Goal: Information Seeking & Learning: Learn about a topic

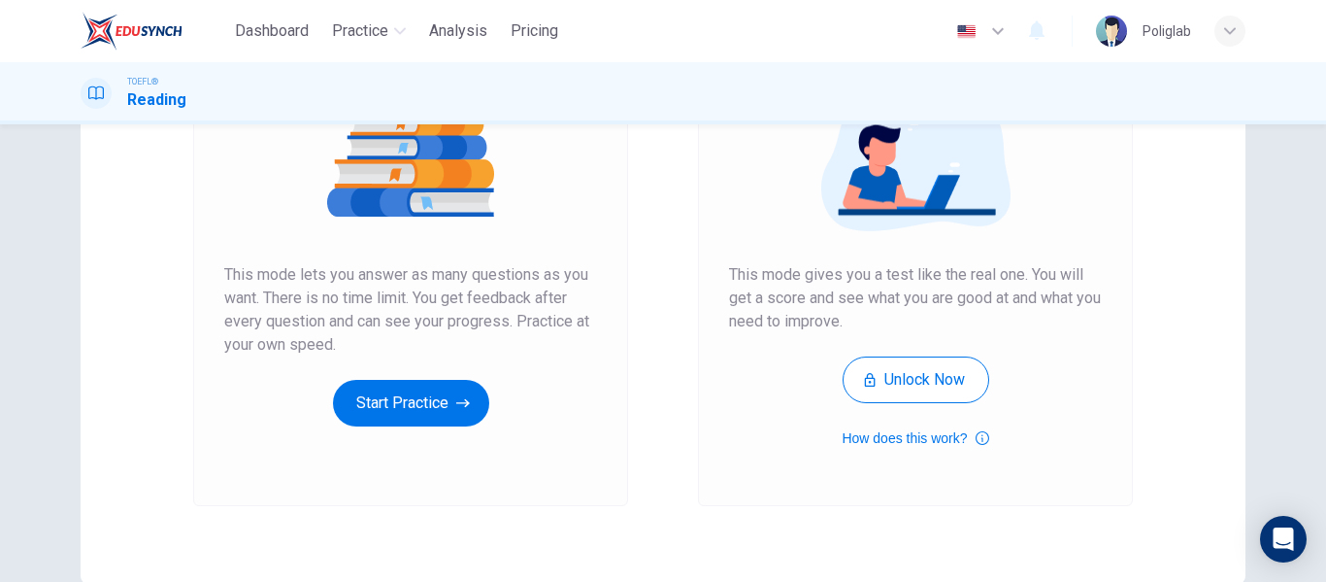
scroll to position [255, 0]
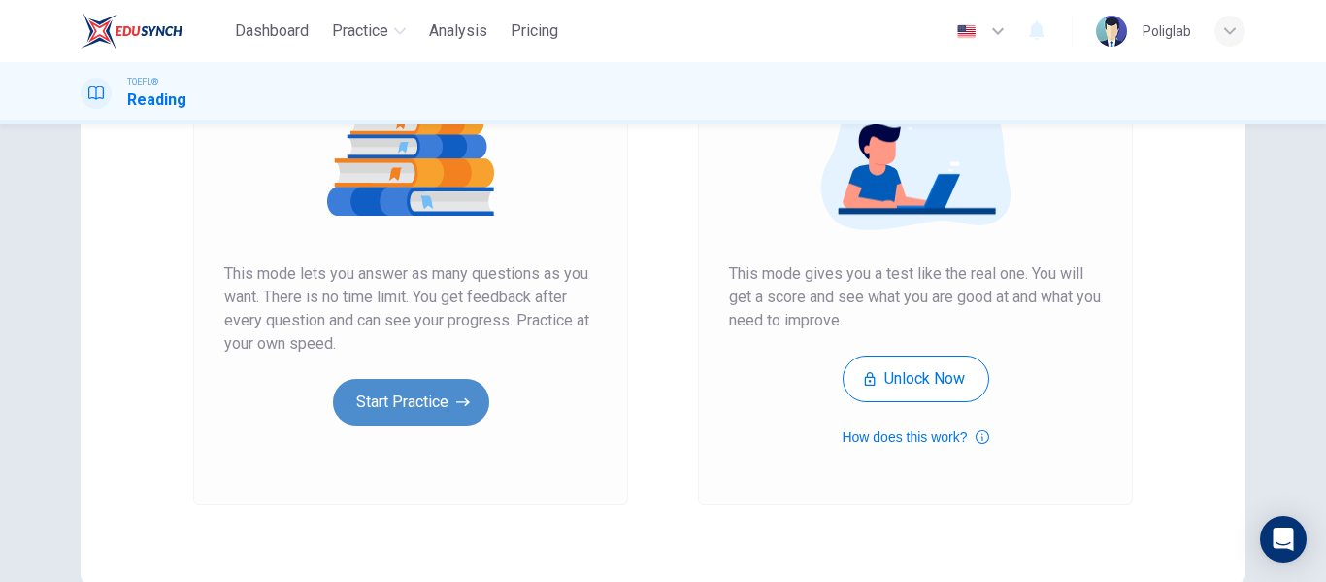
click at [381, 405] on button "Start Practice" at bounding box center [411, 402] width 156 height 47
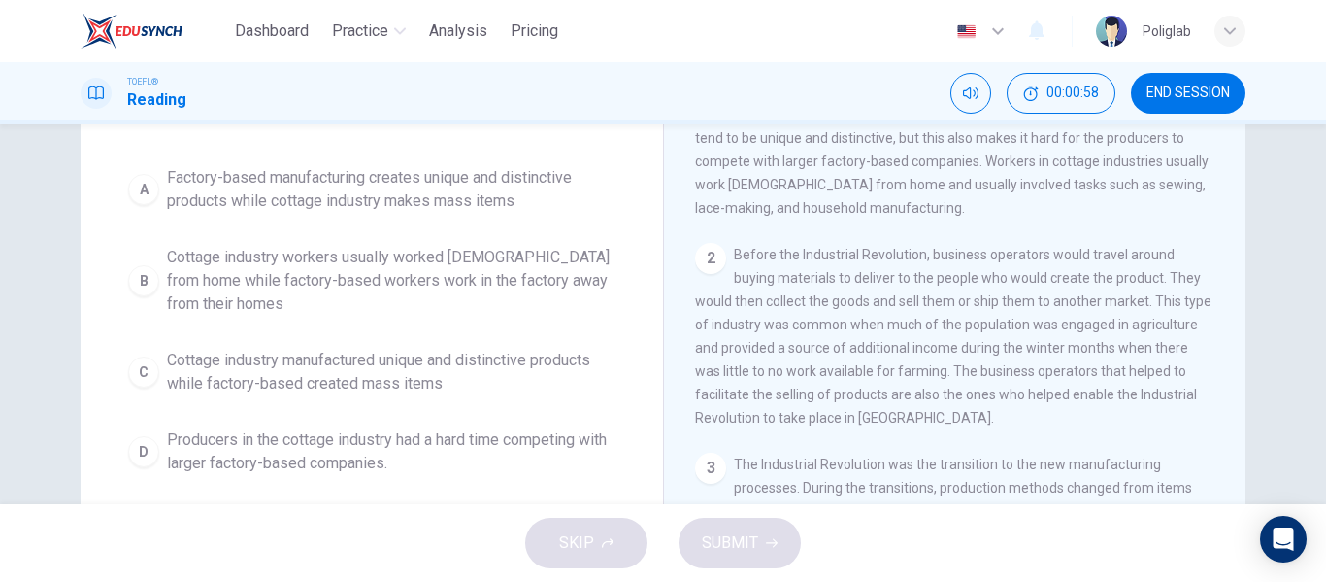
scroll to position [170, 0]
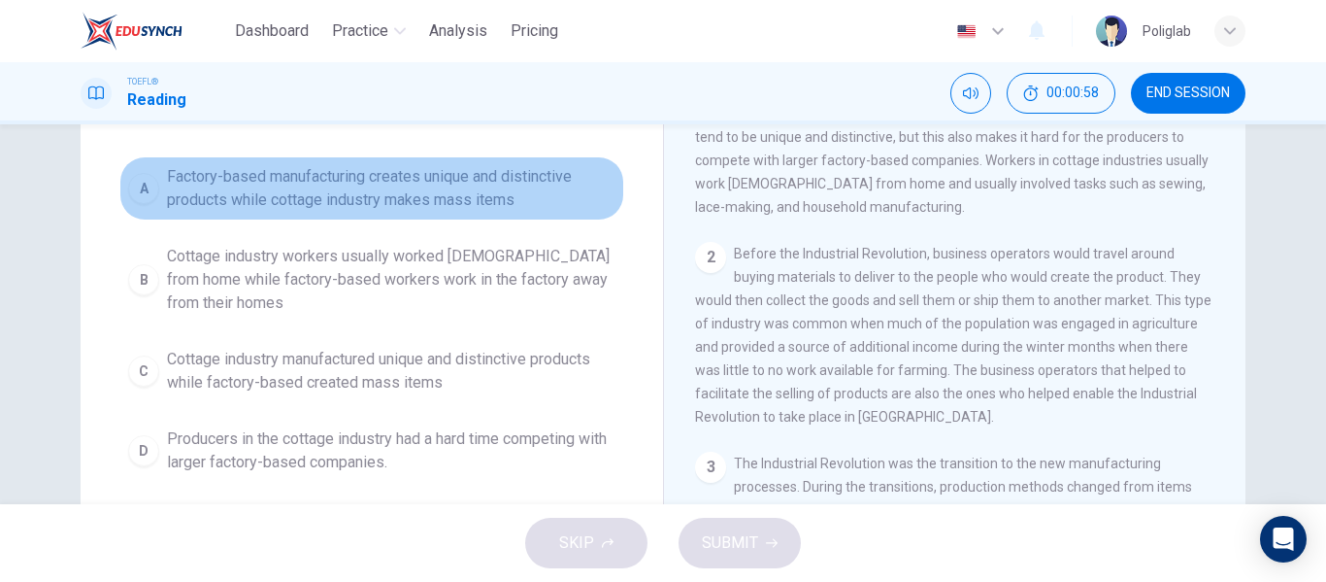
click at [495, 190] on span "Factory-based manufacturing creates unique and distinctive products while cotta…" at bounding box center [391, 188] width 449 height 47
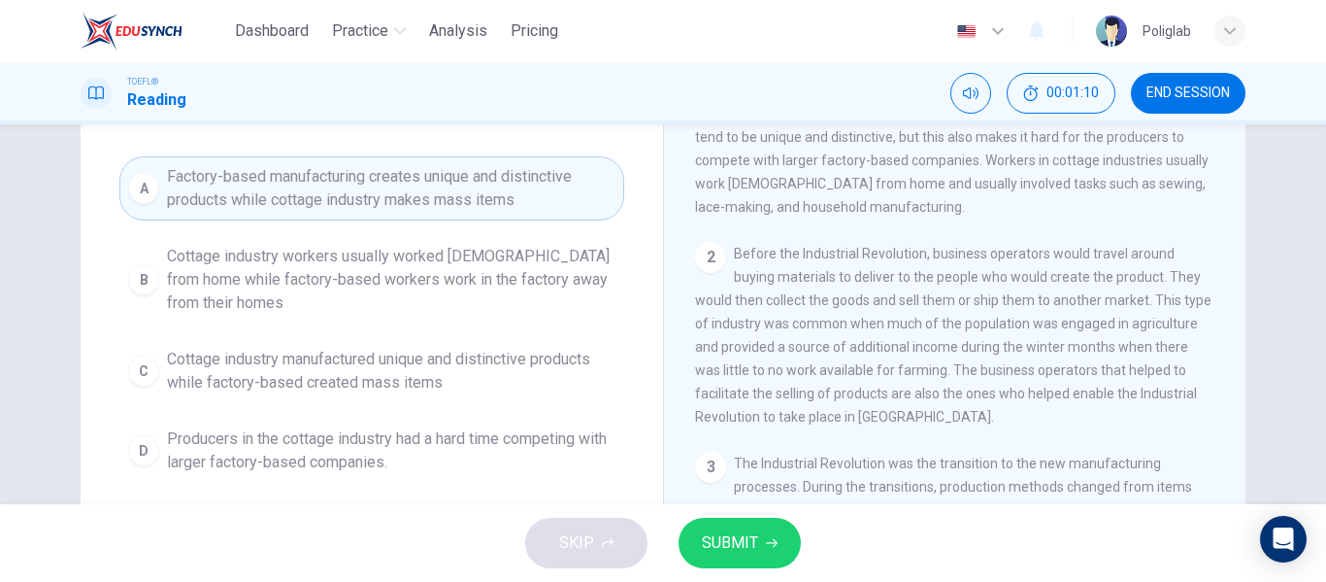
click at [748, 550] on span "SUBMIT" at bounding box center [730, 542] width 56 height 27
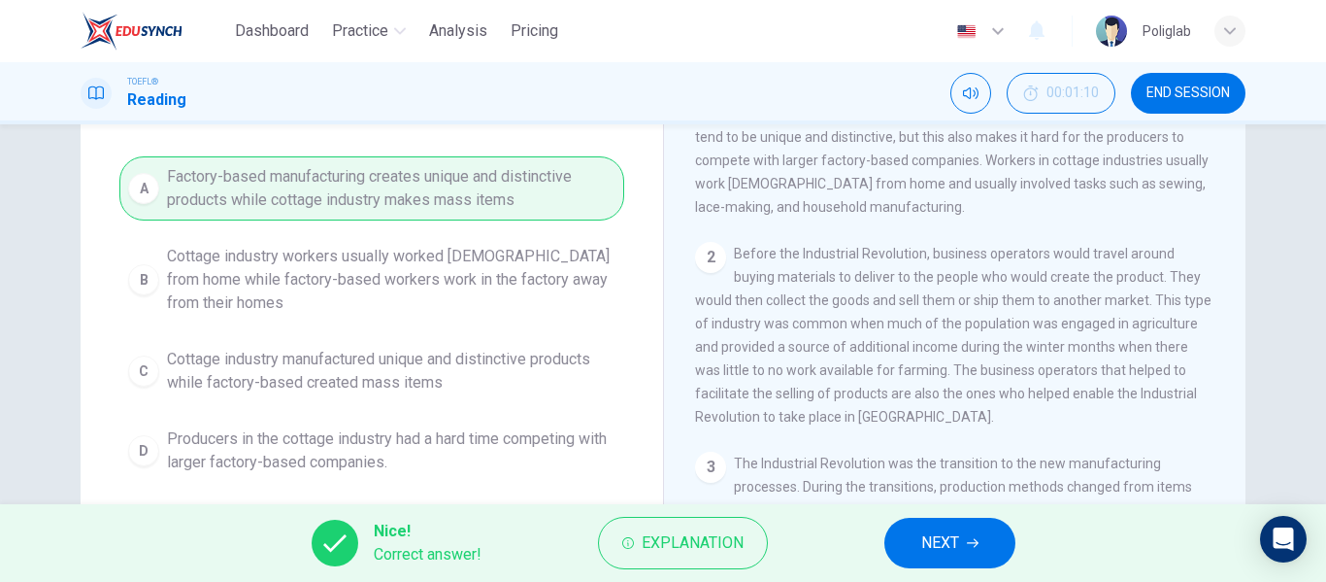
click at [893, 536] on button "NEXT" at bounding box center [949, 542] width 131 height 50
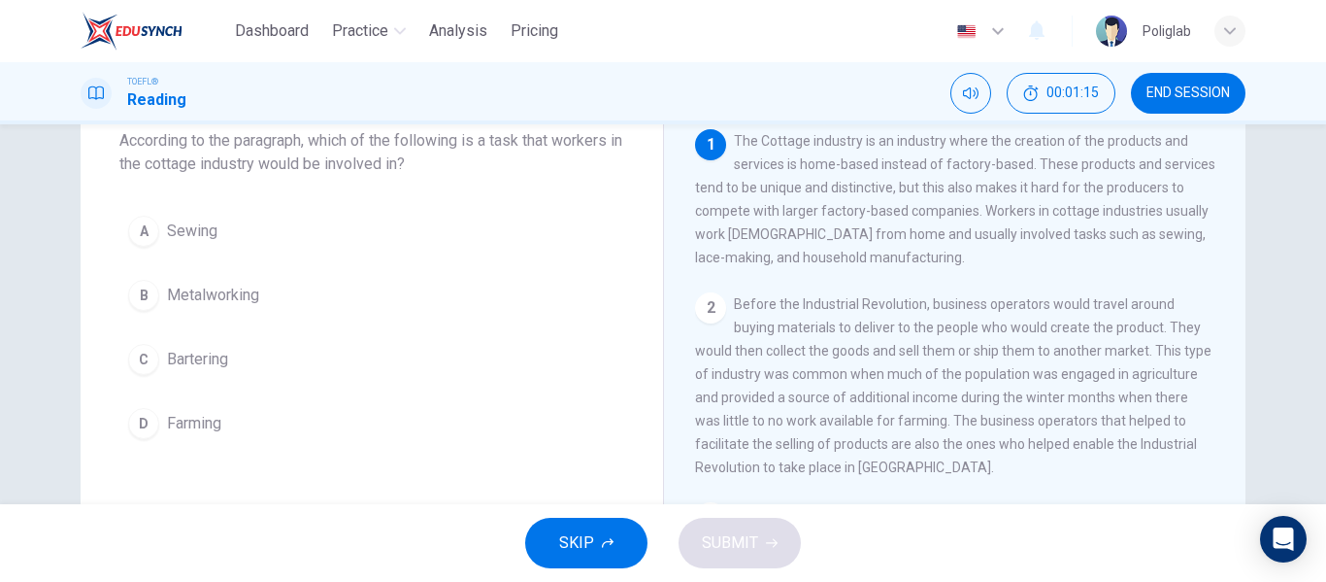
scroll to position [121, 0]
click at [336, 227] on button "A Sewing" at bounding box center [371, 229] width 505 height 49
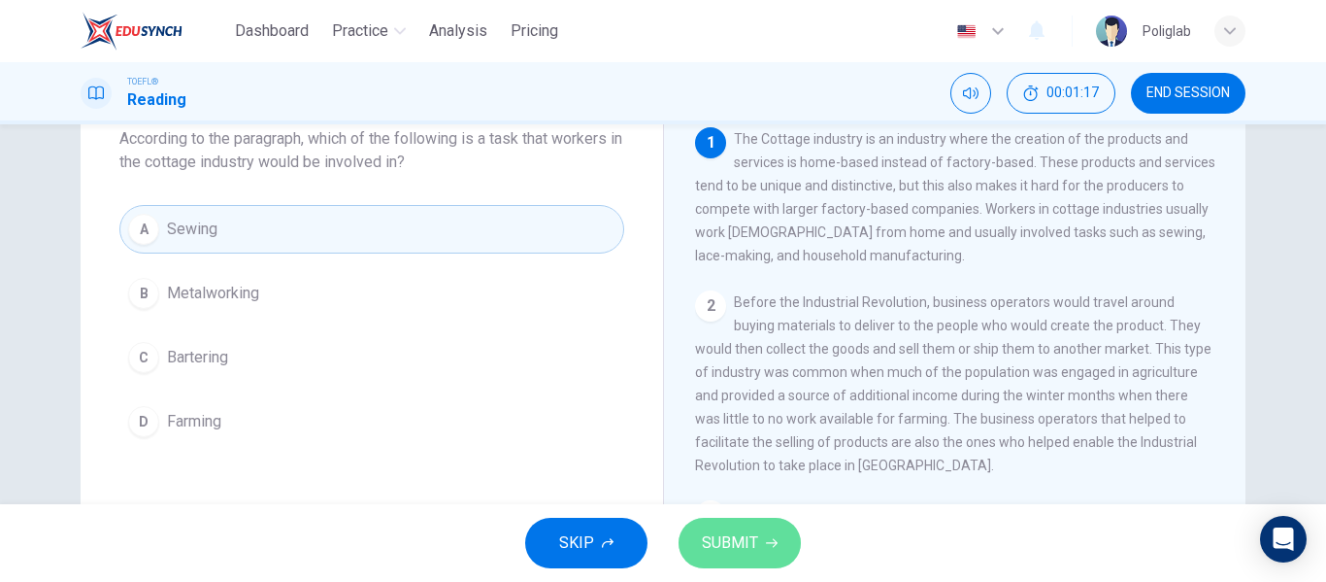
click at [745, 551] on span "SUBMIT" at bounding box center [730, 542] width 56 height 27
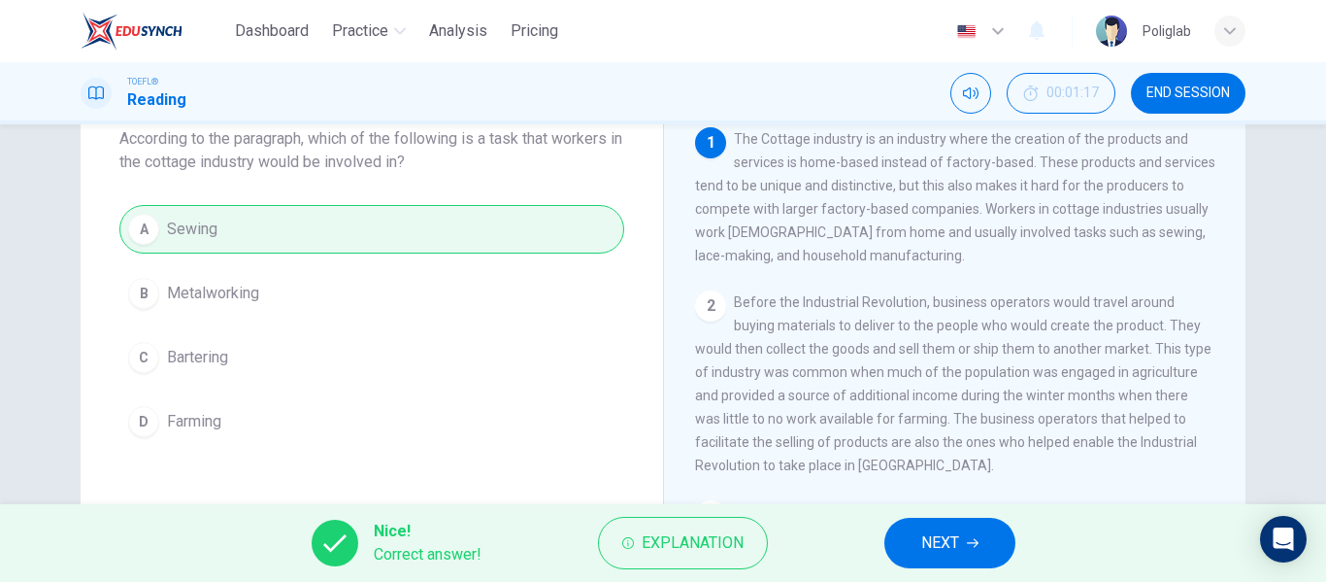
click at [941, 539] on span "NEXT" at bounding box center [940, 542] width 38 height 27
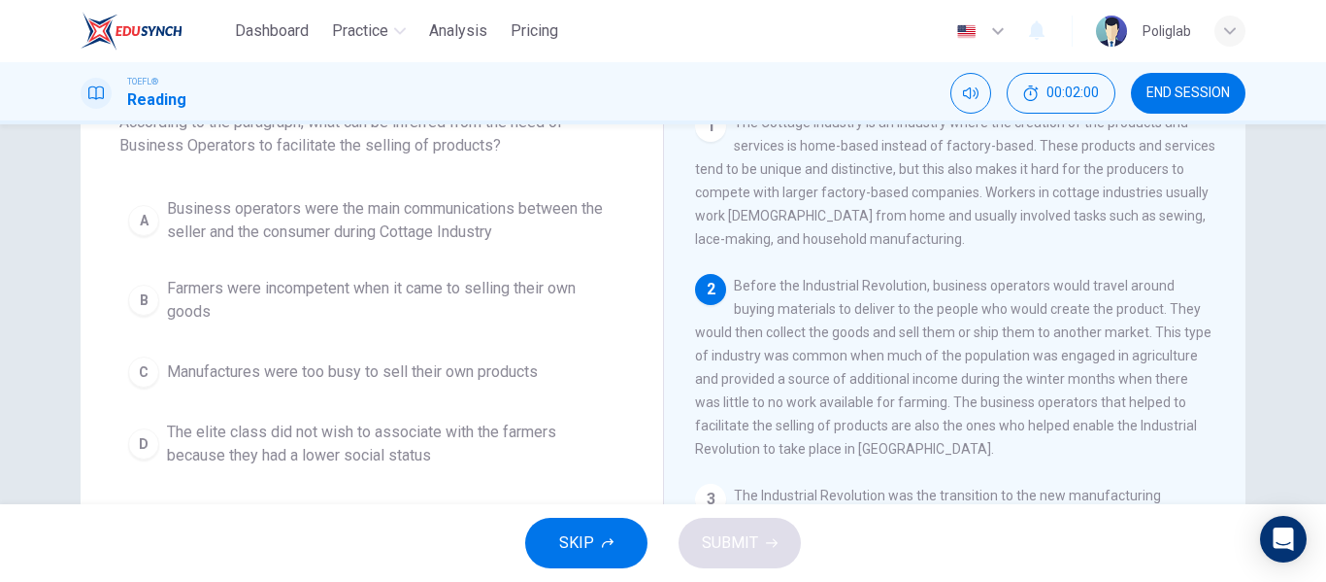
scroll to position [147, 0]
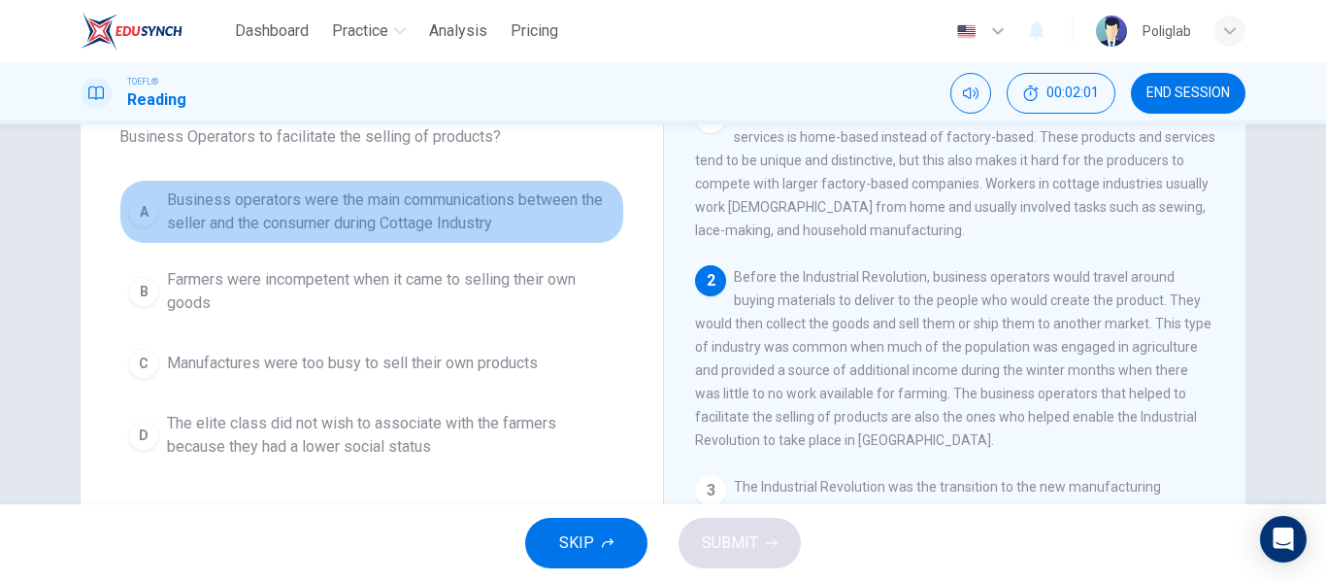
click at [561, 220] on span "Business operators were the main communications between the seller and the cons…" at bounding box center [391, 211] width 449 height 47
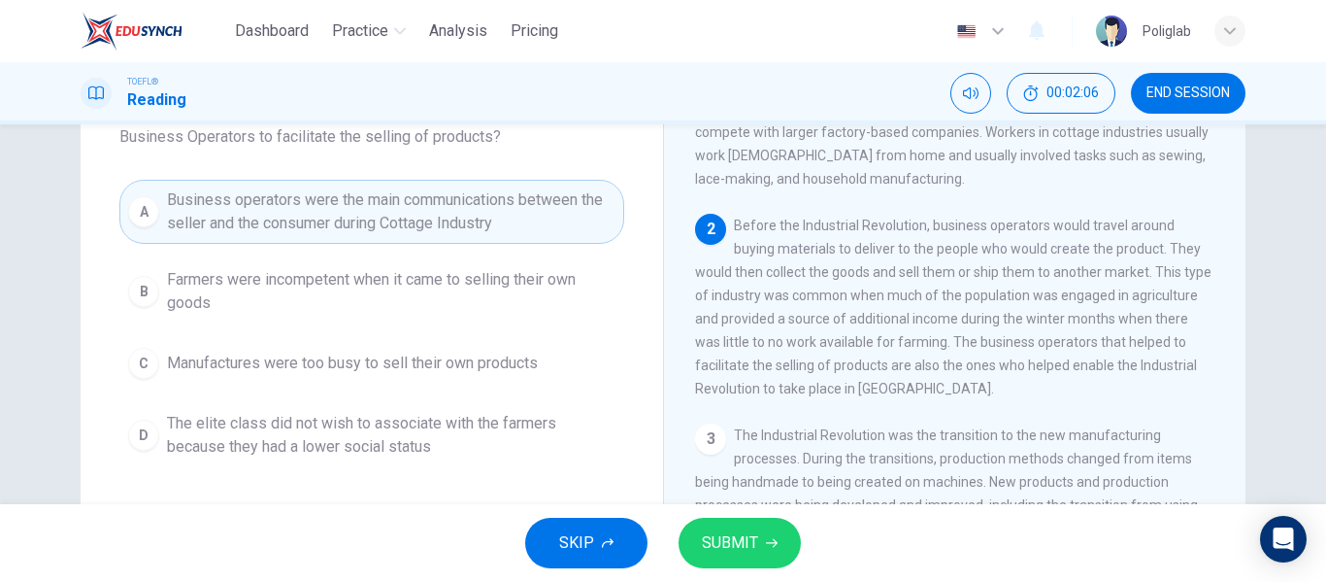
scroll to position [53, 0]
click at [515, 292] on span "Farmers were incompetent when it came to selling their own goods" at bounding box center [391, 291] width 449 height 47
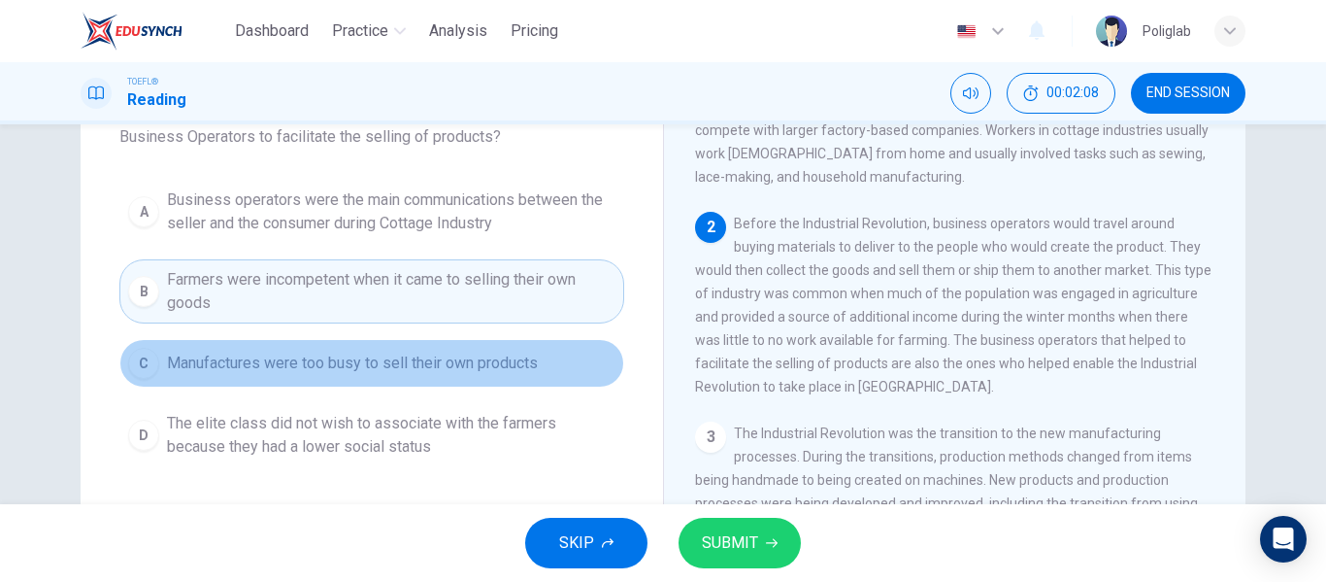
click at [512, 375] on button "C Manufactures were too busy to sell their own products" at bounding box center [371, 363] width 505 height 49
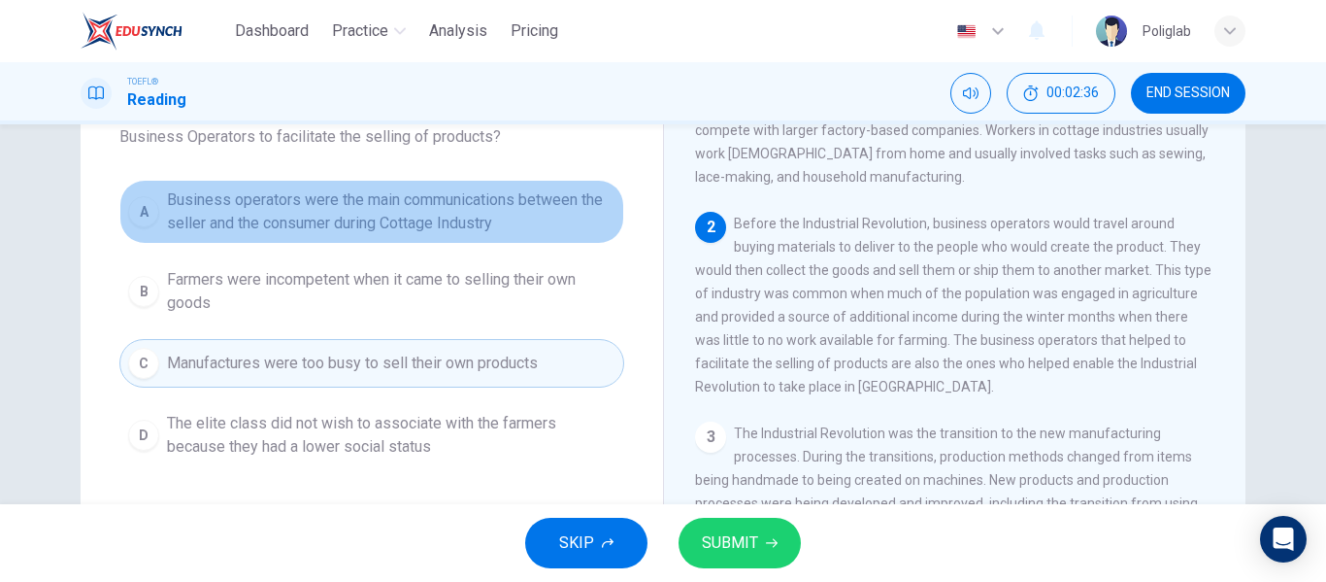
click at [527, 228] on span "Business operators were the main communications between the seller and the cons…" at bounding box center [391, 211] width 449 height 47
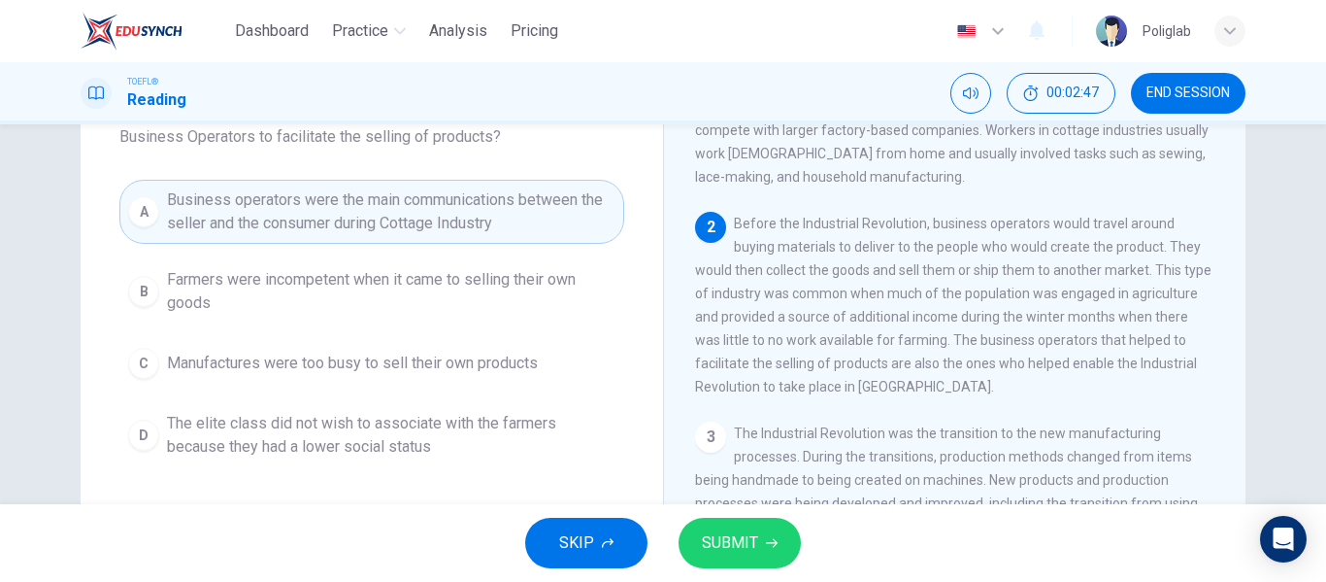
click at [751, 541] on span "SUBMIT" at bounding box center [730, 542] width 56 height 27
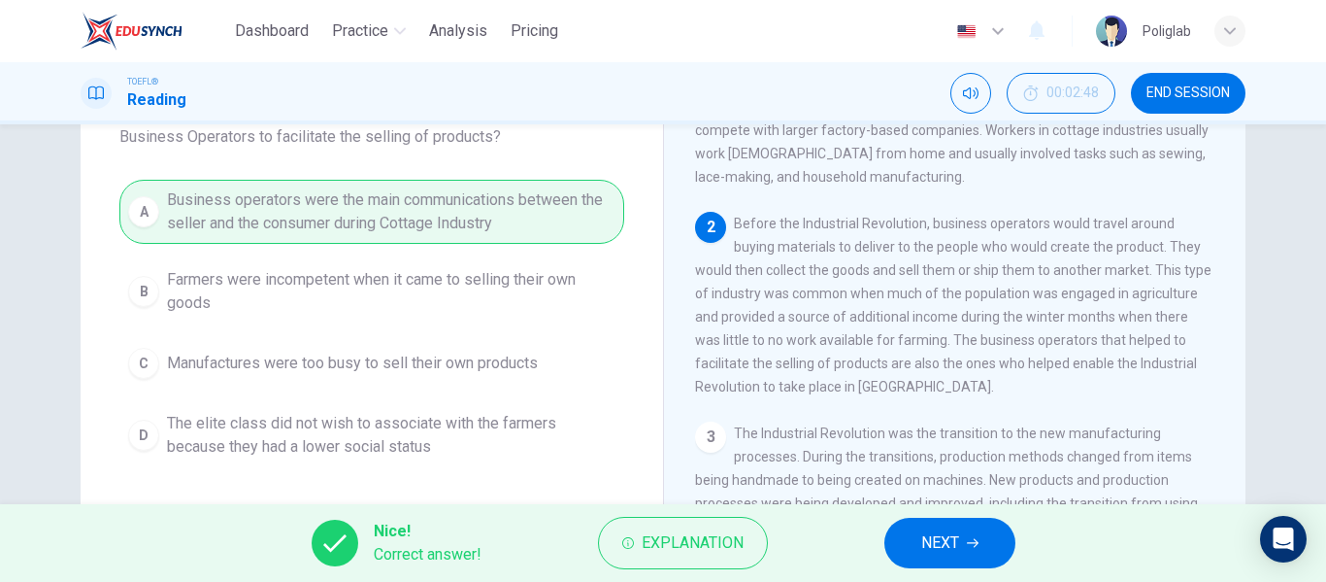
click at [938, 536] on span "NEXT" at bounding box center [940, 542] width 38 height 27
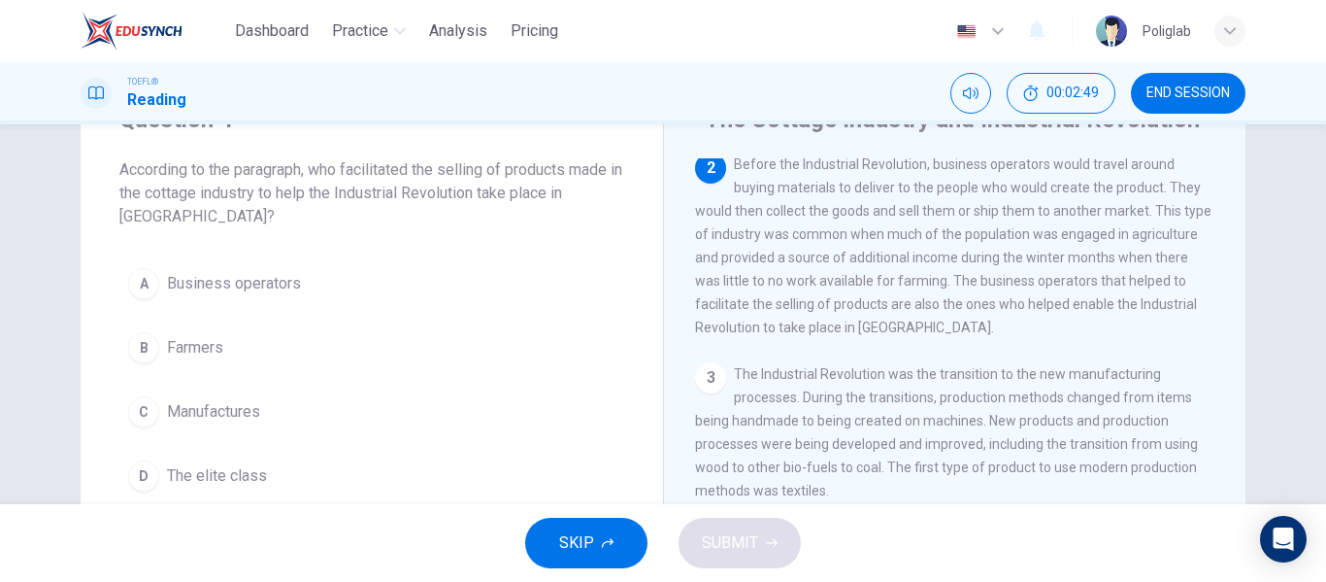
scroll to position [91, 0]
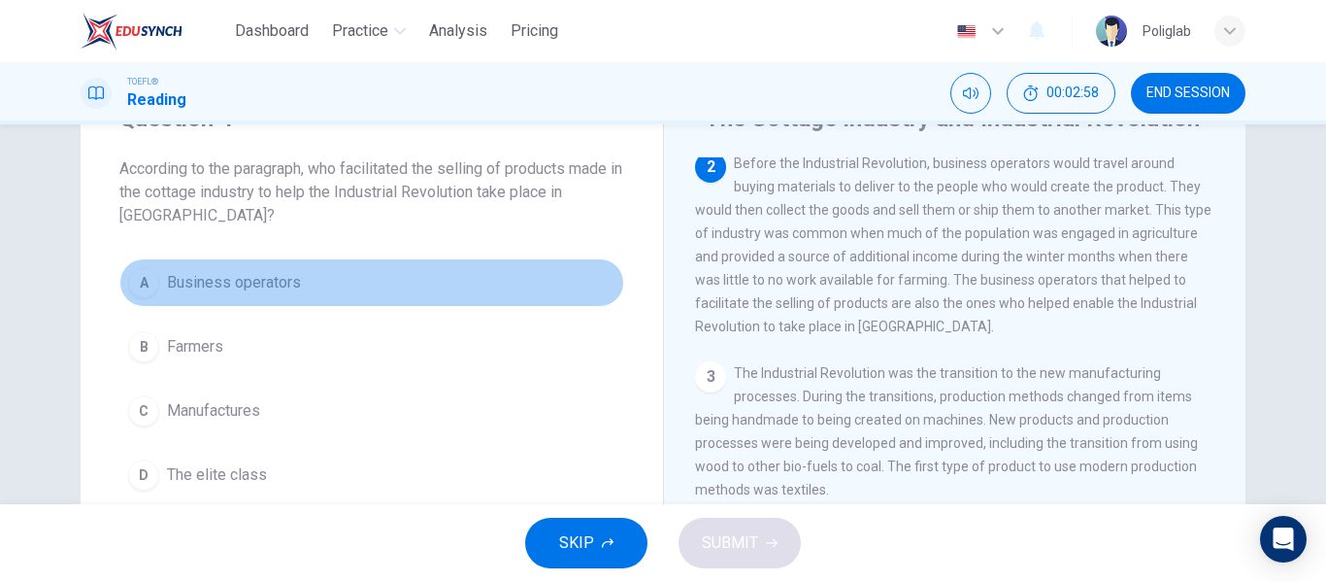
click at [397, 296] on button "A Business operators" at bounding box center [371, 282] width 505 height 49
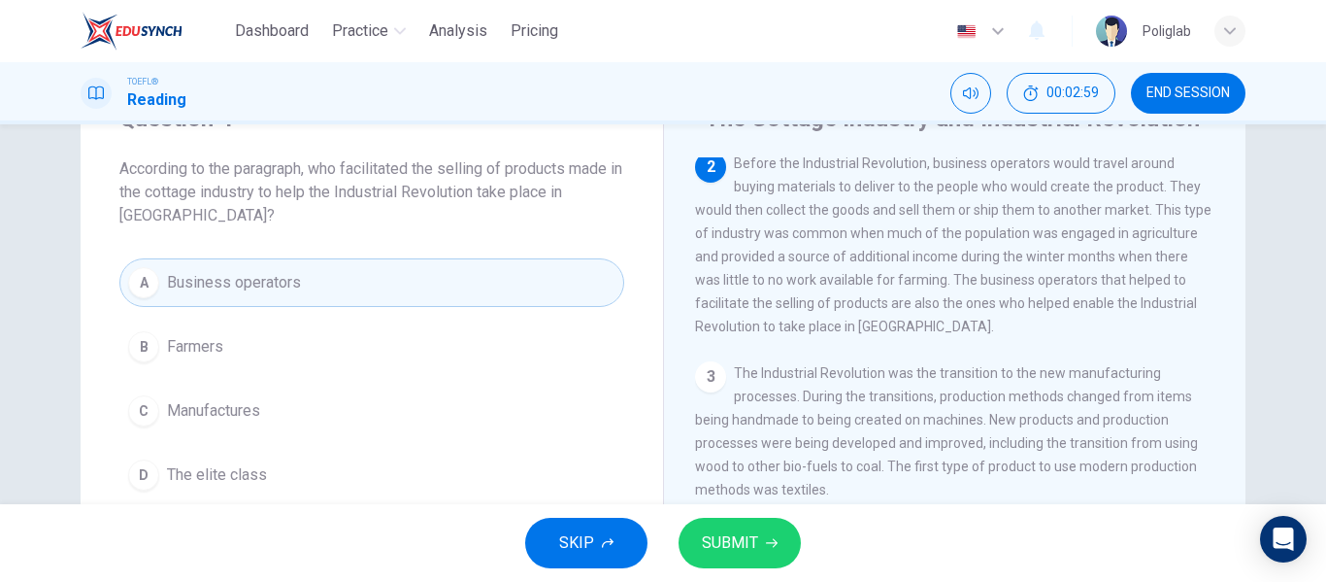
click at [778, 544] on button "SUBMIT" at bounding box center [740, 542] width 122 height 50
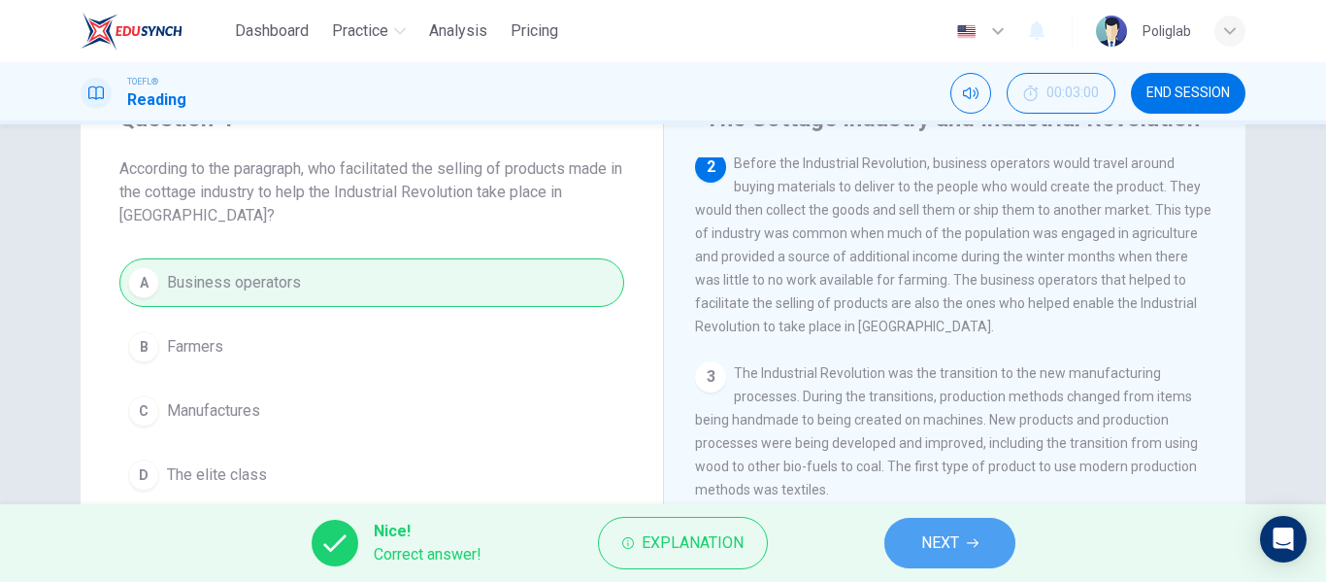
click at [941, 545] on span "NEXT" at bounding box center [940, 542] width 38 height 27
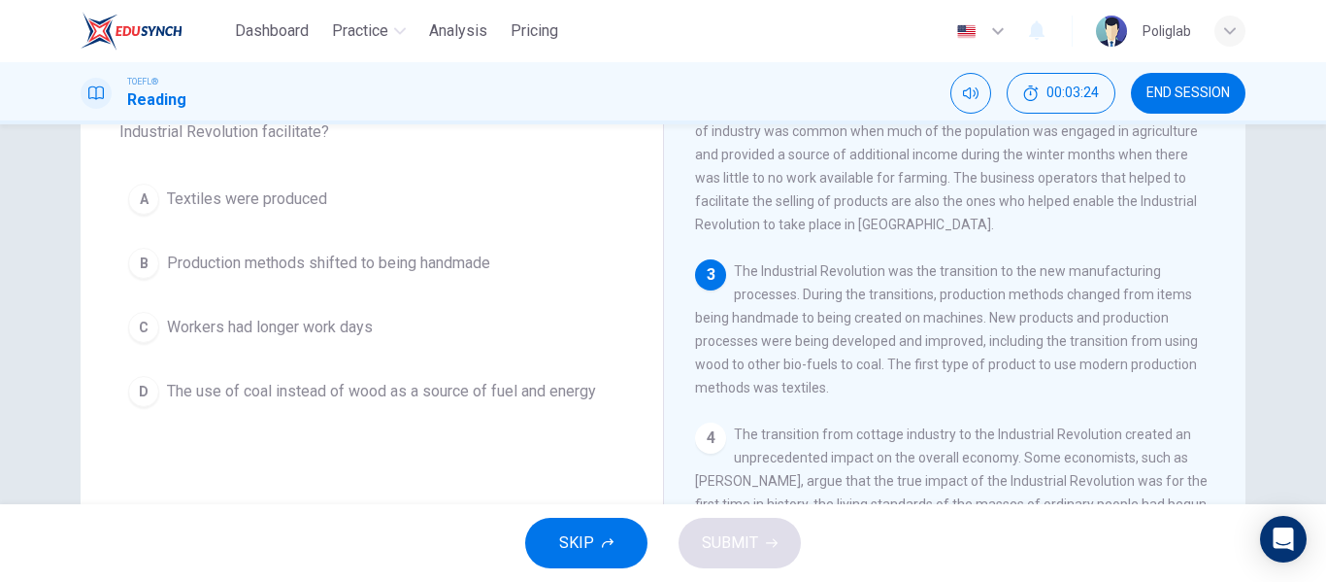
scroll to position [119, 0]
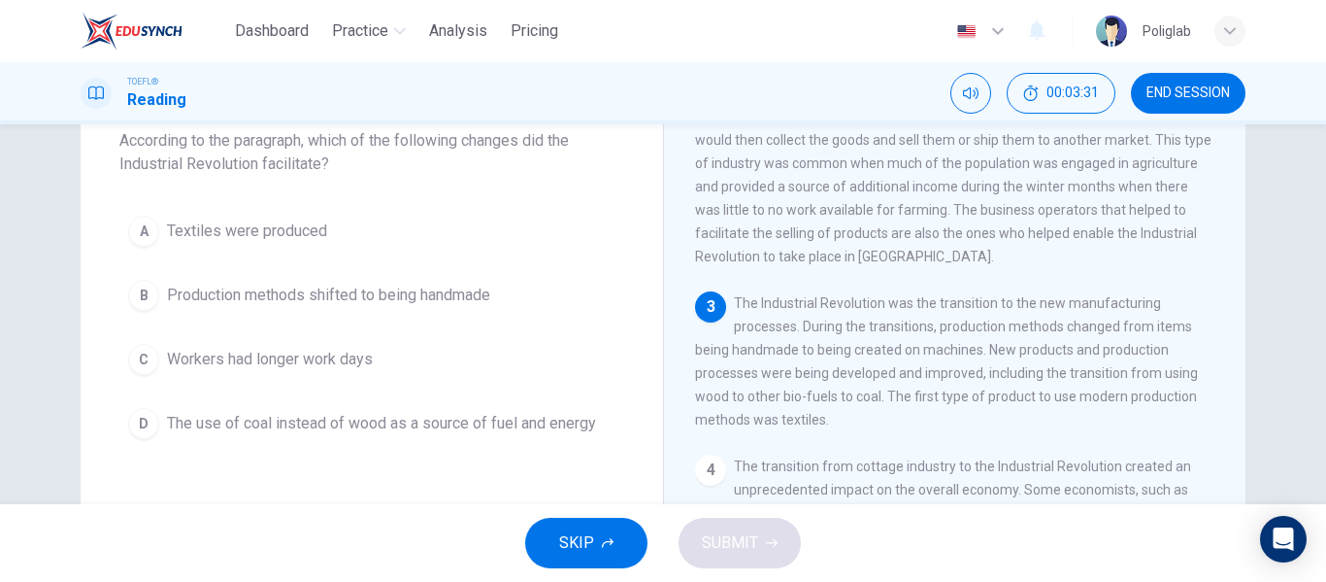
click at [625, 427] on div "Question 5 According to the paragraph, which of the following changes did the I…" at bounding box center [372, 261] width 583 height 435
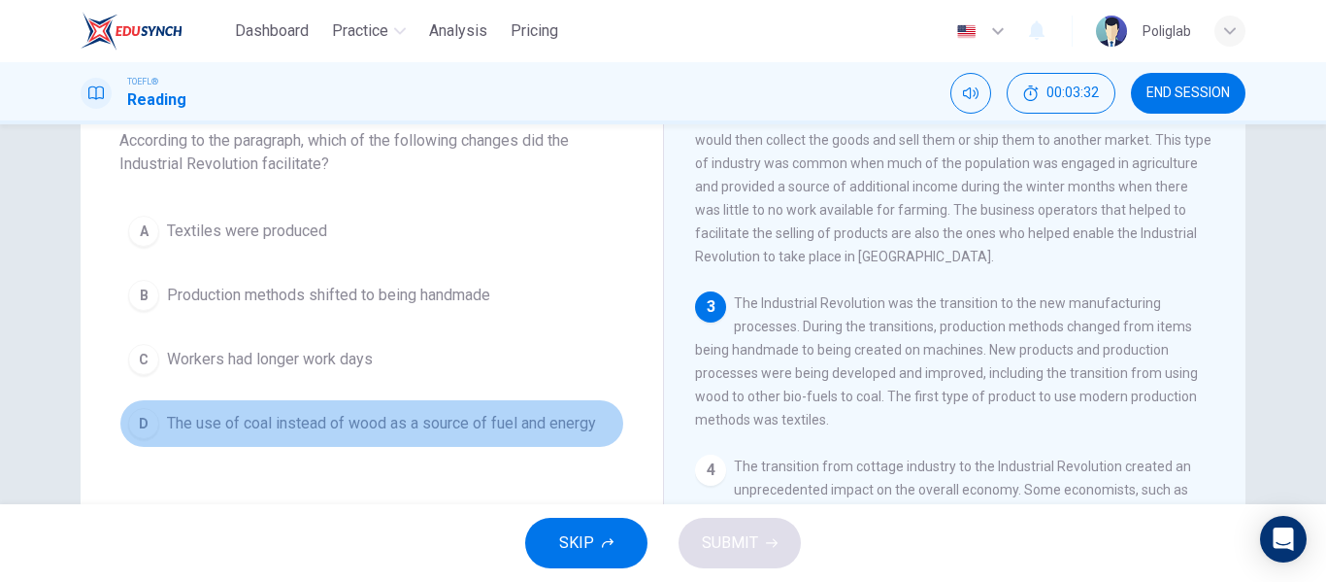
click at [600, 425] on button "D The use of coal instead of wood as a source of fuel and energy" at bounding box center [371, 423] width 505 height 49
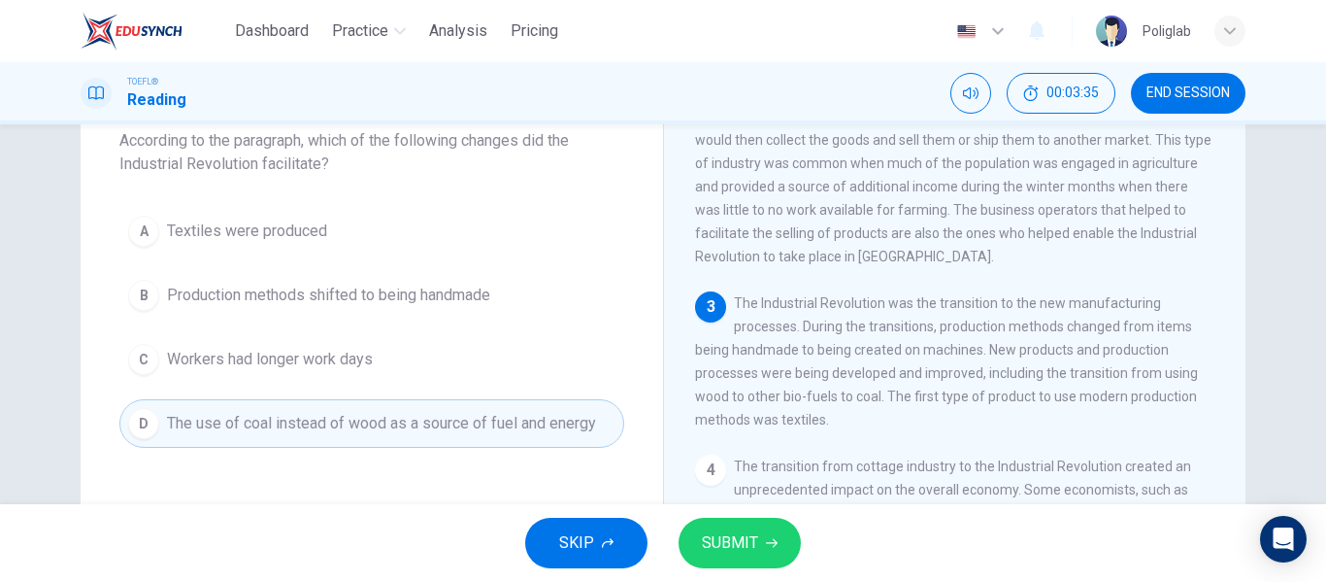
click at [722, 539] on span "SUBMIT" at bounding box center [730, 542] width 56 height 27
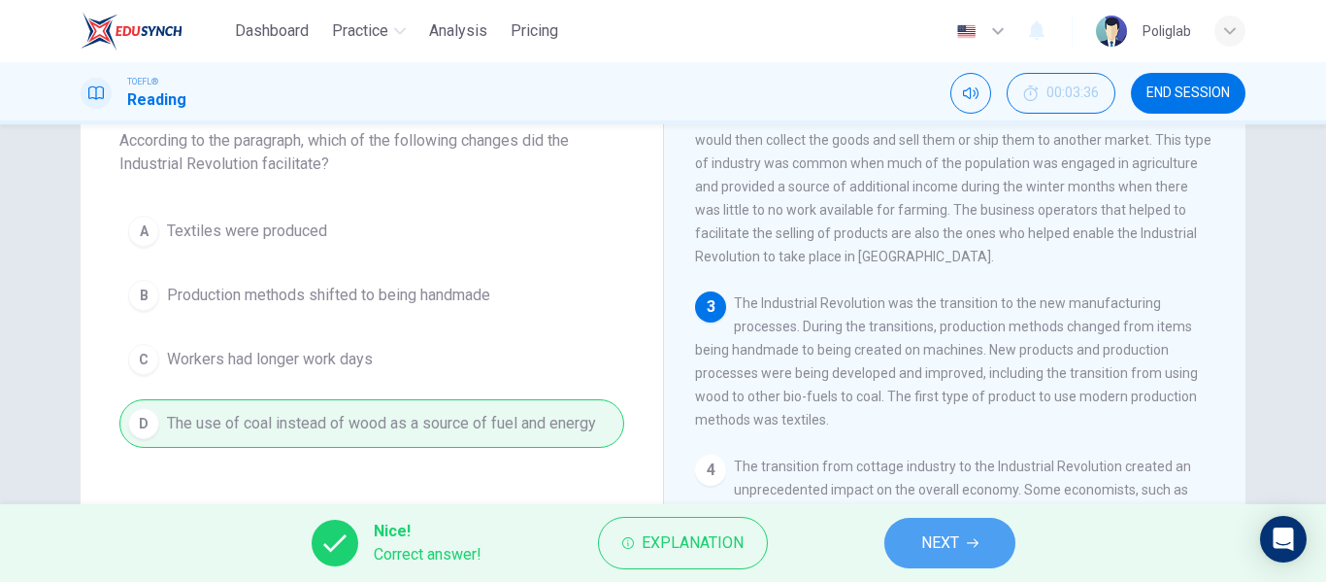
click at [943, 550] on span "NEXT" at bounding box center [940, 542] width 38 height 27
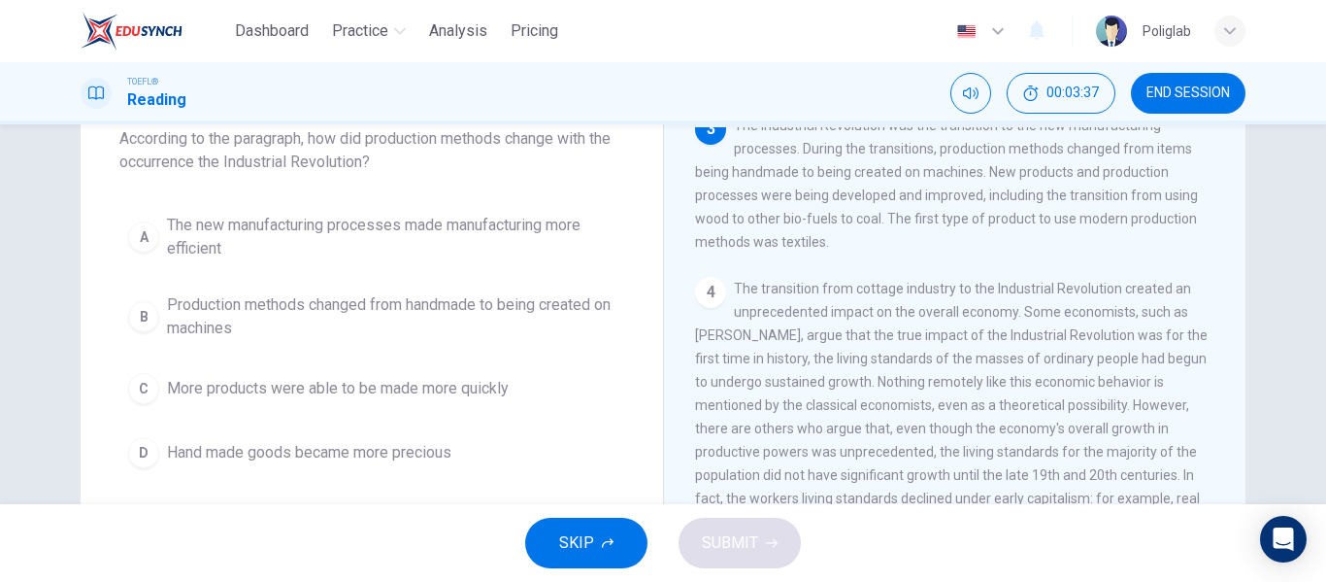
scroll to position [122, 0]
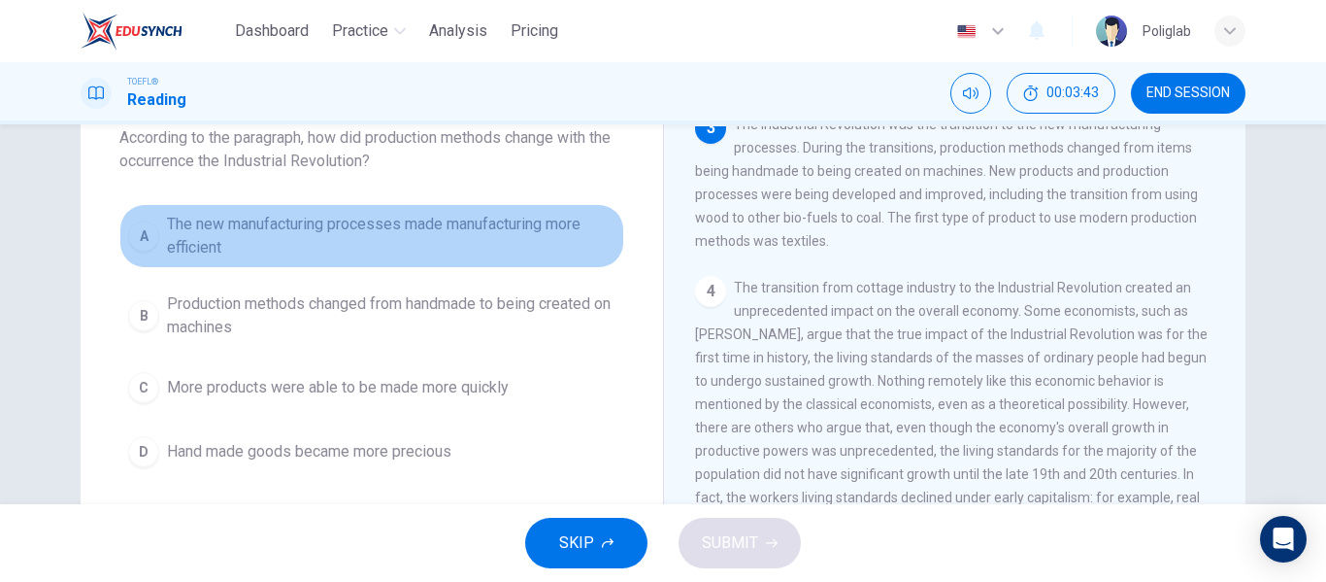
click at [457, 250] on span "The new manufacturing processes made manufacturing more efficient" at bounding box center [391, 236] width 449 height 47
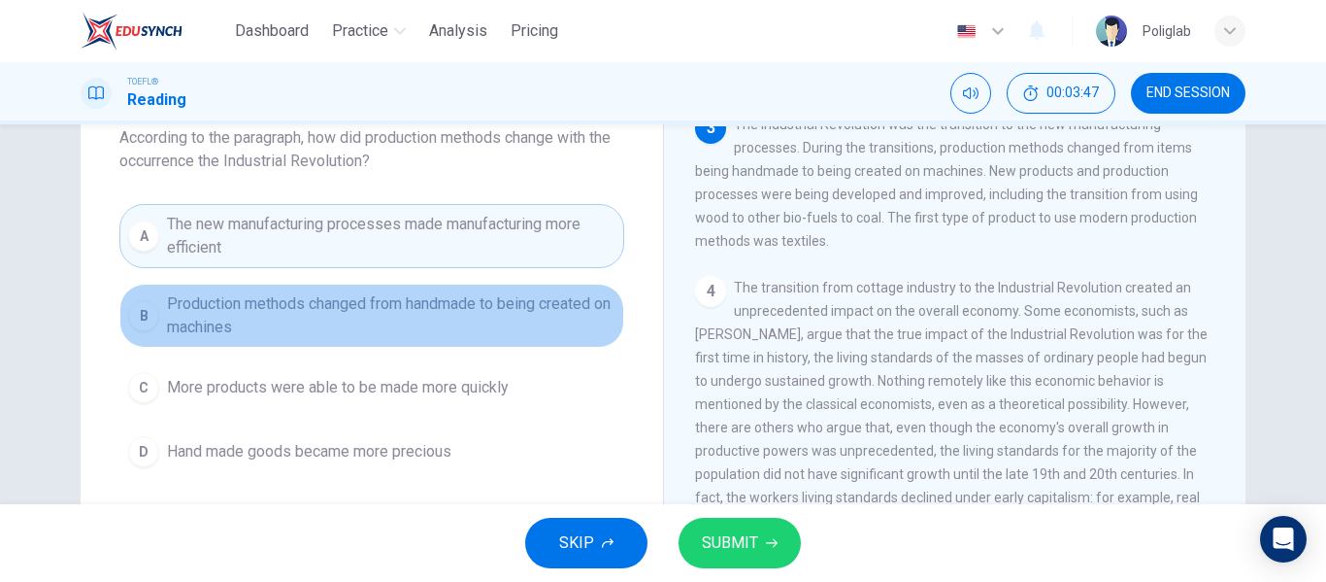
click at [468, 326] on span "Production methods changed from handmade to being created on machines" at bounding box center [391, 315] width 449 height 47
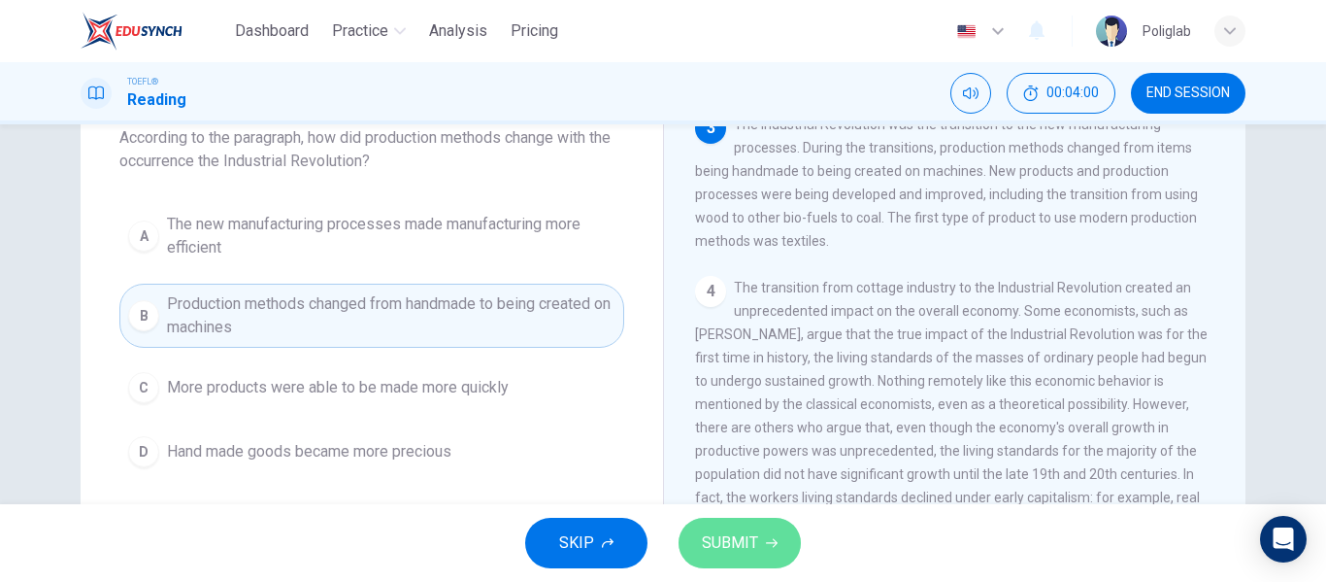
click at [741, 550] on span "SUBMIT" at bounding box center [730, 542] width 56 height 27
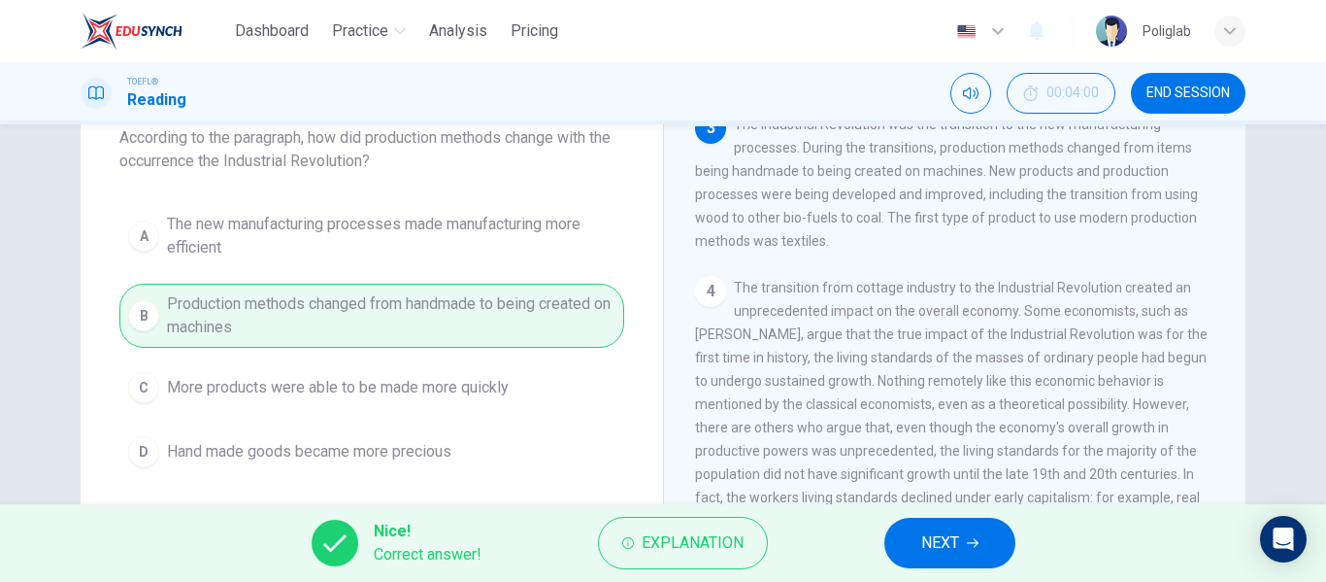
click at [964, 535] on button "NEXT" at bounding box center [949, 542] width 131 height 50
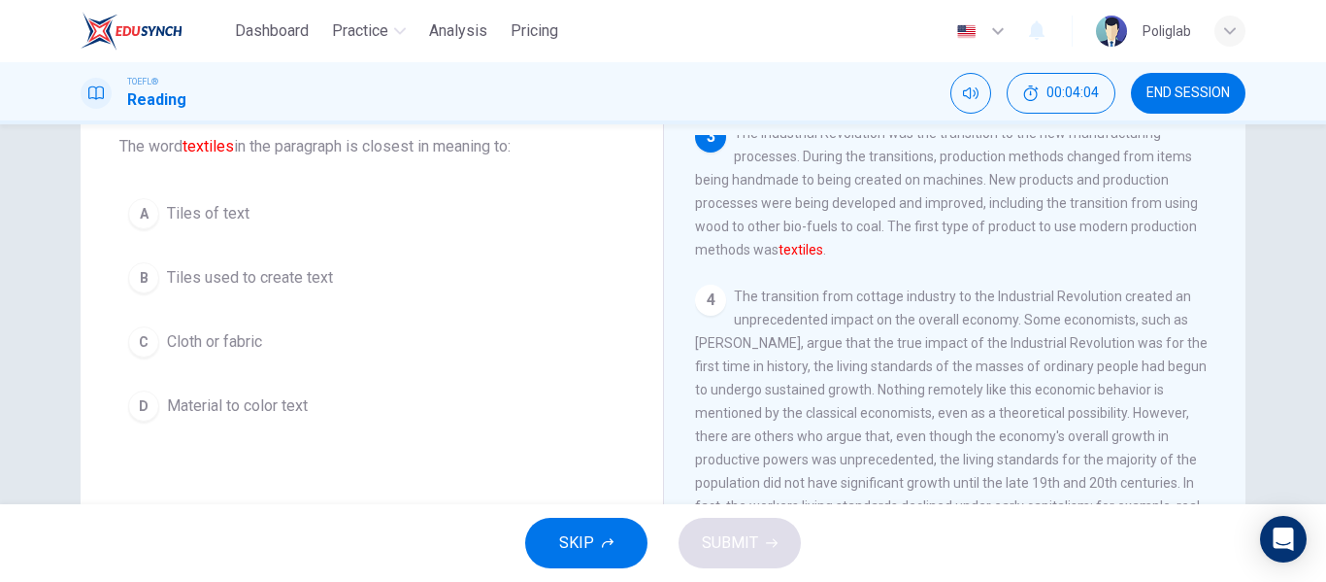
scroll to position [113, 0]
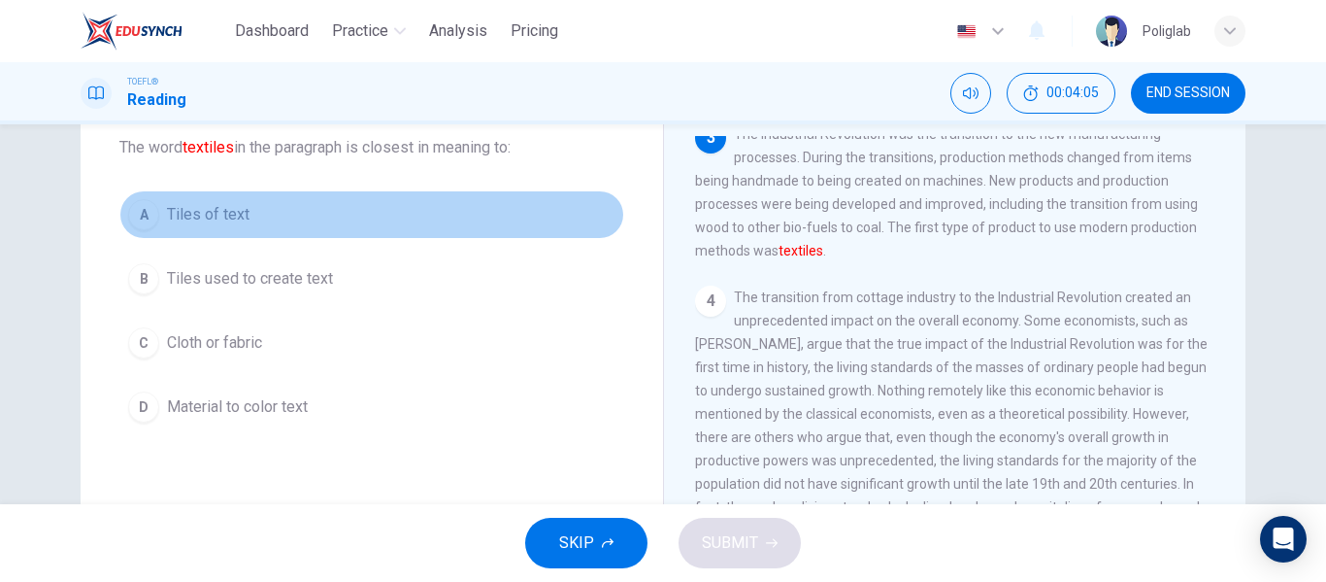
click at [365, 216] on button "A Tiles of text" at bounding box center [371, 214] width 505 height 49
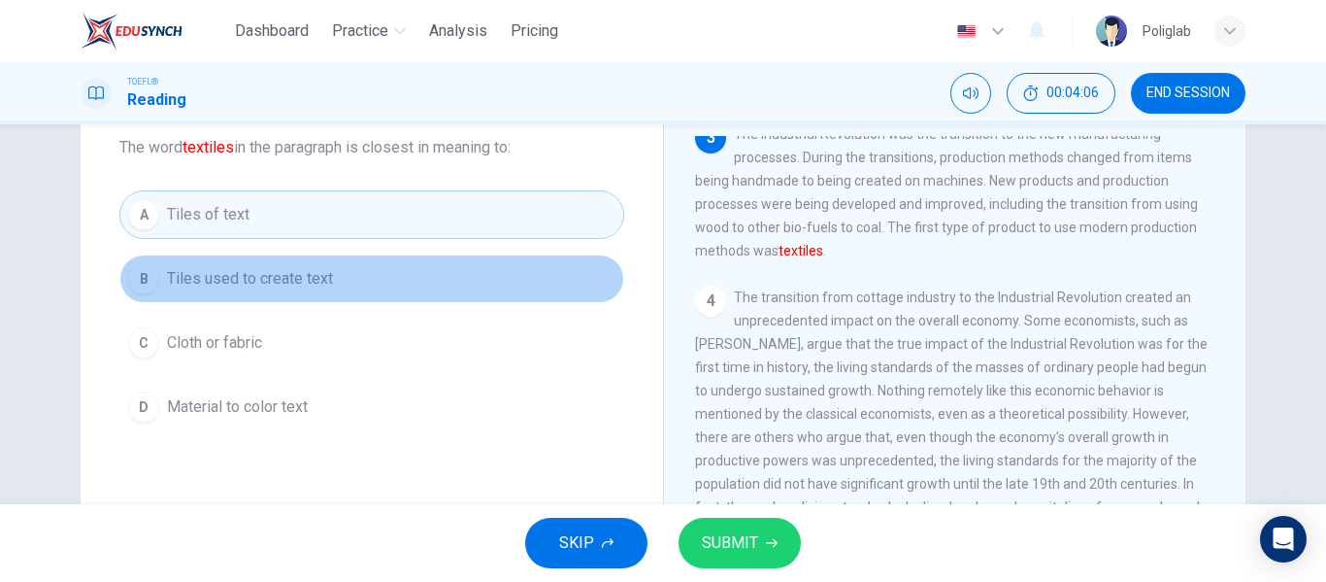
click at [397, 277] on button "B Tiles used to create text" at bounding box center [371, 278] width 505 height 49
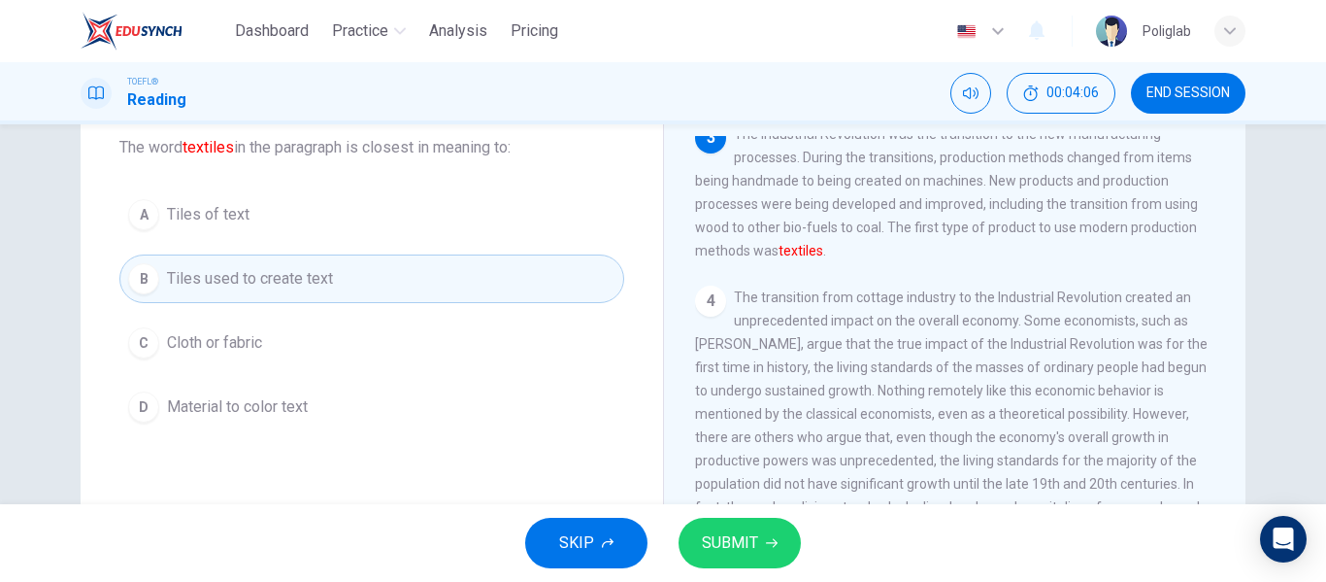
click at [356, 346] on button "C Cloth or fabric" at bounding box center [371, 342] width 505 height 49
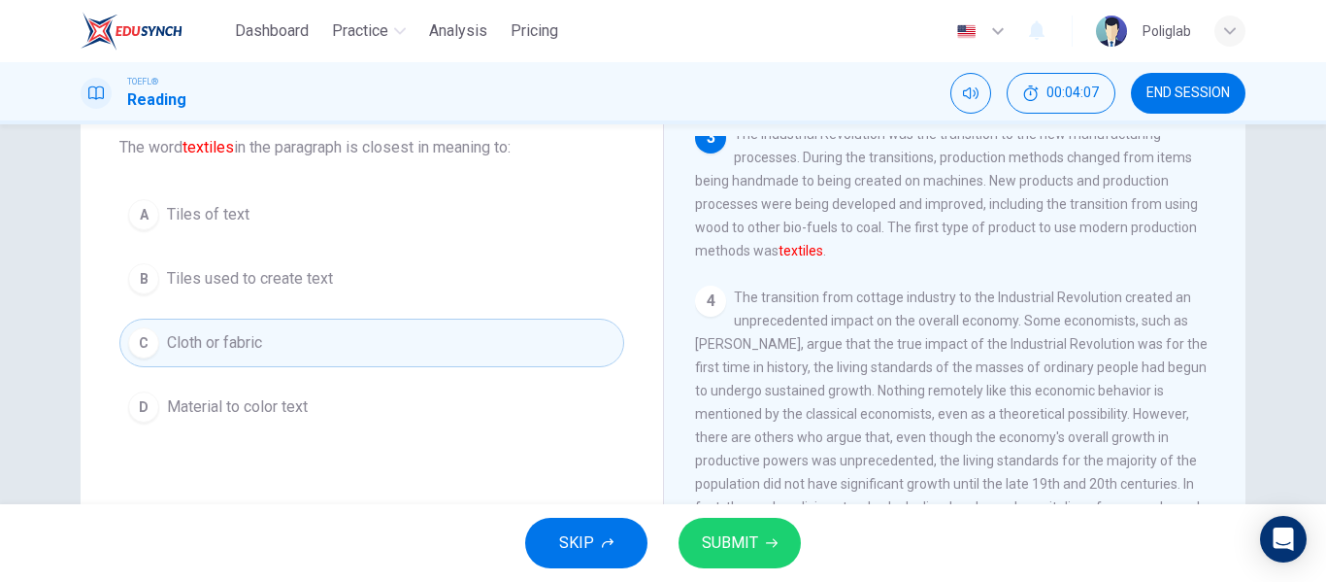
click at [778, 550] on button "SUBMIT" at bounding box center [740, 542] width 122 height 50
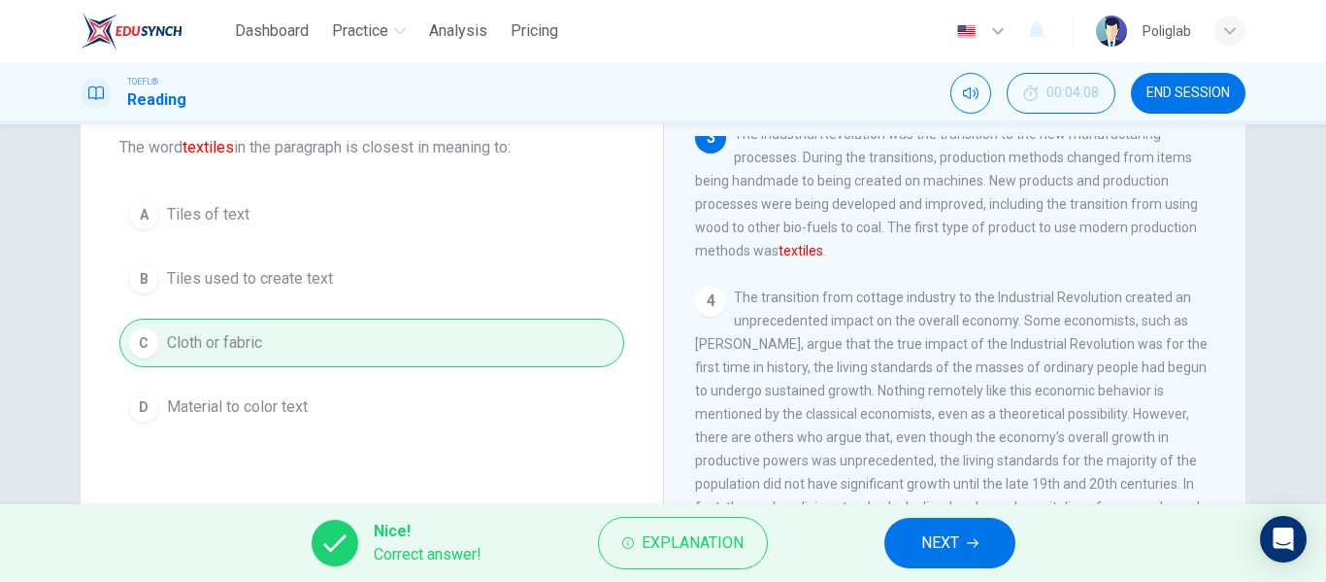
click at [930, 546] on span "NEXT" at bounding box center [940, 542] width 38 height 27
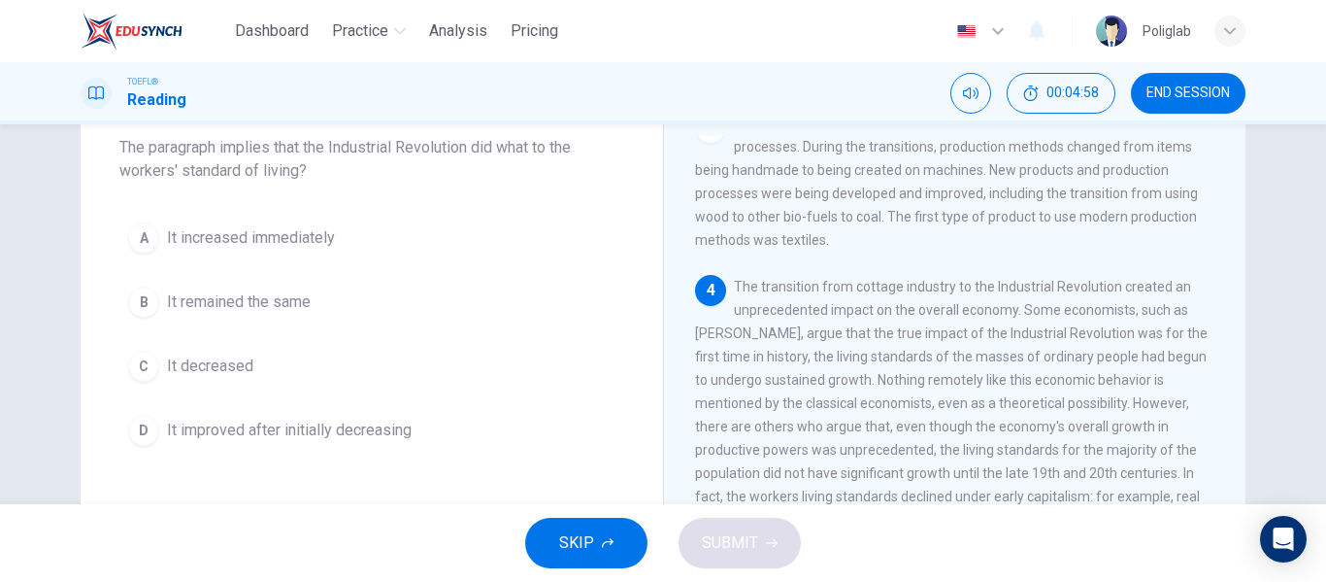
click at [407, 240] on button "A It increased immediately" at bounding box center [371, 238] width 505 height 49
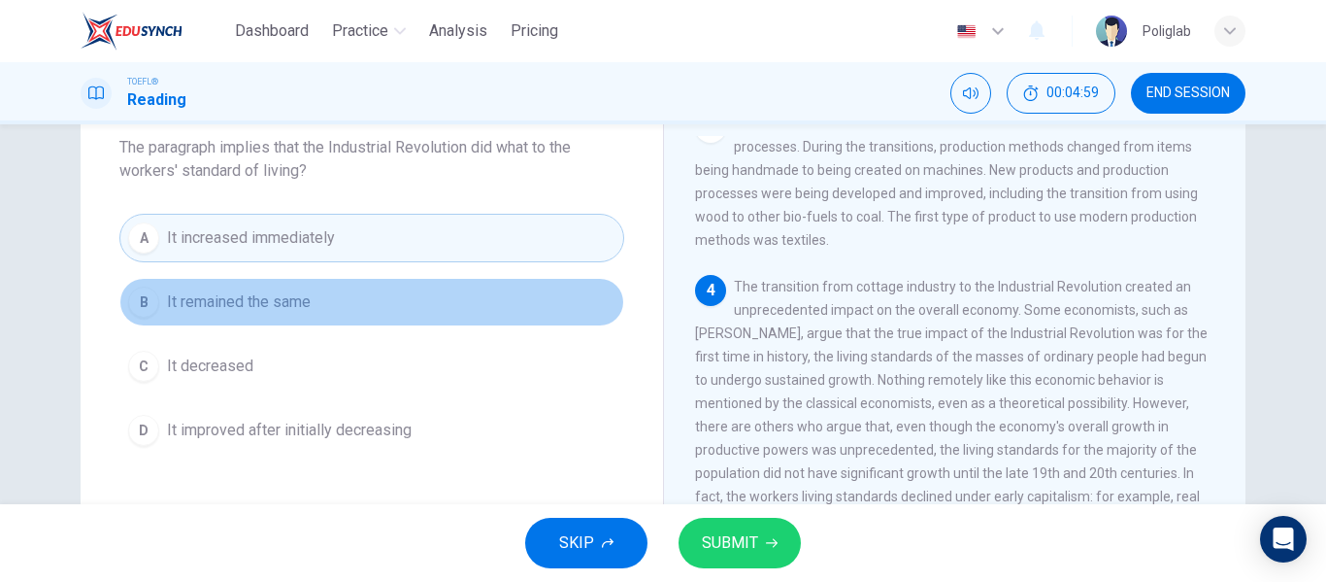
click at [386, 303] on button "B It remained the same" at bounding box center [371, 302] width 505 height 49
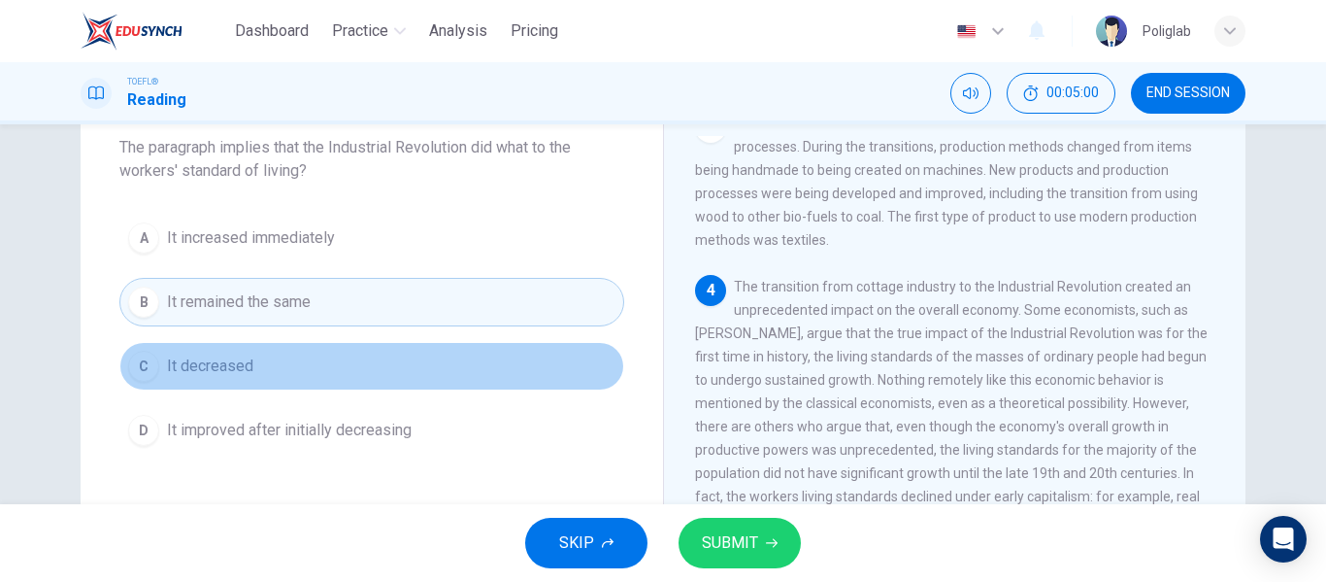
click at [369, 366] on button "C It decreased" at bounding box center [371, 366] width 505 height 49
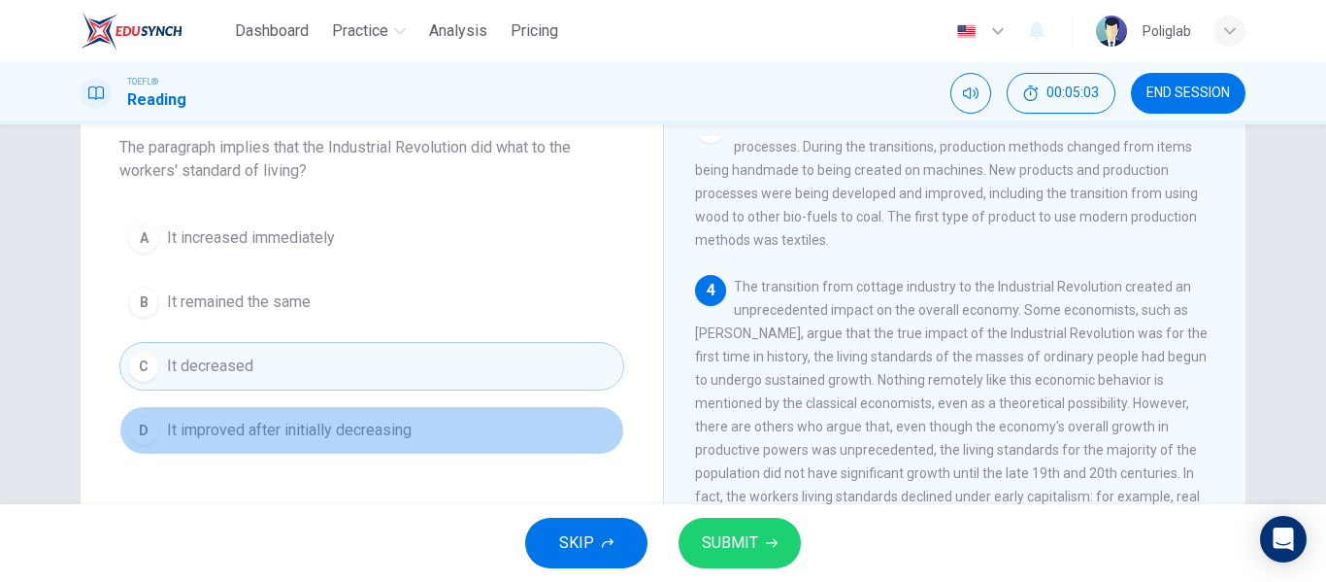
click at [450, 425] on button "D It improved after initially decreasing" at bounding box center [371, 430] width 505 height 49
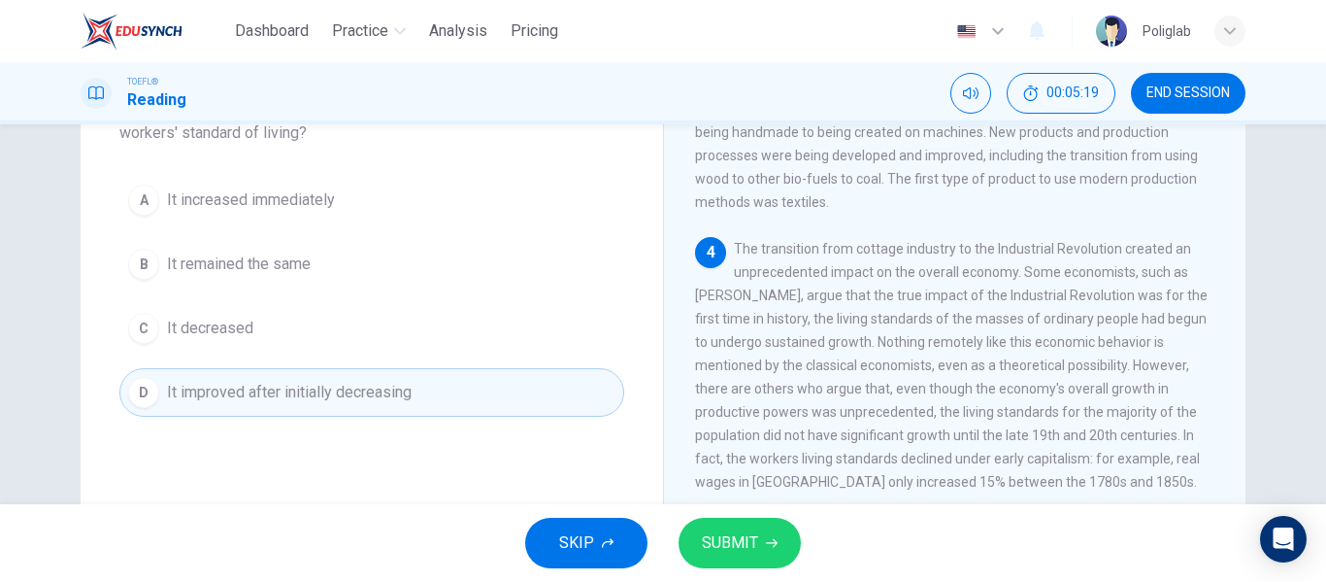
scroll to position [186, 0]
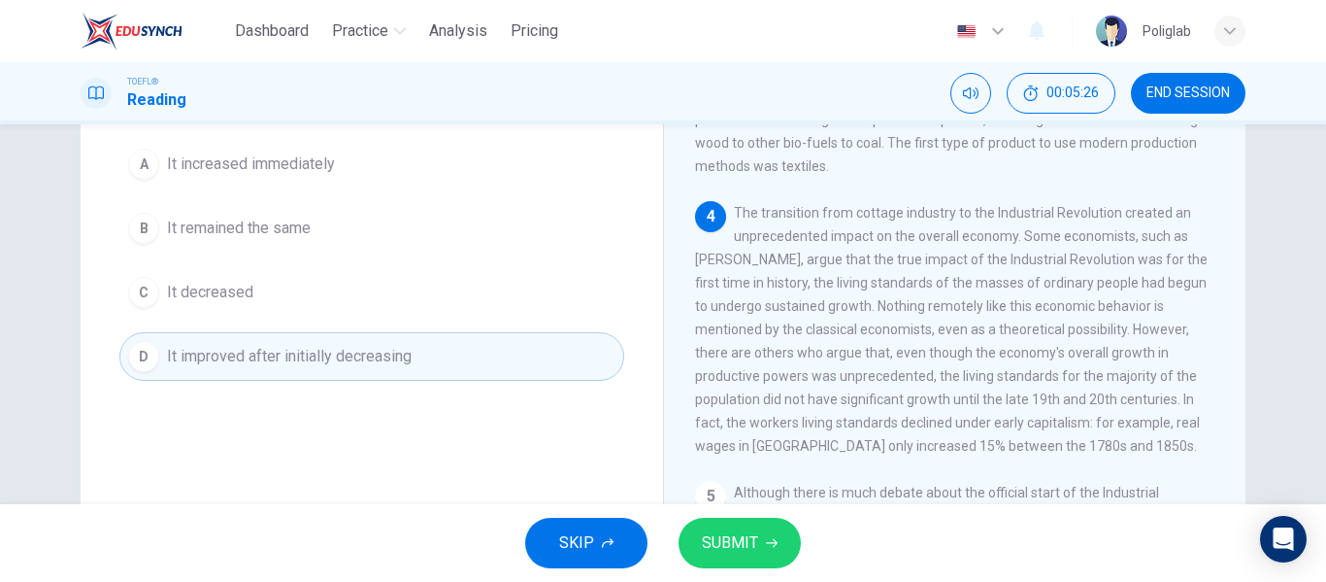
click at [751, 531] on span "SUBMIT" at bounding box center [730, 542] width 56 height 27
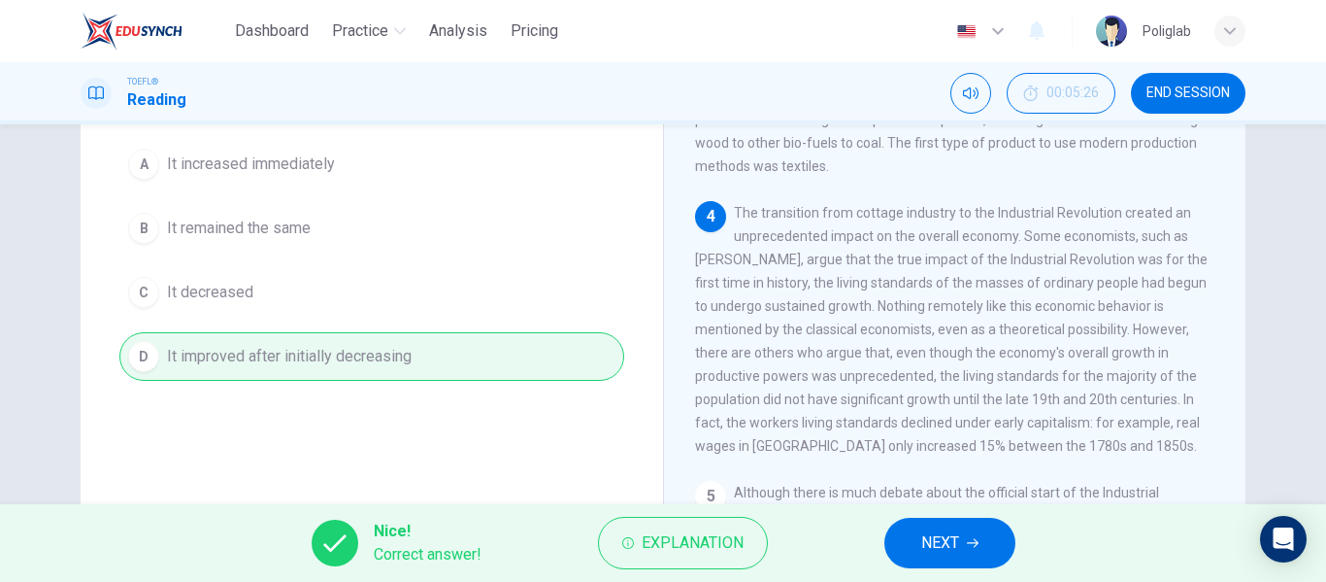
click at [921, 534] on span "NEXT" at bounding box center [940, 542] width 38 height 27
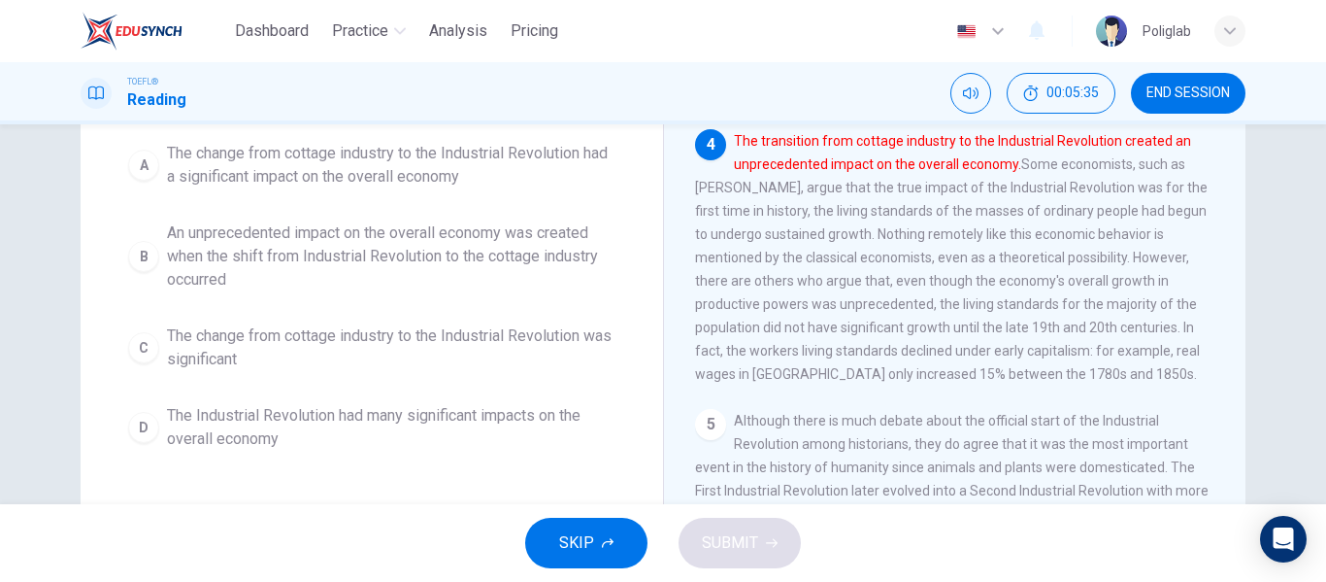
scroll to position [264, 0]
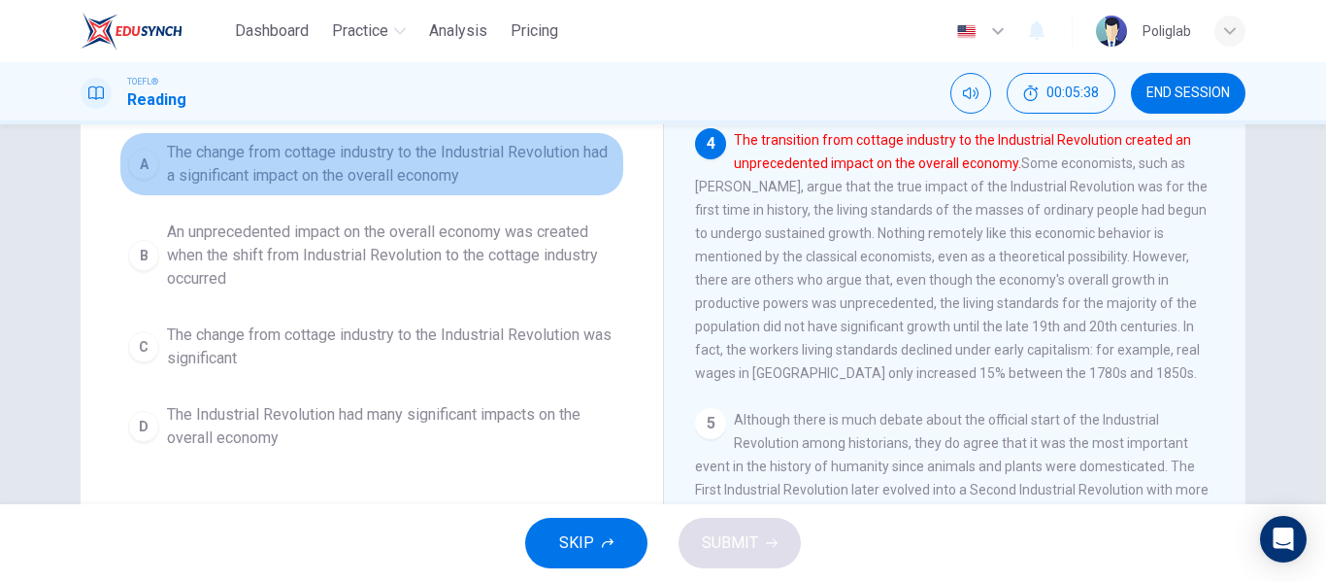
click at [480, 179] on span "The change from cottage industry to the Industrial Revolution had a significant…" at bounding box center [391, 164] width 449 height 47
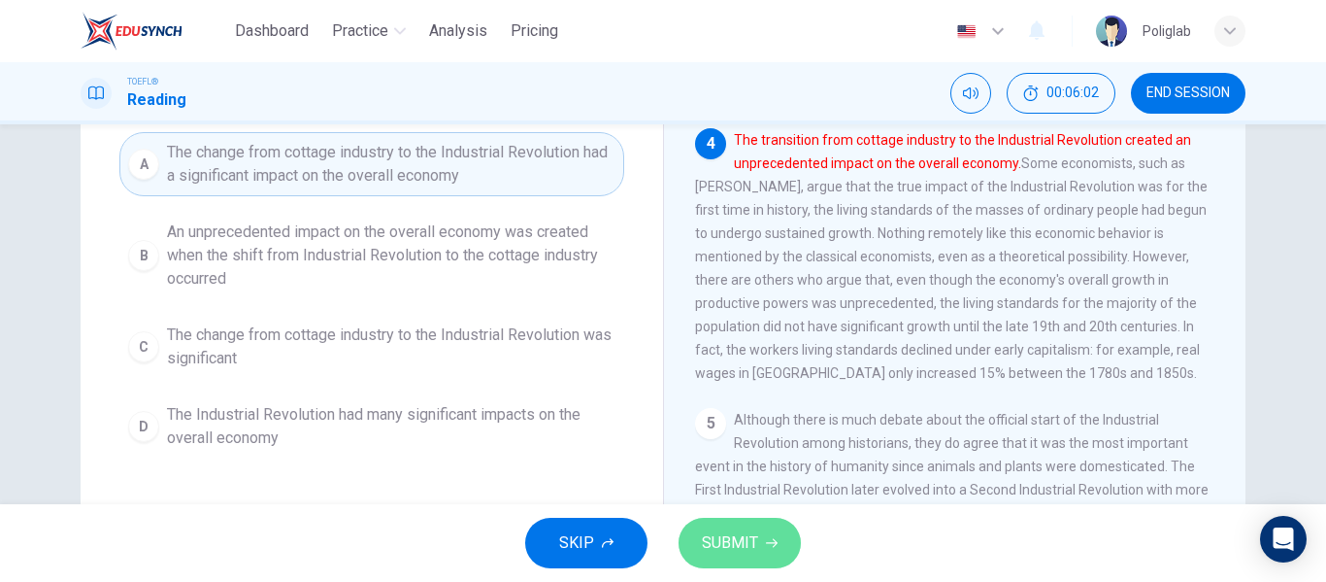
click at [736, 549] on span "SUBMIT" at bounding box center [730, 542] width 56 height 27
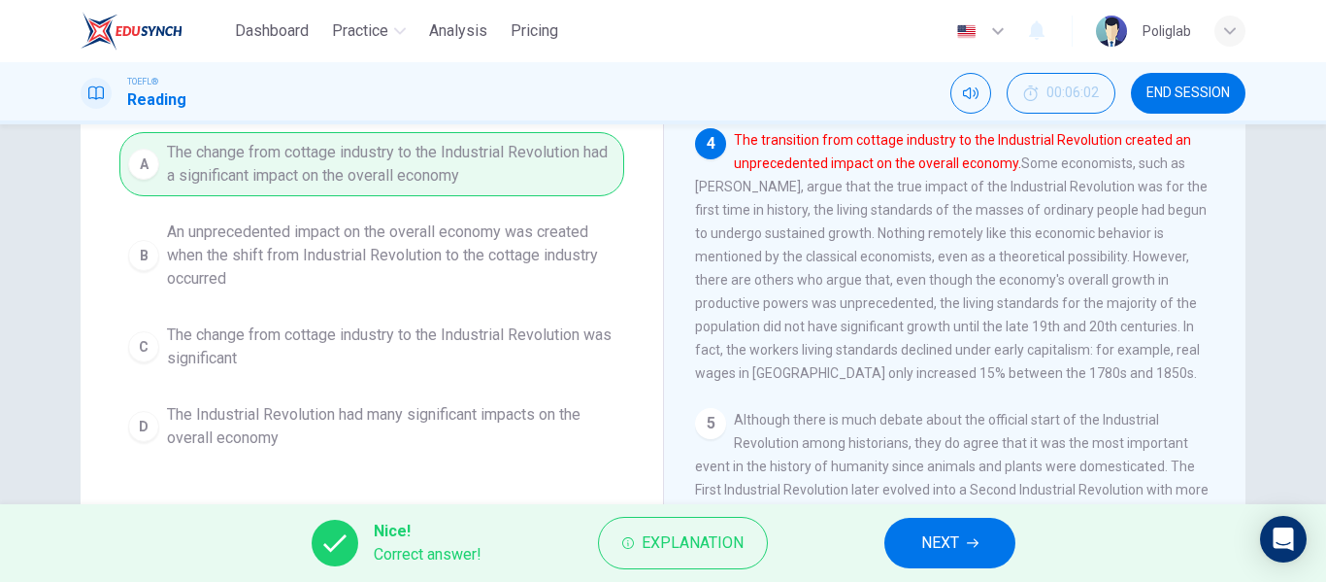
click at [967, 536] on button "NEXT" at bounding box center [949, 542] width 131 height 50
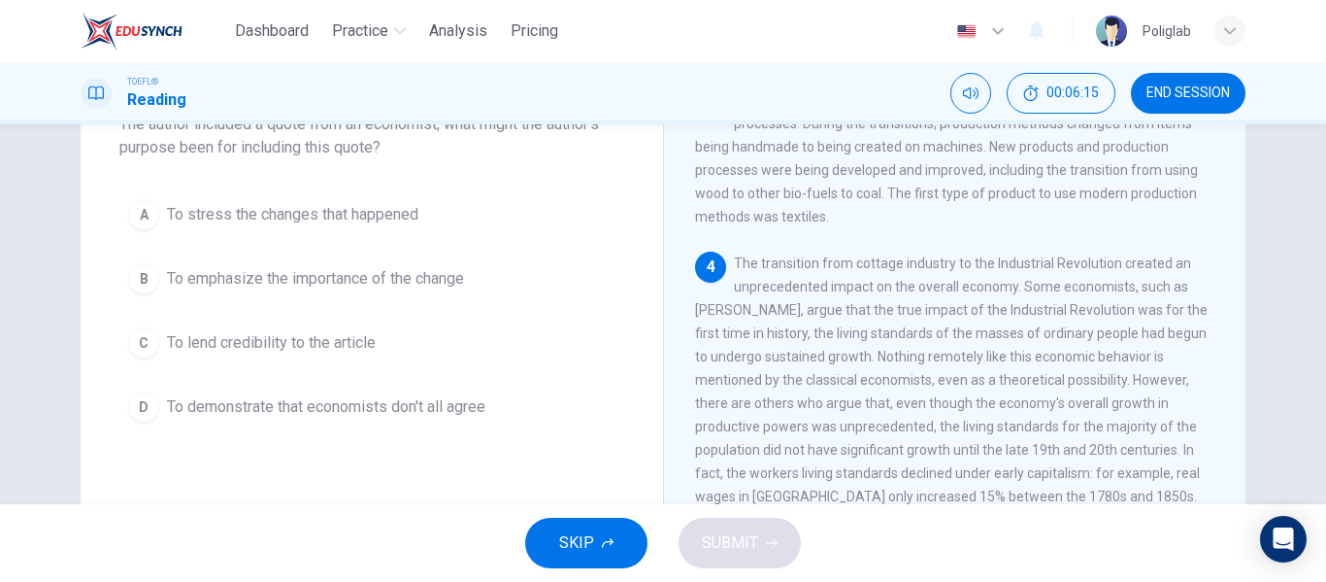
scroll to position [124, 0]
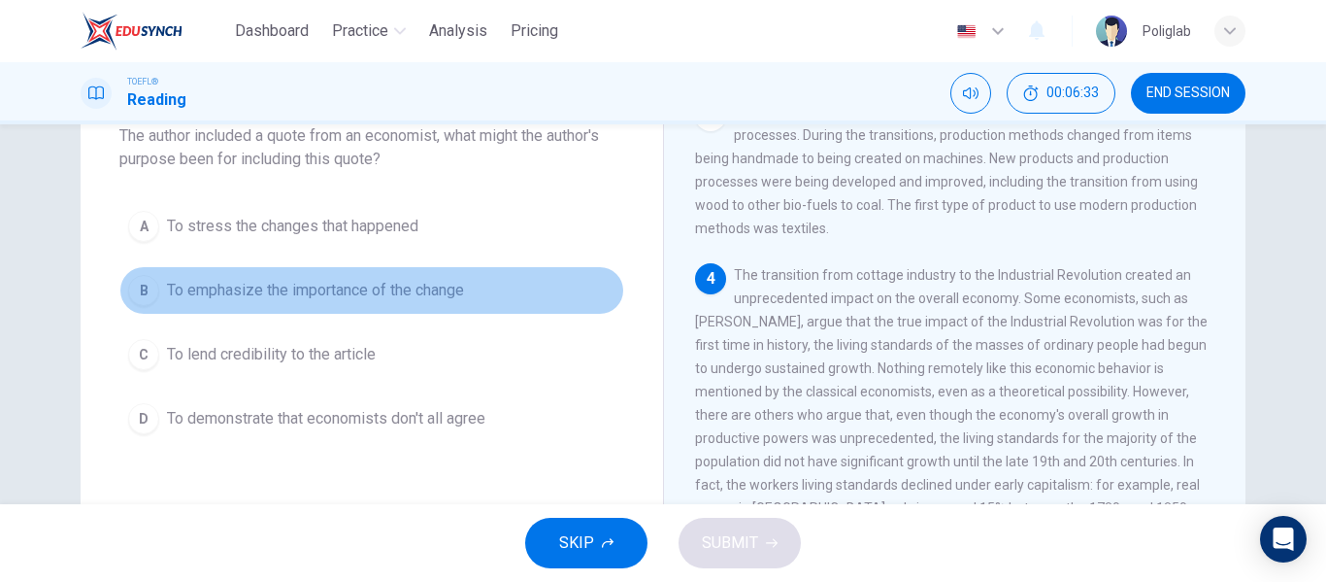
click at [517, 294] on button "B To emphasize the importance of the change" at bounding box center [371, 290] width 505 height 49
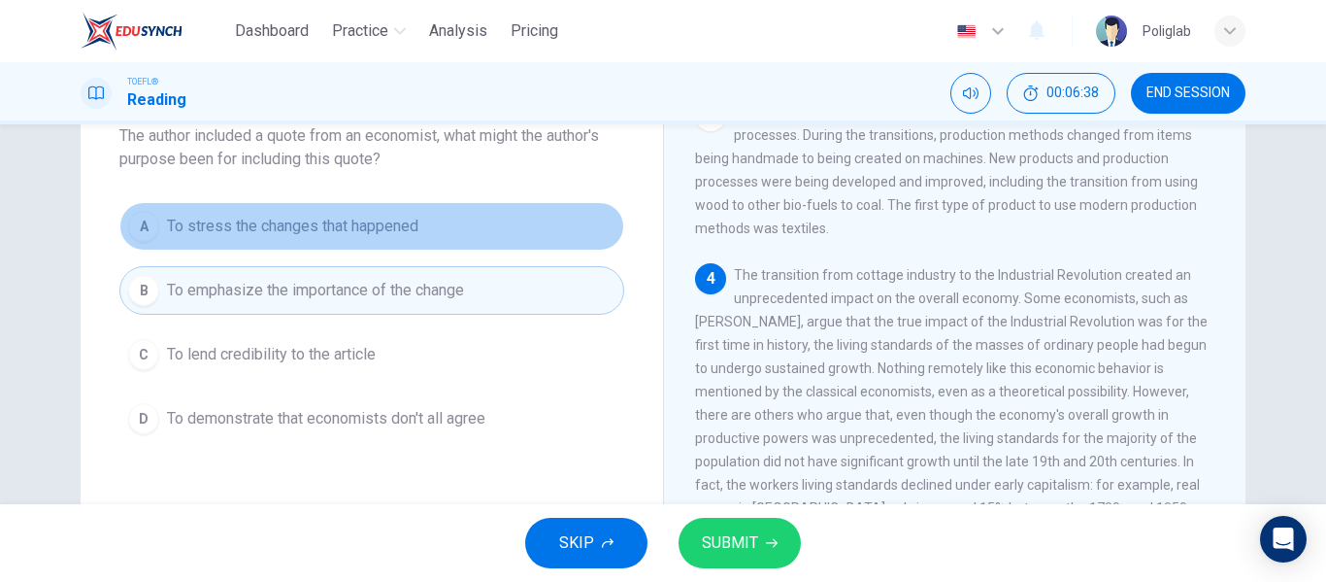
click at [464, 236] on button "A To stress the changes that happened" at bounding box center [371, 226] width 505 height 49
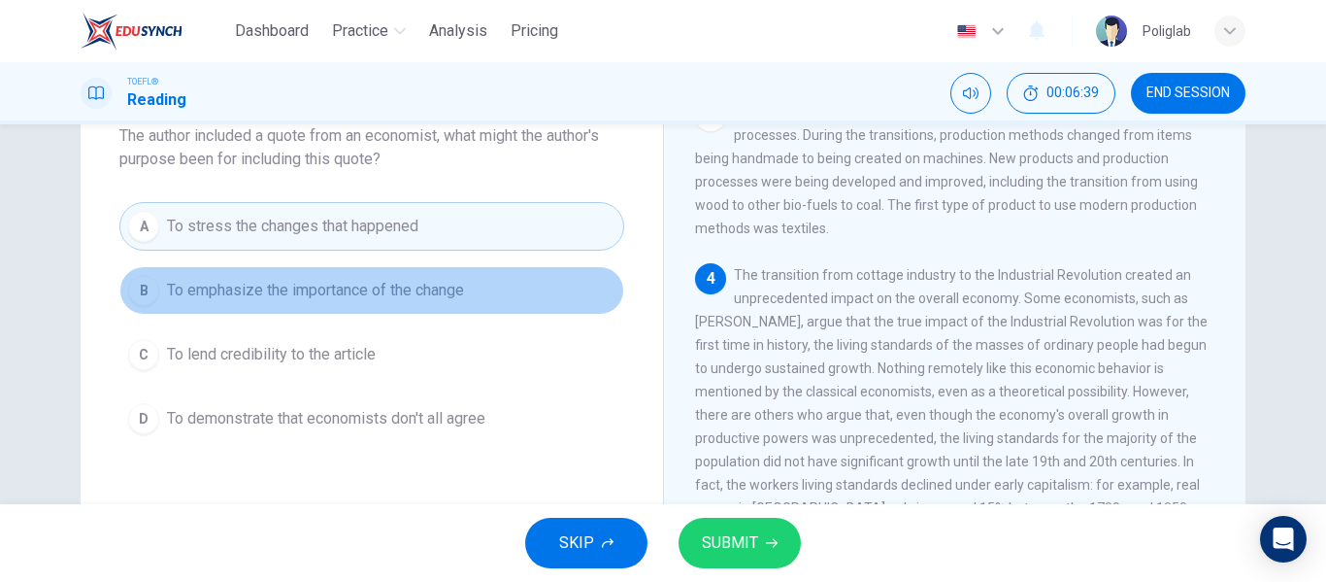
click at [486, 282] on button "B To emphasize the importance of the change" at bounding box center [371, 290] width 505 height 49
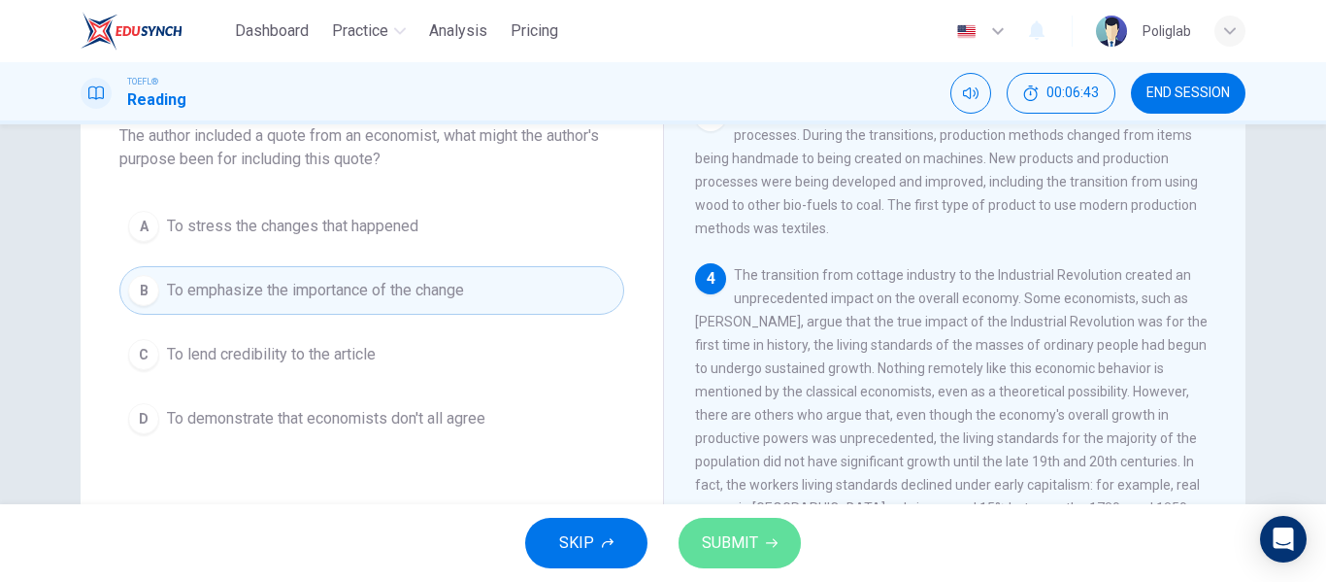
click at [736, 536] on span "SUBMIT" at bounding box center [730, 542] width 56 height 27
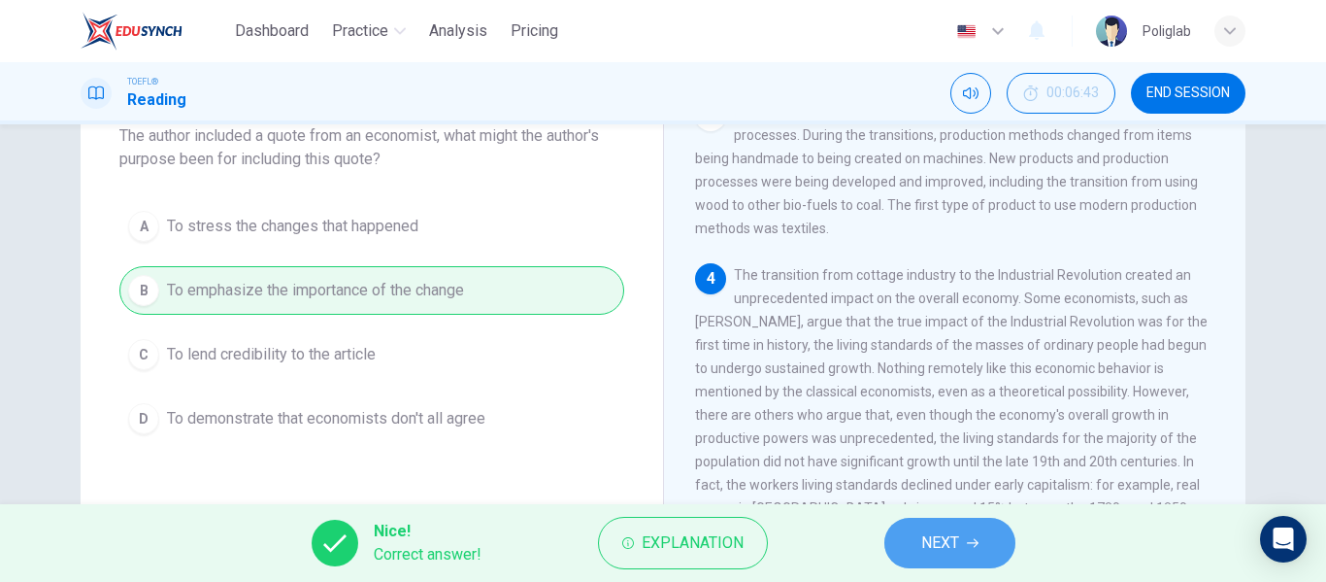
click at [966, 537] on button "NEXT" at bounding box center [949, 542] width 131 height 50
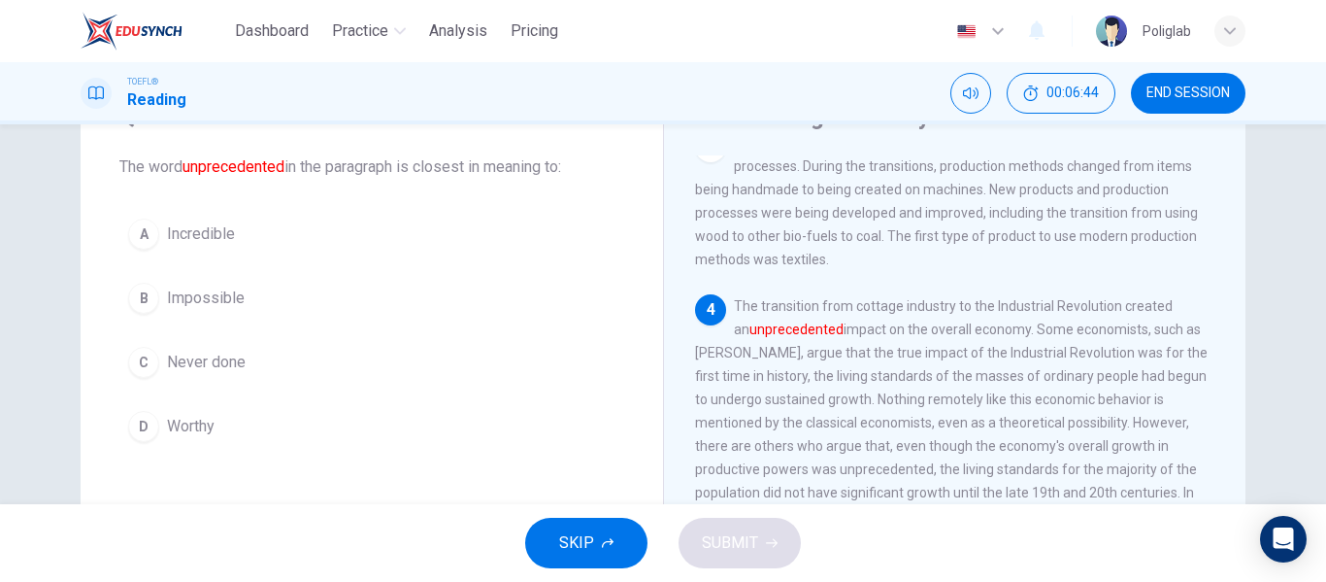
scroll to position [93, 0]
click at [268, 356] on button "C Never done" at bounding box center [371, 362] width 505 height 49
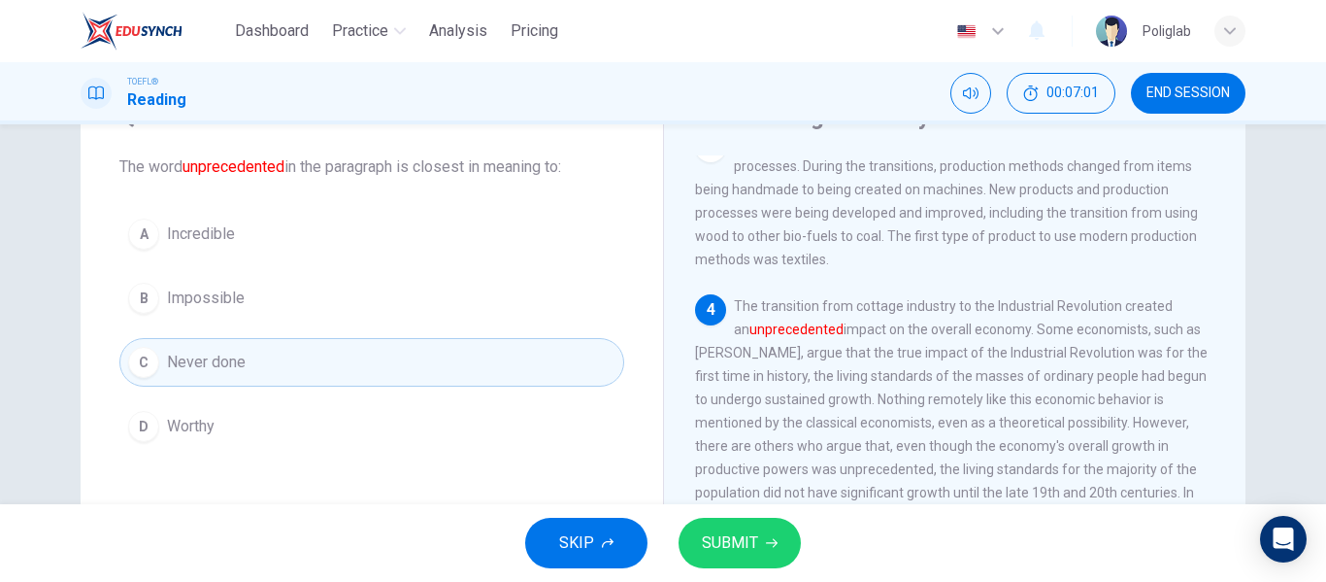
click at [269, 232] on button "A Incredible" at bounding box center [371, 234] width 505 height 49
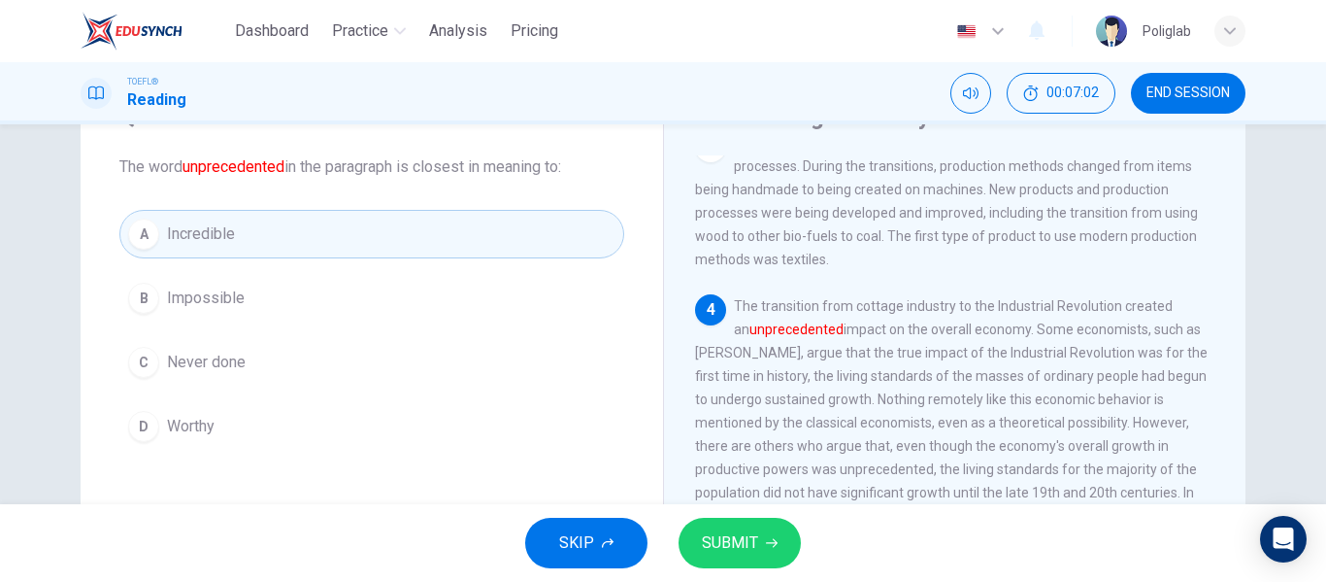
click at [705, 545] on span "SUBMIT" at bounding box center [730, 542] width 56 height 27
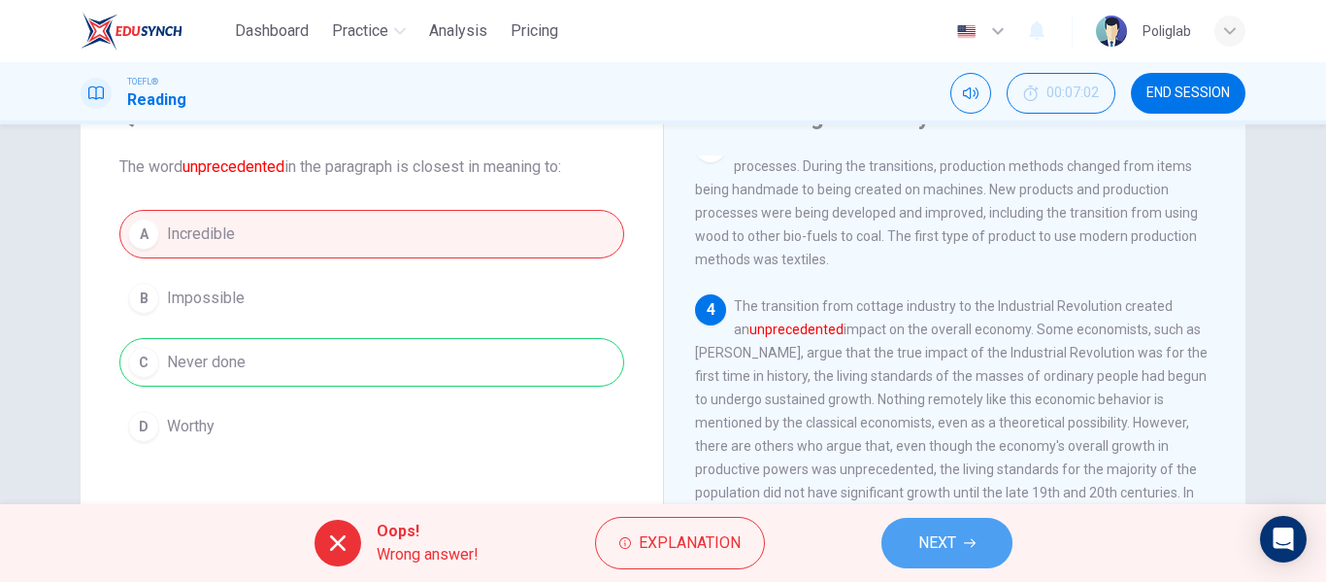
click at [933, 546] on span "NEXT" at bounding box center [937, 542] width 38 height 27
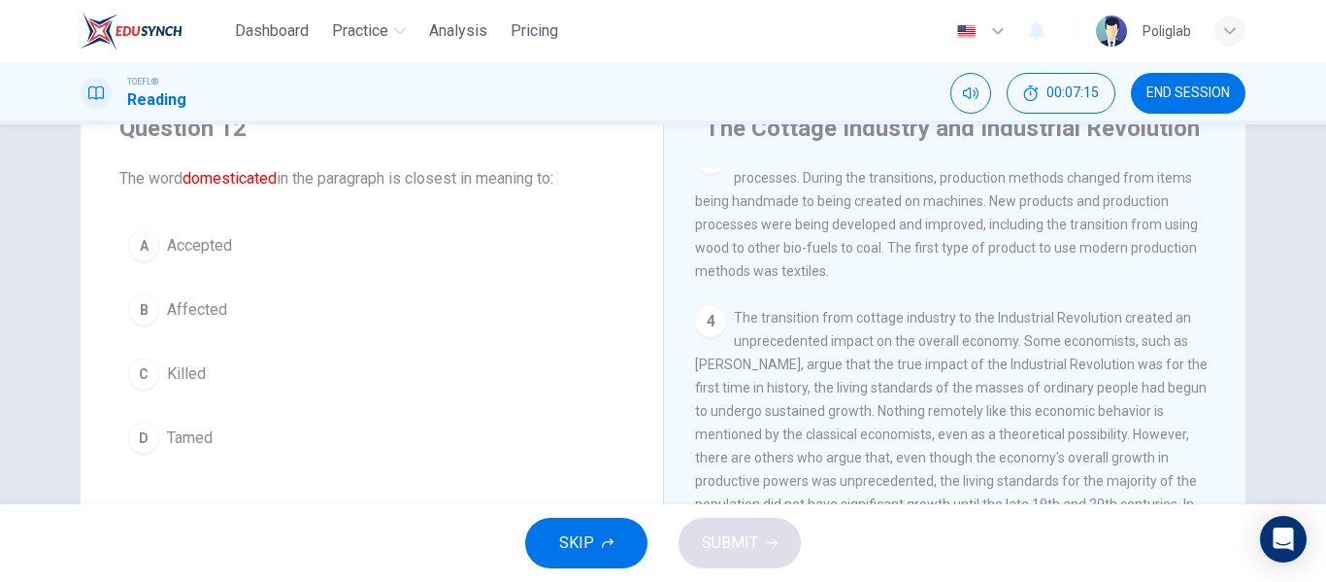
scroll to position [75, 0]
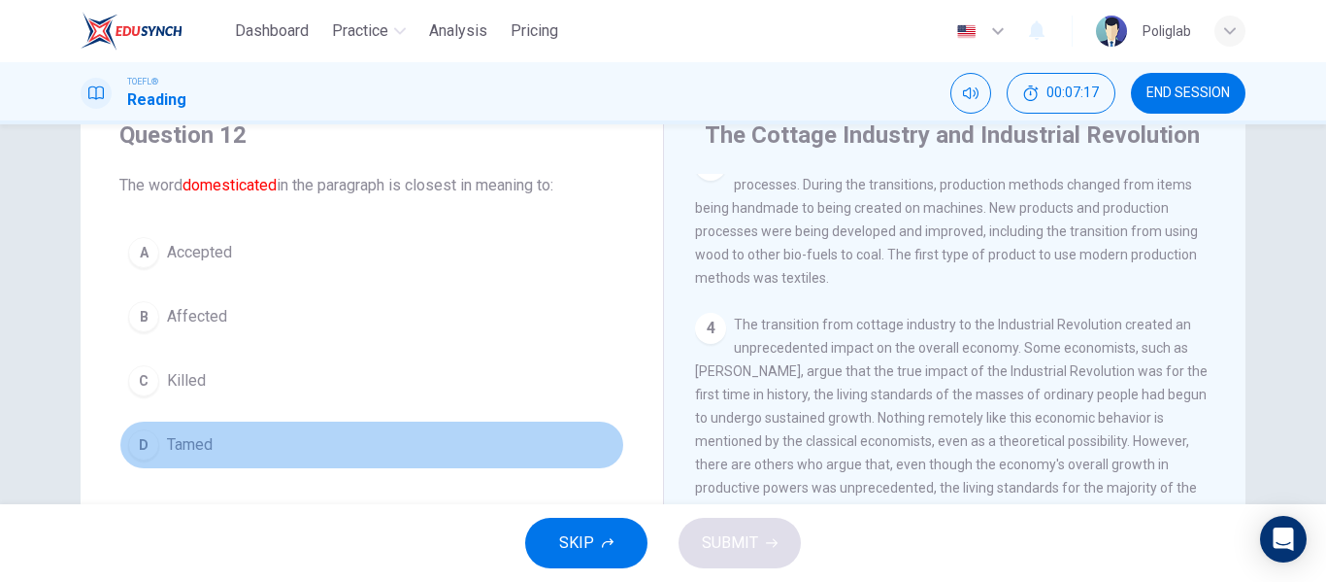
click at [286, 441] on button "D Tamed" at bounding box center [371, 444] width 505 height 49
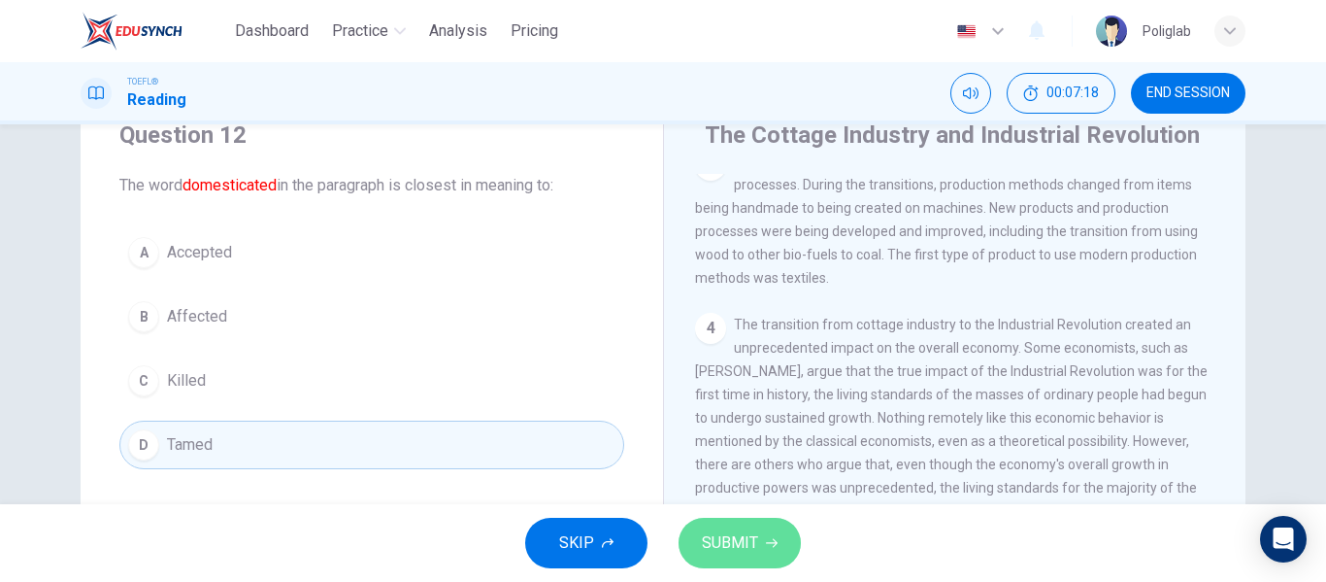
click at [791, 537] on button "SUBMIT" at bounding box center [740, 542] width 122 height 50
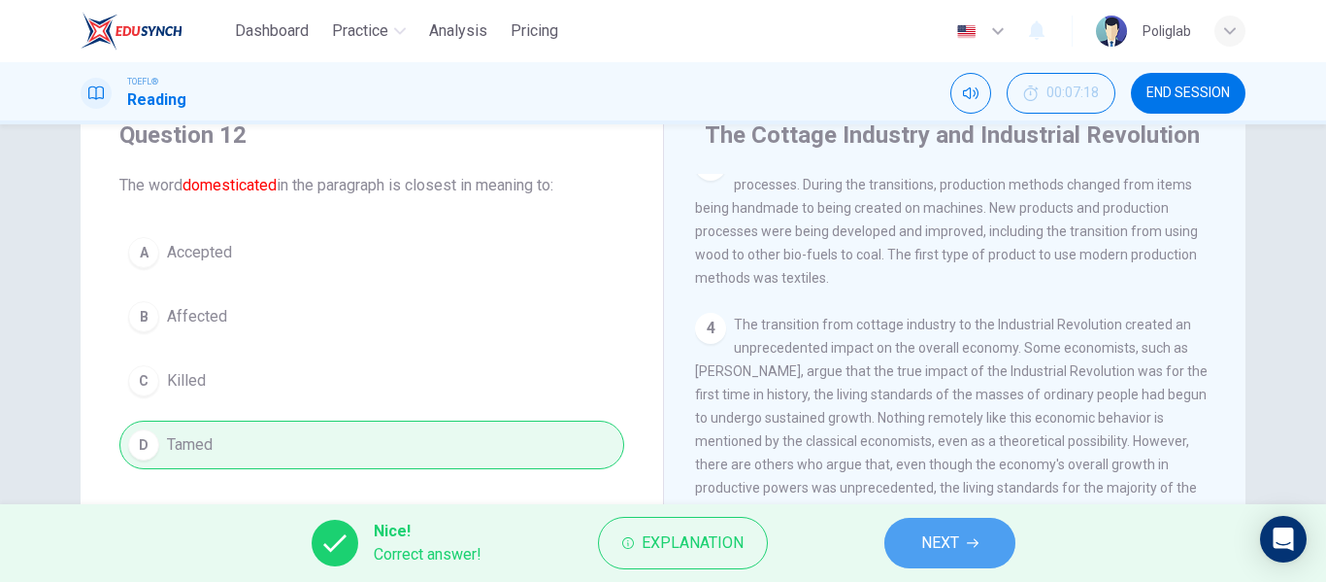
click at [921, 542] on span "NEXT" at bounding box center [940, 542] width 38 height 27
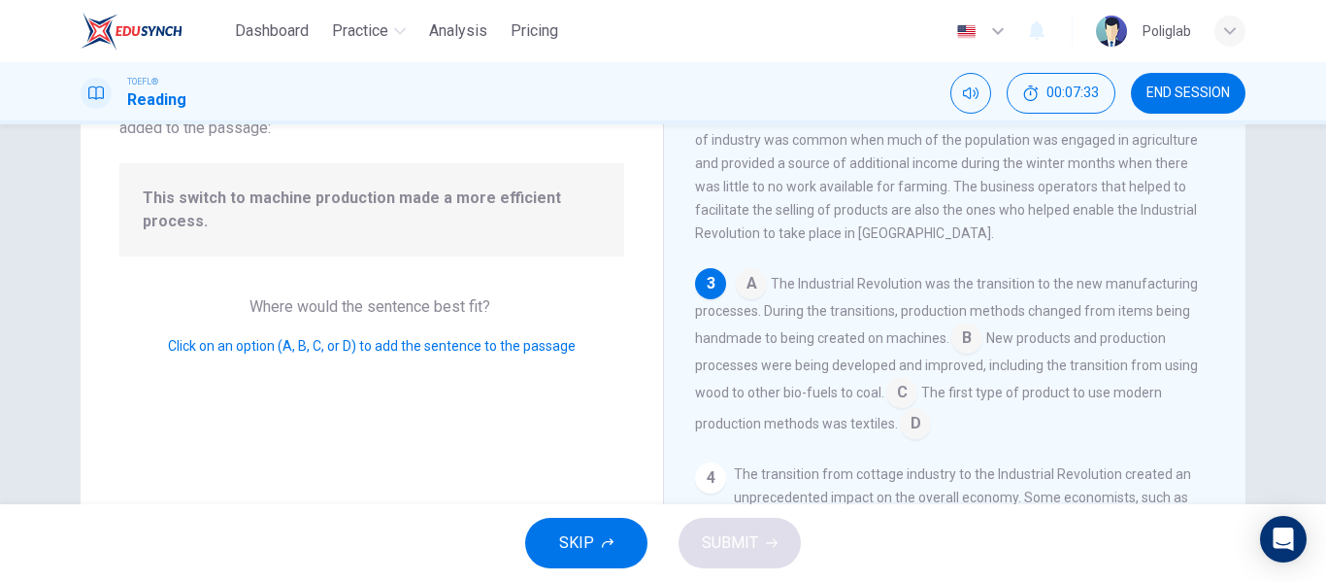
scroll to position [160, 0]
click at [963, 346] on input at bounding box center [966, 339] width 31 height 31
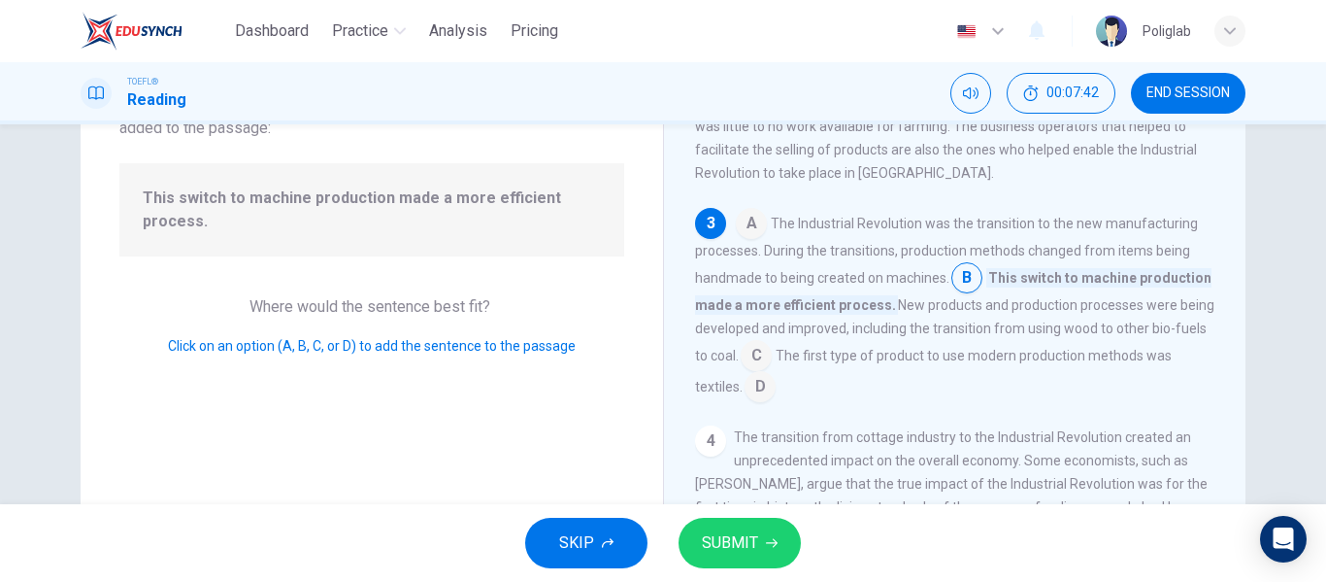
scroll to position [254, 0]
click at [712, 541] on span "SUBMIT" at bounding box center [730, 542] width 56 height 27
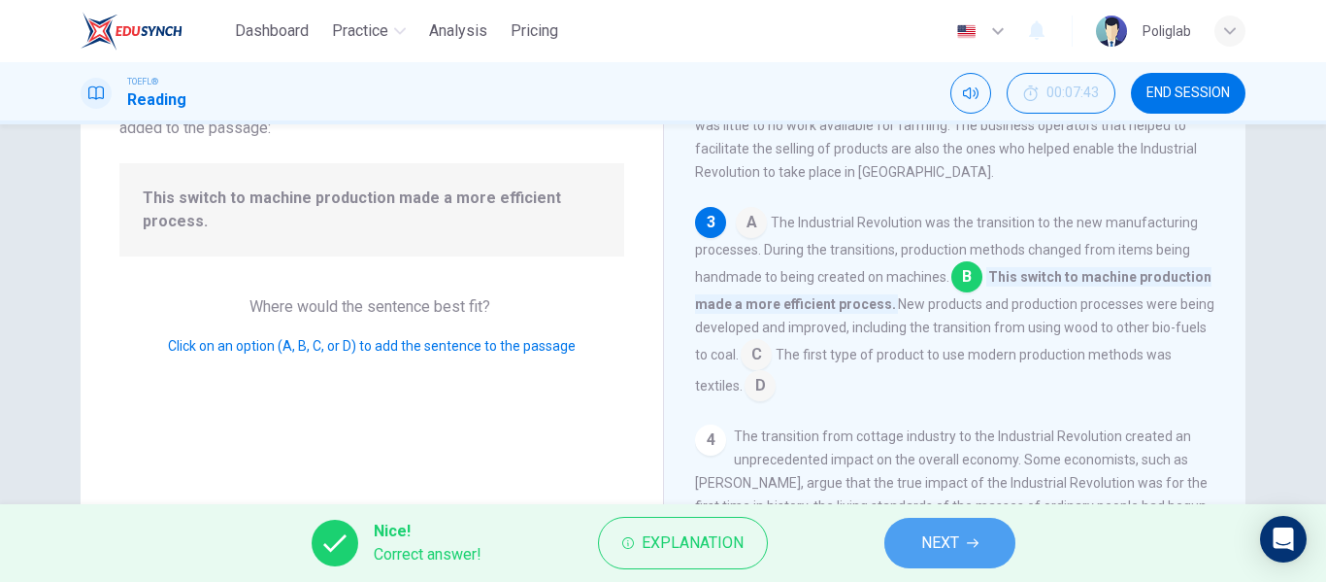
click at [955, 541] on span "NEXT" at bounding box center [940, 542] width 38 height 27
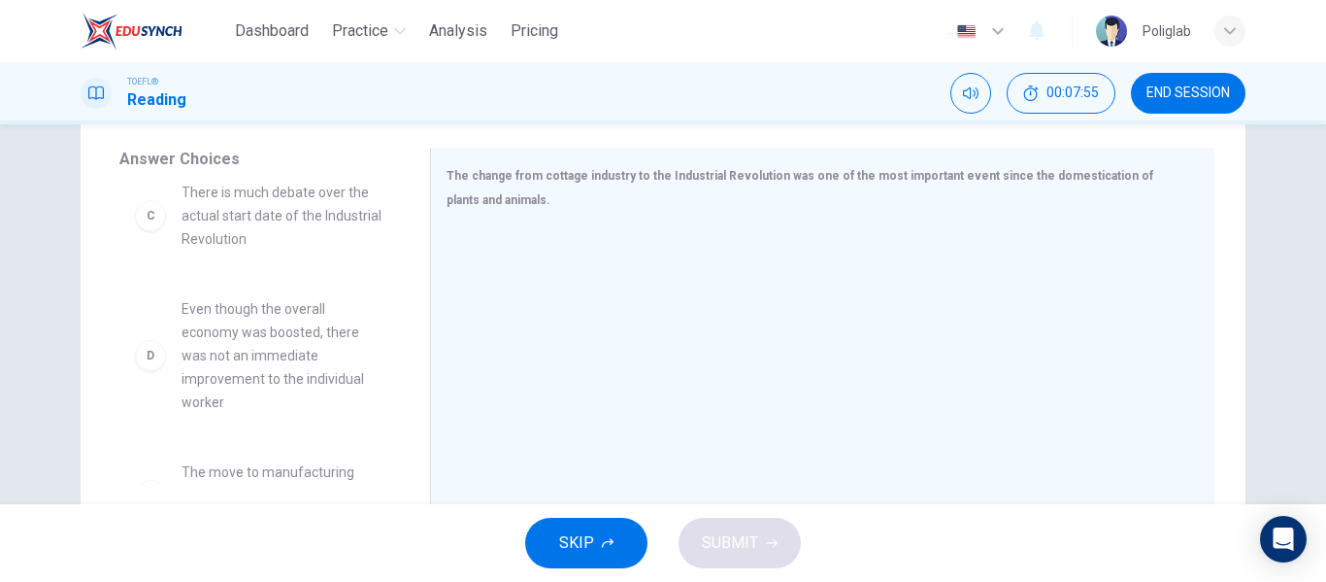
scroll to position [262, 0]
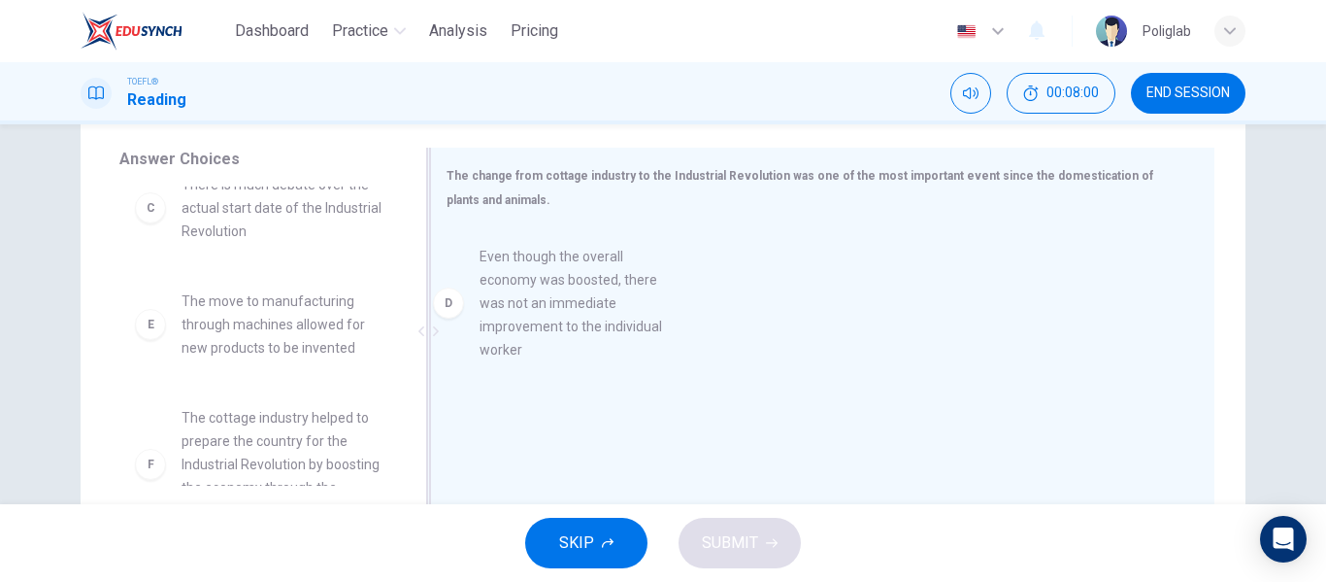
drag, startPoint x: 262, startPoint y: 350, endPoint x: 582, endPoint y: 303, distance: 322.9
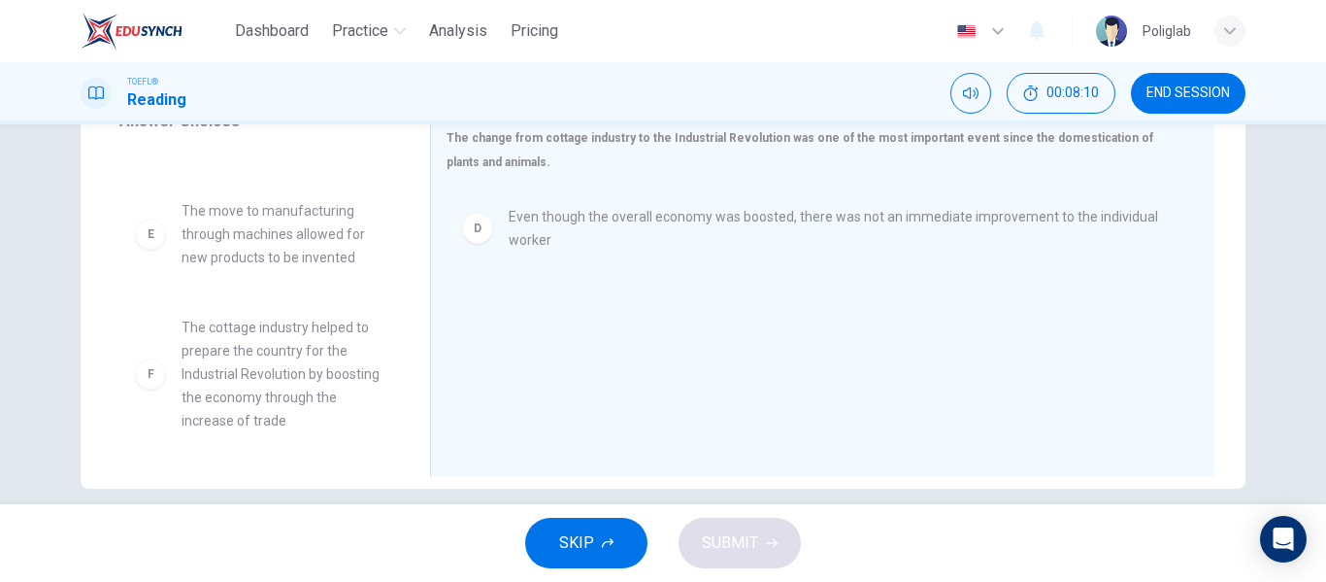
scroll to position [356, 0]
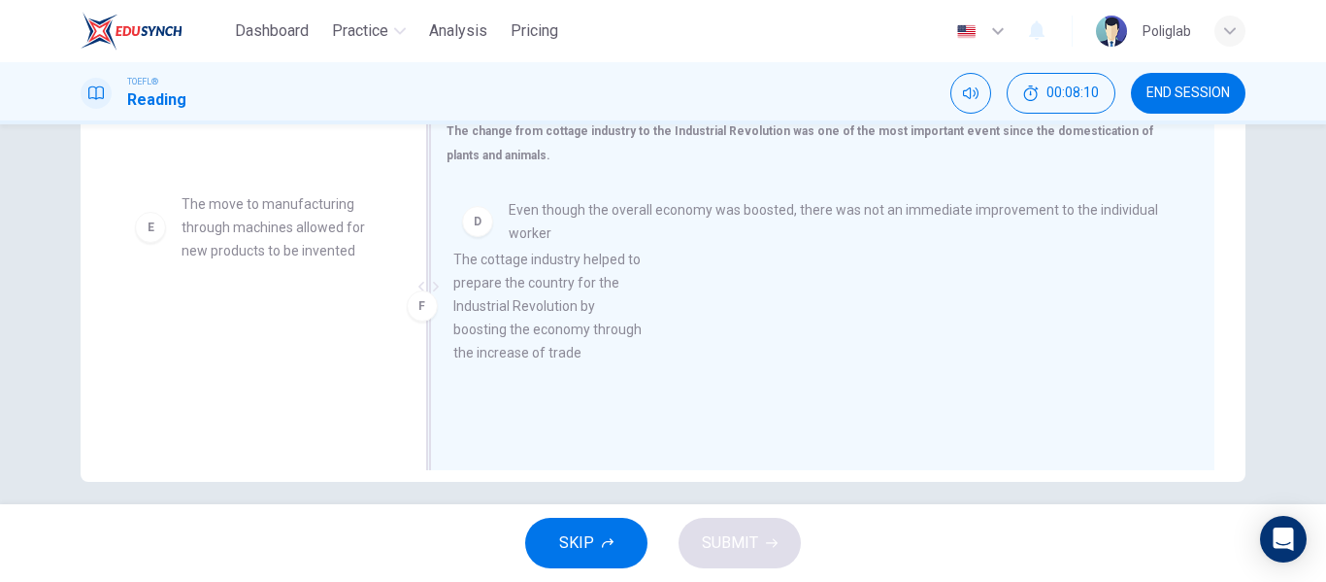
drag, startPoint x: 262, startPoint y: 399, endPoint x: 668, endPoint y: 335, distance: 410.9
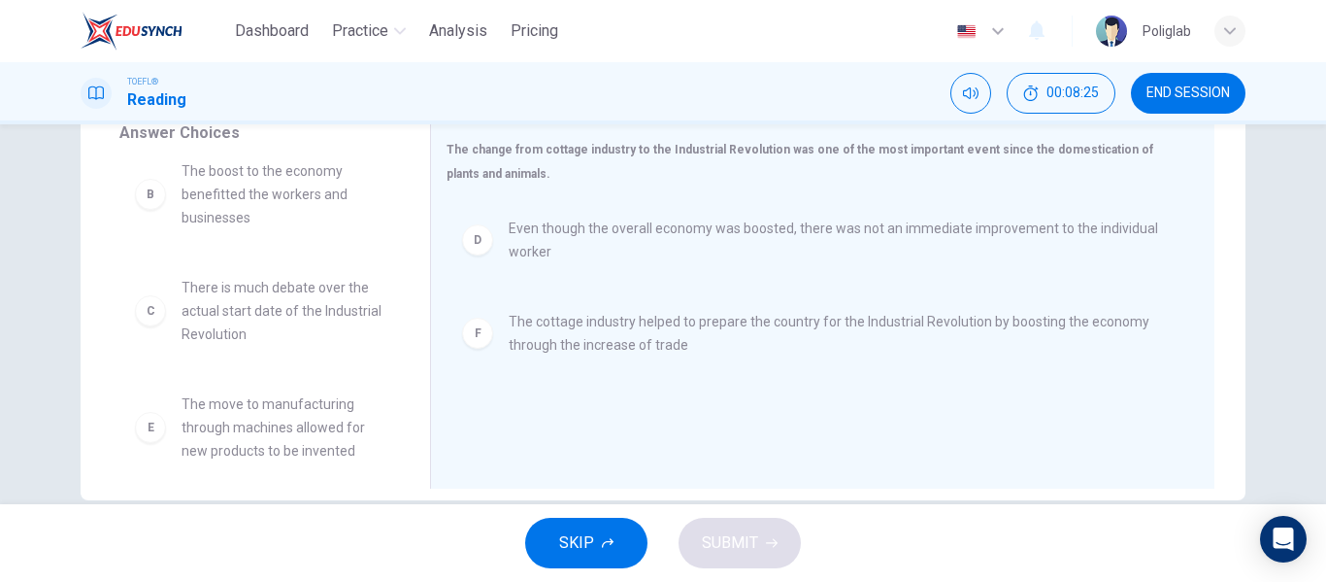
scroll to position [0, 0]
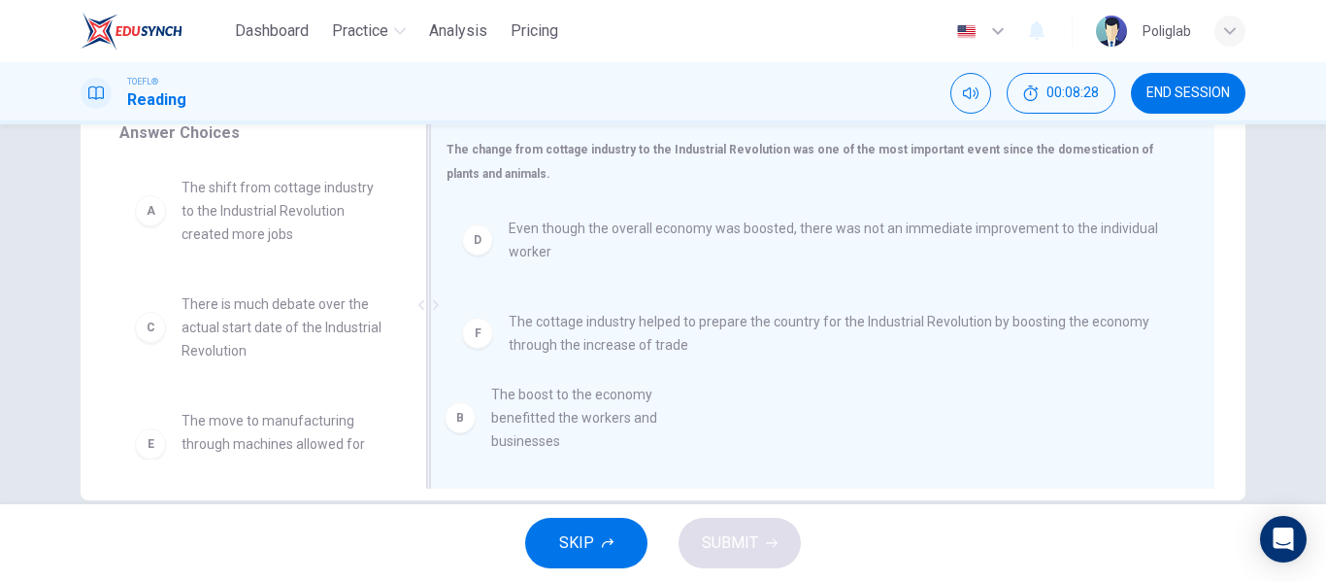
drag, startPoint x: 266, startPoint y: 335, endPoint x: 660, endPoint y: 451, distance: 411.0
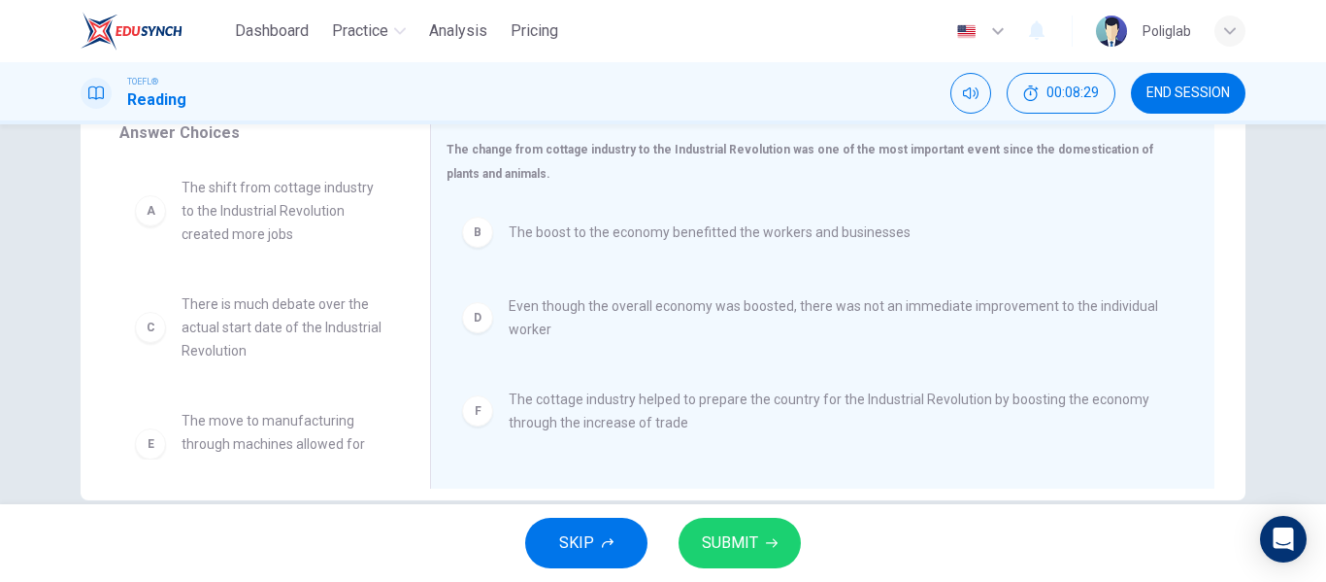
click at [714, 539] on span "SUBMIT" at bounding box center [730, 542] width 56 height 27
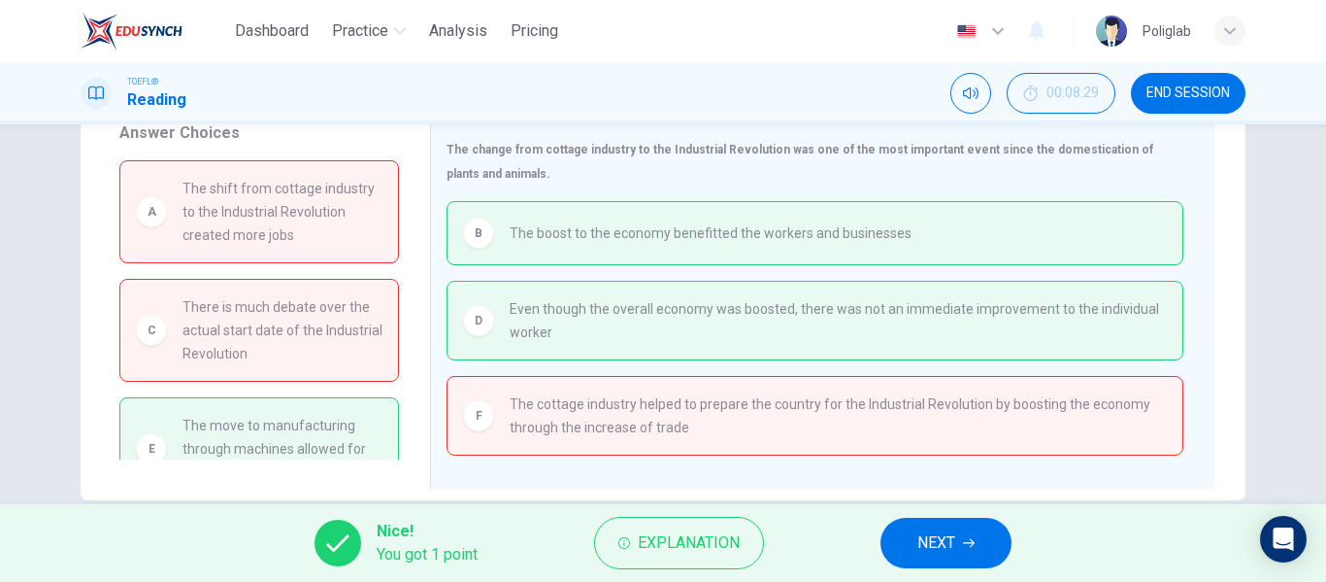
scroll to position [41, 0]
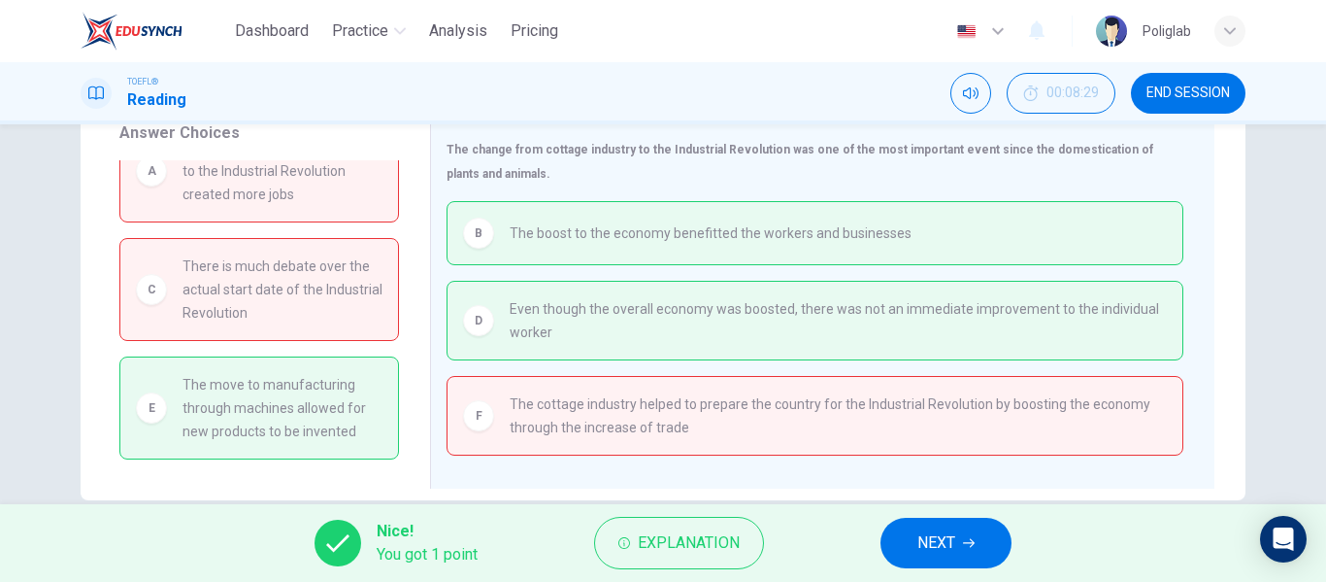
click at [935, 534] on span "NEXT" at bounding box center [936, 542] width 38 height 27
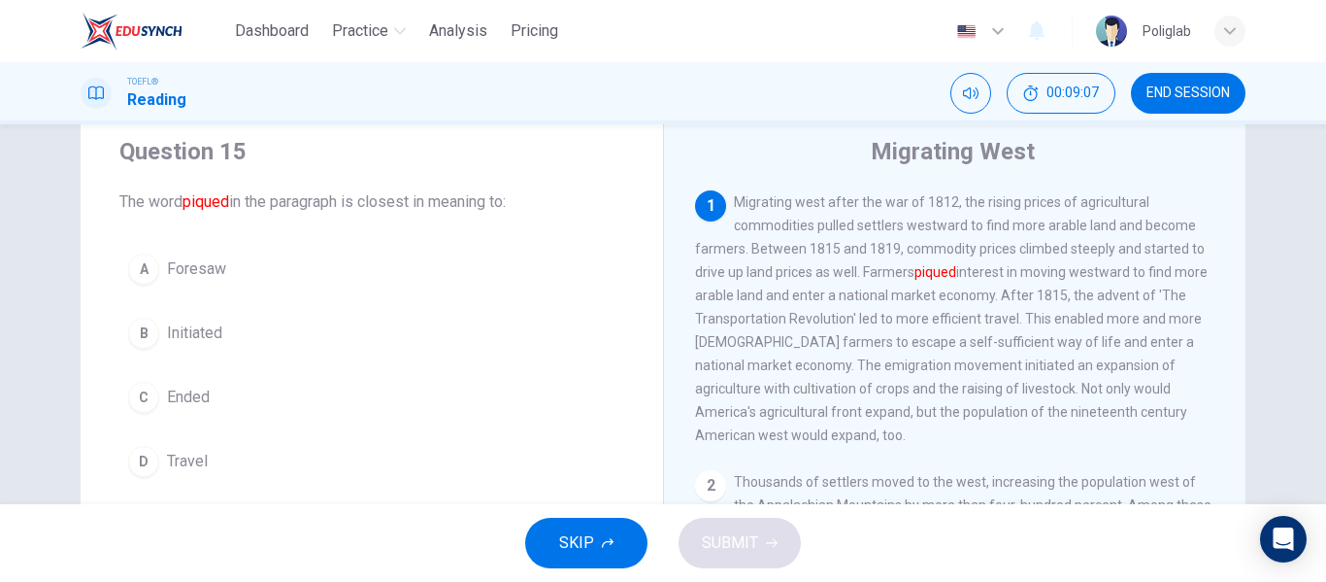
scroll to position [57, 0]
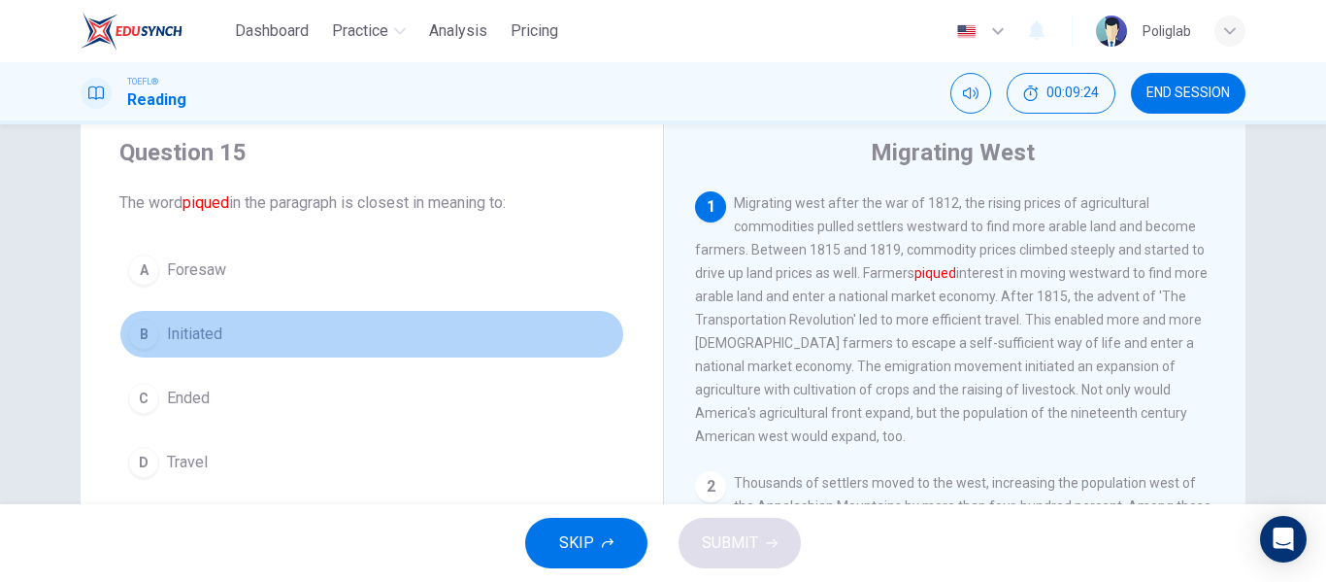
click at [291, 333] on button "B Initiated" at bounding box center [371, 334] width 505 height 49
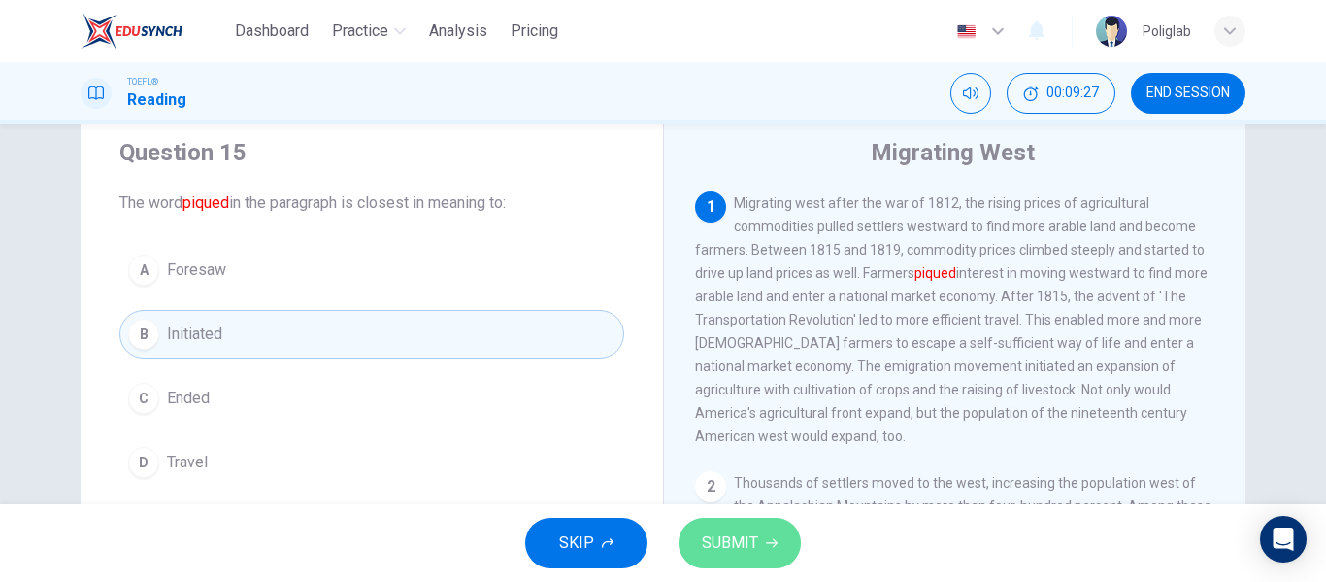
click at [756, 537] on span "SUBMIT" at bounding box center [730, 542] width 56 height 27
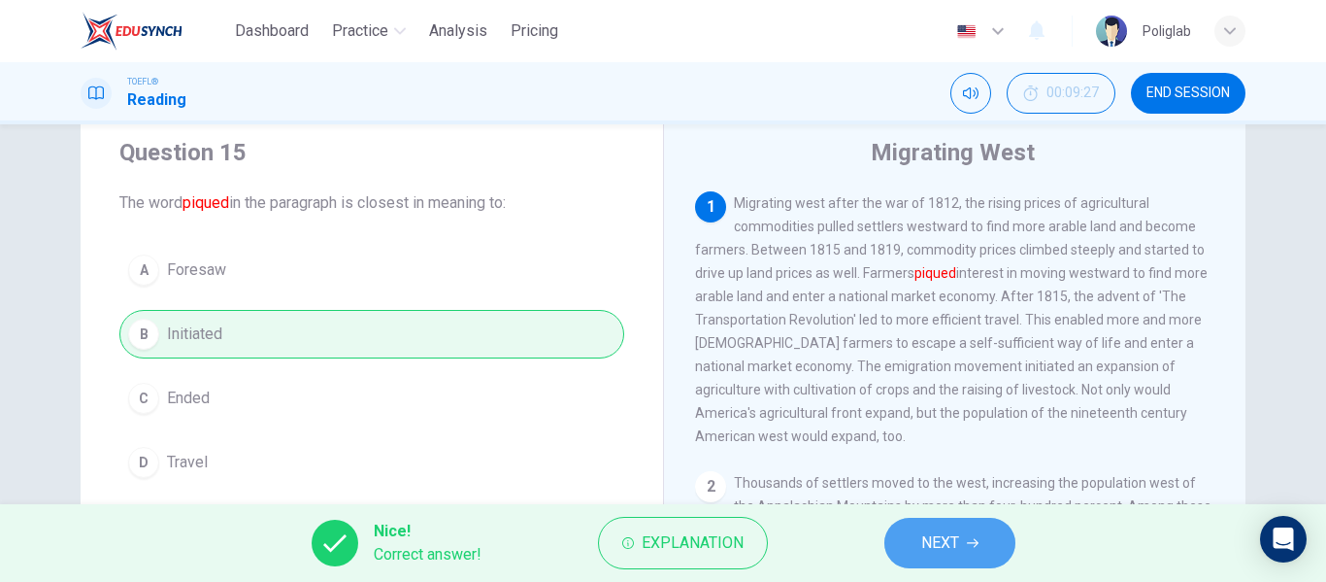
click at [976, 567] on button "NEXT" at bounding box center [949, 542] width 131 height 50
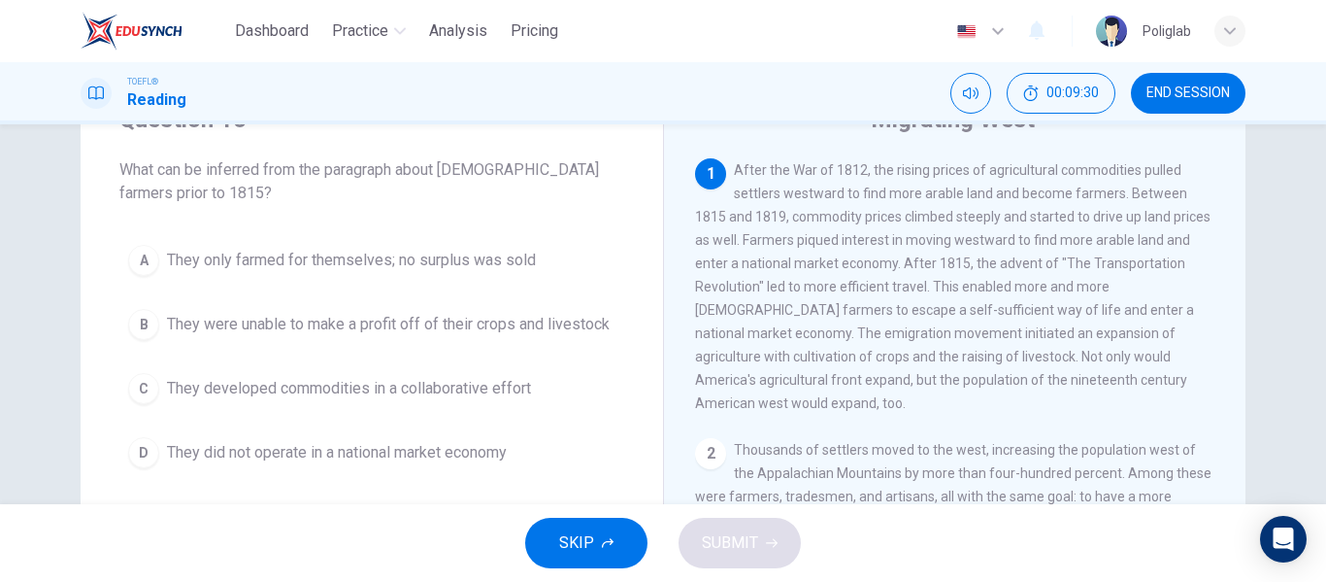
scroll to position [91, 0]
click at [547, 452] on button "D They did not operate in a national market economy" at bounding box center [371, 451] width 505 height 49
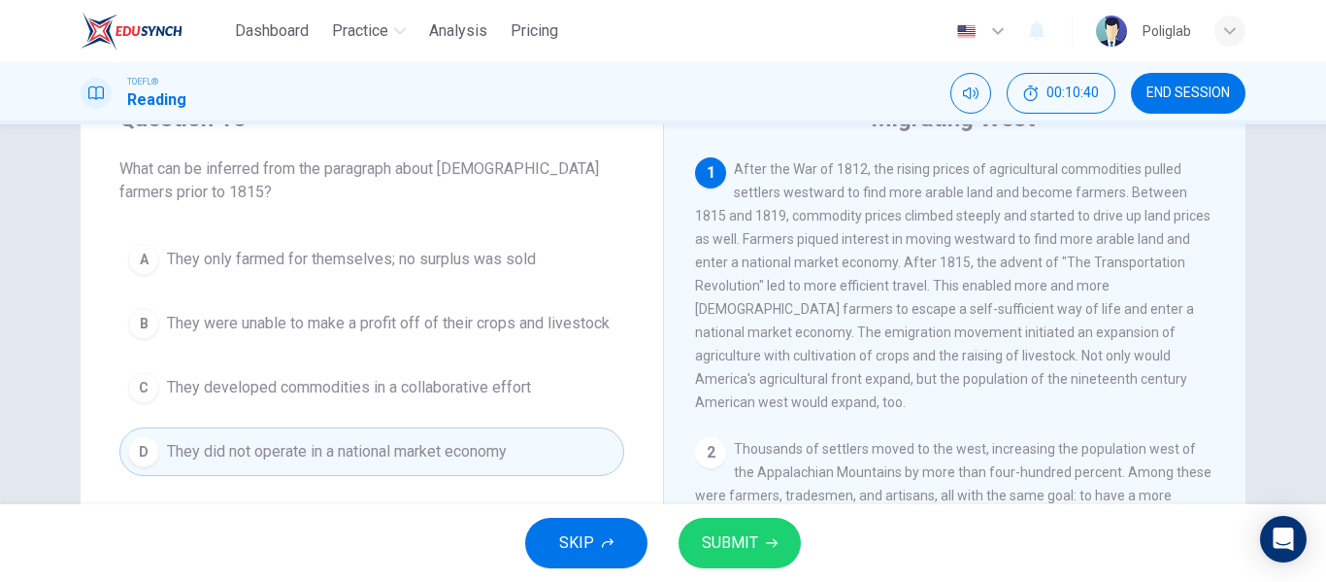
click at [557, 394] on button "C They developed commodities in a collaborative effort" at bounding box center [371, 387] width 505 height 49
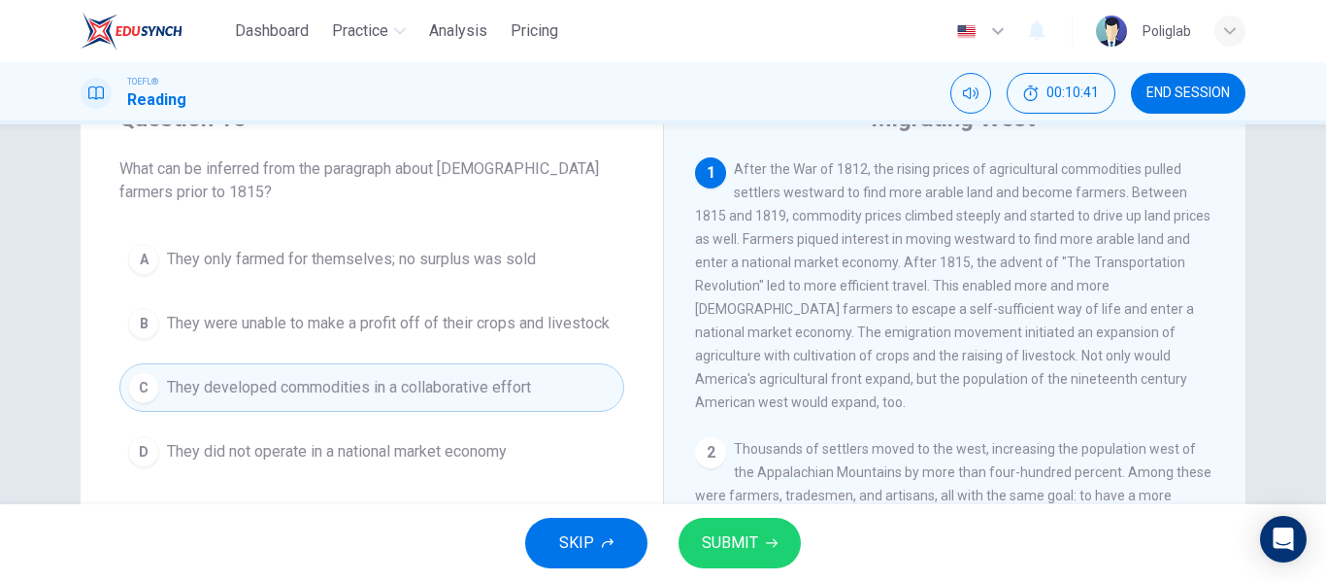
click at [538, 332] on span "They were unable to make a profit off of their crops and livestock" at bounding box center [388, 323] width 443 height 23
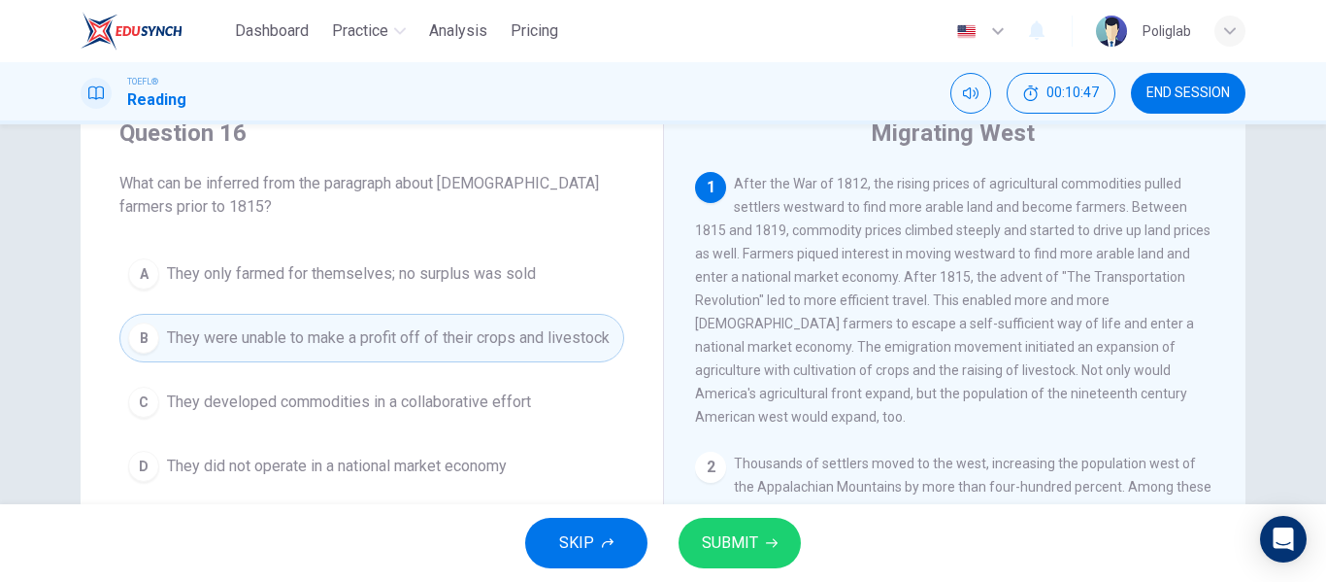
scroll to position [76, 0]
click at [561, 462] on button "D They did not operate in a national market economy" at bounding box center [371, 467] width 505 height 49
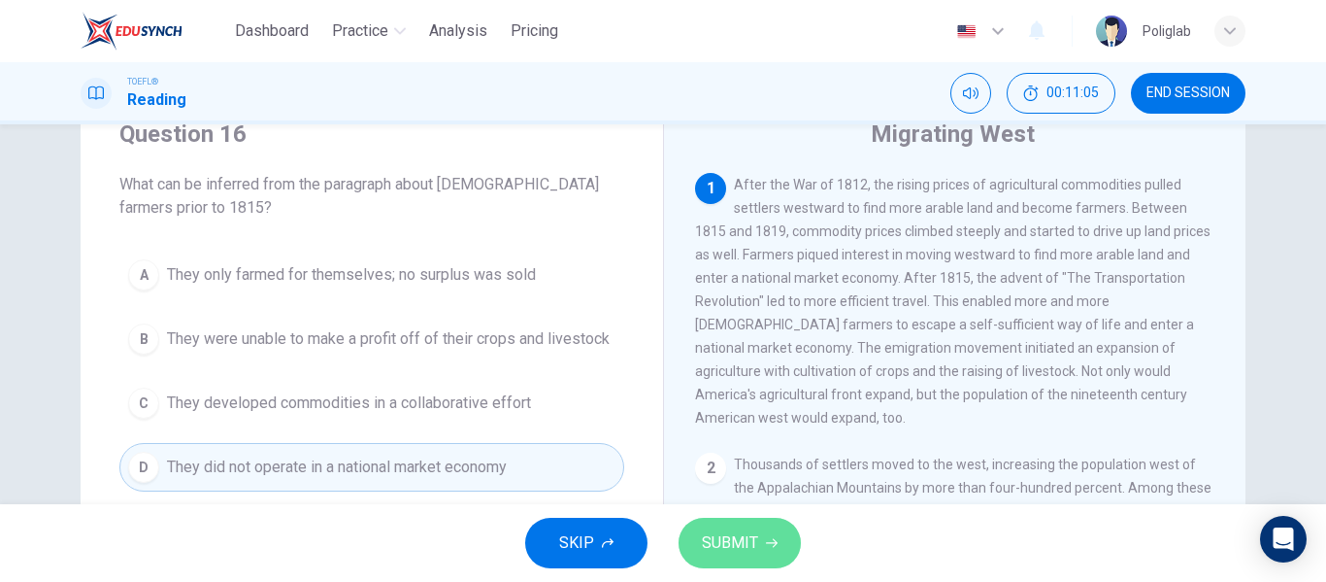
click at [738, 553] on span "SUBMIT" at bounding box center [730, 542] width 56 height 27
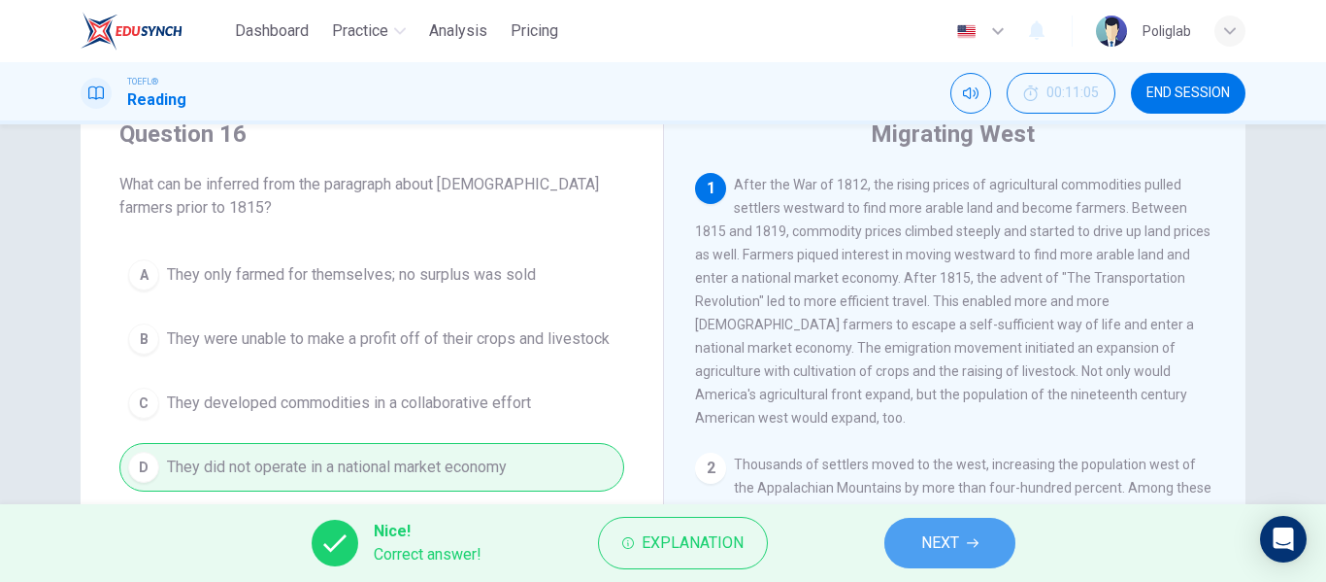
click at [945, 549] on span "NEXT" at bounding box center [940, 542] width 38 height 27
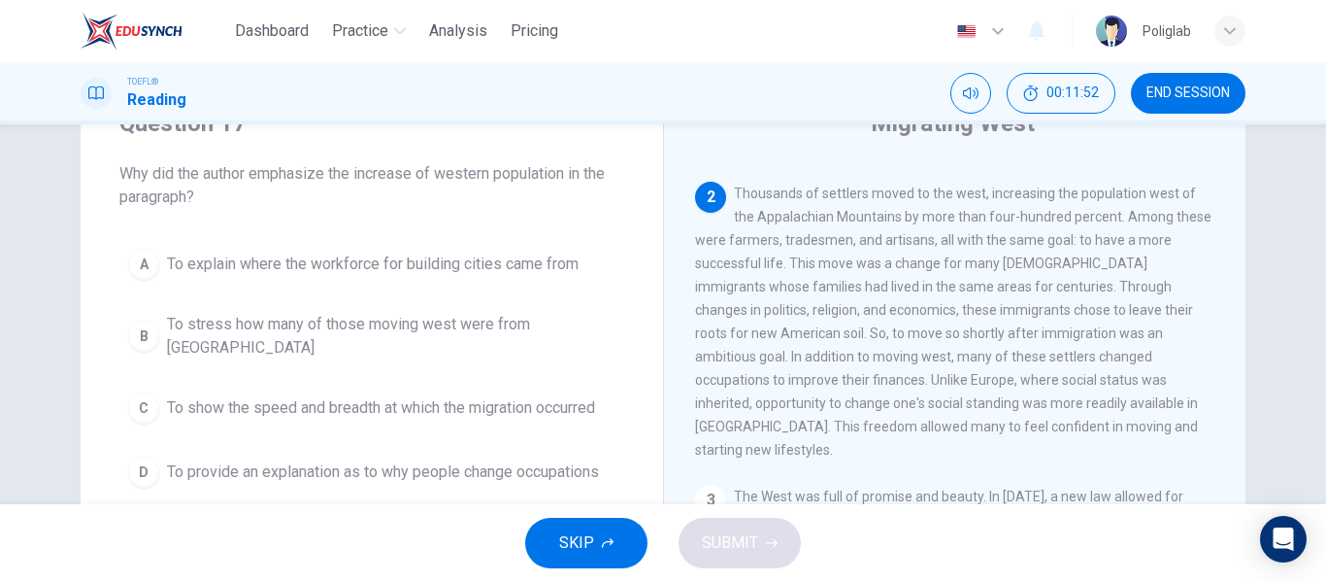
scroll to position [87, 0]
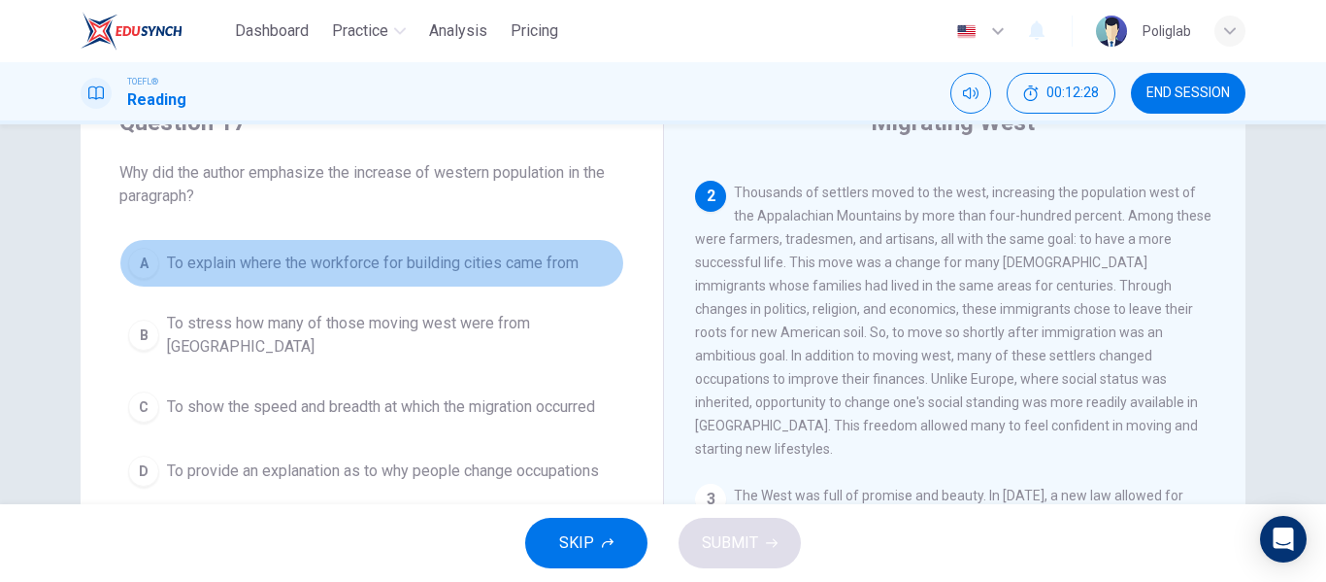
click at [484, 280] on button "A To explain where the workforce for building cities came from" at bounding box center [371, 263] width 505 height 49
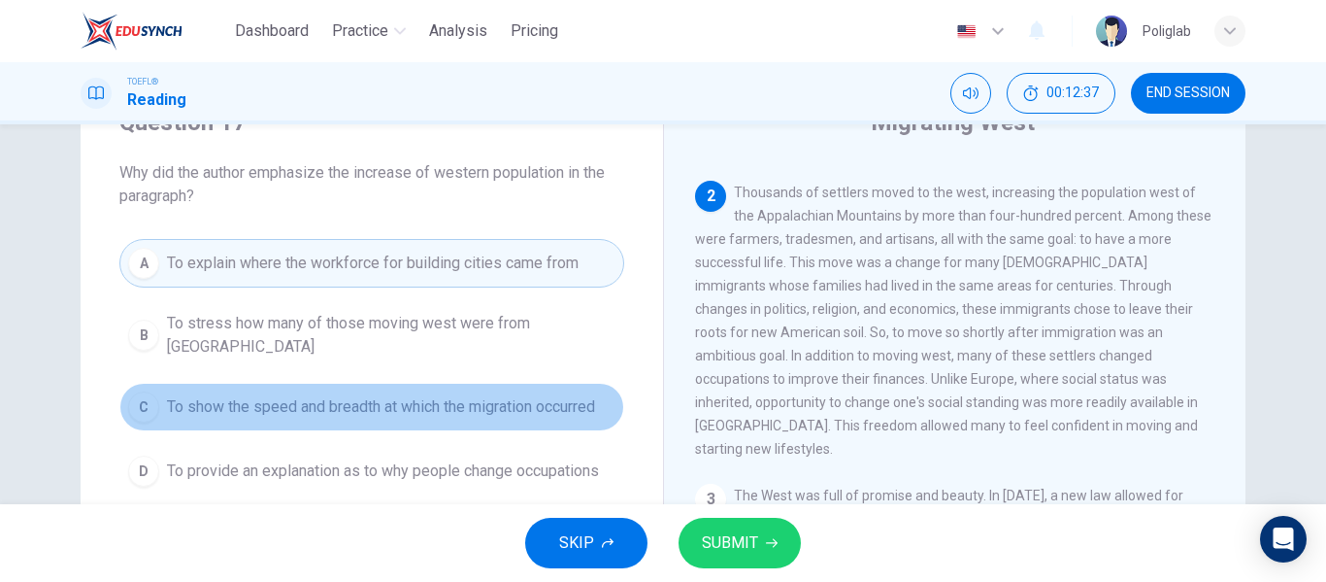
click at [431, 398] on span "To show the speed and breadth at which the migration occurred" at bounding box center [381, 406] width 428 height 23
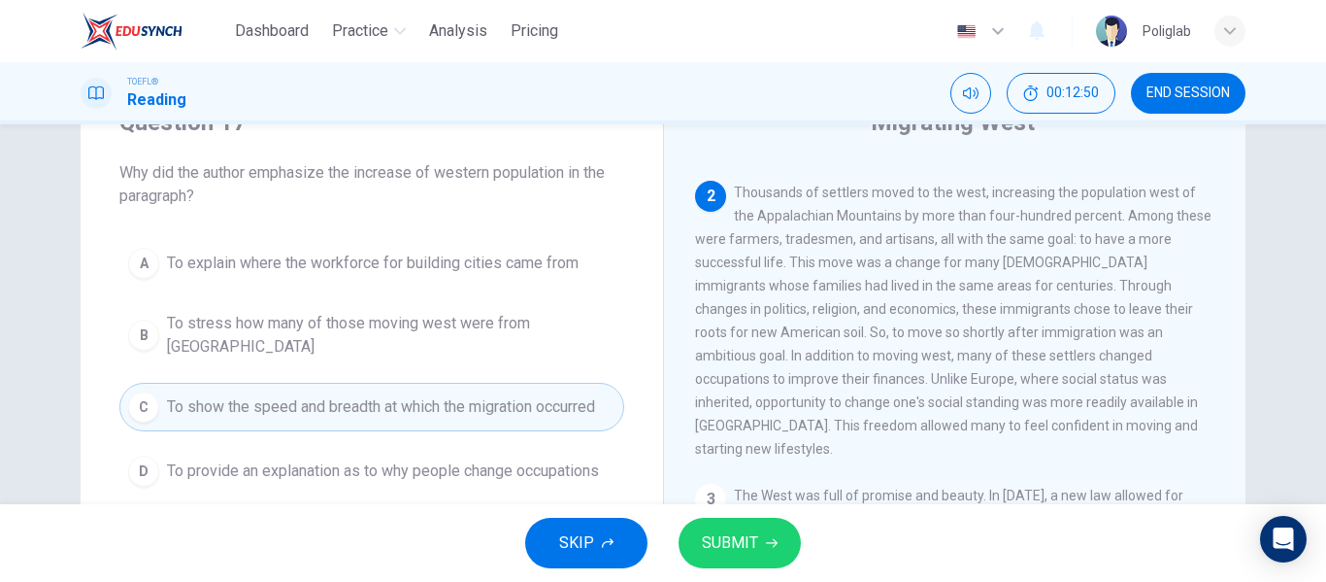
click at [741, 545] on span "SUBMIT" at bounding box center [730, 542] width 56 height 27
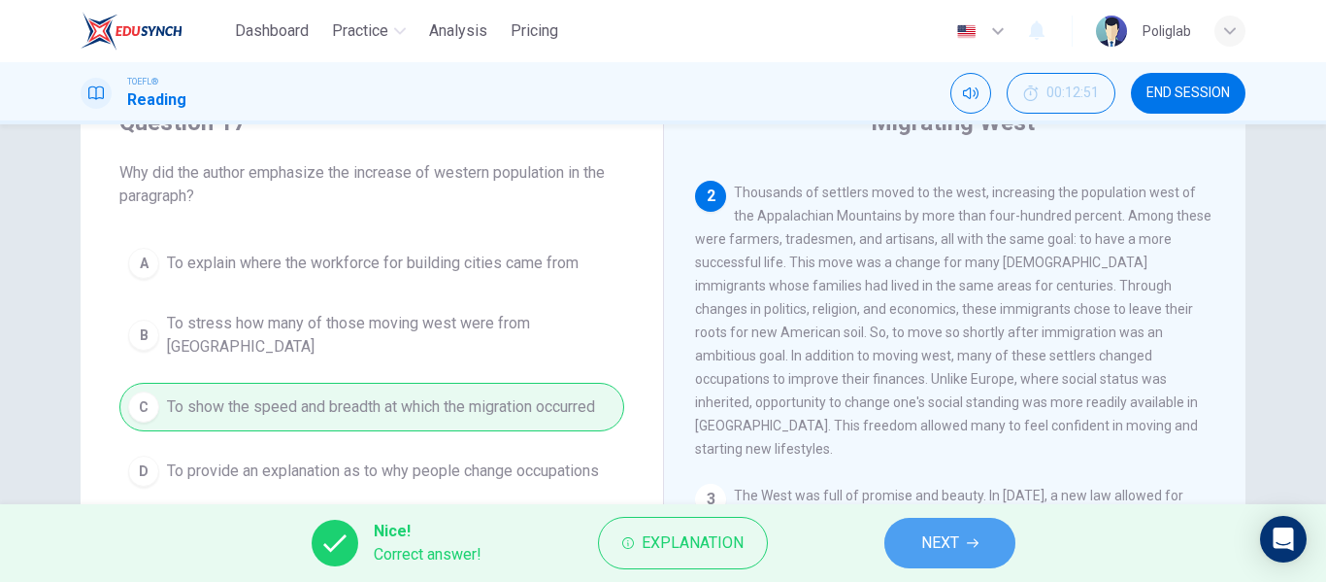
click at [959, 535] on span "NEXT" at bounding box center [940, 542] width 38 height 27
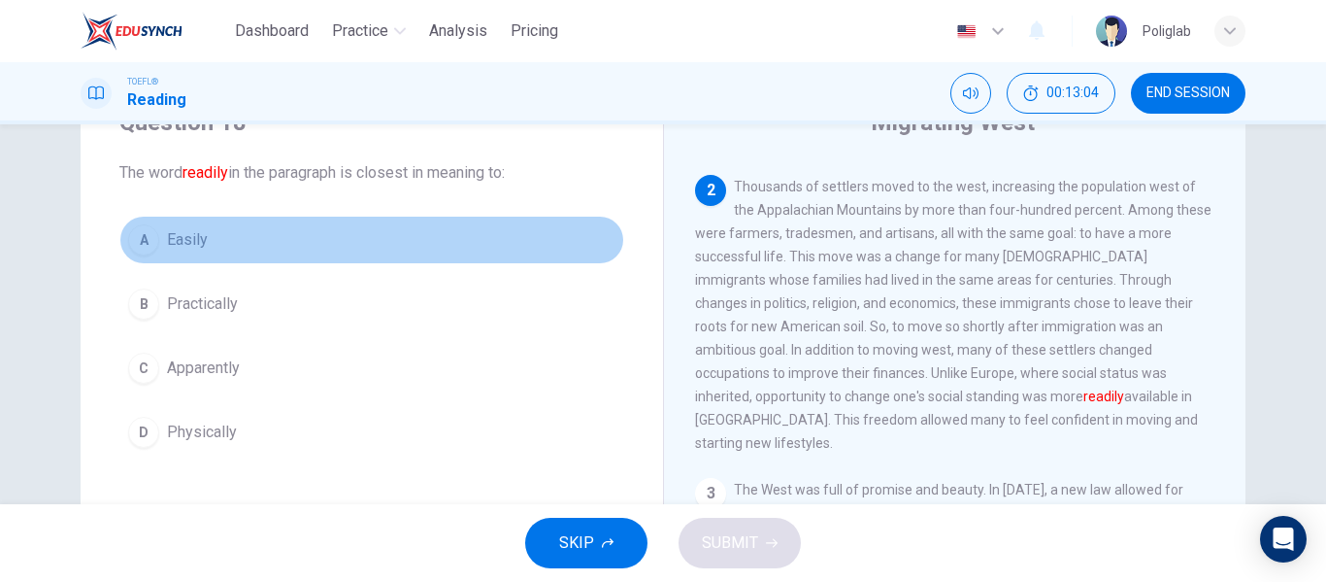
click at [305, 241] on button "A Easily" at bounding box center [371, 240] width 505 height 49
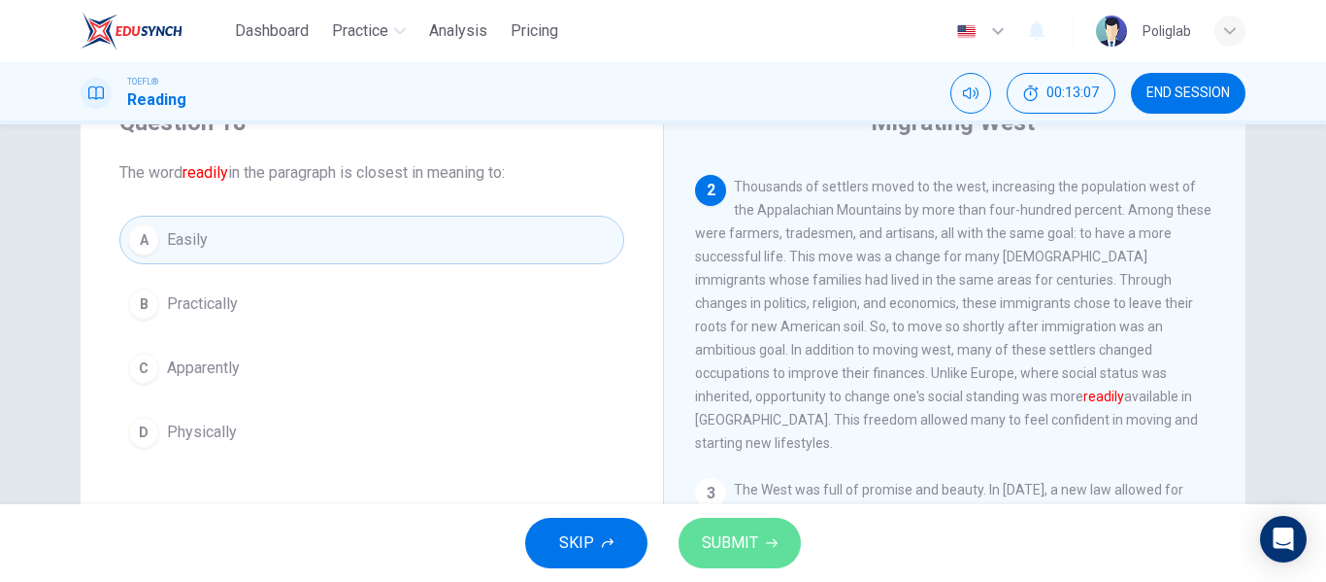
click at [755, 548] on span "SUBMIT" at bounding box center [730, 542] width 56 height 27
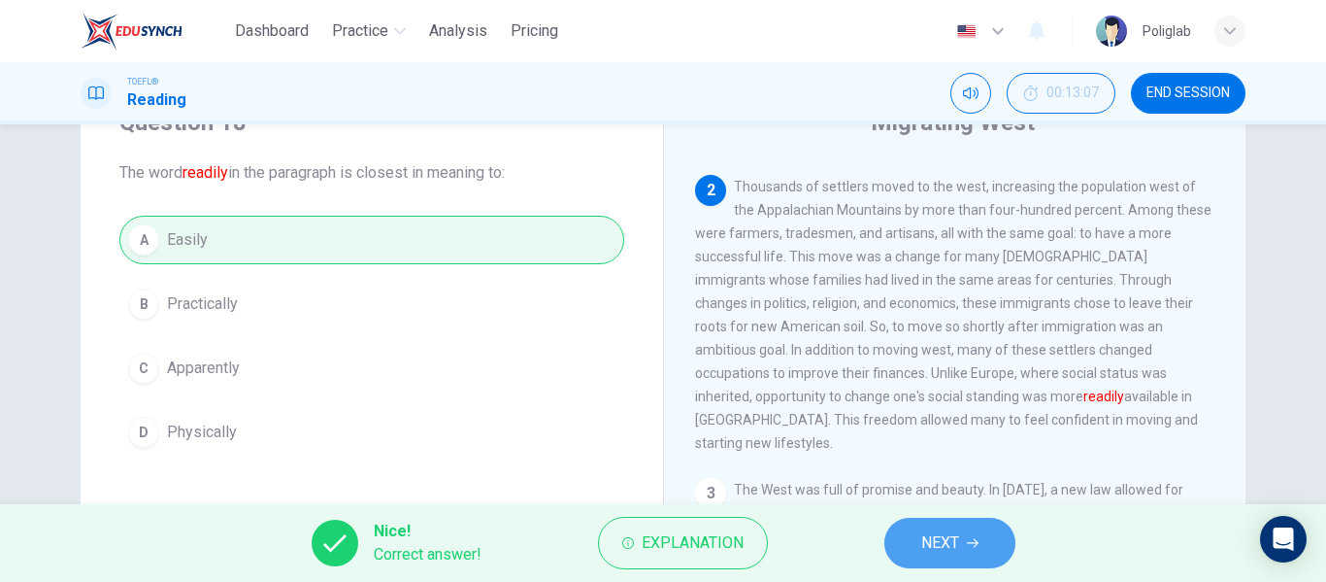
click at [928, 553] on span "NEXT" at bounding box center [940, 542] width 38 height 27
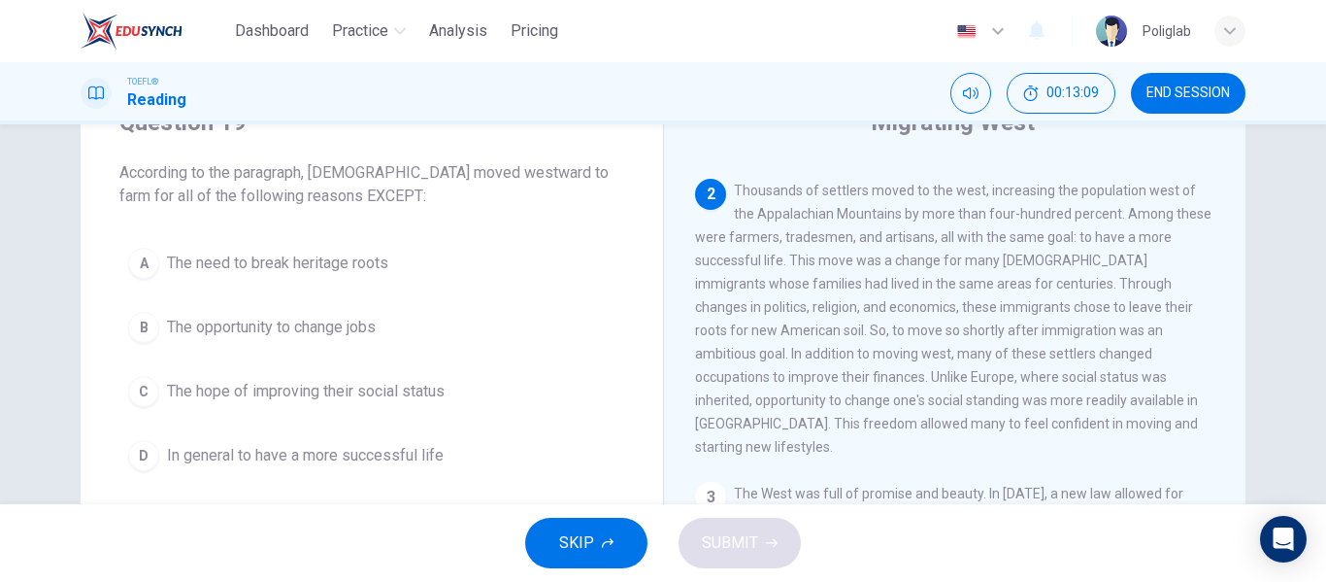
scroll to position [258, 0]
click at [443, 313] on button "B The opportunity to change jobs" at bounding box center [371, 327] width 505 height 49
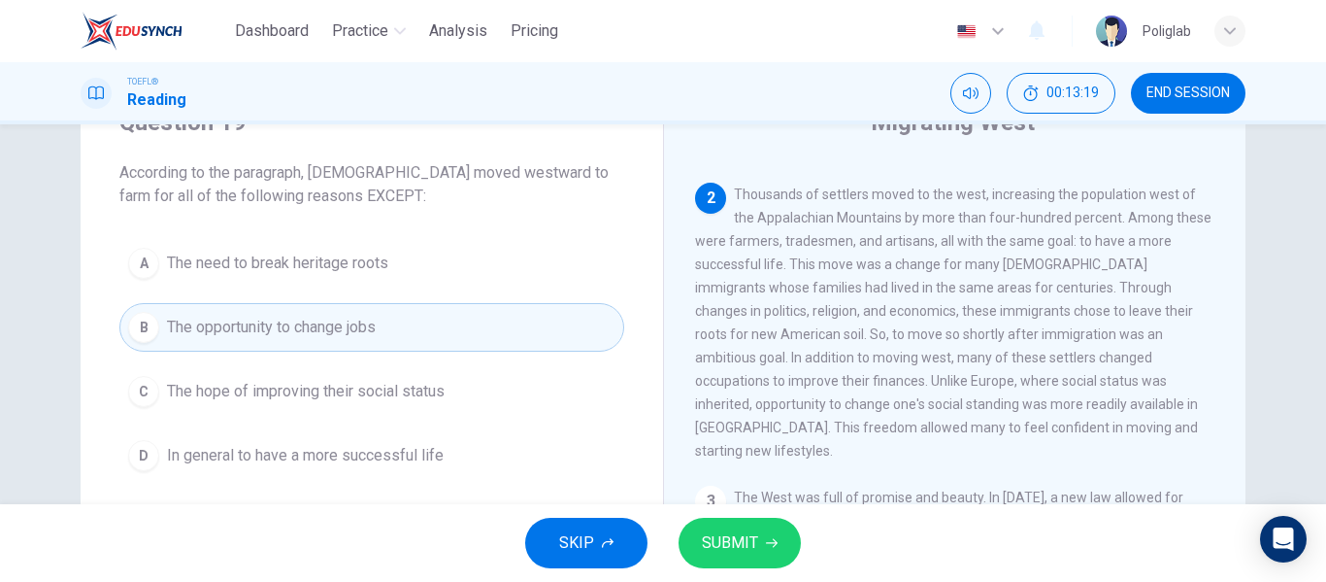
click at [462, 390] on button "C The hope of improving their social status" at bounding box center [371, 391] width 505 height 49
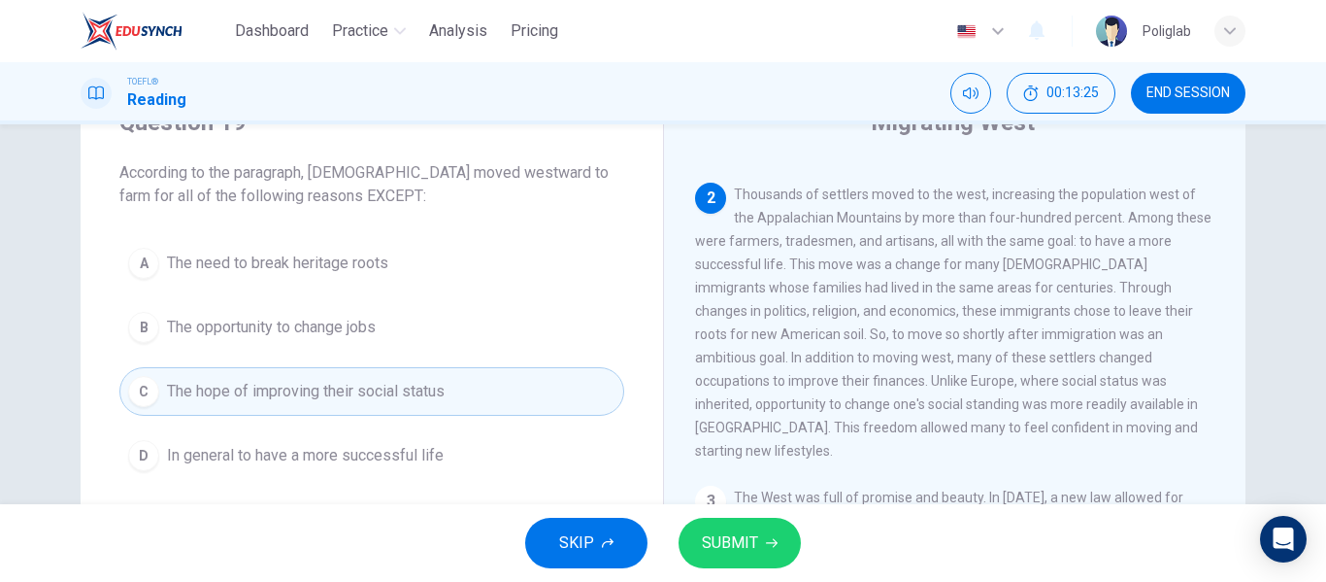
click at [468, 437] on button "D In general to have a more successful life" at bounding box center [371, 455] width 505 height 49
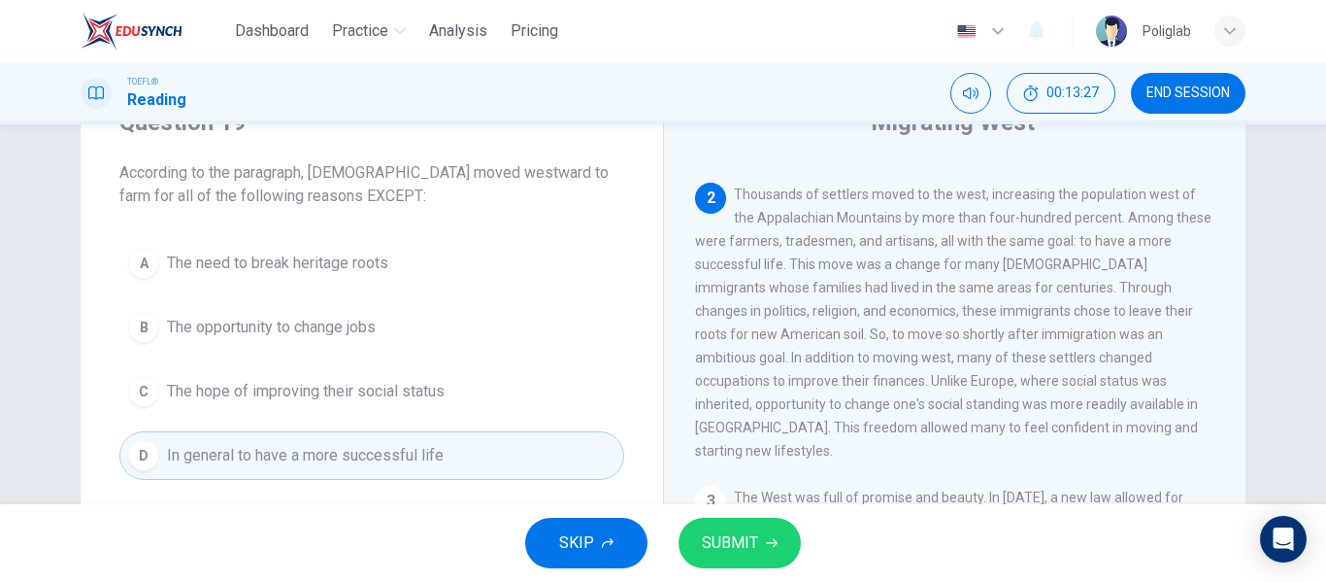
click at [421, 269] on button "A The need to break heritage roots" at bounding box center [371, 263] width 505 height 49
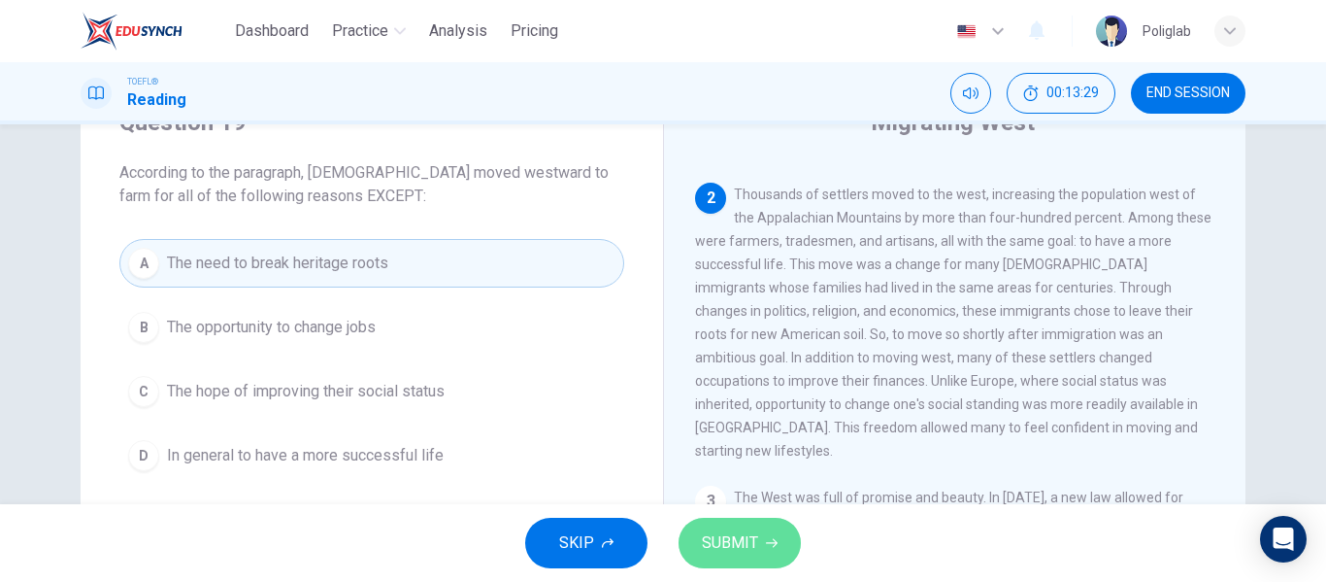
click at [742, 533] on span "SUBMIT" at bounding box center [730, 542] width 56 height 27
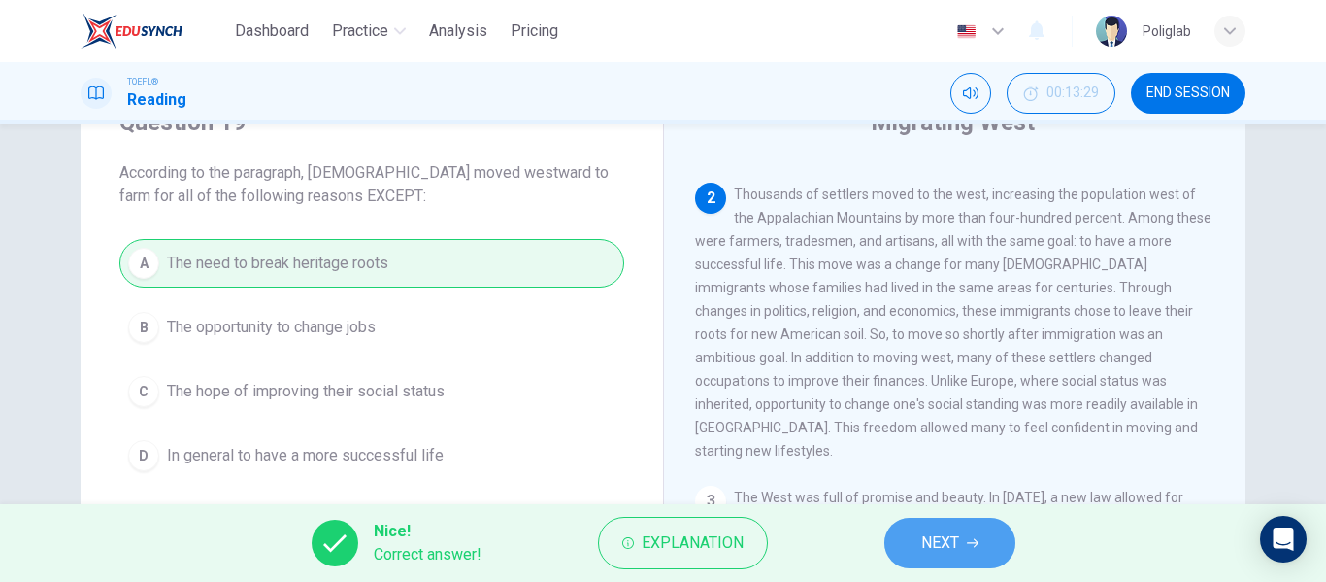
click at [921, 550] on span "NEXT" at bounding box center [940, 542] width 38 height 27
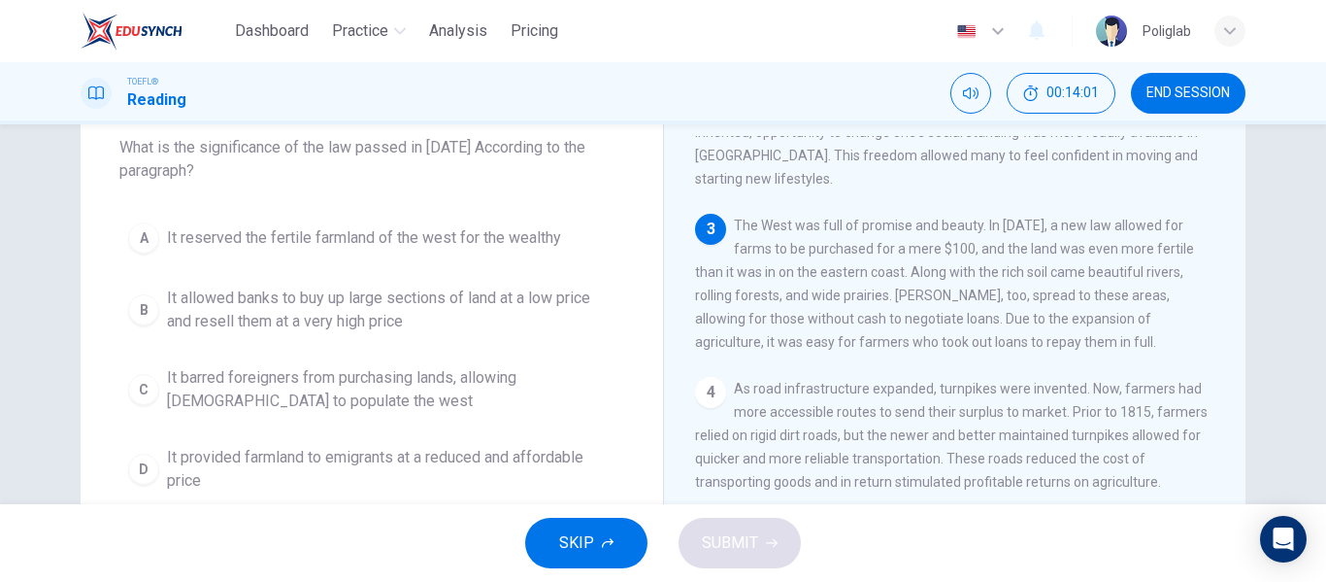
scroll to position [112, 0]
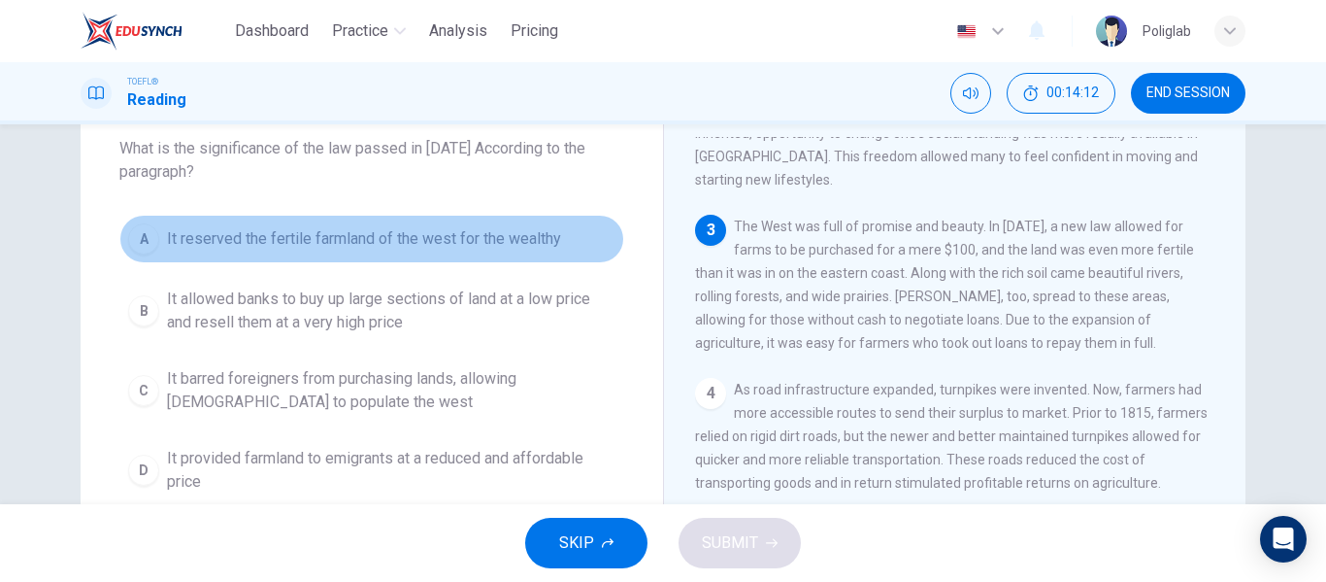
click at [576, 242] on button "A It reserved the fertile farmland of the west for the wealthy" at bounding box center [371, 239] width 505 height 49
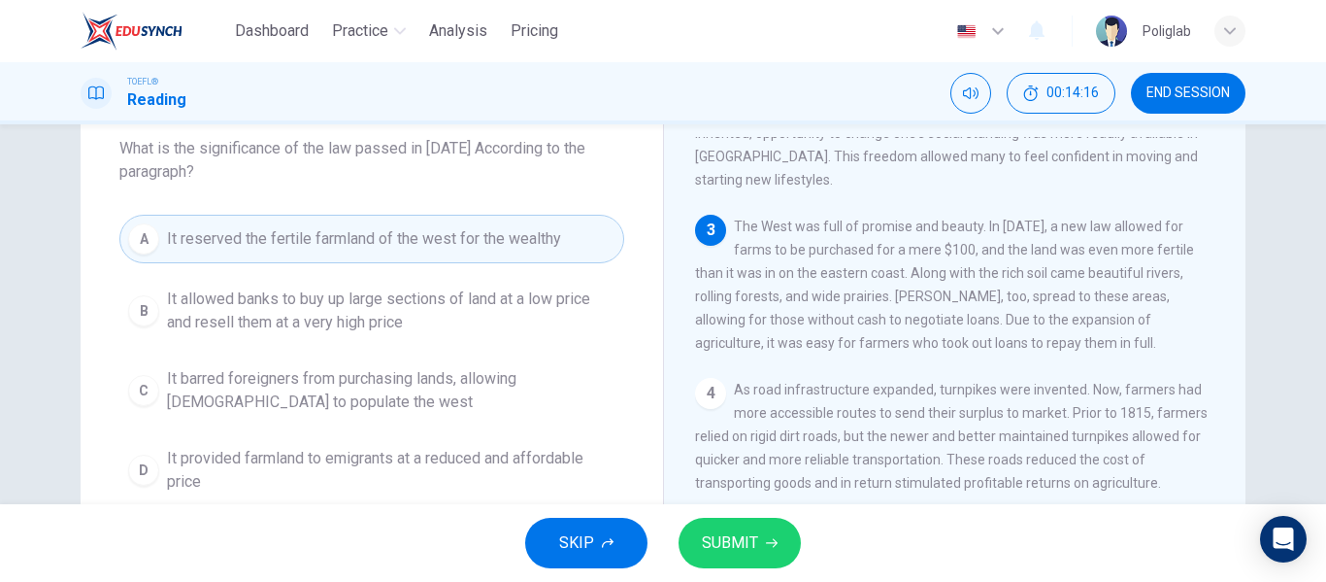
click at [517, 317] on span "It allowed banks to buy up large sections of land at a low price and resell the…" at bounding box center [391, 310] width 449 height 47
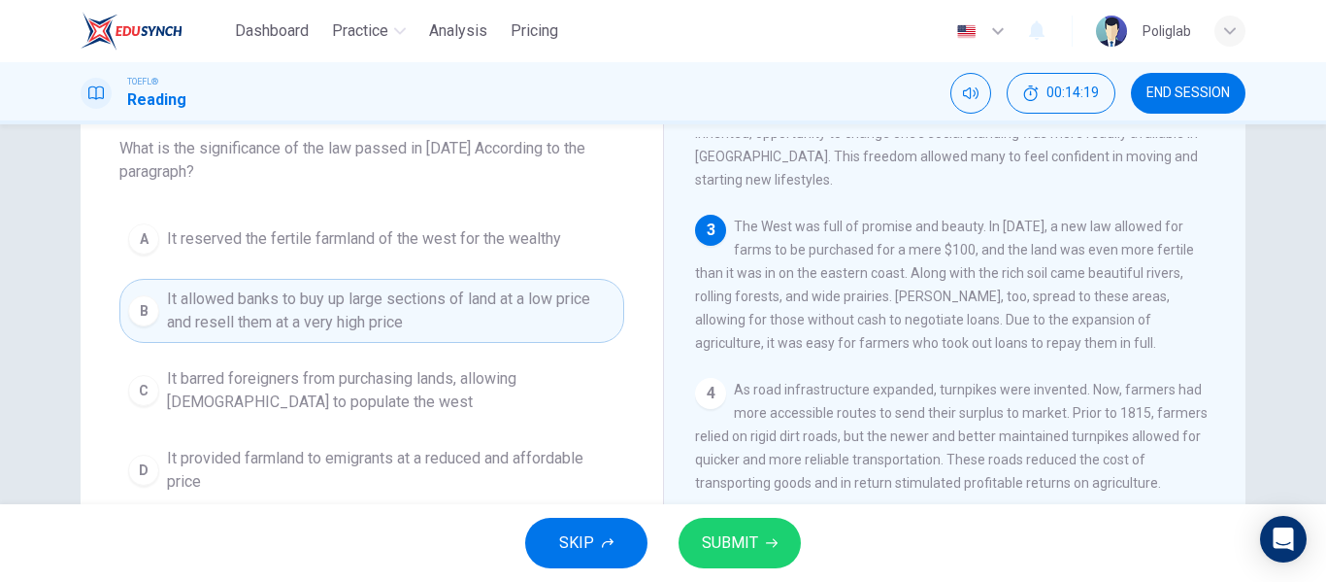
click at [456, 402] on span "It barred foreigners from purchasing lands, allowing [DEMOGRAPHIC_DATA] to popu…" at bounding box center [391, 390] width 449 height 47
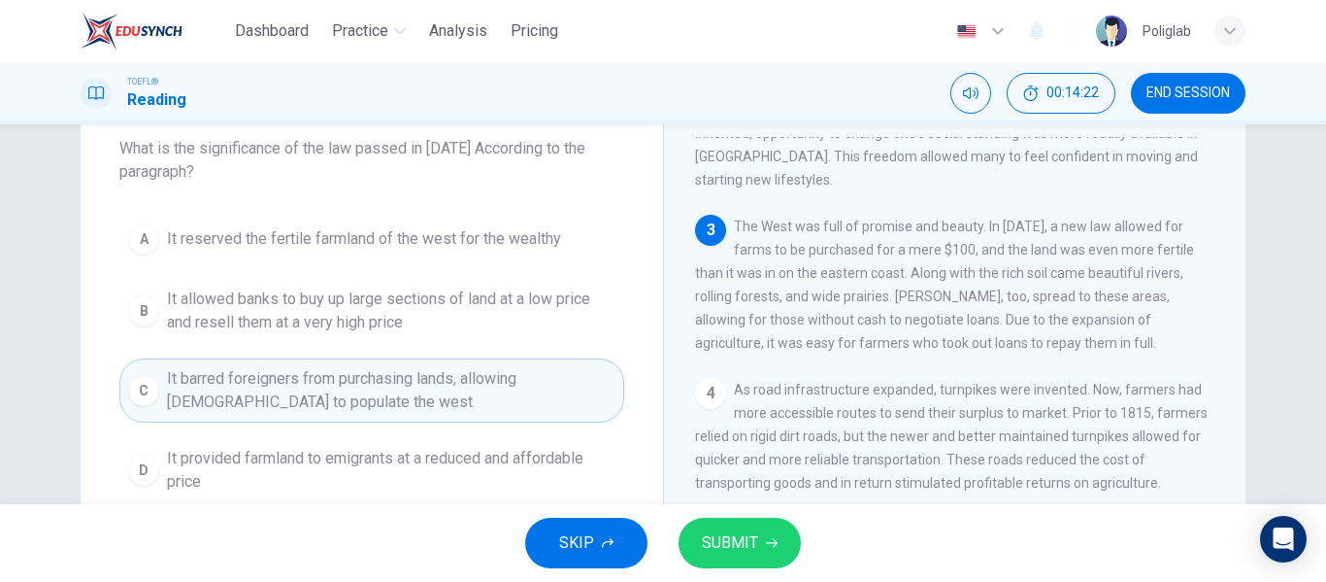
click at [387, 491] on span "It provided farmland to emigrants at a reduced and affordable price" at bounding box center [391, 470] width 449 height 47
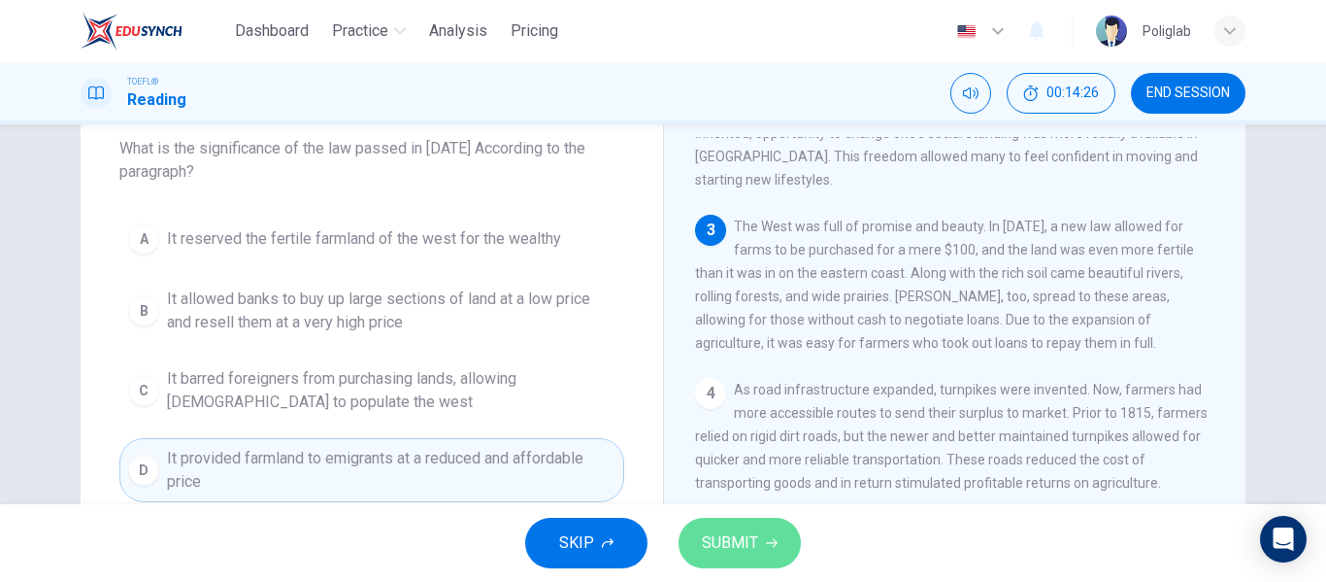
click at [744, 545] on span "SUBMIT" at bounding box center [730, 542] width 56 height 27
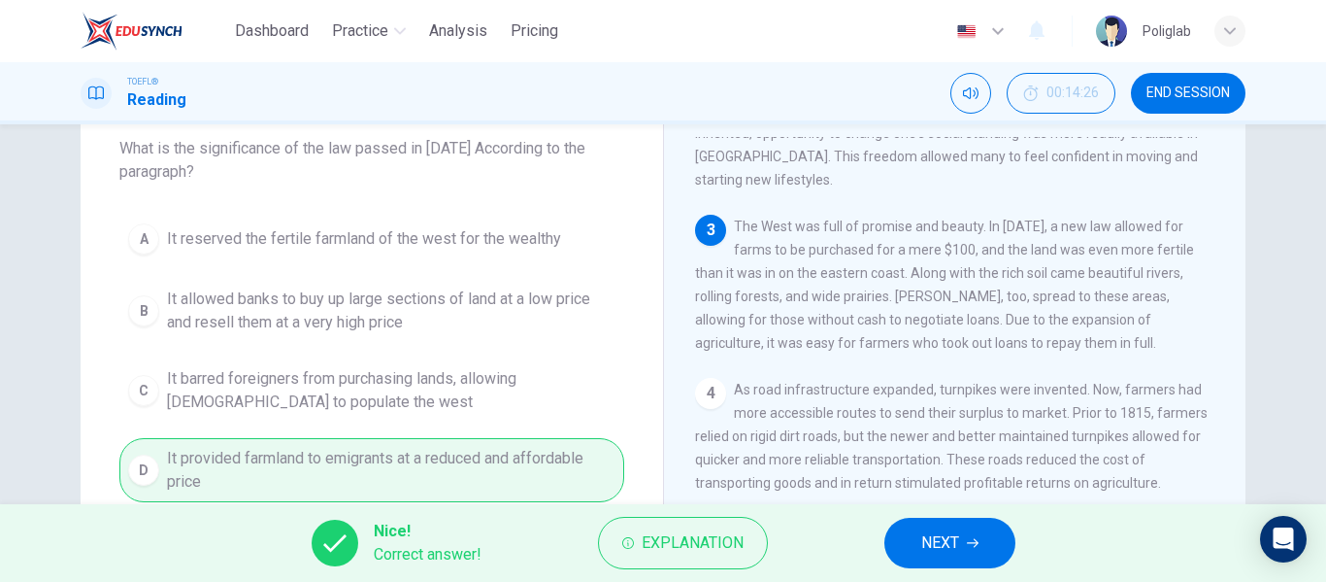
click at [944, 548] on span "NEXT" at bounding box center [940, 542] width 38 height 27
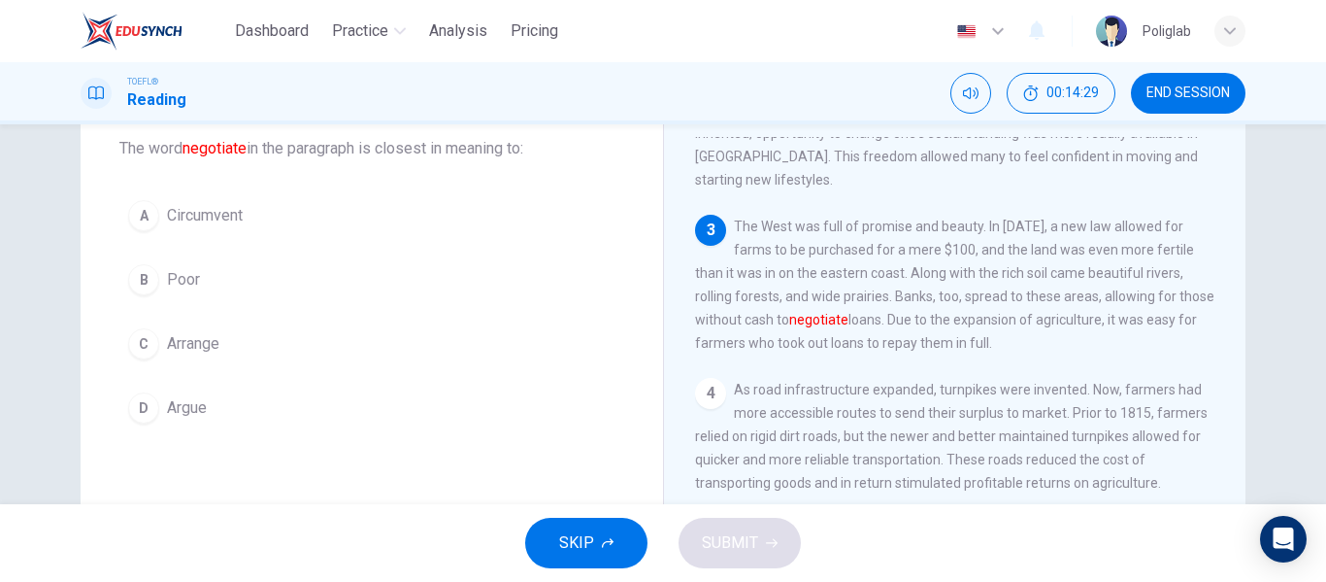
click at [282, 395] on button "D Argue" at bounding box center [371, 408] width 505 height 49
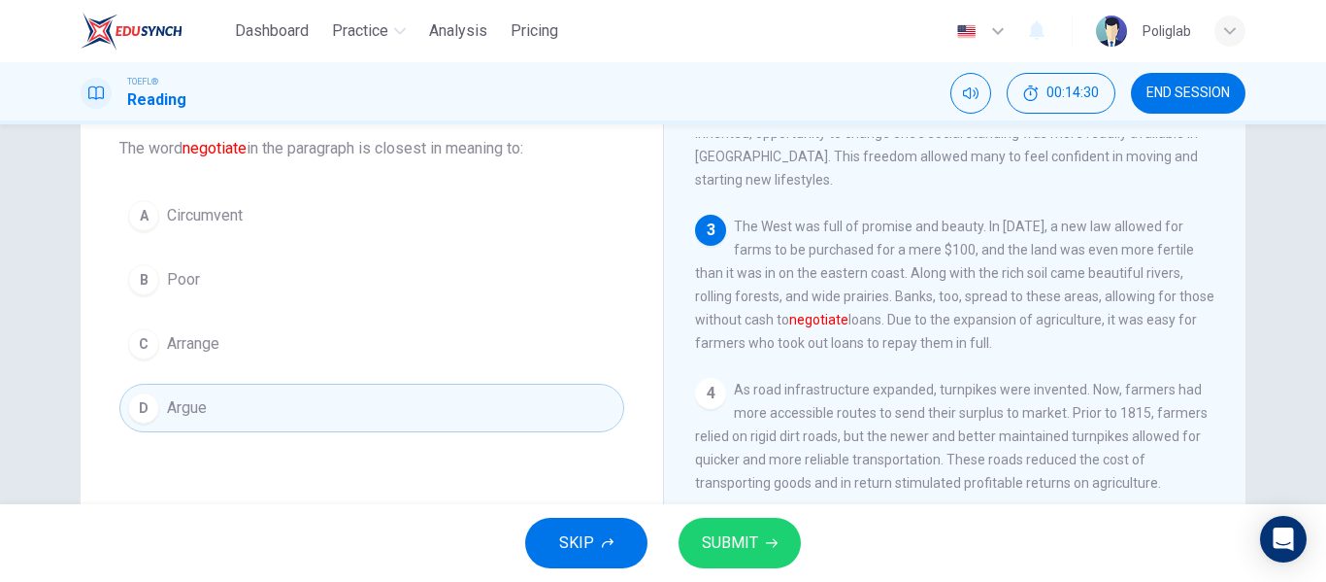
click at [282, 340] on button "C Arrange" at bounding box center [371, 343] width 505 height 49
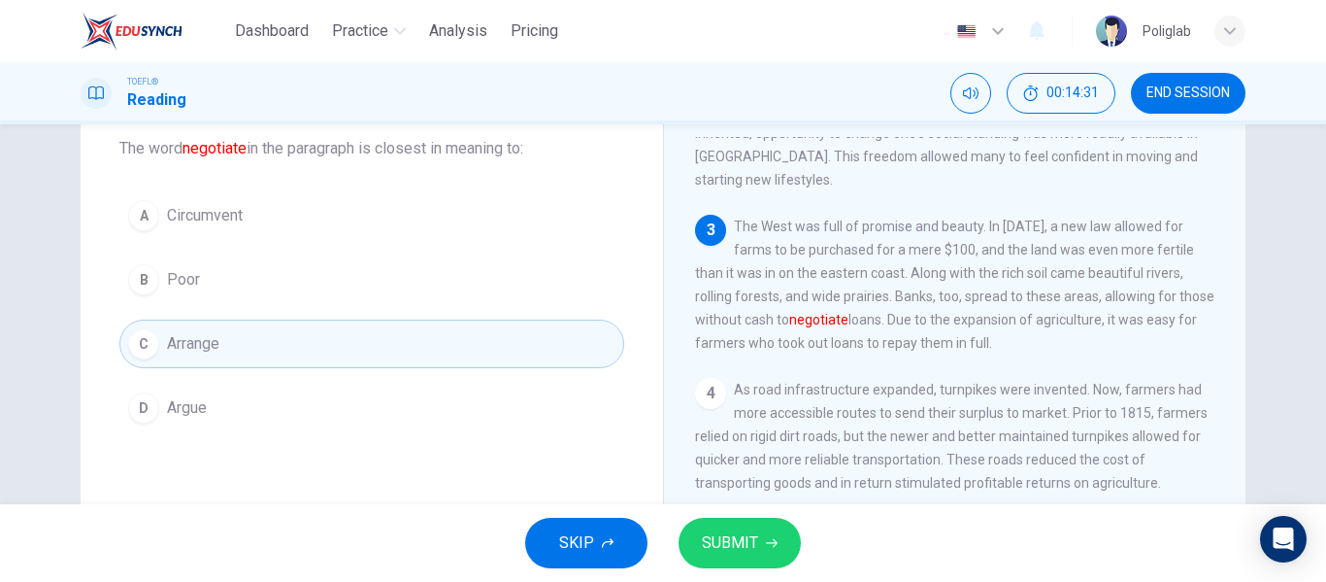
click at [301, 220] on button "A Circumvent" at bounding box center [371, 215] width 505 height 49
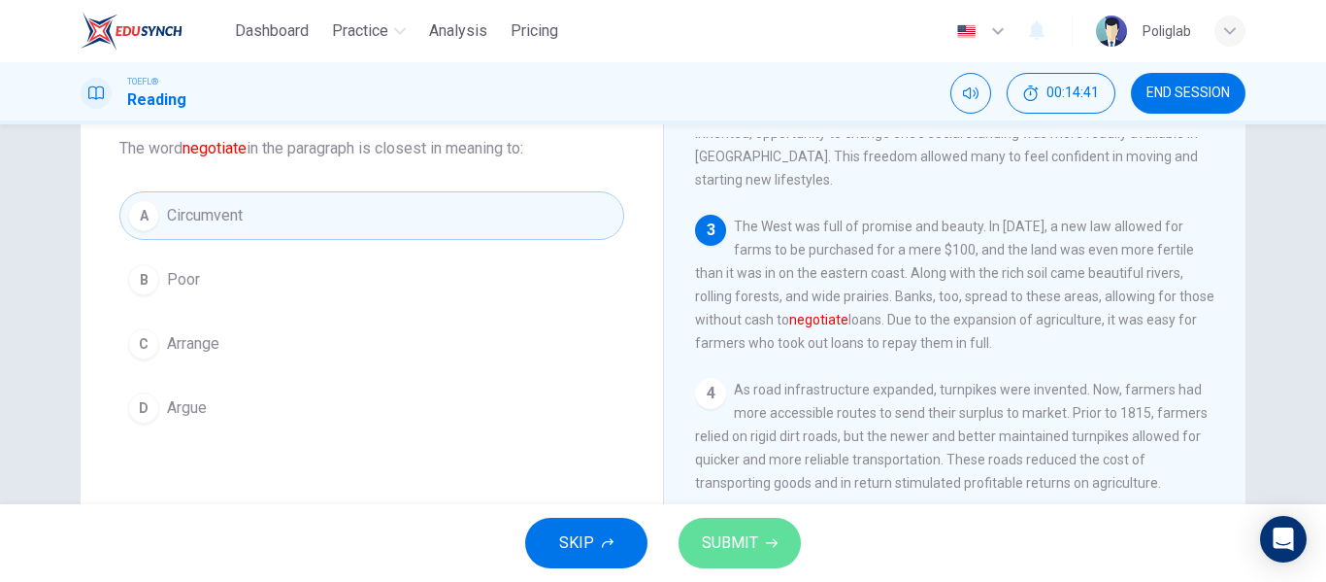
click at [735, 533] on span "SUBMIT" at bounding box center [730, 542] width 56 height 27
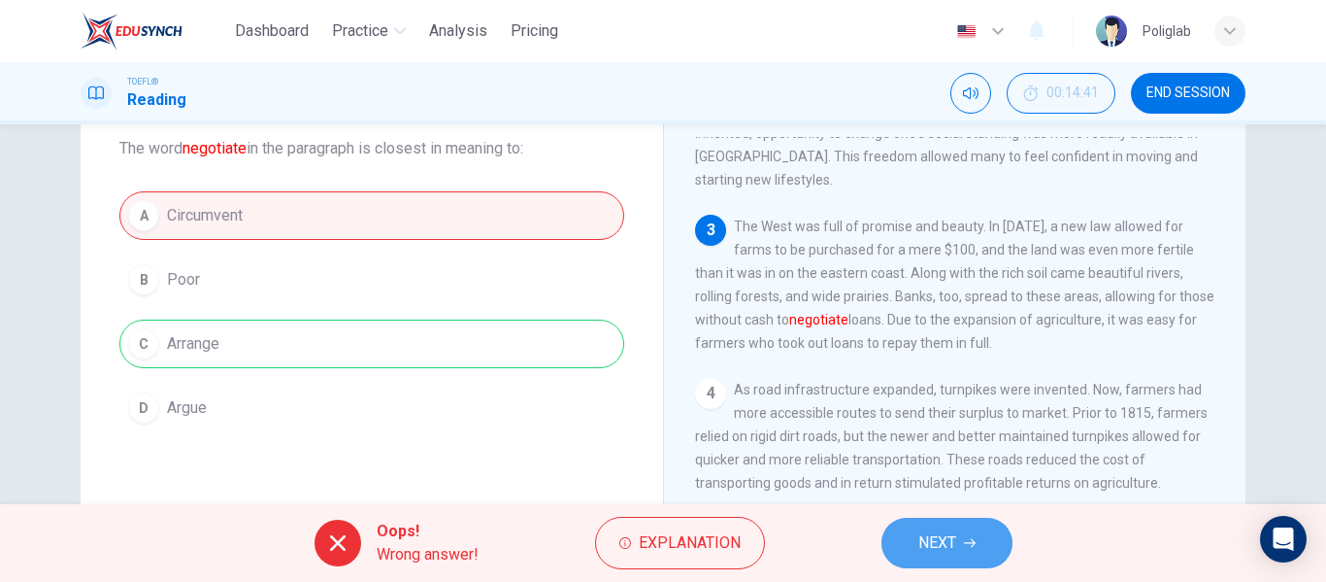
click at [971, 544] on icon "button" at bounding box center [970, 543] width 12 height 12
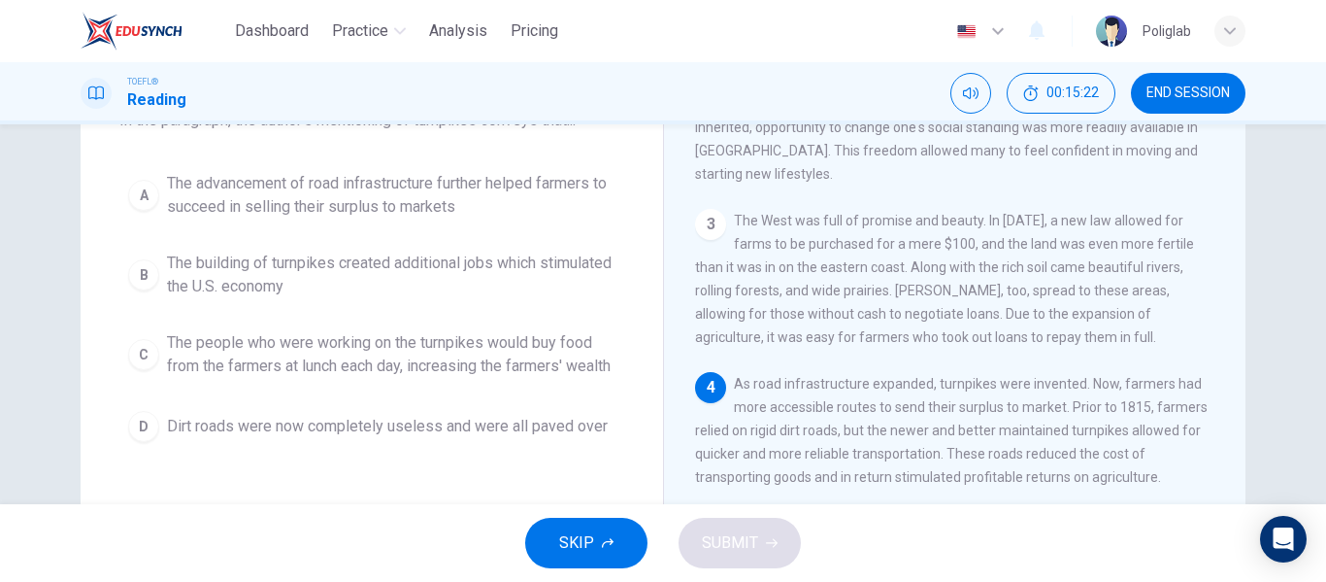
scroll to position [141, 0]
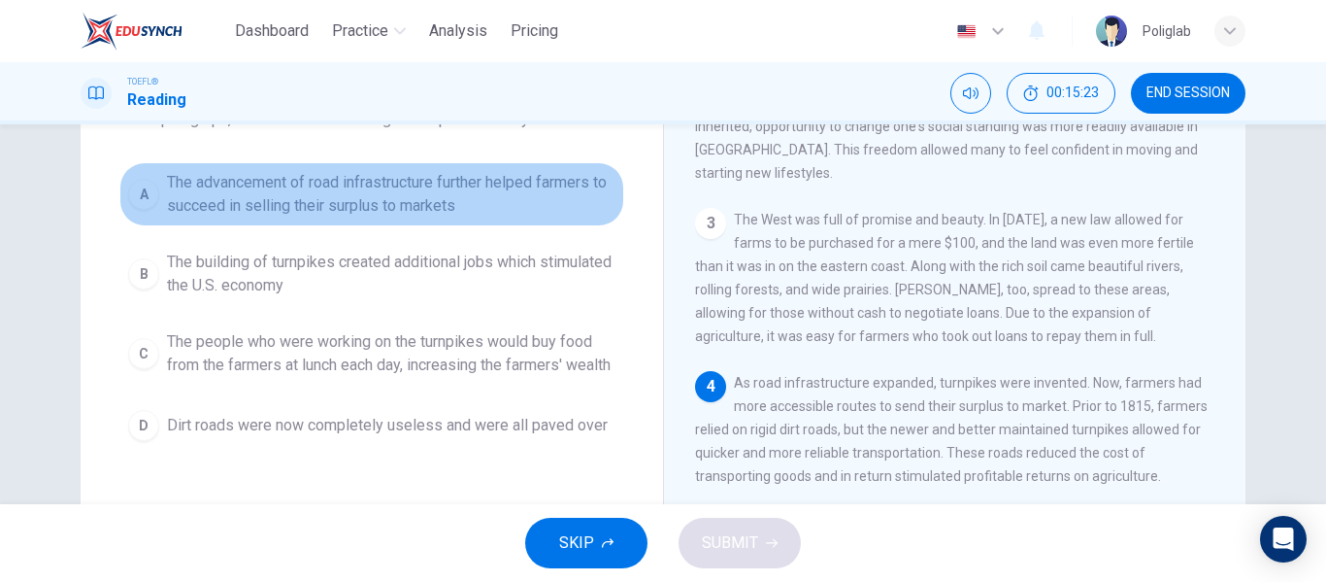
click at [558, 201] on span "The advancement of road infrastructure further helped farmers to succeed in sel…" at bounding box center [391, 194] width 449 height 47
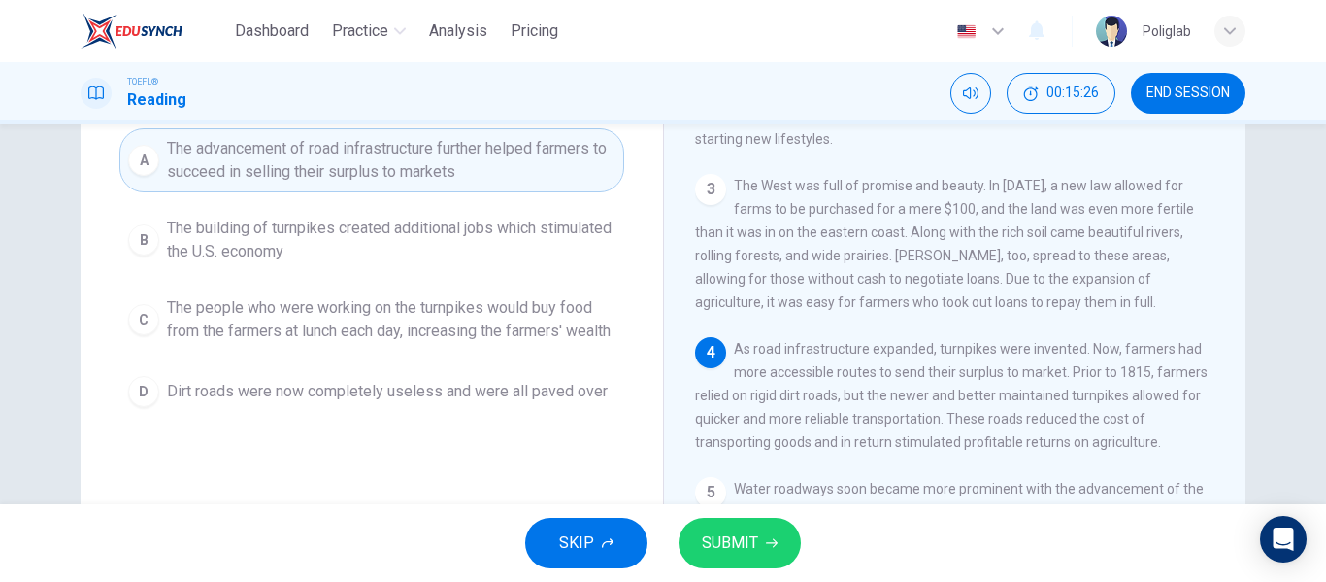
scroll to position [177, 0]
click at [760, 545] on button "SUBMIT" at bounding box center [740, 542] width 122 height 50
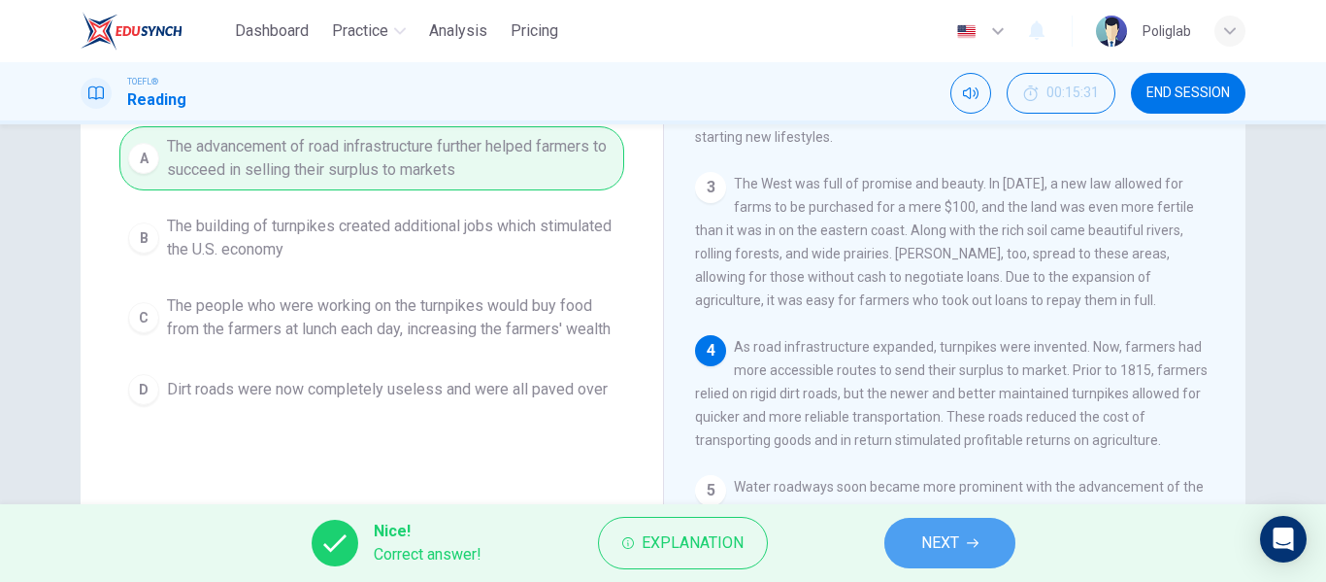
click at [951, 554] on span "NEXT" at bounding box center [940, 542] width 38 height 27
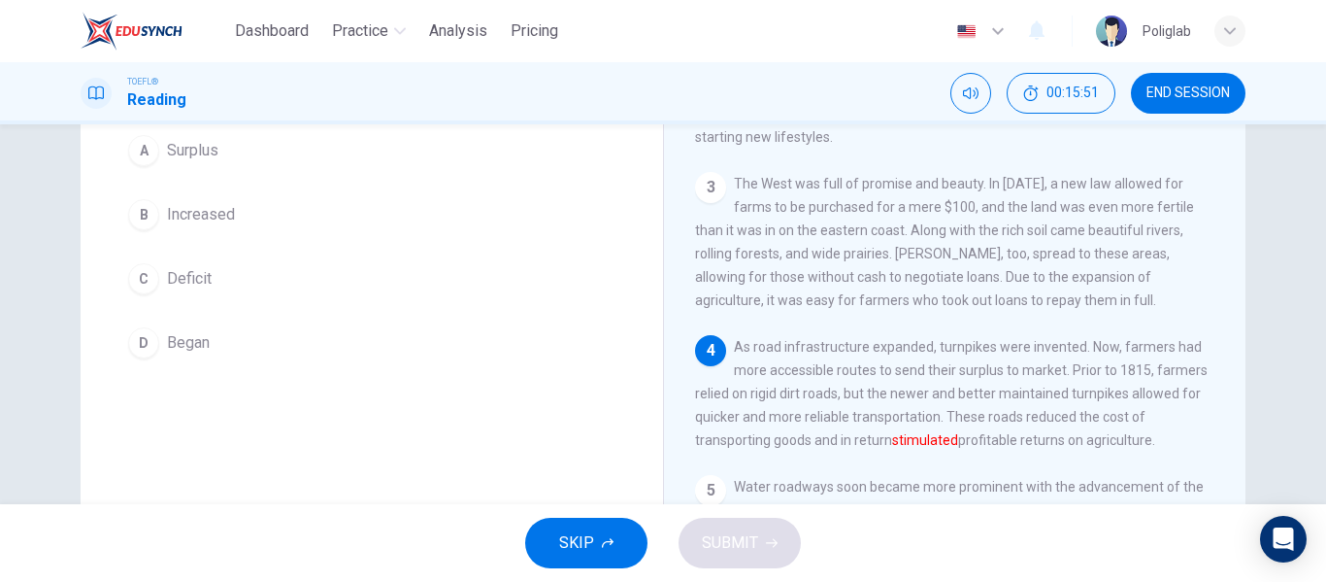
click at [329, 214] on button "B Increased" at bounding box center [371, 214] width 505 height 49
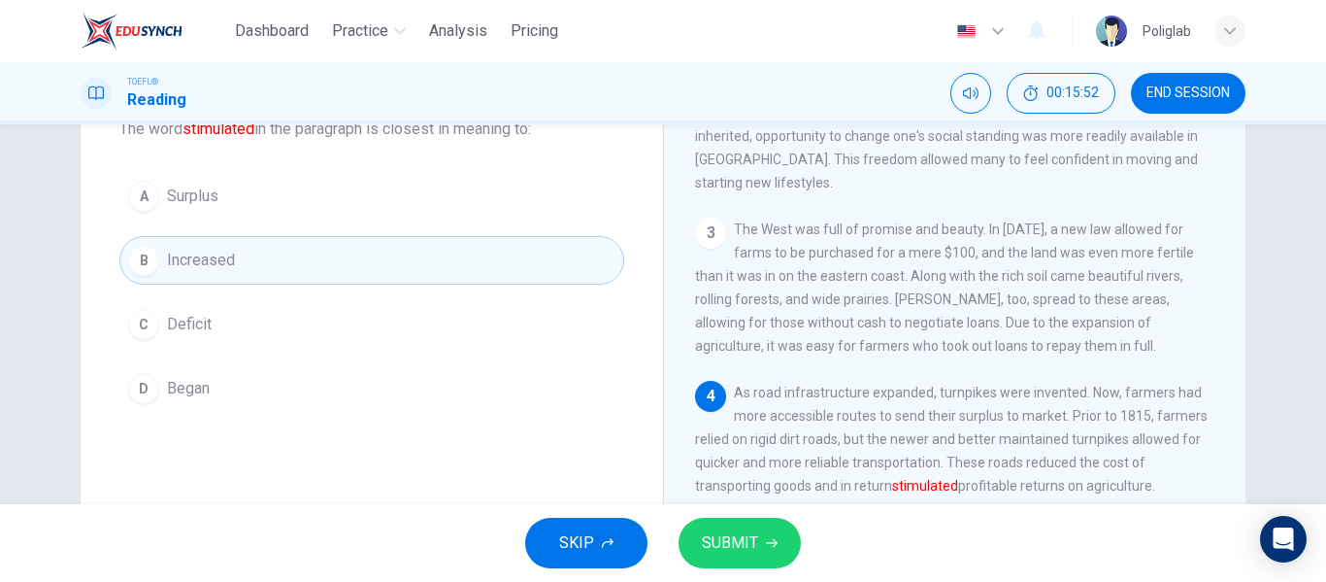
scroll to position [129, 0]
click at [761, 550] on button "SUBMIT" at bounding box center [740, 542] width 122 height 50
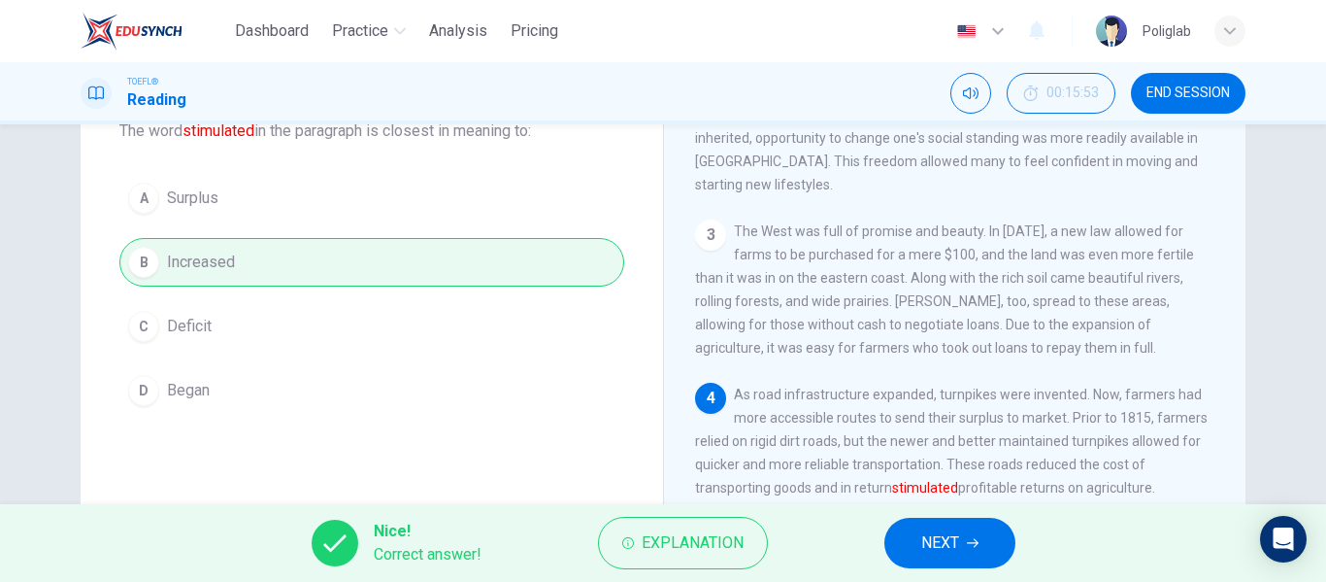
click at [917, 520] on button "NEXT" at bounding box center [949, 542] width 131 height 50
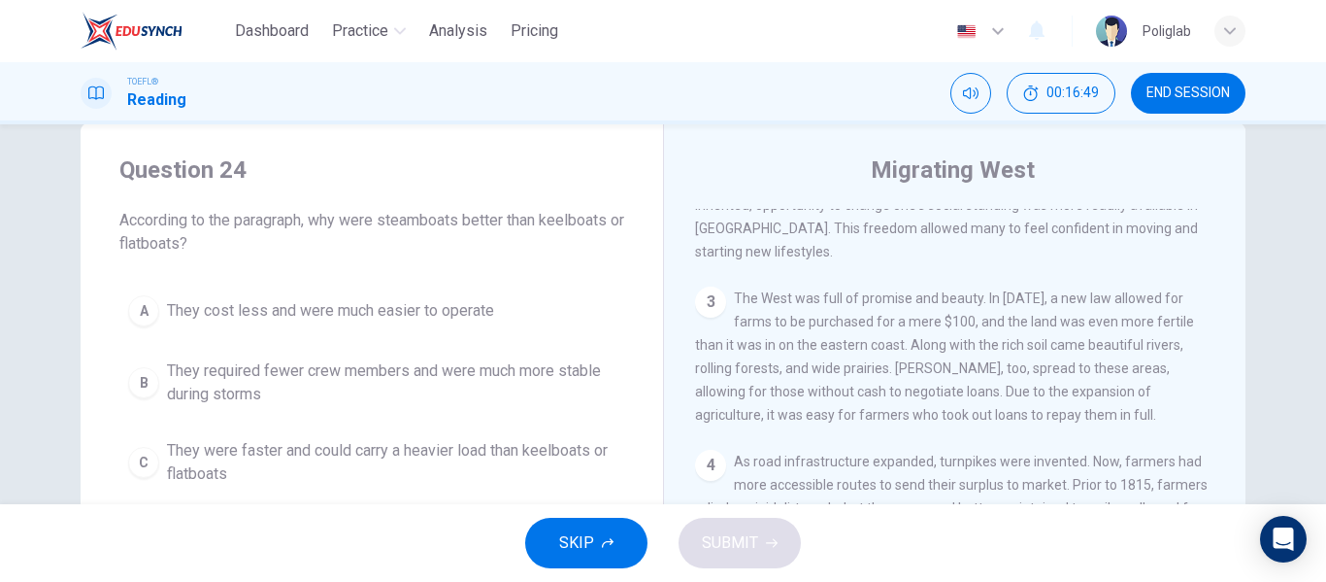
scroll to position [39, 0]
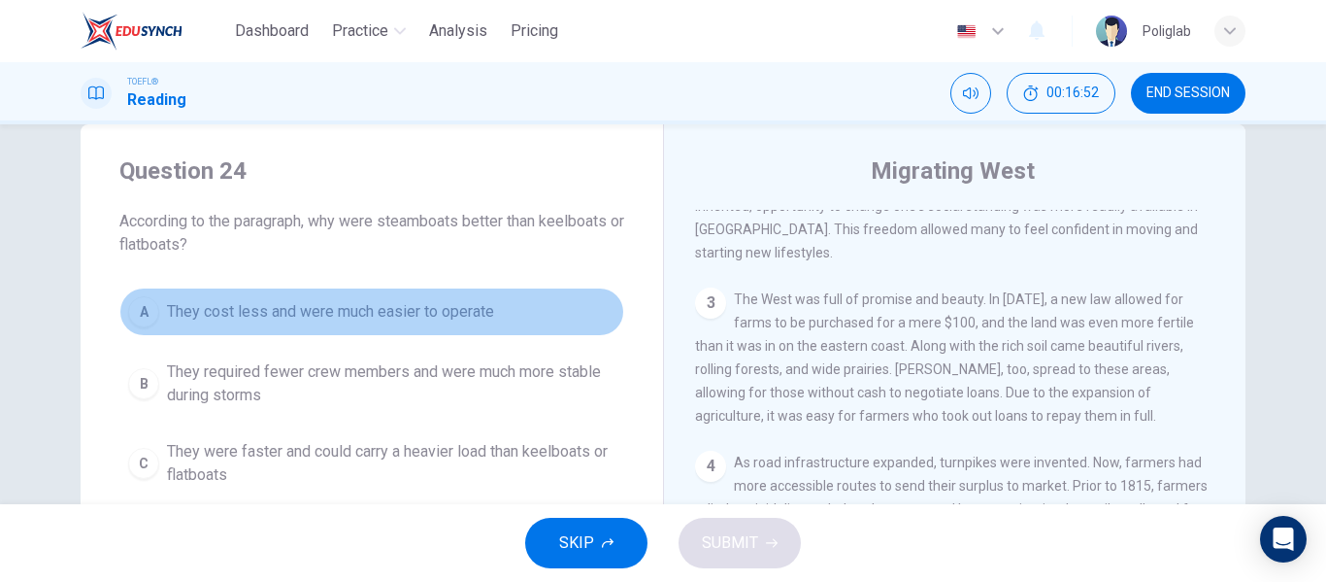
click at [539, 315] on button "A They cost less and were much easier to operate" at bounding box center [371, 311] width 505 height 49
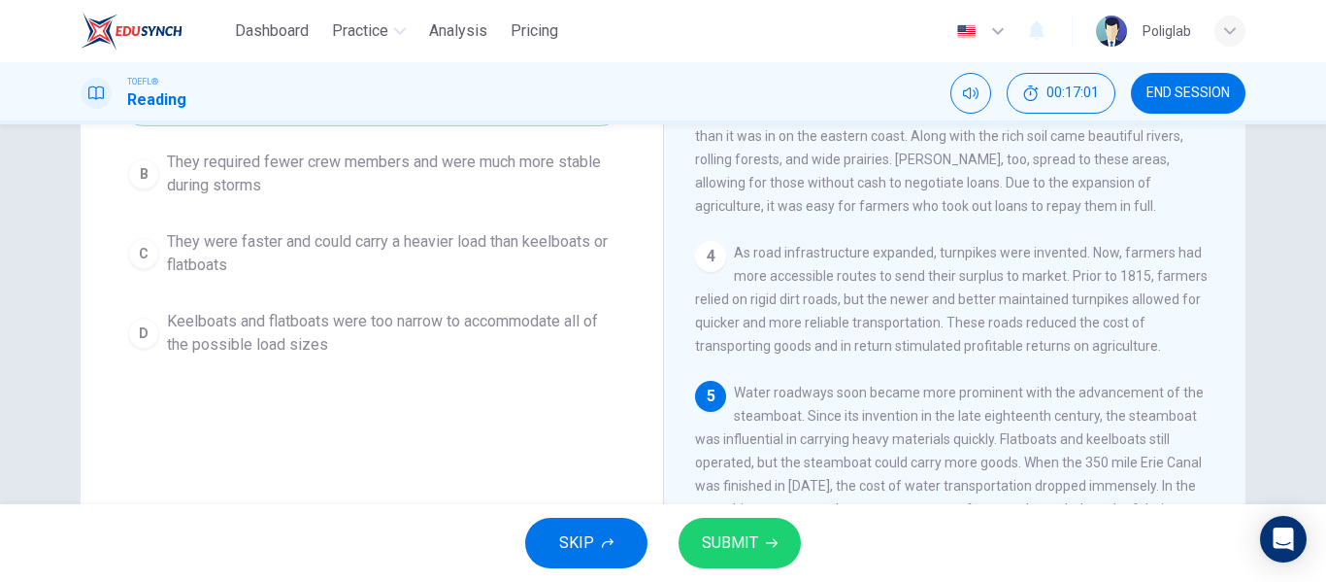
scroll to position [250, 0]
click at [484, 251] on span "They were faster and could carry a heavier load than keelboats or flatboats" at bounding box center [391, 252] width 449 height 47
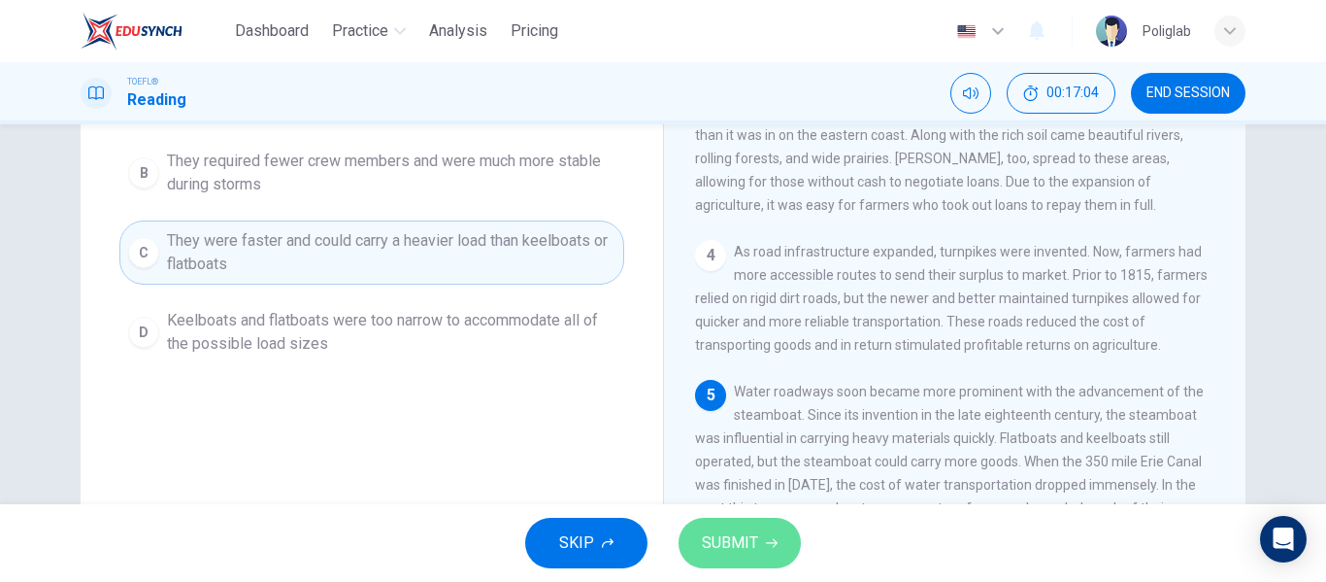
click at [734, 549] on span "SUBMIT" at bounding box center [730, 542] width 56 height 27
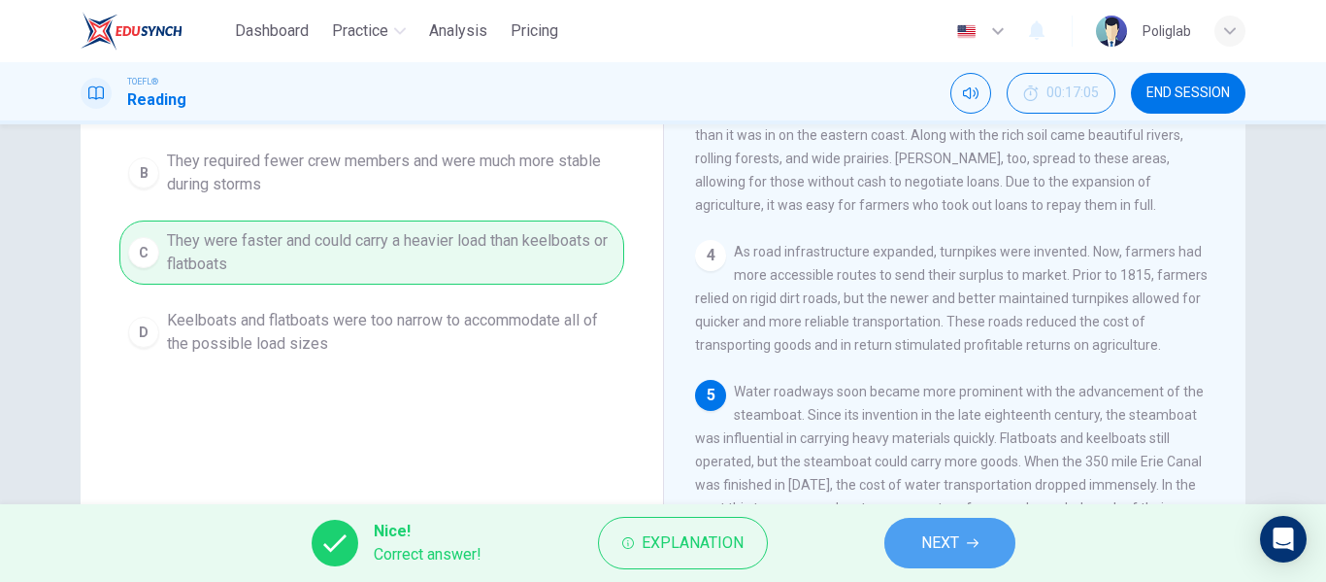
click at [969, 549] on button "NEXT" at bounding box center [949, 542] width 131 height 50
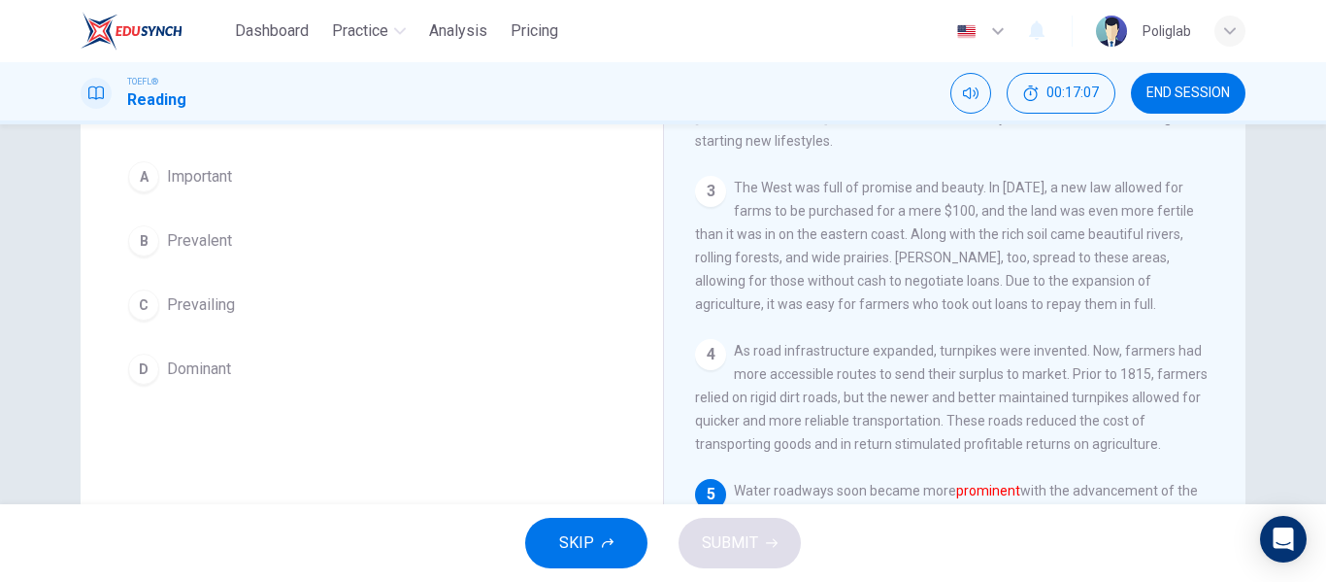
scroll to position [150, 0]
click at [326, 184] on button "A Important" at bounding box center [371, 177] width 505 height 49
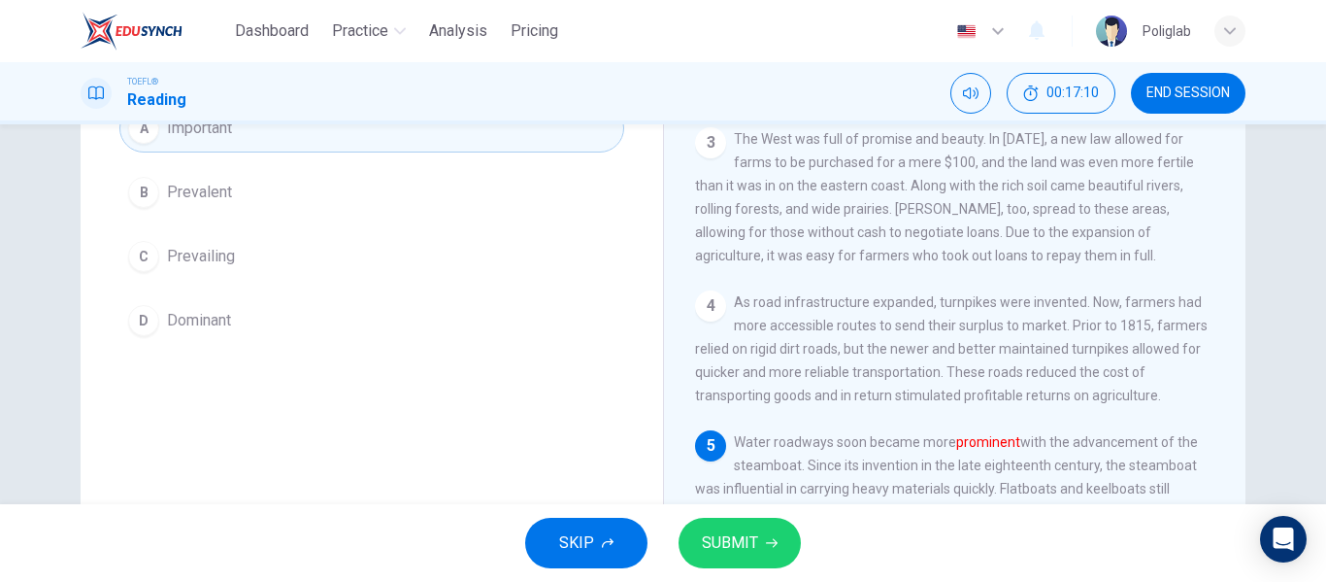
scroll to position [200, 0]
click at [723, 519] on button "SUBMIT" at bounding box center [740, 542] width 122 height 50
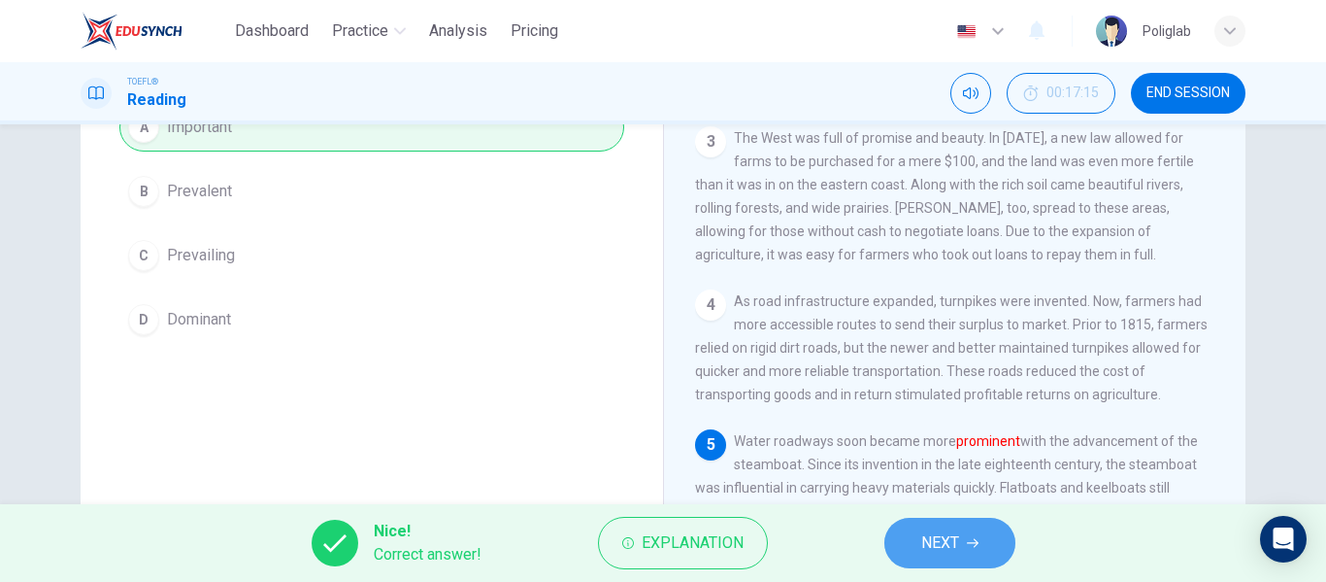
click at [919, 542] on button "NEXT" at bounding box center [949, 542] width 131 height 50
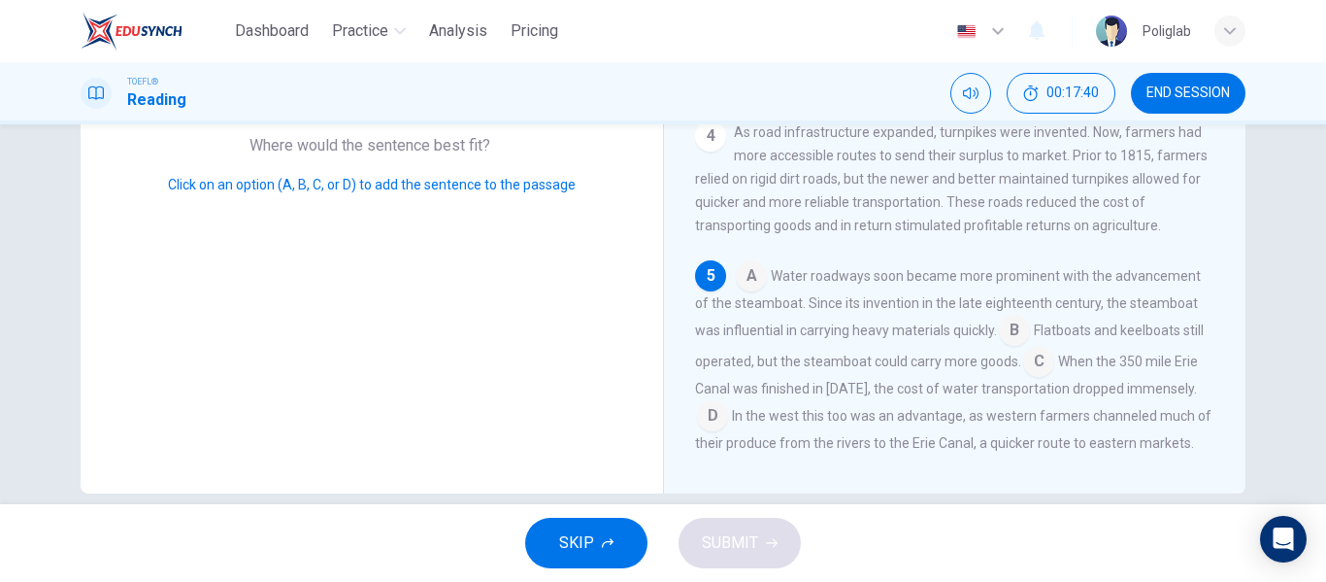
scroll to position [348, 0]
click at [707, 399] on input at bounding box center [712, 414] width 31 height 31
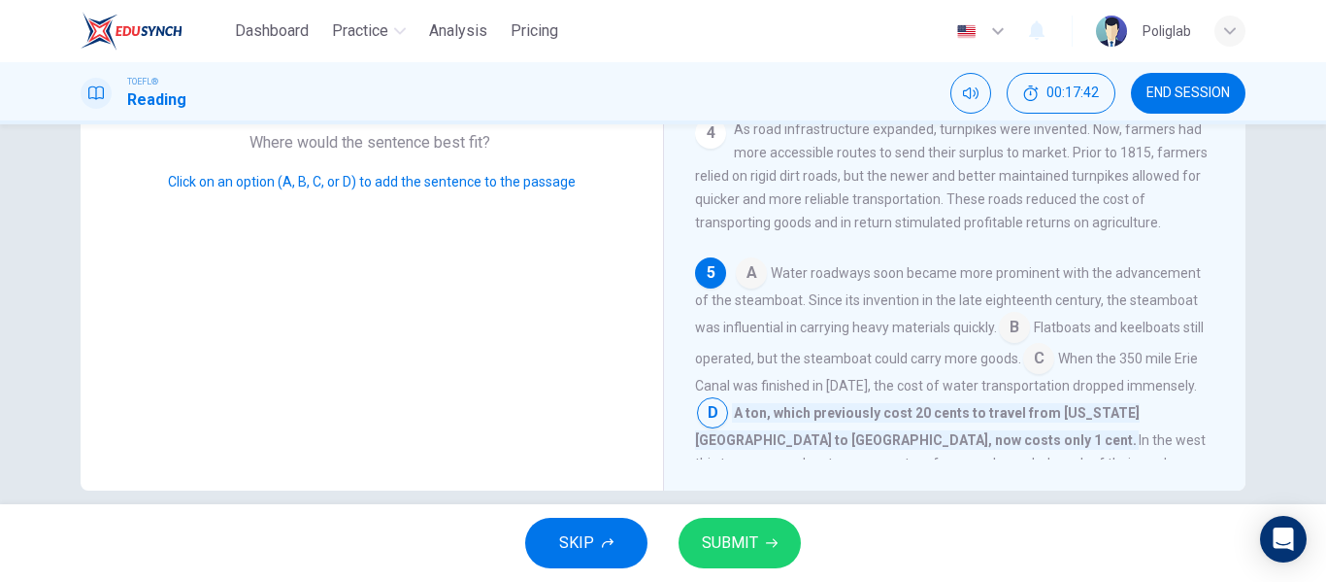
scroll to position [373, 0]
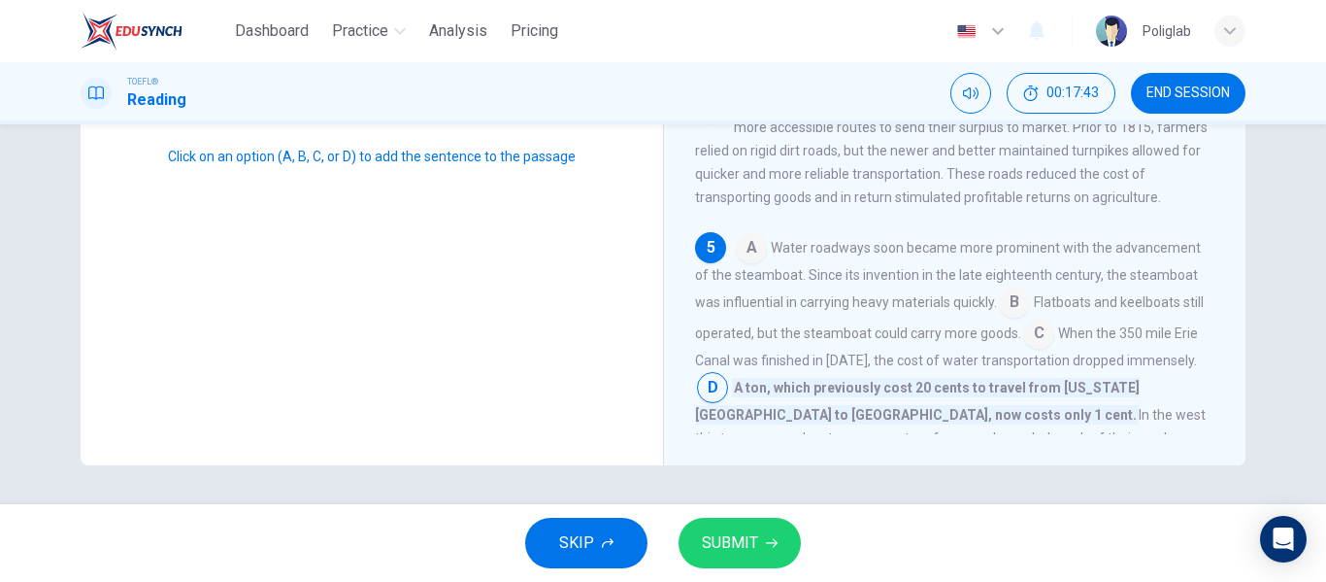
click at [746, 550] on span "SUBMIT" at bounding box center [730, 542] width 56 height 27
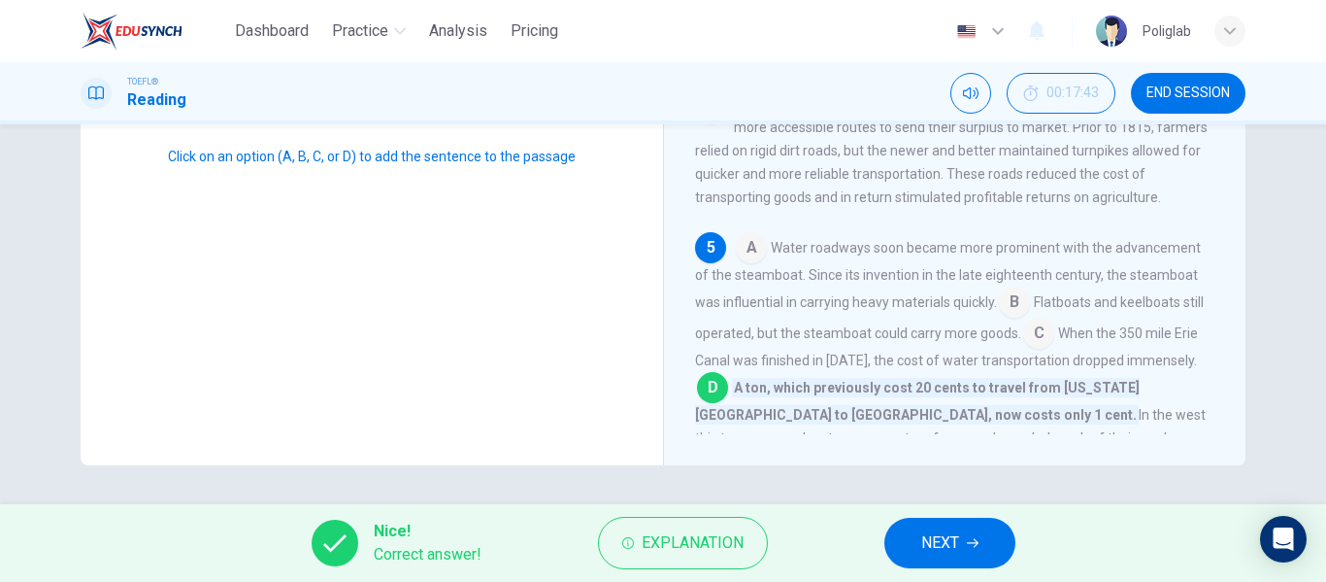
click at [961, 515] on div "Nice! Correct answer! Explanation NEXT" at bounding box center [663, 543] width 1326 height 78
click at [945, 539] on span "NEXT" at bounding box center [940, 542] width 38 height 27
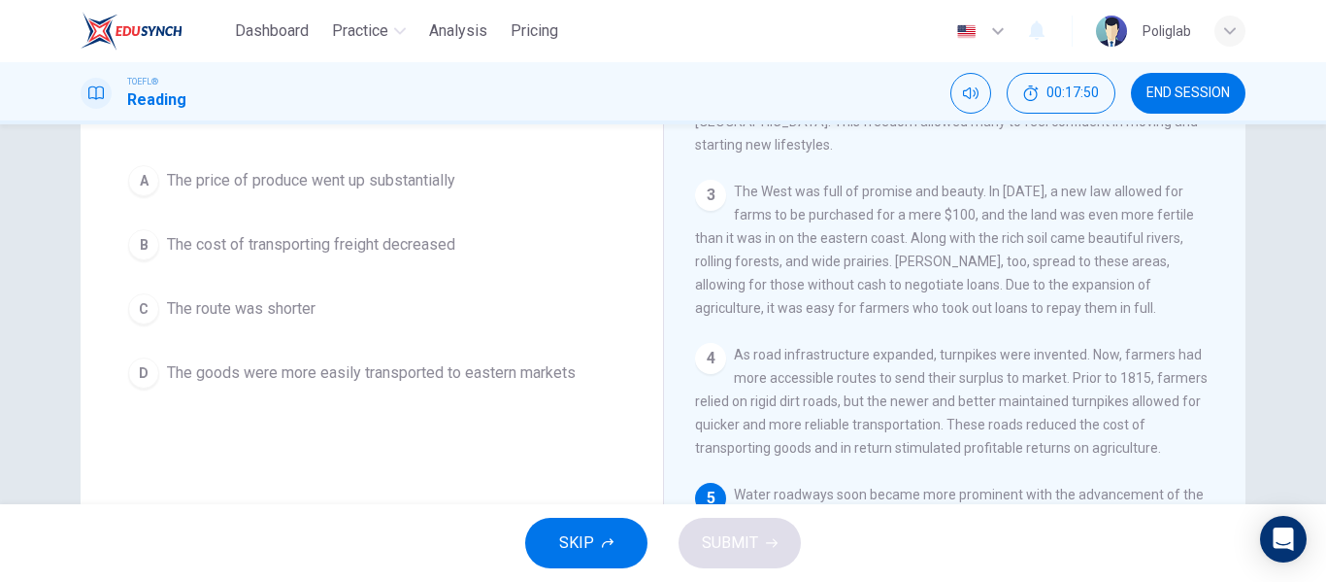
scroll to position [148, 0]
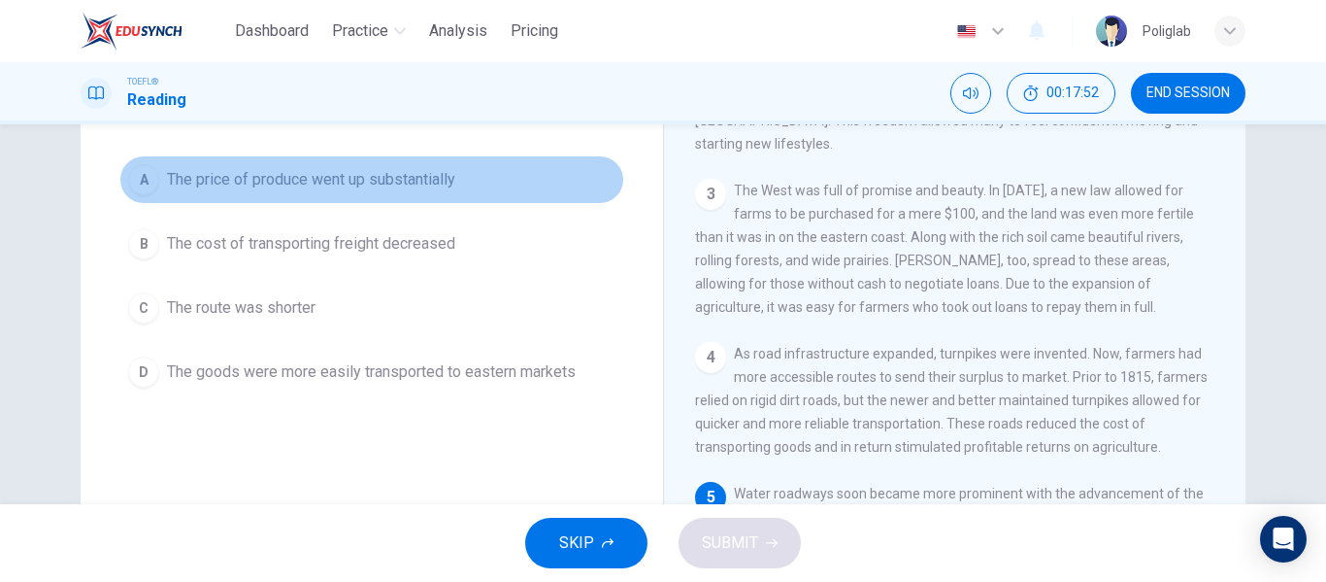
click at [504, 204] on button "A The price of produce went up substantially" at bounding box center [371, 179] width 505 height 49
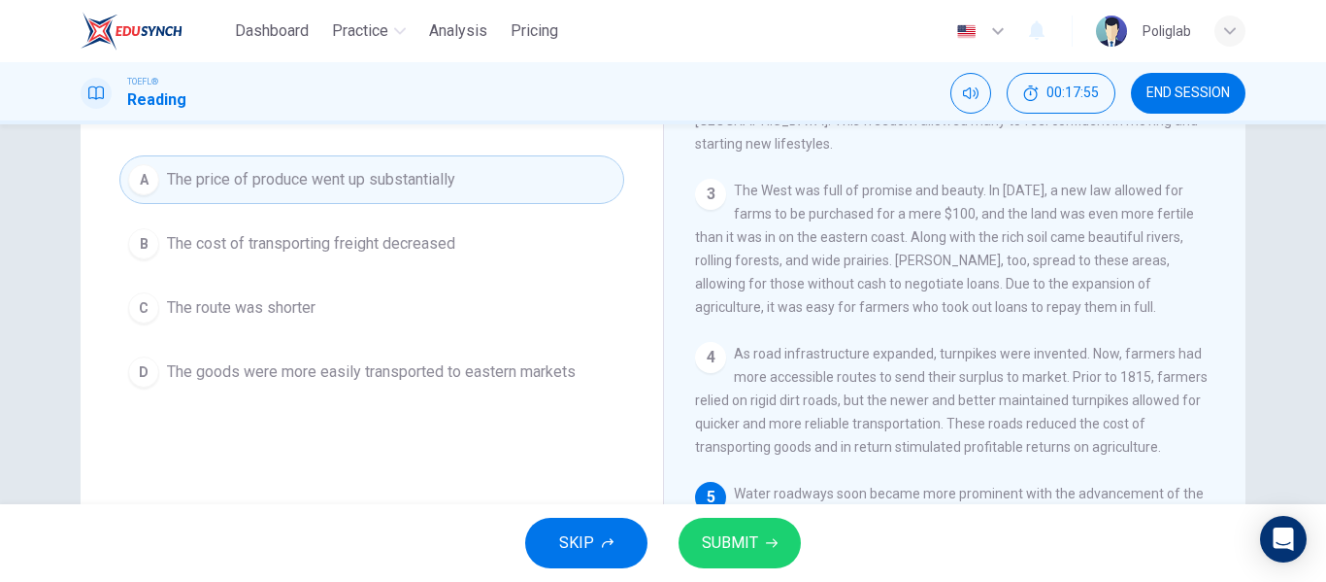
click at [745, 542] on span "SUBMIT" at bounding box center [730, 542] width 56 height 27
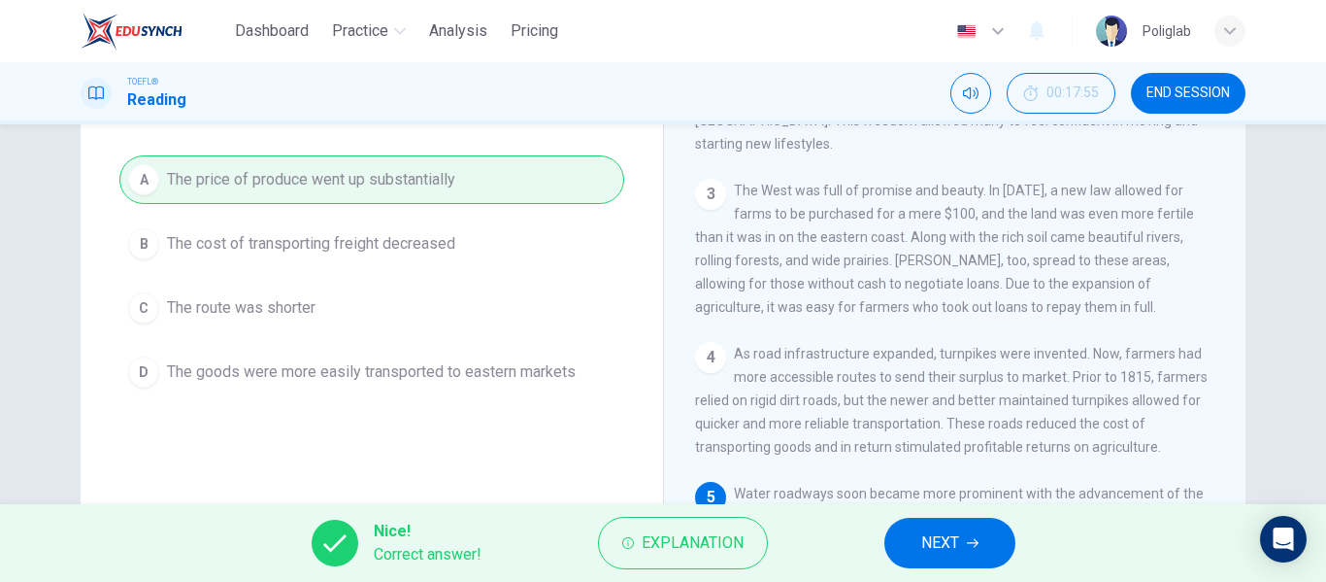
click at [948, 564] on button "NEXT" at bounding box center [949, 542] width 131 height 50
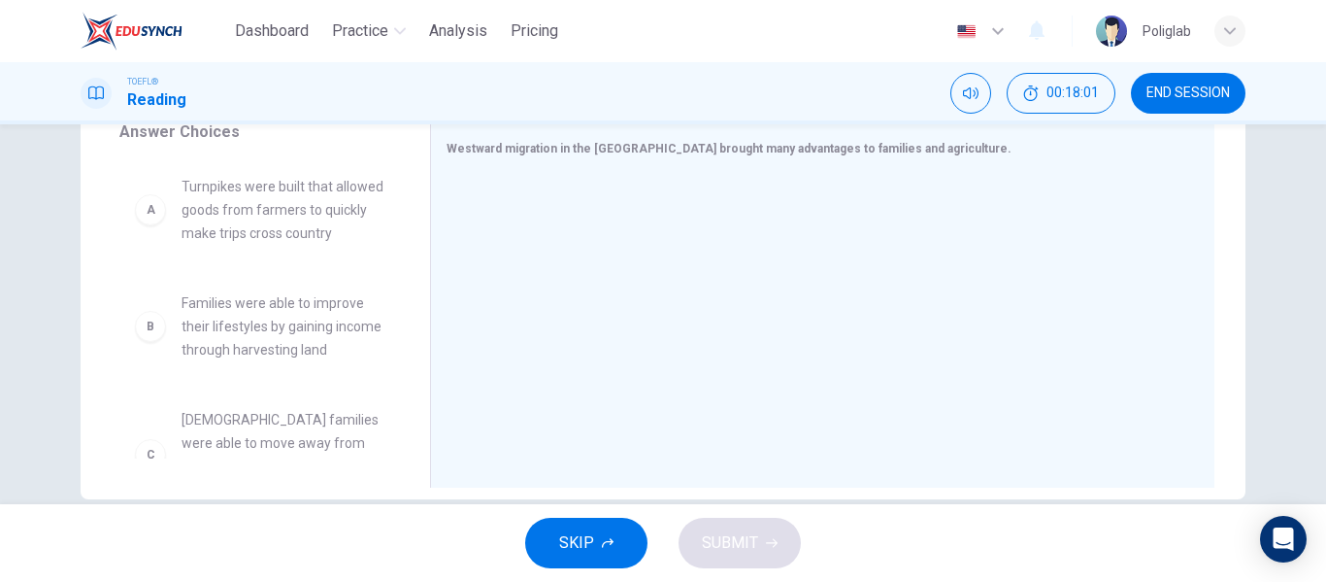
scroll to position [342, 0]
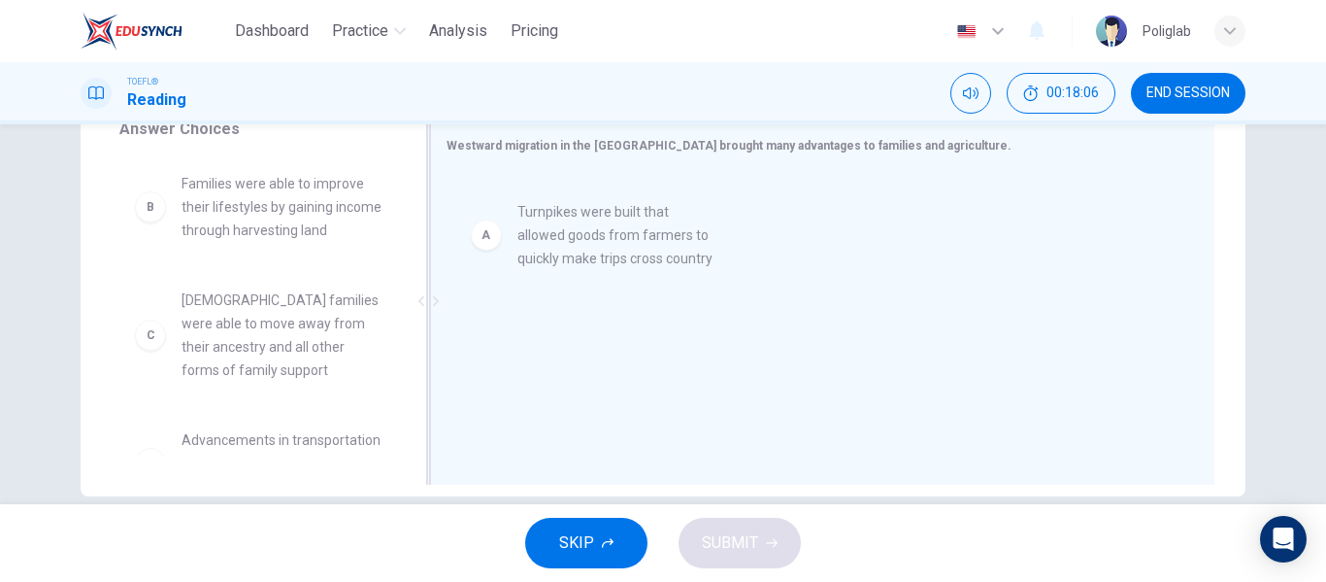
drag, startPoint x: 251, startPoint y: 219, endPoint x: 610, endPoint y: 253, distance: 359.9
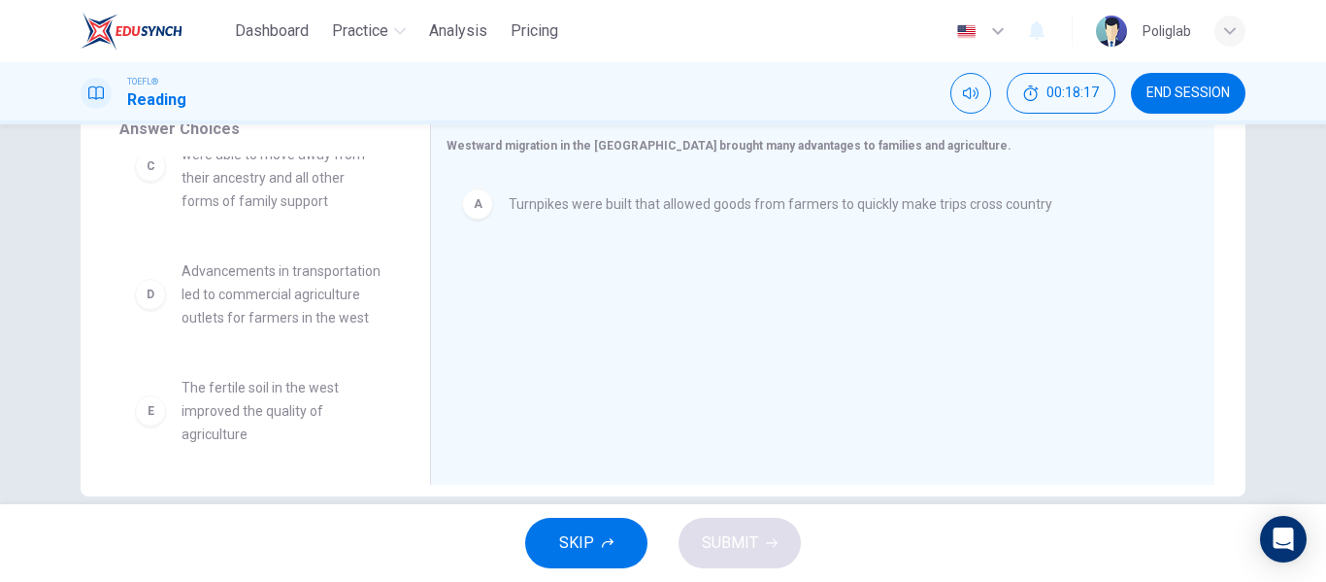
scroll to position [170, 0]
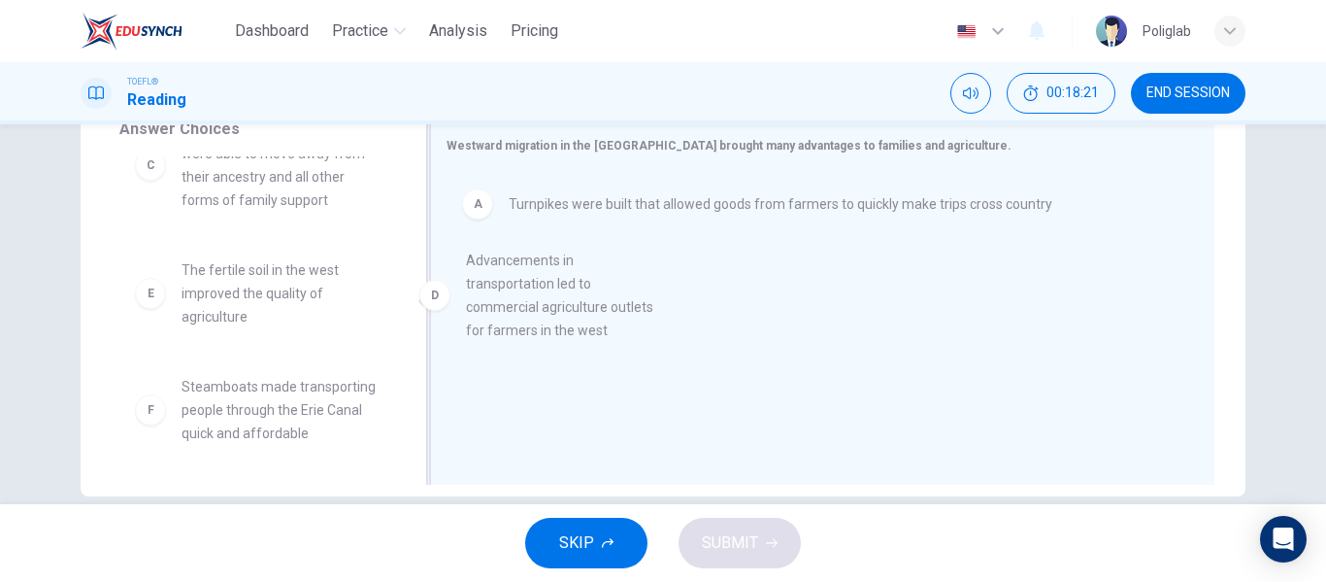
drag, startPoint x: 317, startPoint y: 309, endPoint x: 630, endPoint y: 294, distance: 313.9
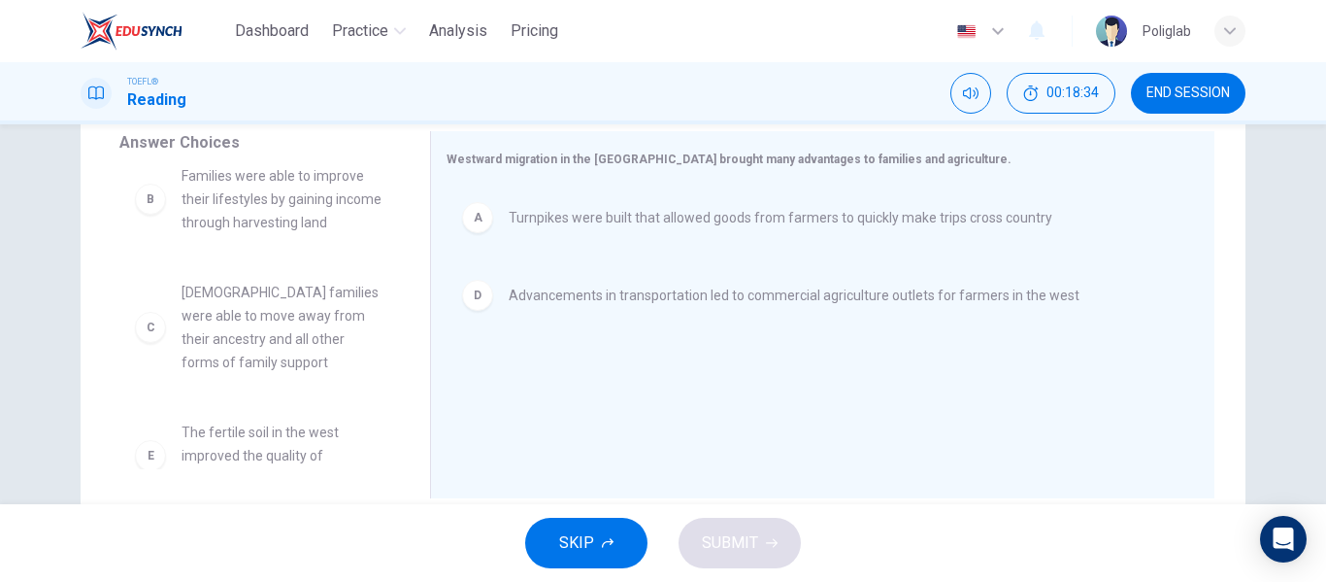
scroll to position [0, 0]
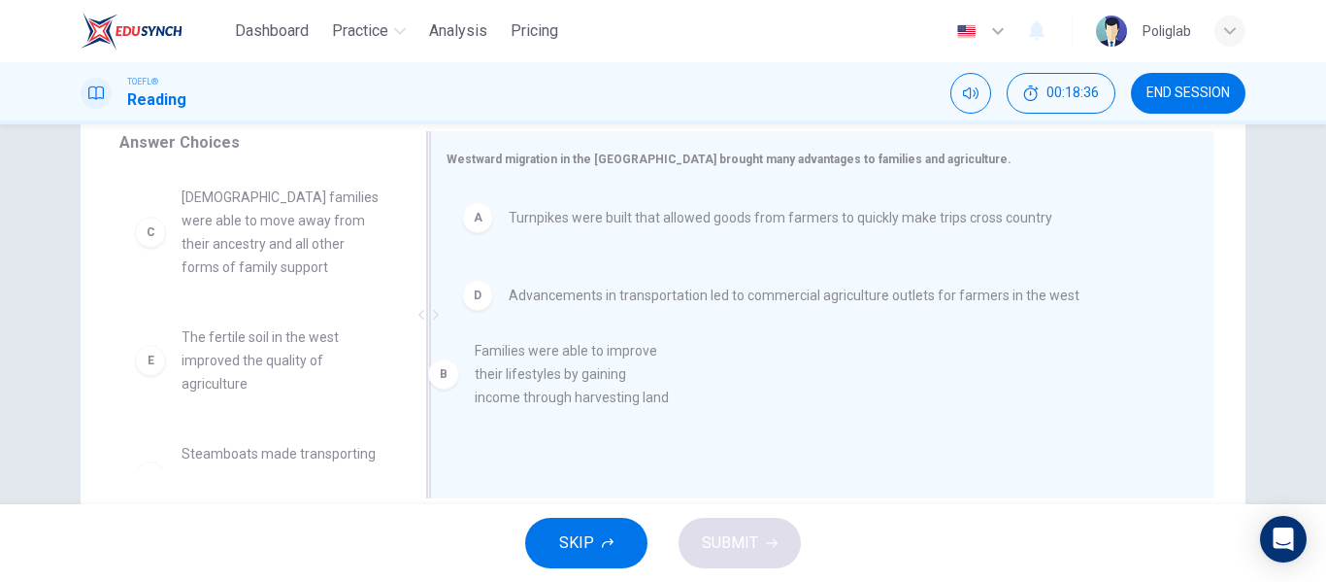
drag, startPoint x: 274, startPoint y: 221, endPoint x: 602, endPoint y: 396, distance: 371.8
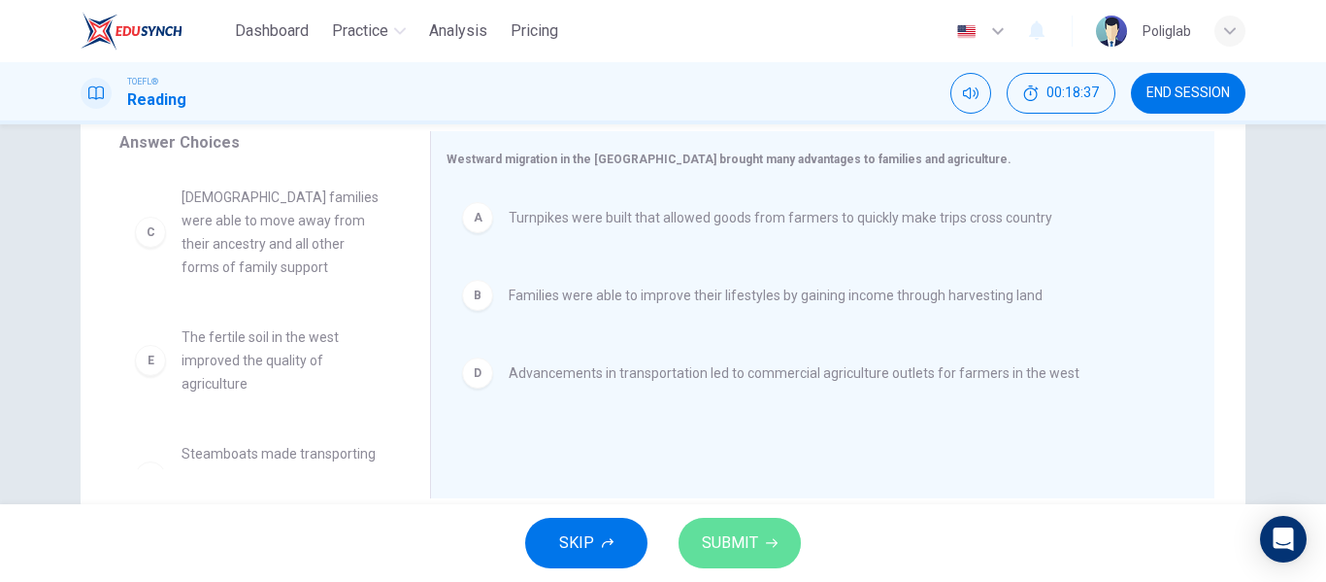
click at [746, 523] on button "SUBMIT" at bounding box center [740, 542] width 122 height 50
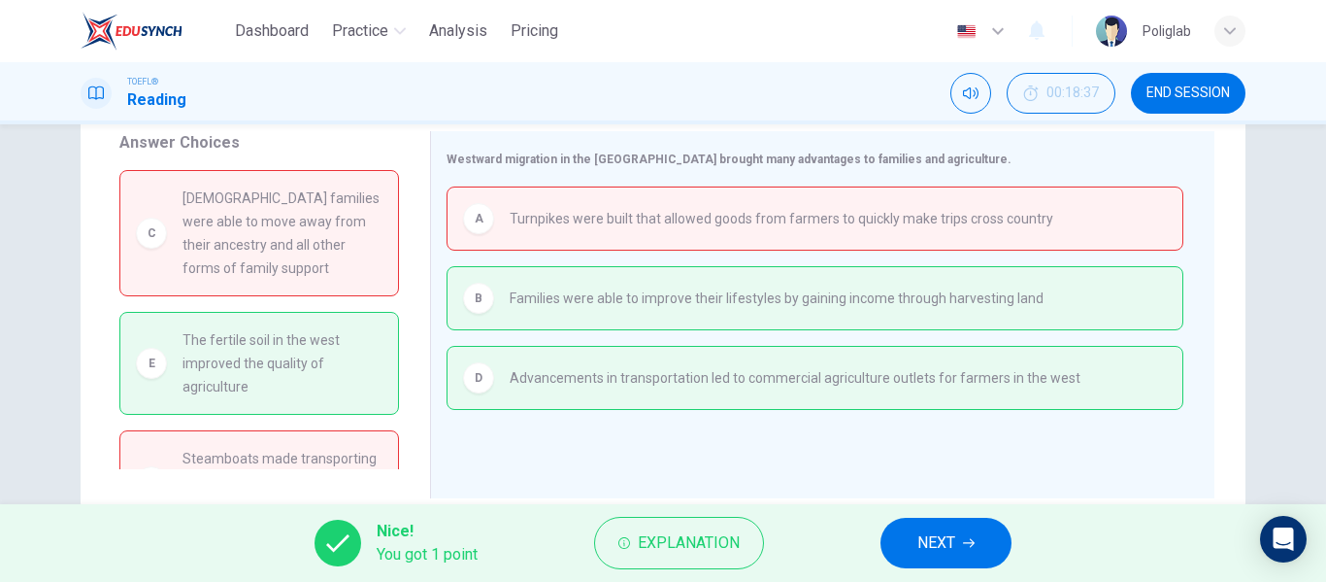
click at [932, 525] on button "NEXT" at bounding box center [946, 542] width 131 height 50
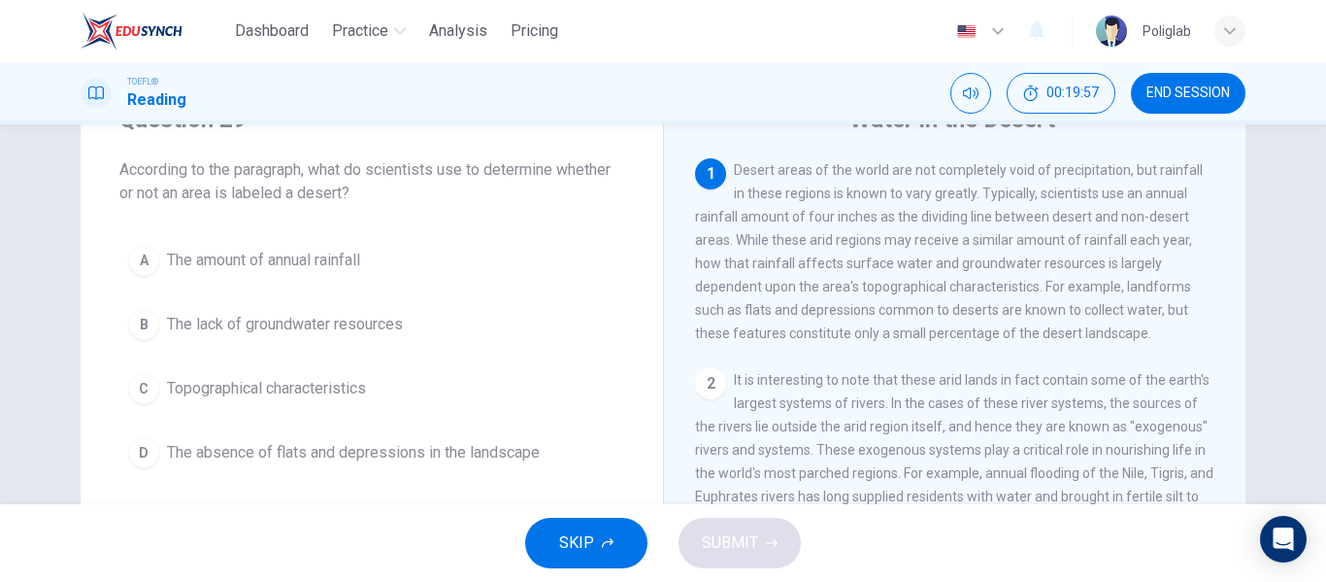
scroll to position [91, 0]
click at [335, 263] on span "The amount of annual rainfall" at bounding box center [263, 259] width 193 height 23
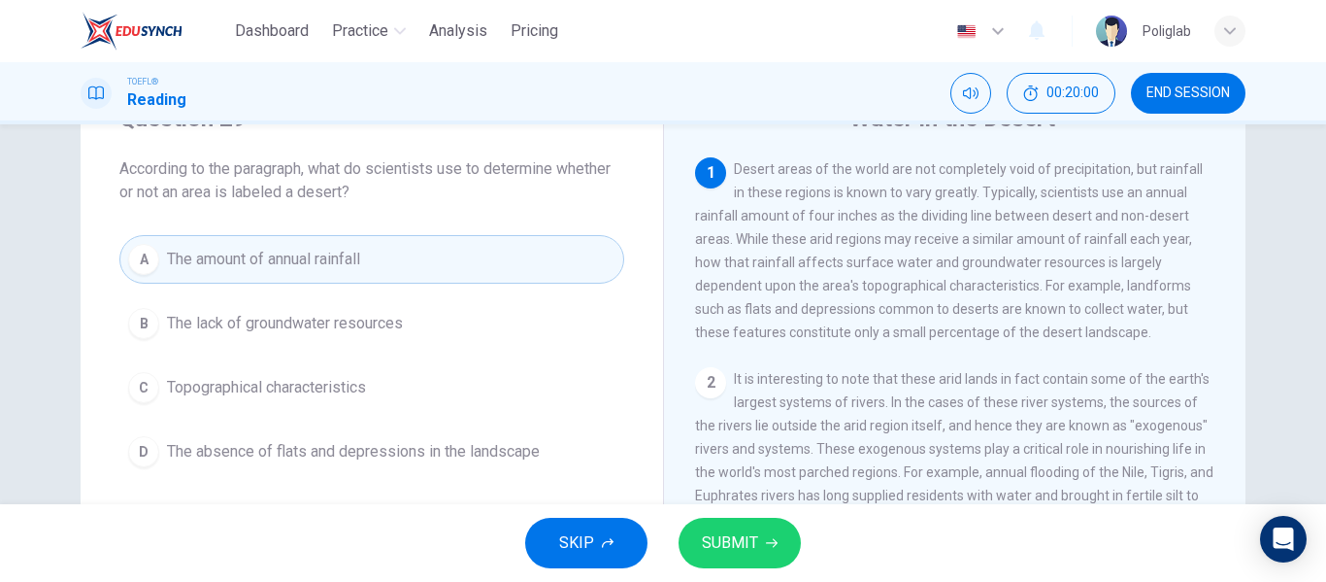
click at [751, 549] on span "SUBMIT" at bounding box center [730, 542] width 56 height 27
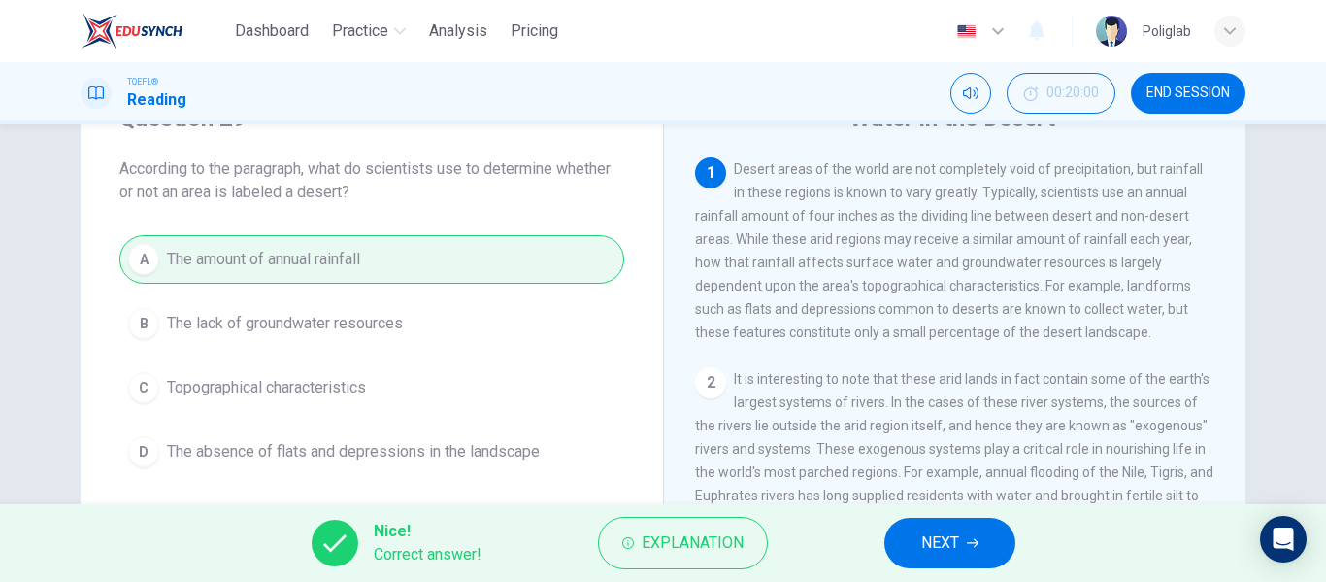
click at [951, 543] on span "NEXT" at bounding box center [940, 542] width 38 height 27
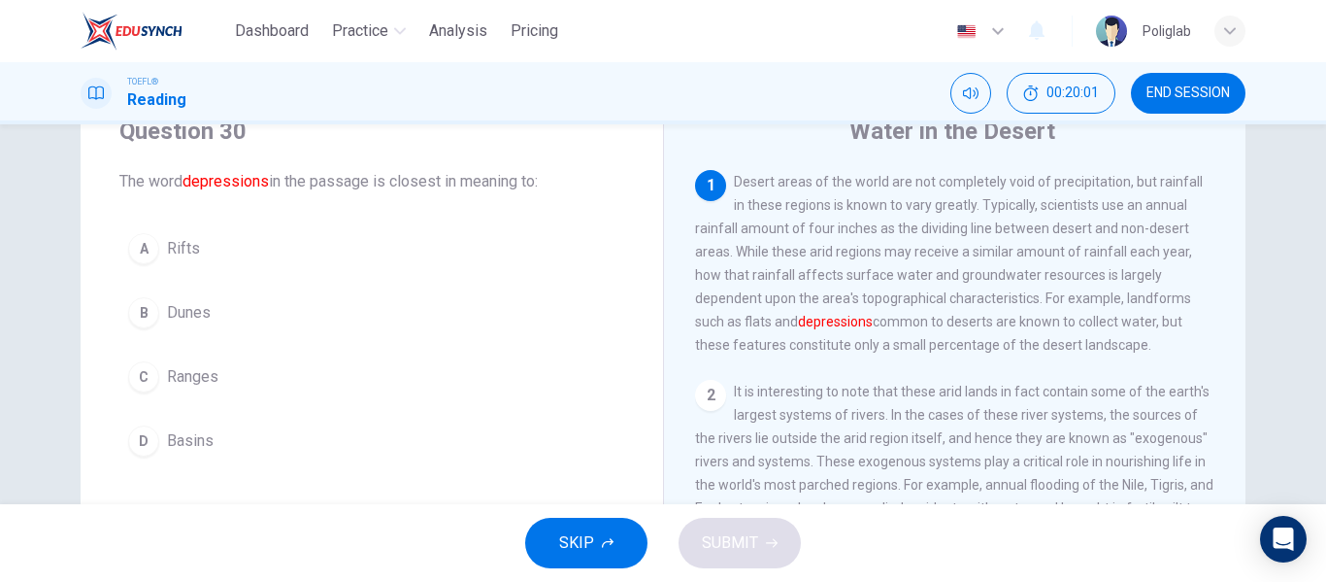
scroll to position [78, 0]
click at [257, 436] on button "D Basins" at bounding box center [371, 441] width 505 height 49
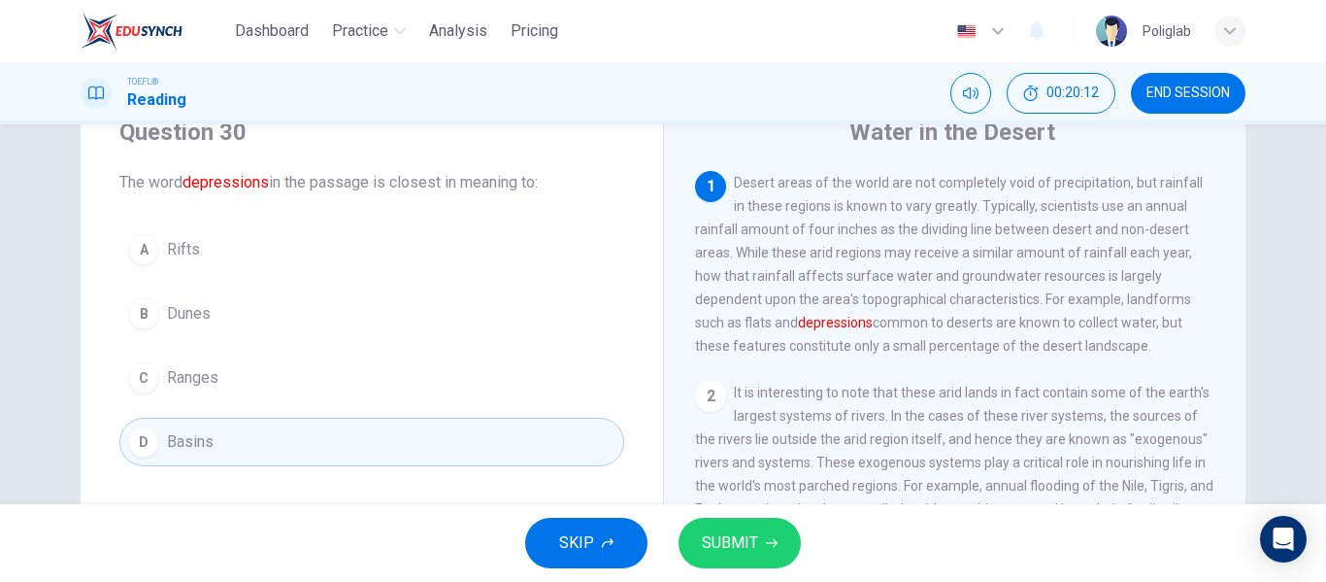
click at [805, 567] on div "SKIP SUBMIT" at bounding box center [663, 543] width 1326 height 78
click at [761, 548] on button "SUBMIT" at bounding box center [740, 542] width 122 height 50
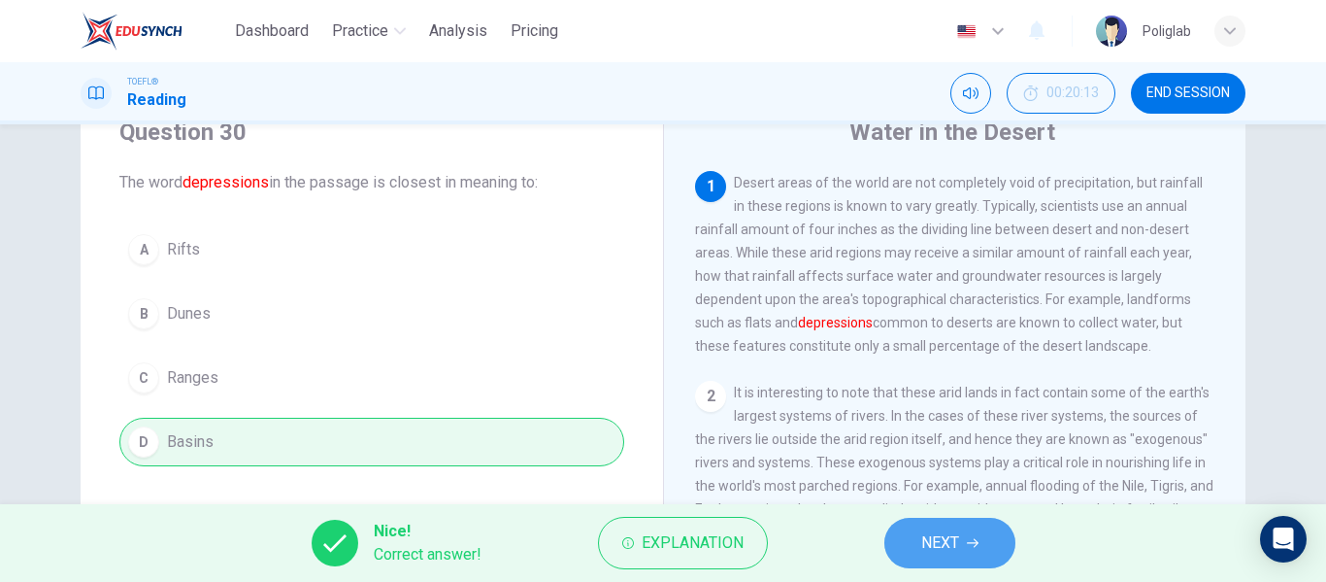
click at [965, 540] on button "NEXT" at bounding box center [949, 542] width 131 height 50
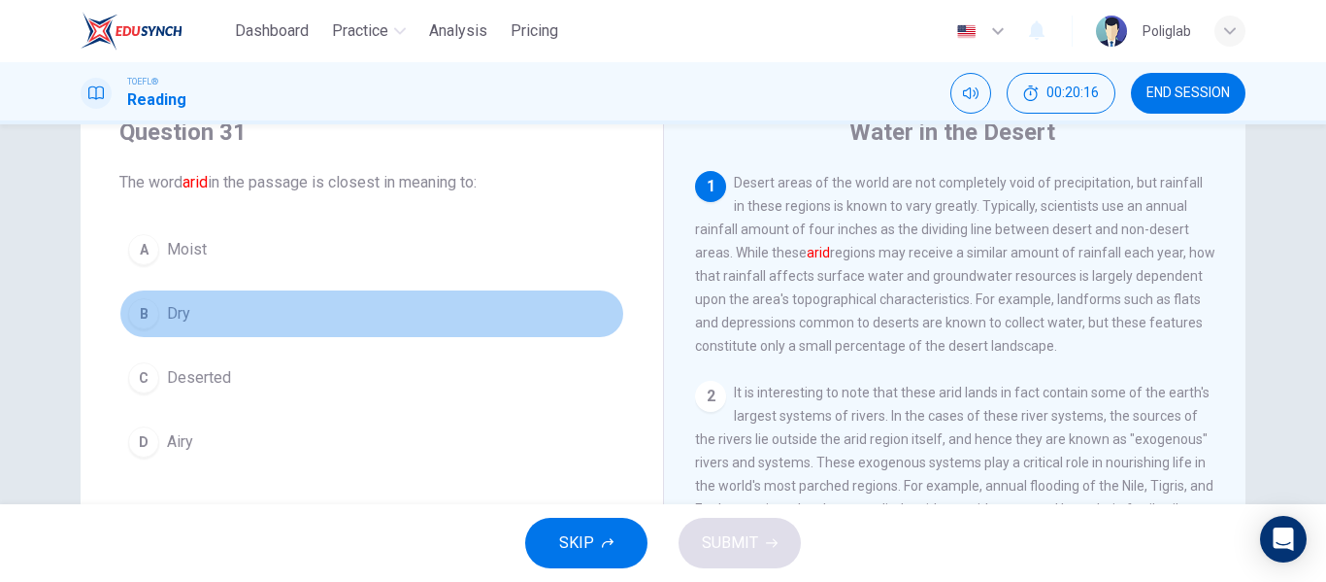
click at [250, 311] on button "B Dry" at bounding box center [371, 313] width 505 height 49
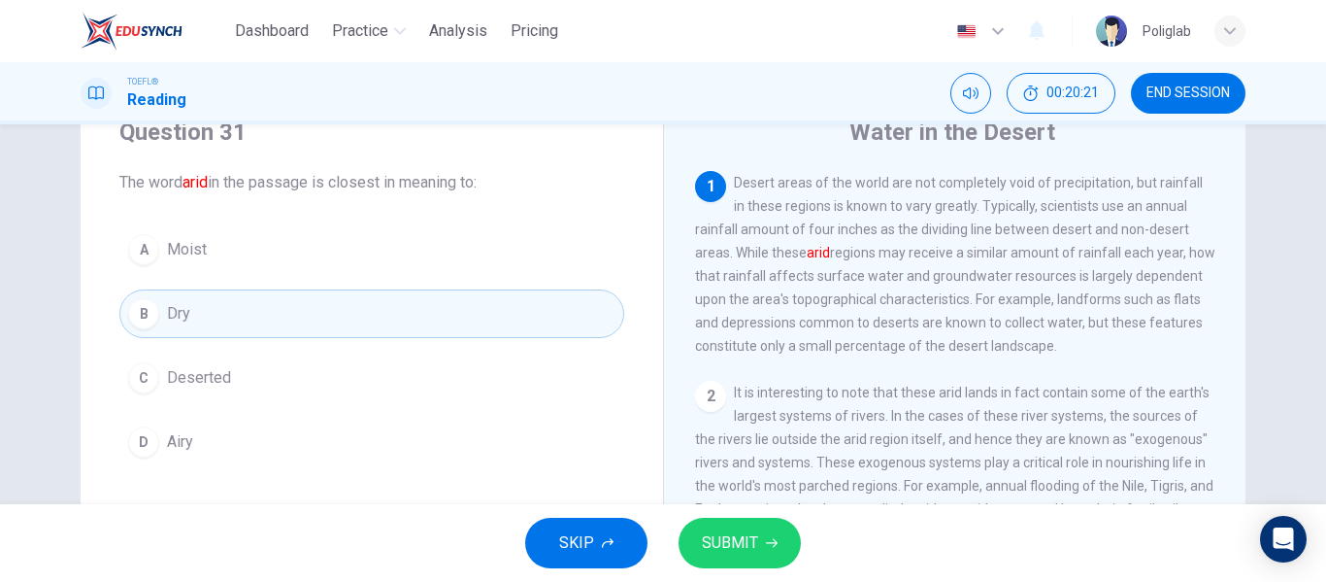
click at [752, 541] on span "SUBMIT" at bounding box center [730, 542] width 56 height 27
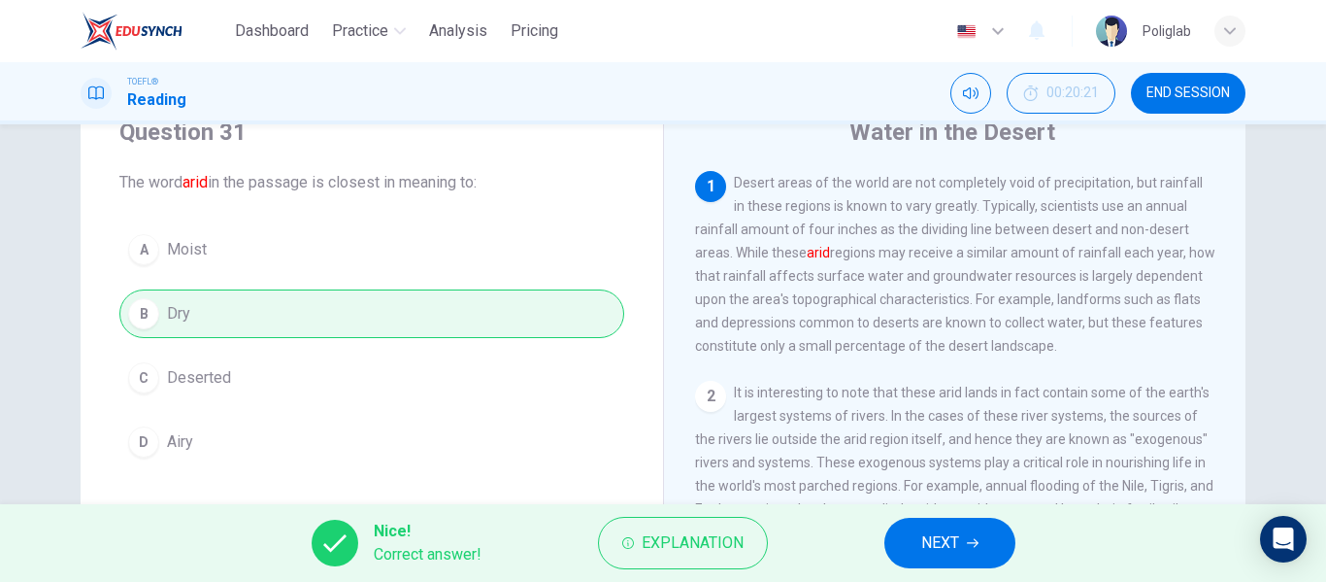
click at [945, 530] on span "NEXT" at bounding box center [940, 542] width 38 height 27
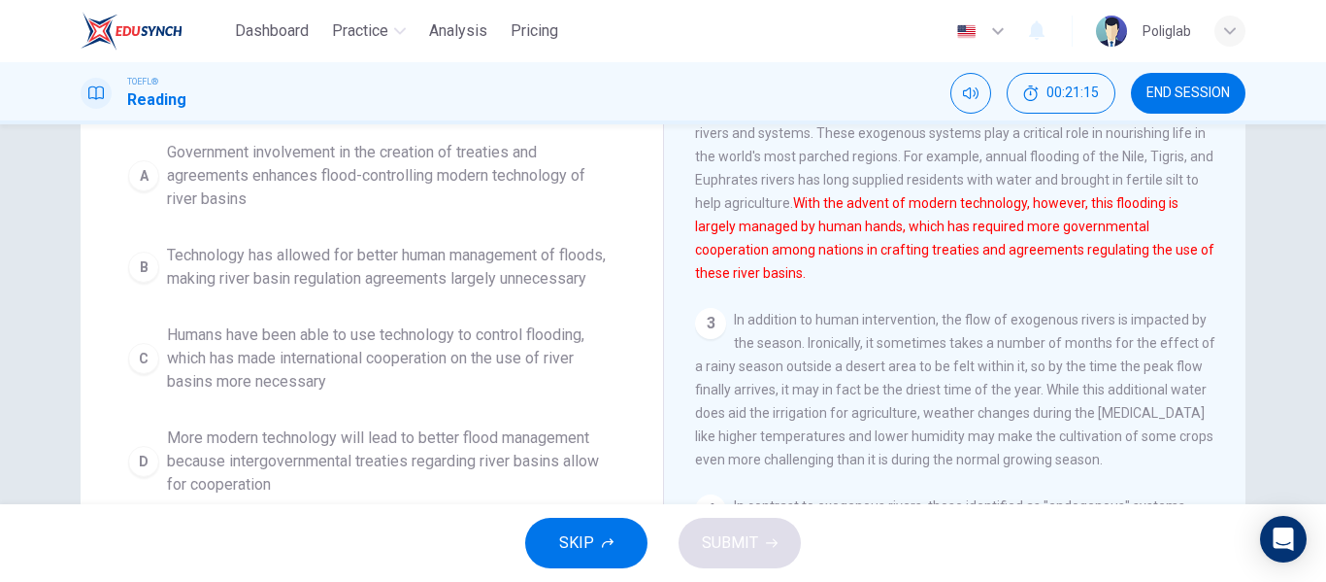
scroll to position [218, 0]
click at [492, 195] on span "Government involvement in the creation of treaties and agreements enhances floo…" at bounding box center [391, 175] width 449 height 70
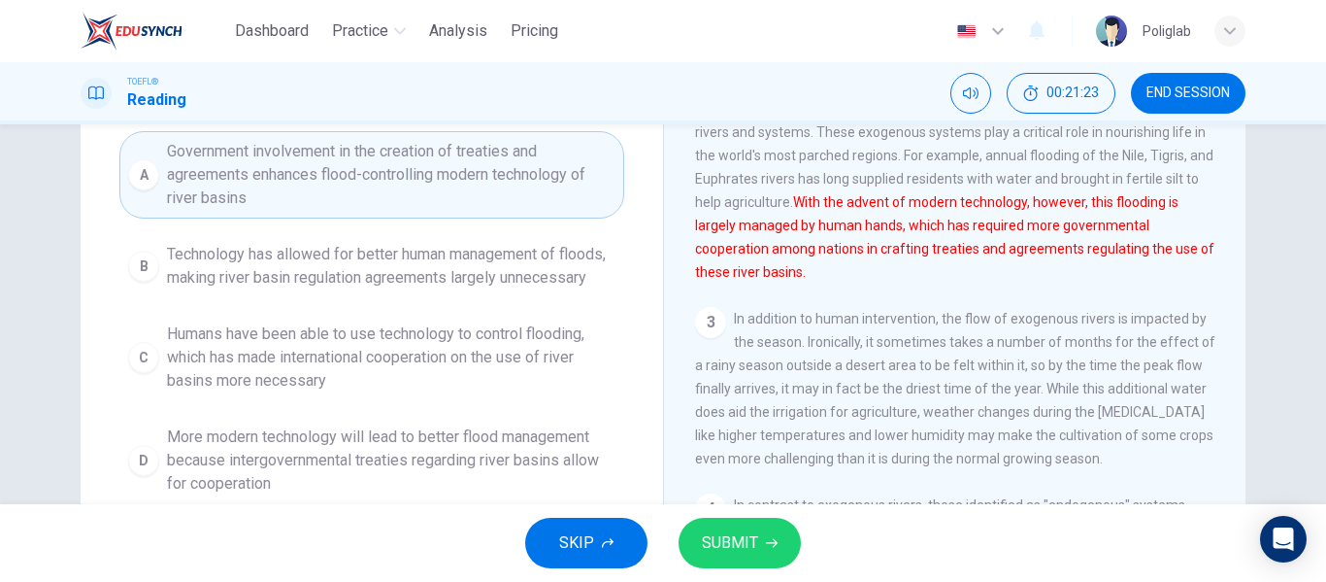
click at [461, 289] on span "Technology has allowed for better human management of floods, making river basi…" at bounding box center [391, 266] width 449 height 47
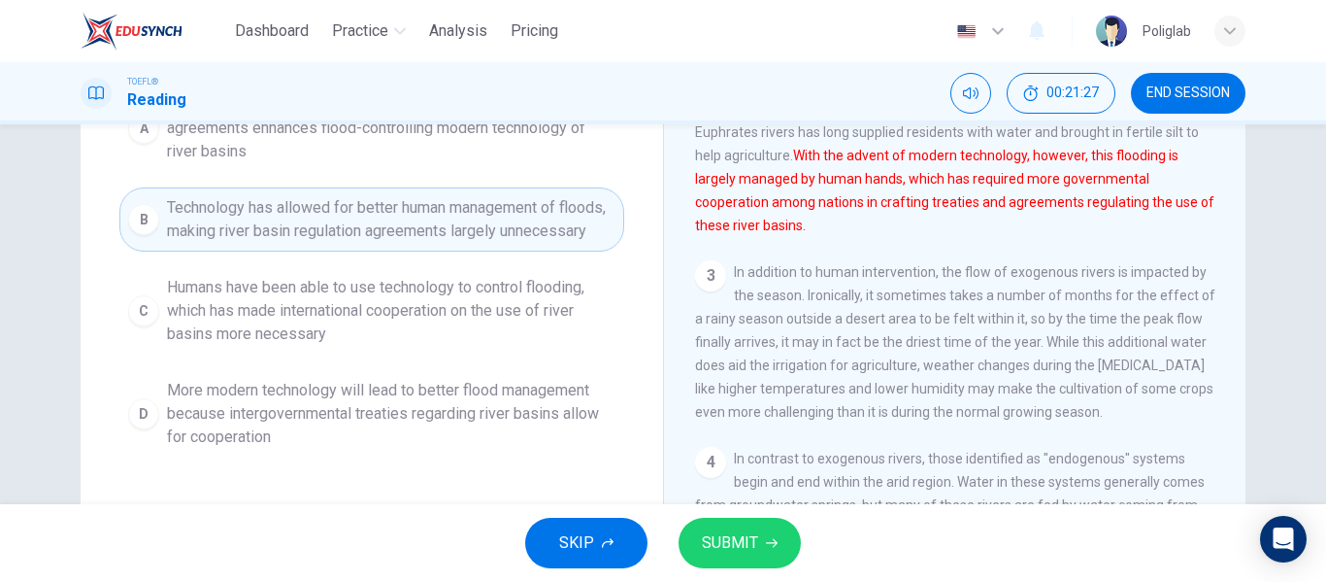
scroll to position [268, 0]
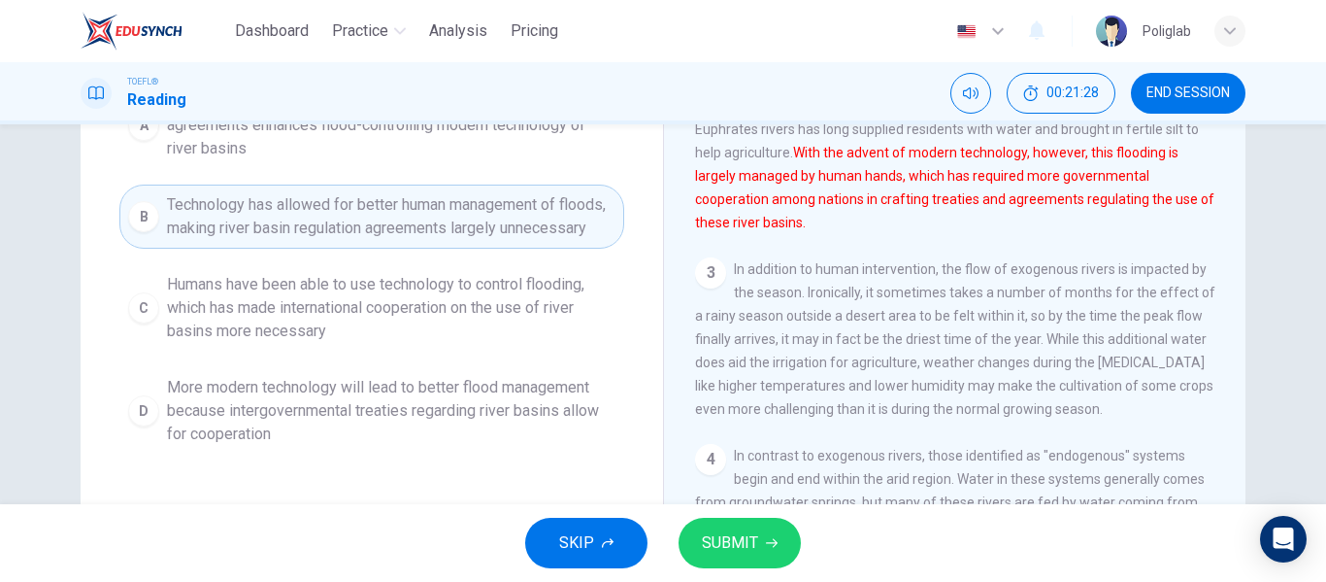
click at [442, 343] on span "Humans have been able to use technology to control flooding, which has made int…" at bounding box center [391, 308] width 449 height 70
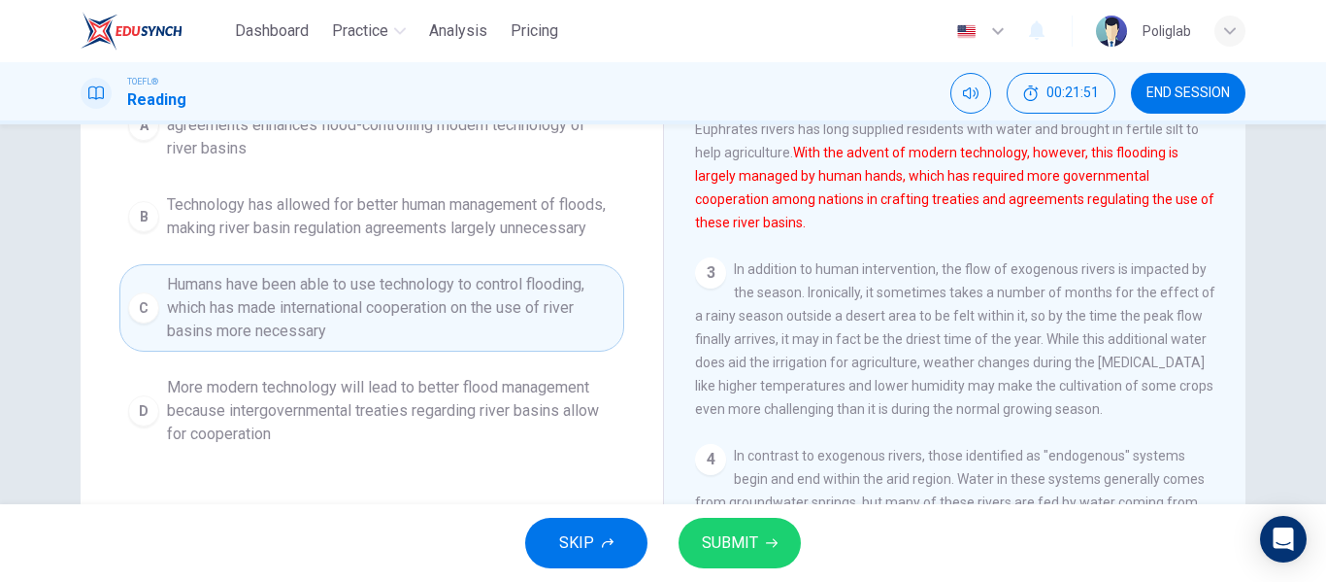
click at [735, 552] on span "SUBMIT" at bounding box center [730, 542] width 56 height 27
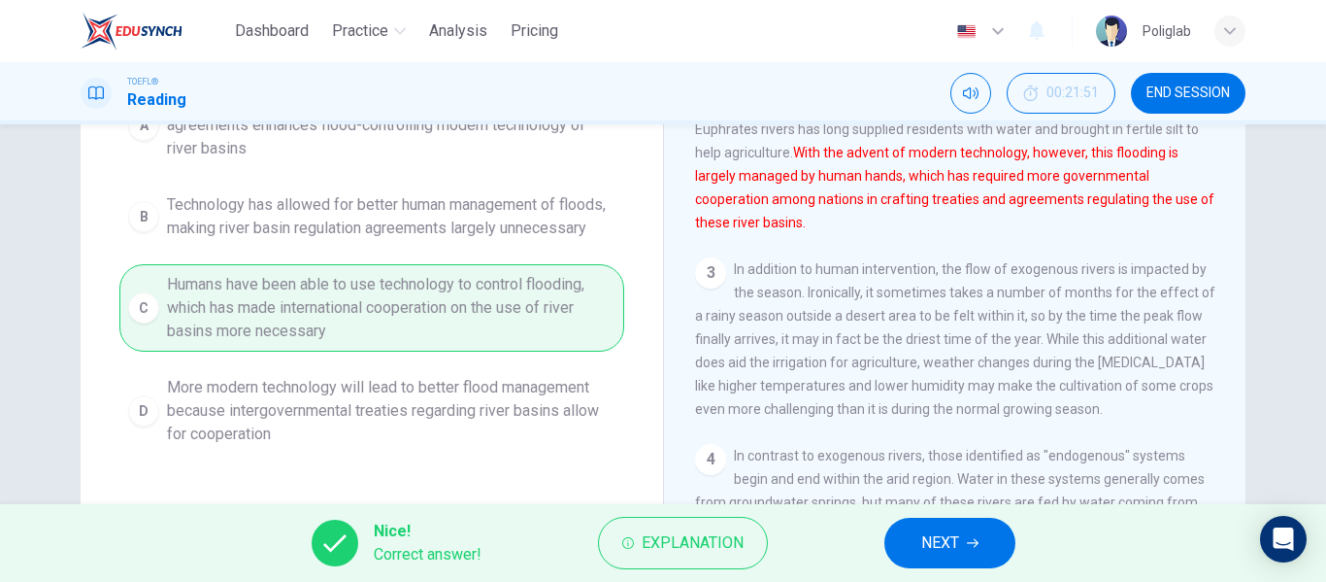
click at [954, 549] on span "NEXT" at bounding box center [940, 542] width 38 height 27
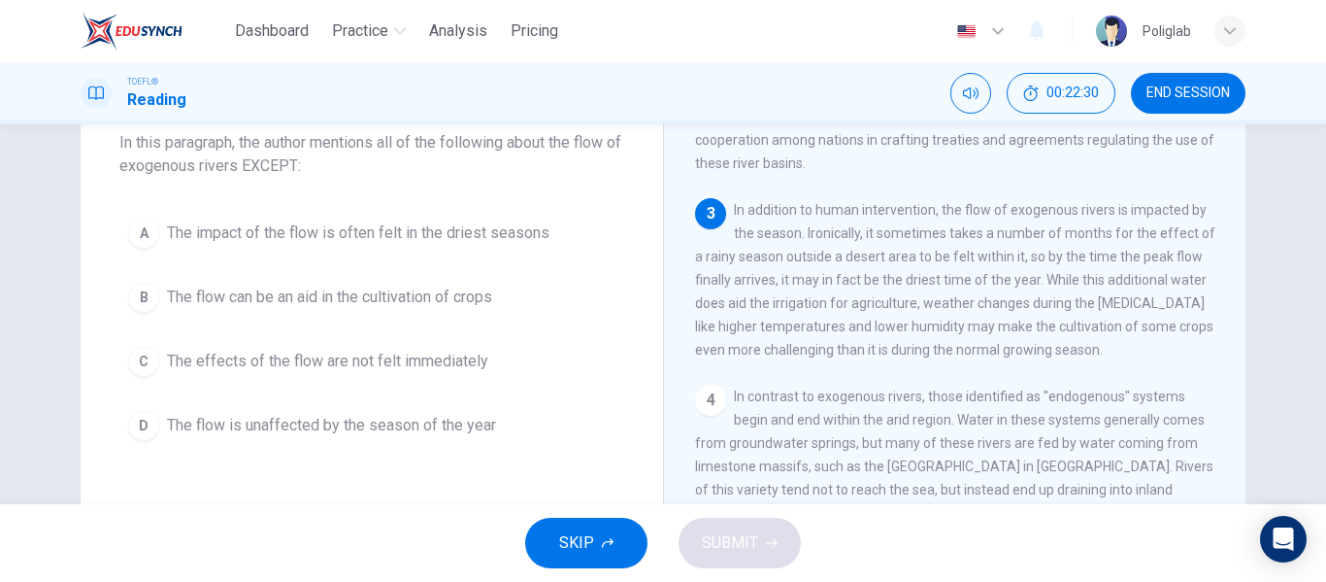
scroll to position [120, 0]
click at [500, 240] on span "The impact of the flow is often felt in the driest seasons" at bounding box center [358, 229] width 383 height 23
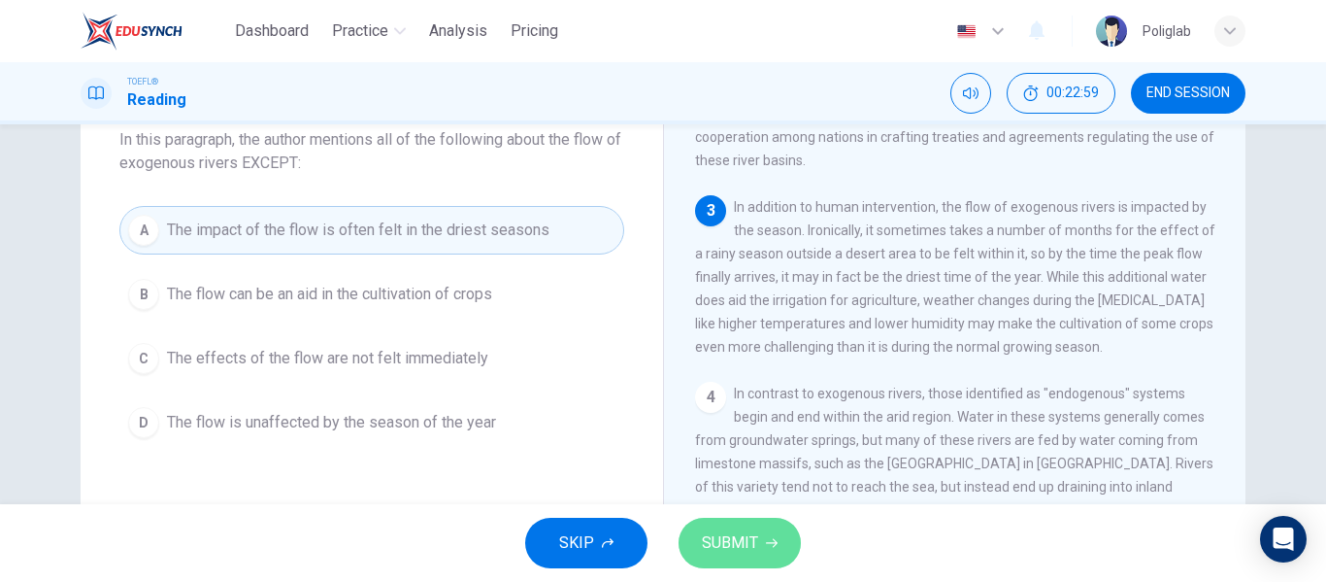
click at [743, 549] on span "SUBMIT" at bounding box center [730, 542] width 56 height 27
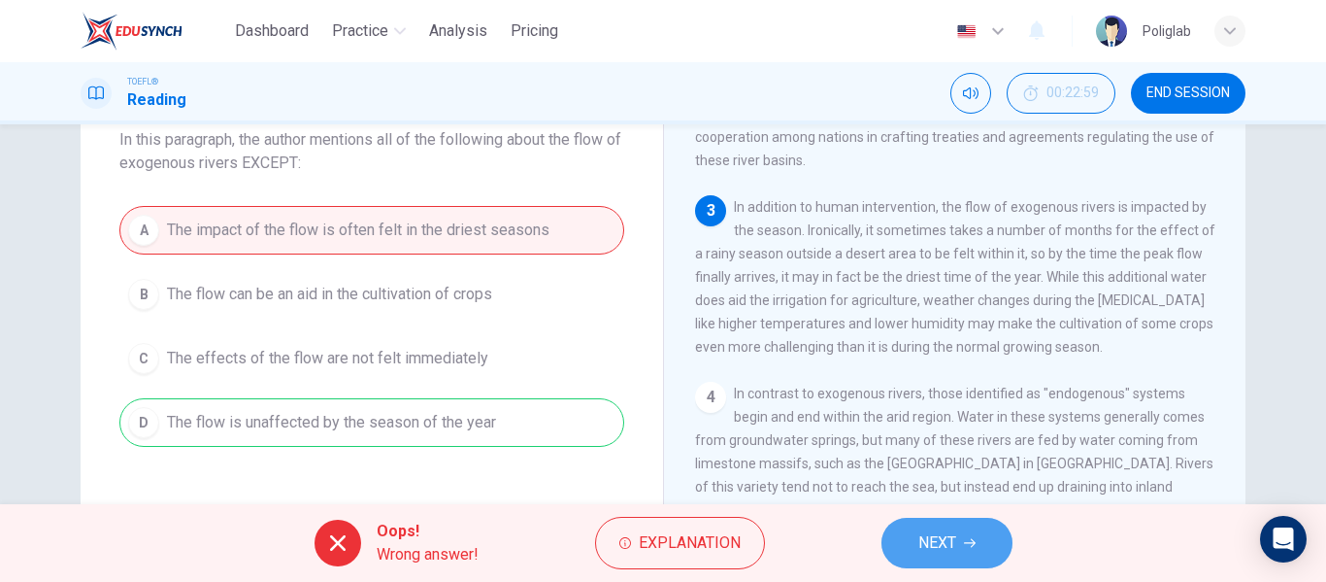
click at [938, 538] on span "NEXT" at bounding box center [937, 542] width 38 height 27
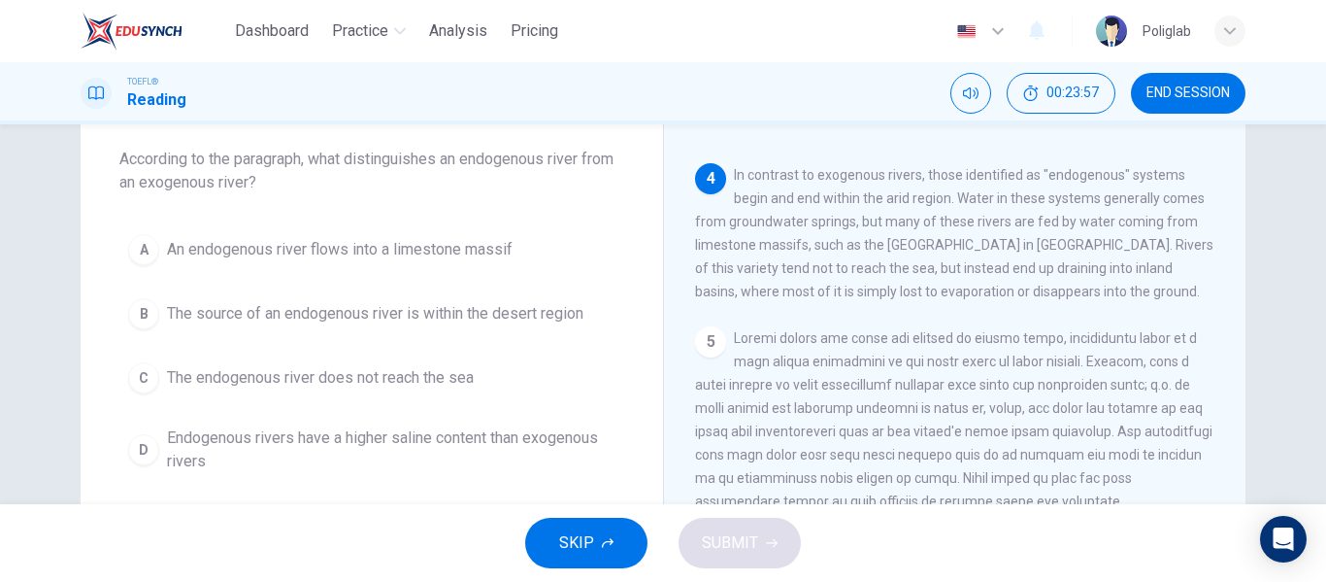
scroll to position [103, 0]
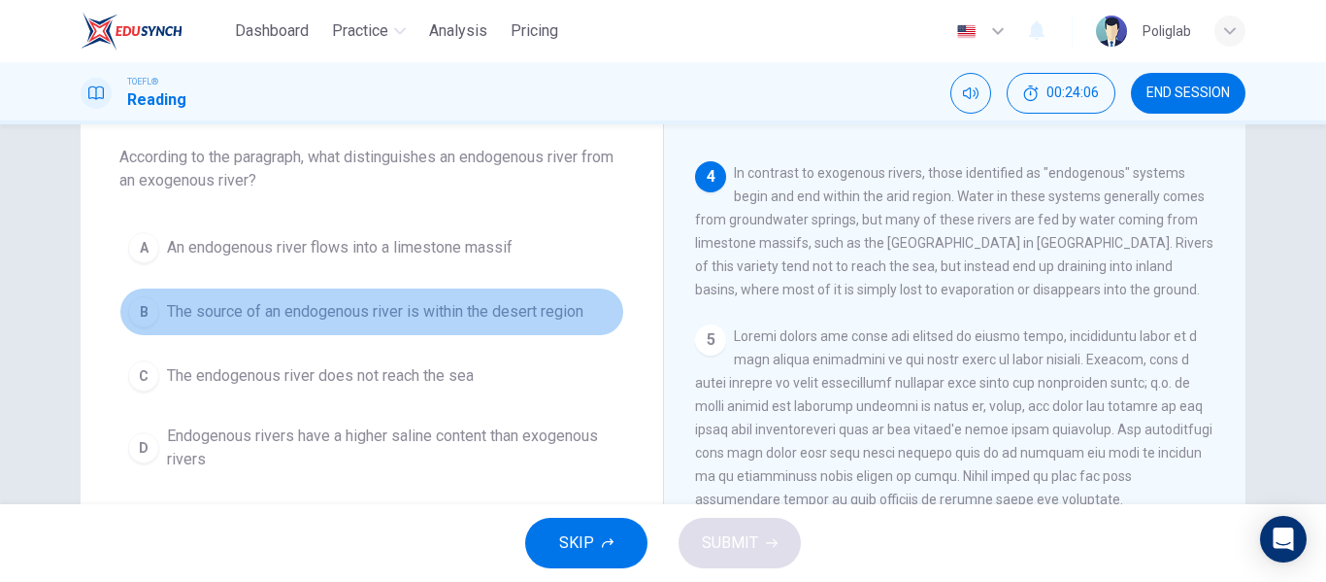
click at [523, 321] on span "The source of an endogenous river is within the desert region" at bounding box center [375, 311] width 417 height 23
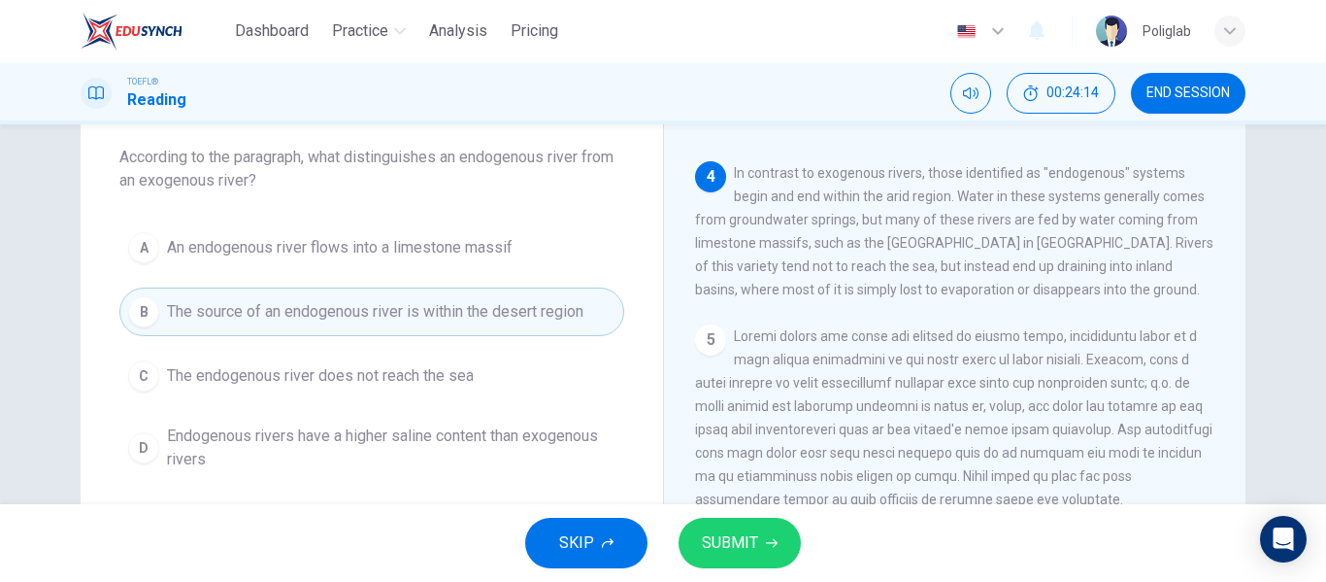
click at [497, 371] on button "C The endogenous river does not reach the sea" at bounding box center [371, 375] width 505 height 49
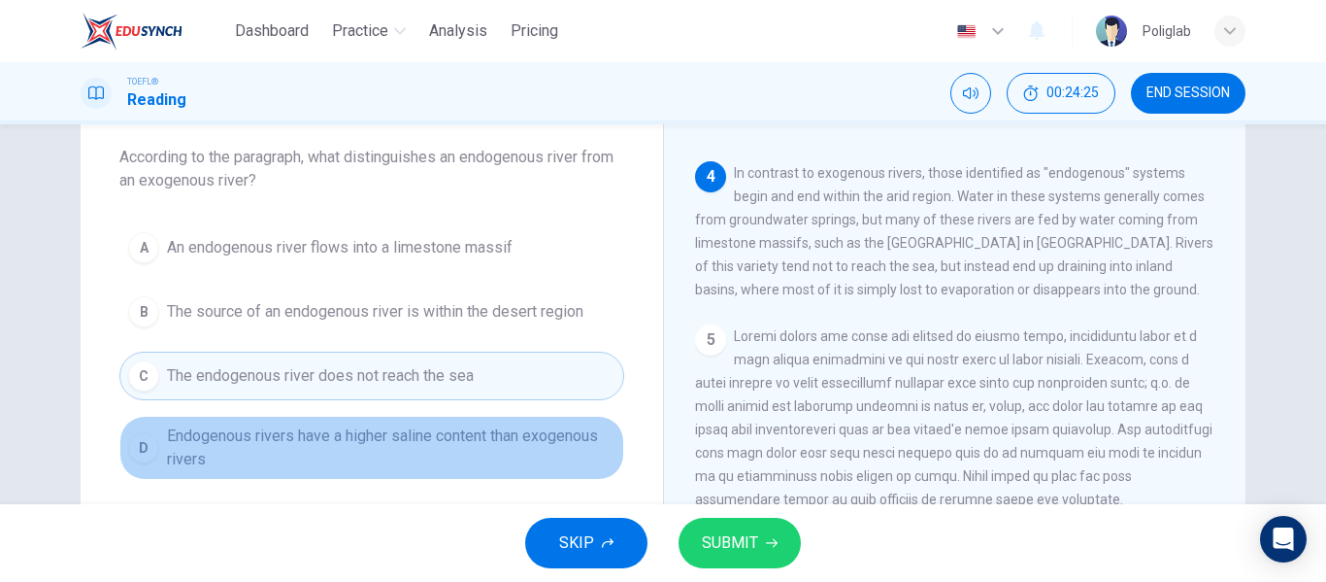
click at [460, 460] on span "Endogenous rivers have a higher saline content than exogenous rivers" at bounding box center [391, 447] width 449 height 47
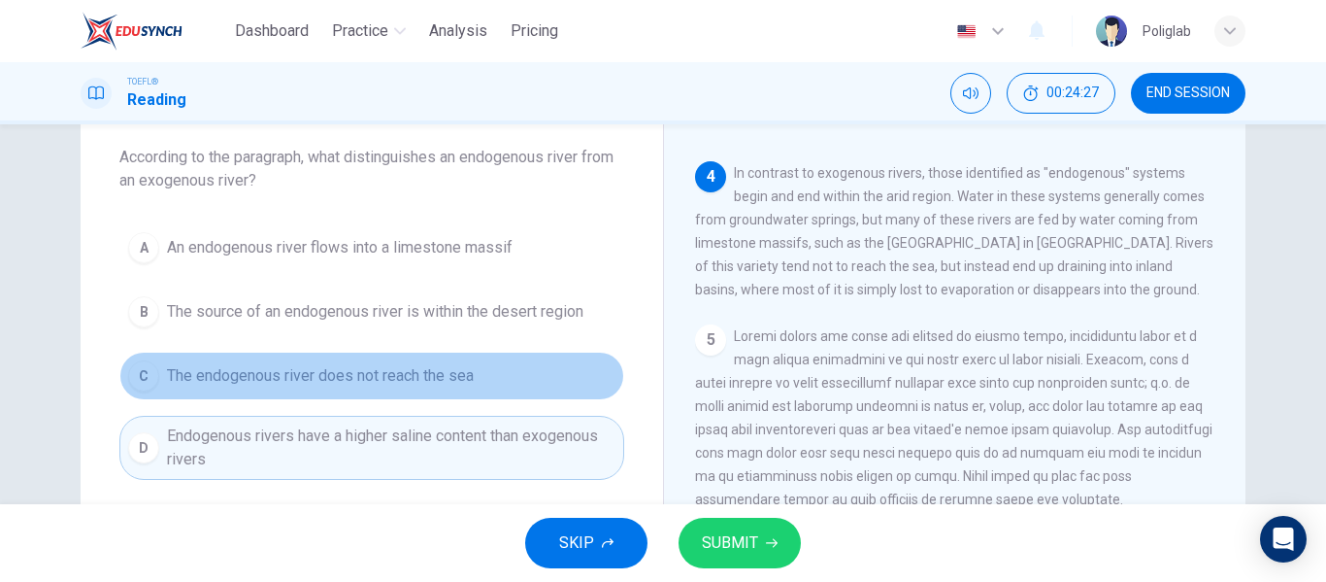
click at [496, 376] on button "C The endogenous river does not reach the sea" at bounding box center [371, 375] width 505 height 49
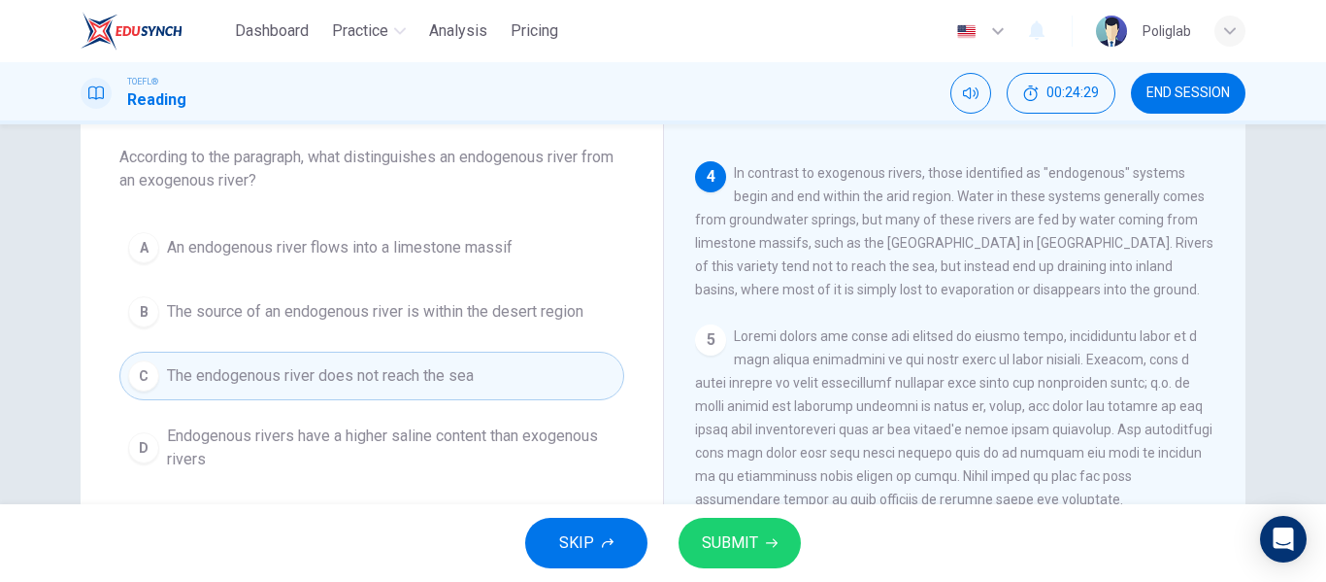
click at [727, 531] on span "SUBMIT" at bounding box center [730, 542] width 56 height 27
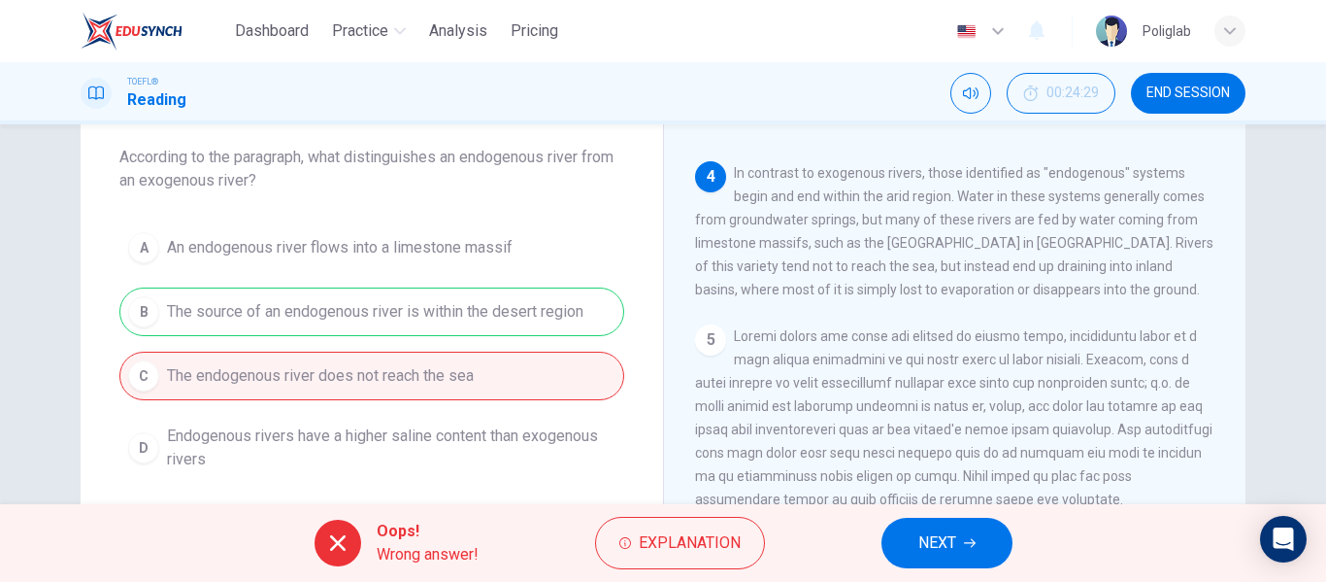
click at [931, 539] on span "NEXT" at bounding box center [937, 542] width 38 height 27
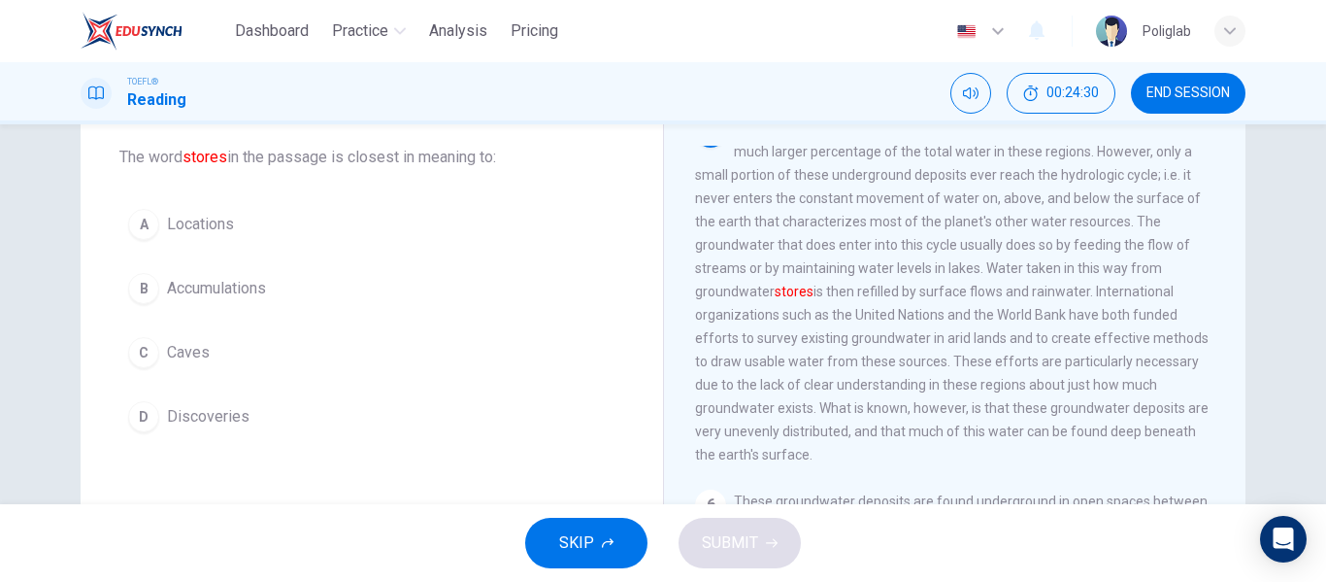
scroll to position [847, 0]
drag, startPoint x: 800, startPoint y: 203, endPoint x: 901, endPoint y: 208, distance: 101.1
click at [901, 208] on span "Though rivers and lakes are present in desert areas, groundwater makes up a muc…" at bounding box center [952, 289] width 514 height 342
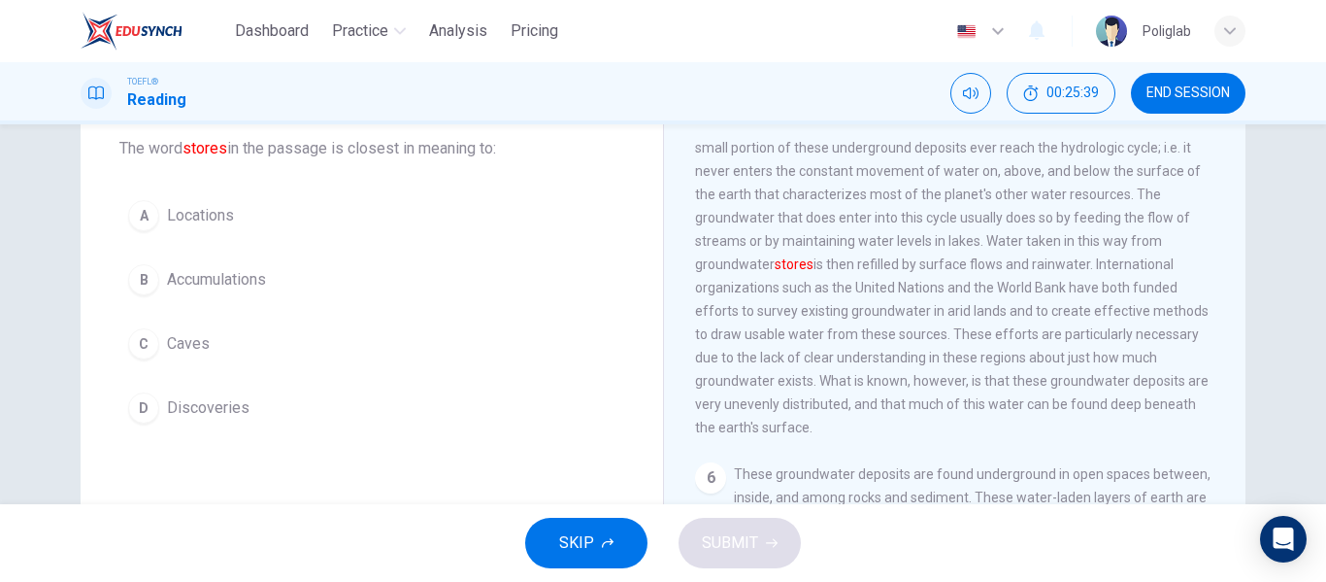
scroll to position [106, 0]
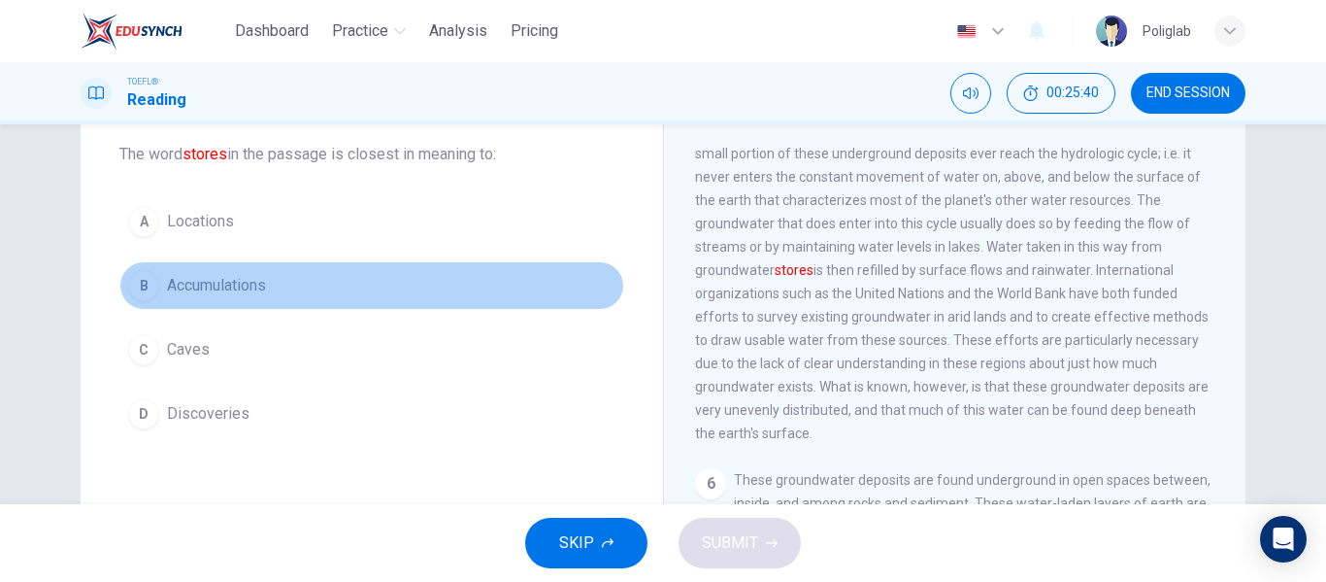
click at [381, 277] on button "B Accumulations" at bounding box center [371, 285] width 505 height 49
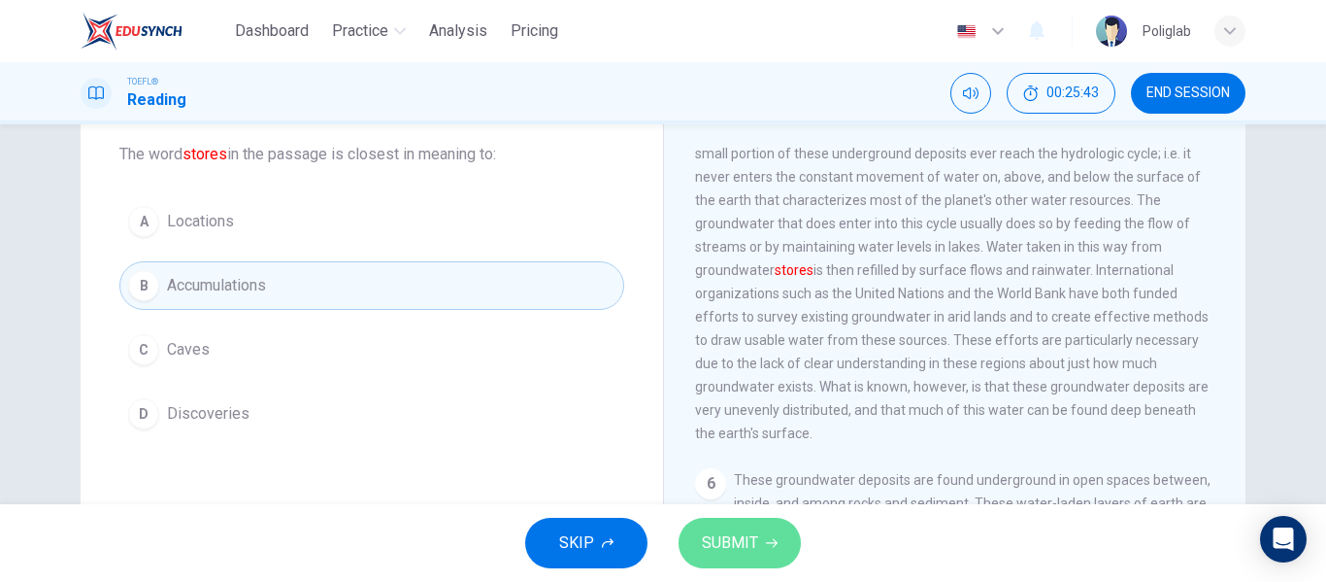
click at [735, 526] on button "SUBMIT" at bounding box center [740, 542] width 122 height 50
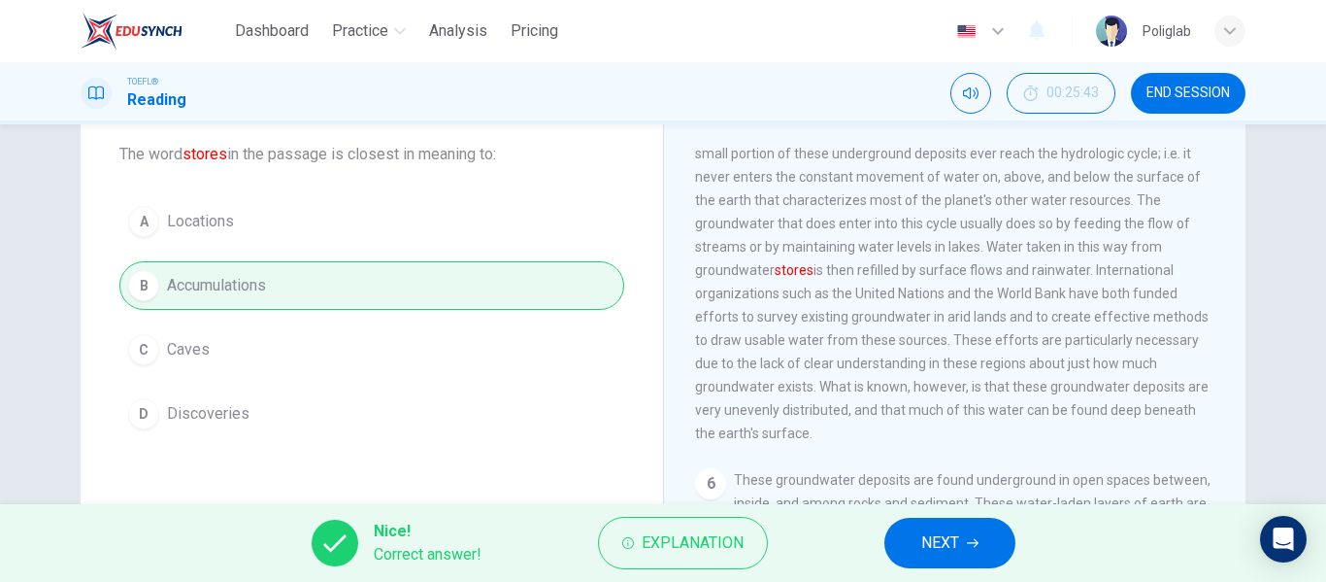
click at [954, 547] on span "NEXT" at bounding box center [940, 542] width 38 height 27
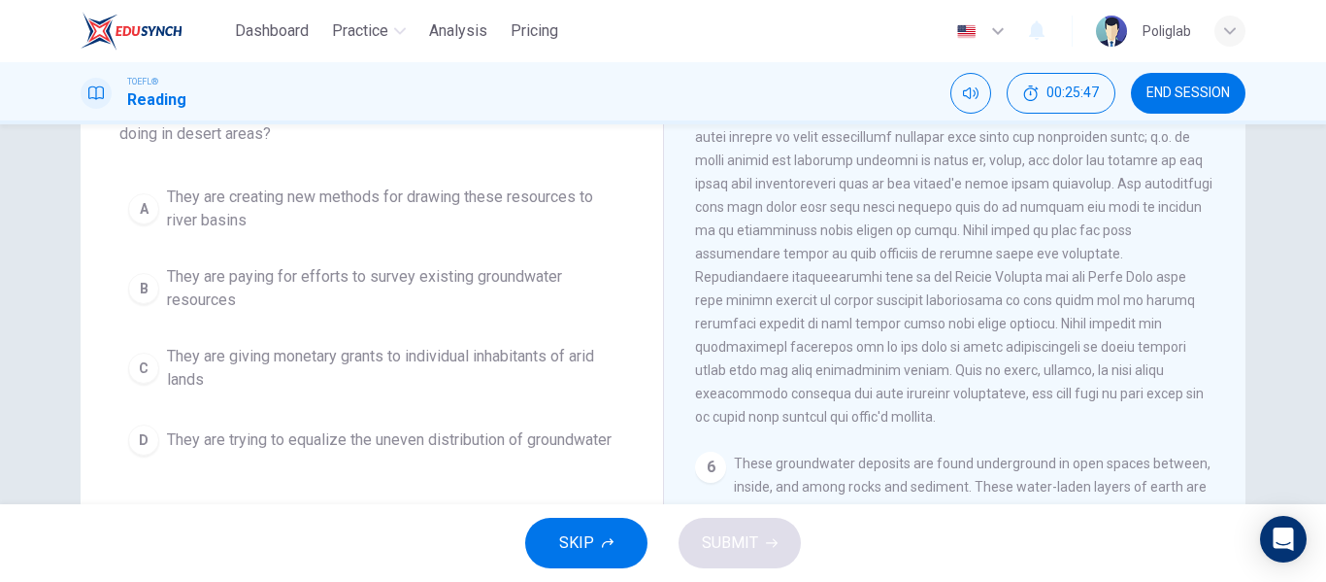
scroll to position [150, 0]
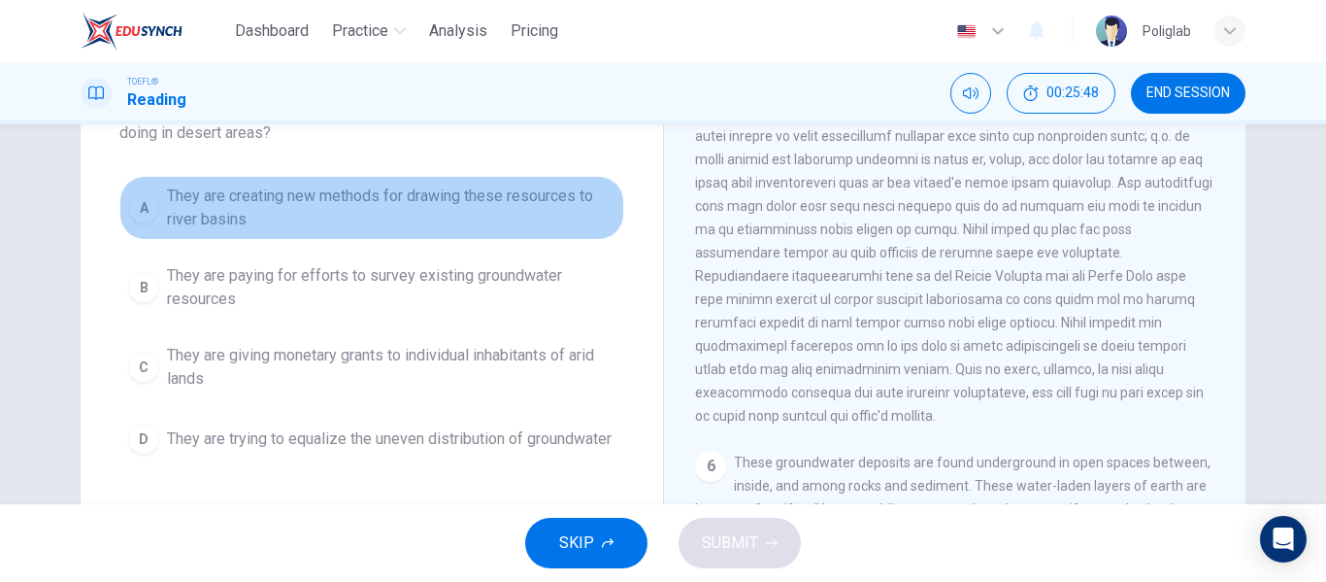
click at [477, 215] on span "They are creating new methods for drawing these resources to river basins" at bounding box center [391, 207] width 449 height 47
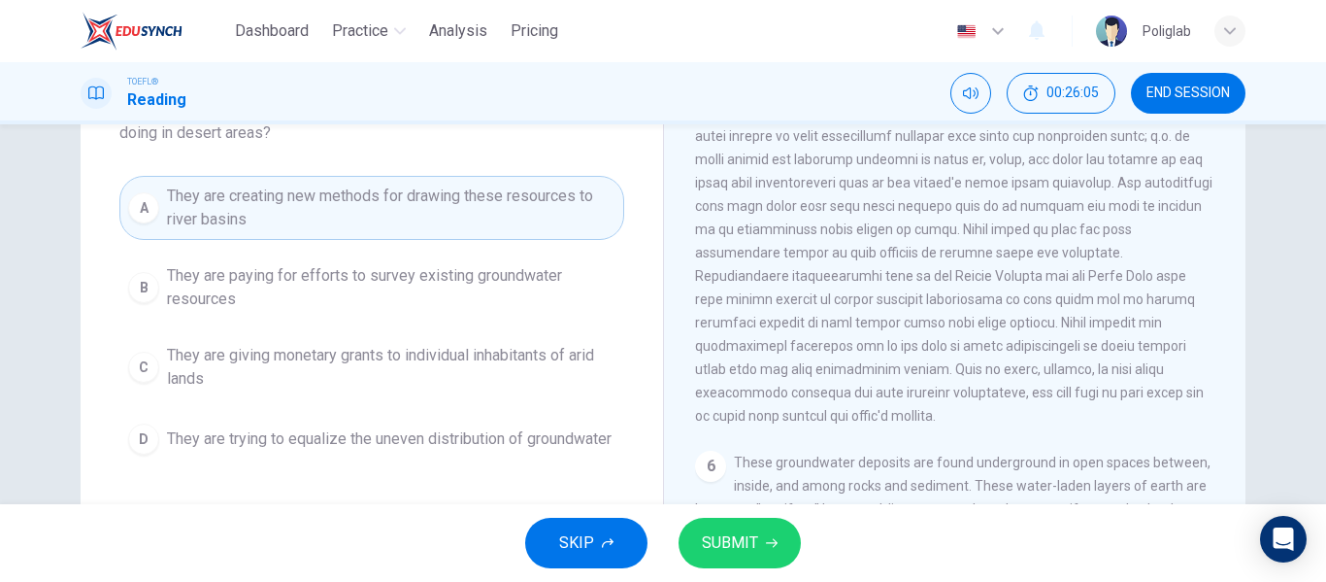
click at [504, 301] on span "They are paying for efforts to survey existing groundwater resources" at bounding box center [391, 287] width 449 height 47
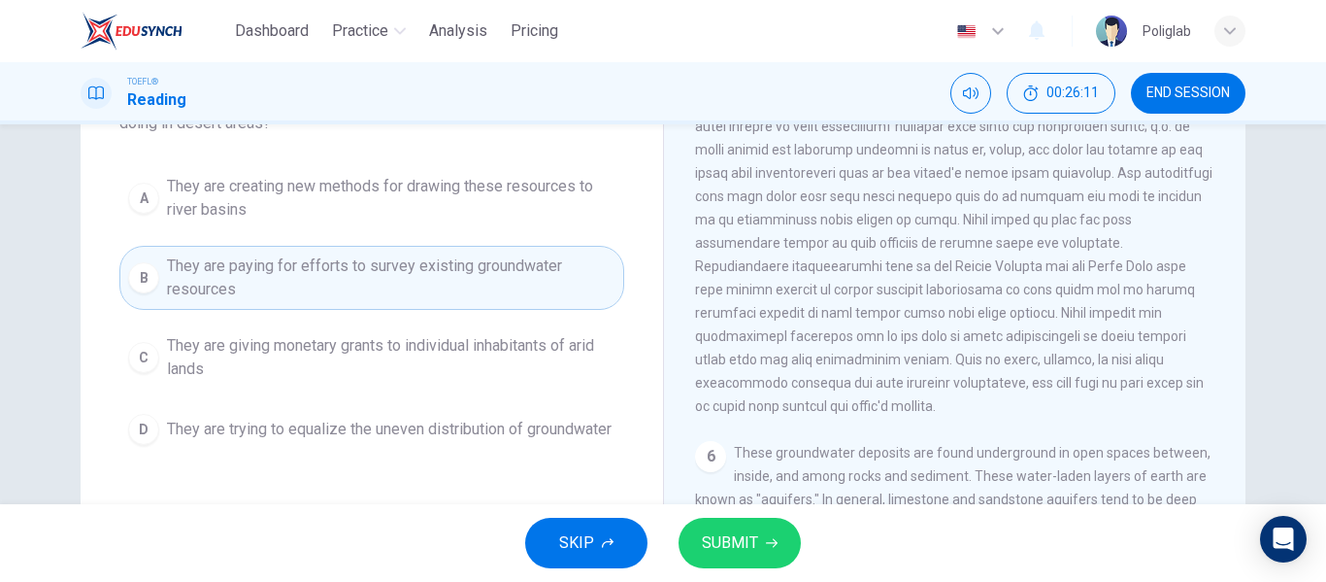
scroll to position [158, 0]
click at [749, 547] on span "SUBMIT" at bounding box center [730, 542] width 56 height 27
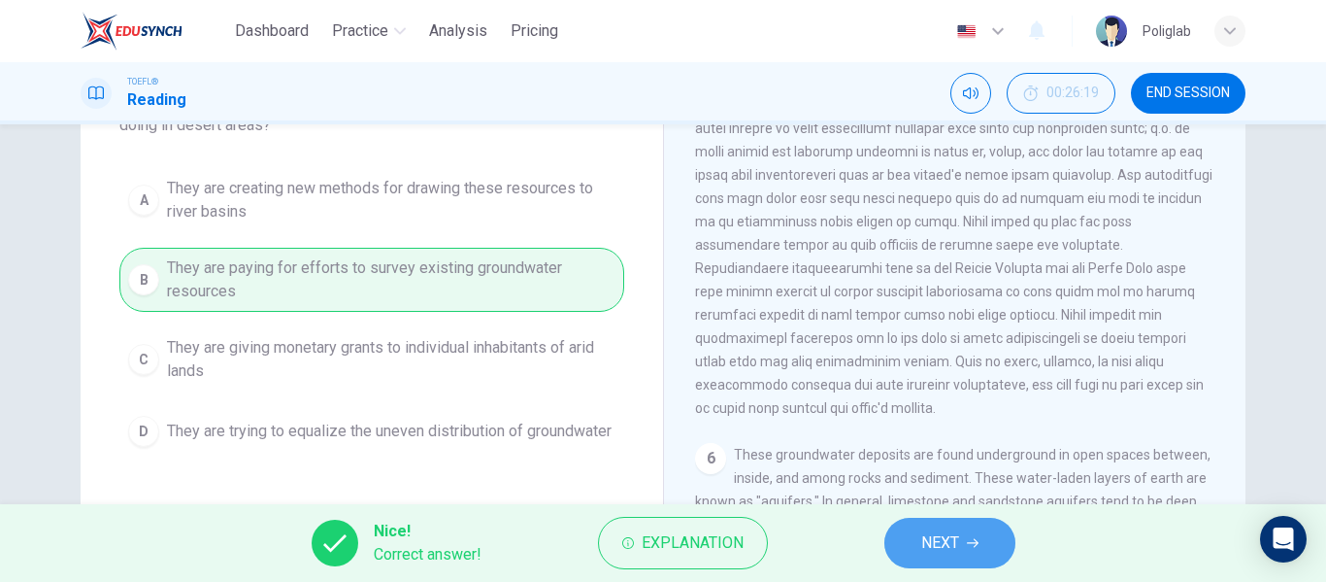
click at [946, 548] on span "NEXT" at bounding box center [940, 542] width 38 height 27
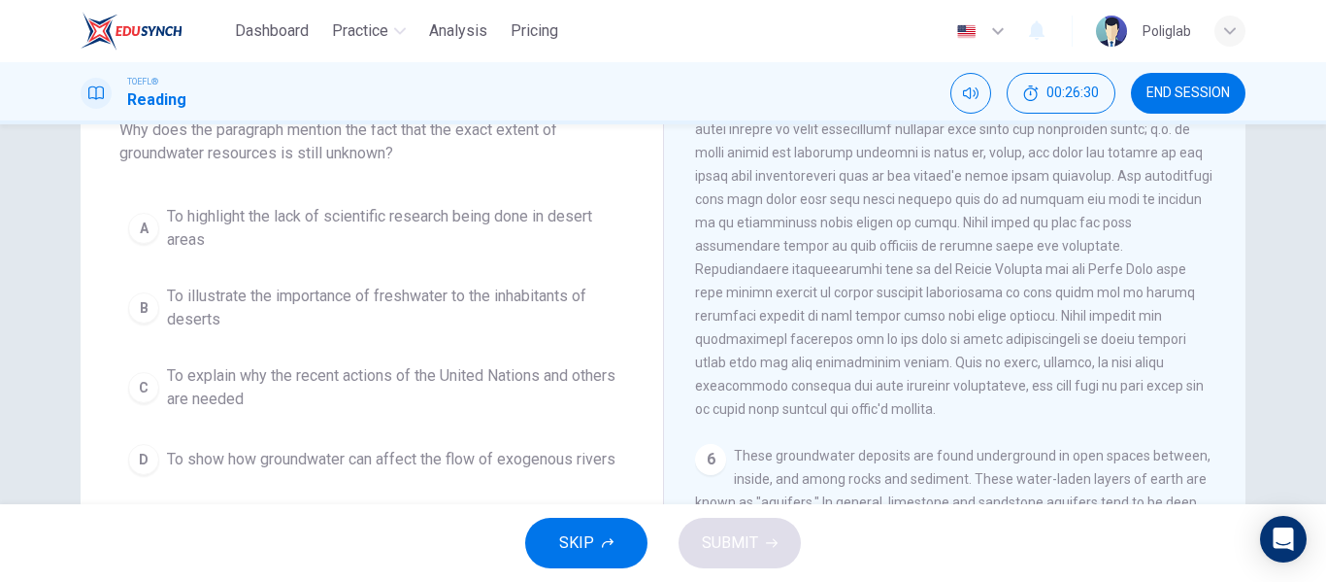
scroll to position [876, 0]
click at [490, 317] on span "To illustrate the importance of freshwater to the inhabitants of deserts" at bounding box center [391, 307] width 449 height 47
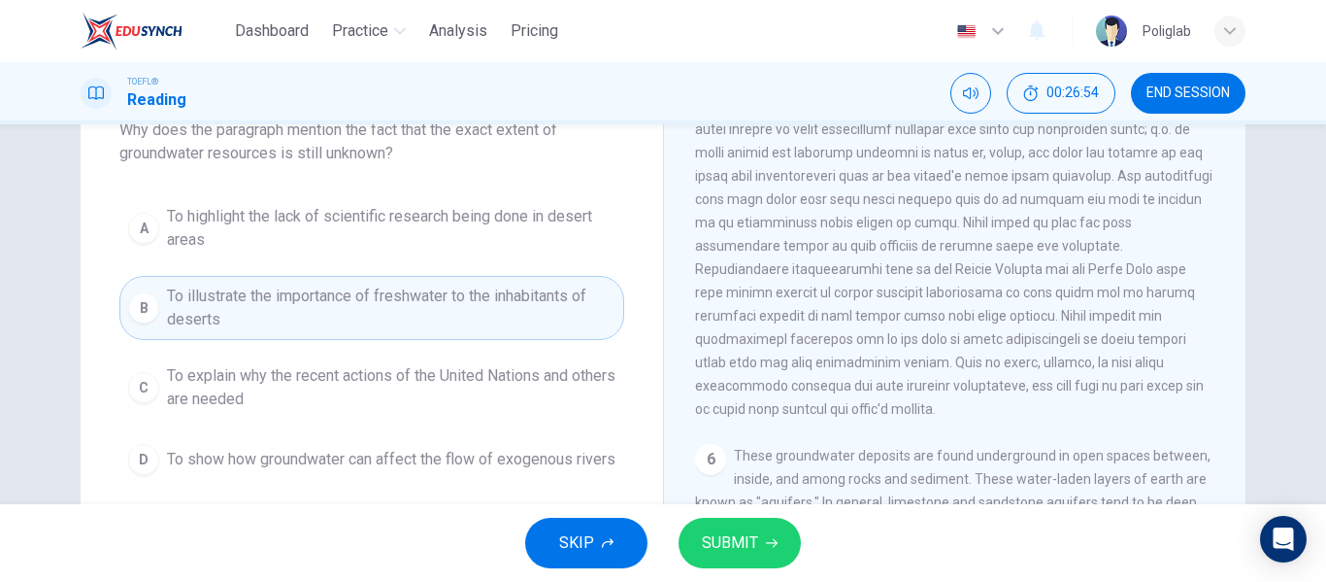
click at [441, 250] on span "To highlight the lack of scientific research being done in desert areas" at bounding box center [391, 228] width 449 height 47
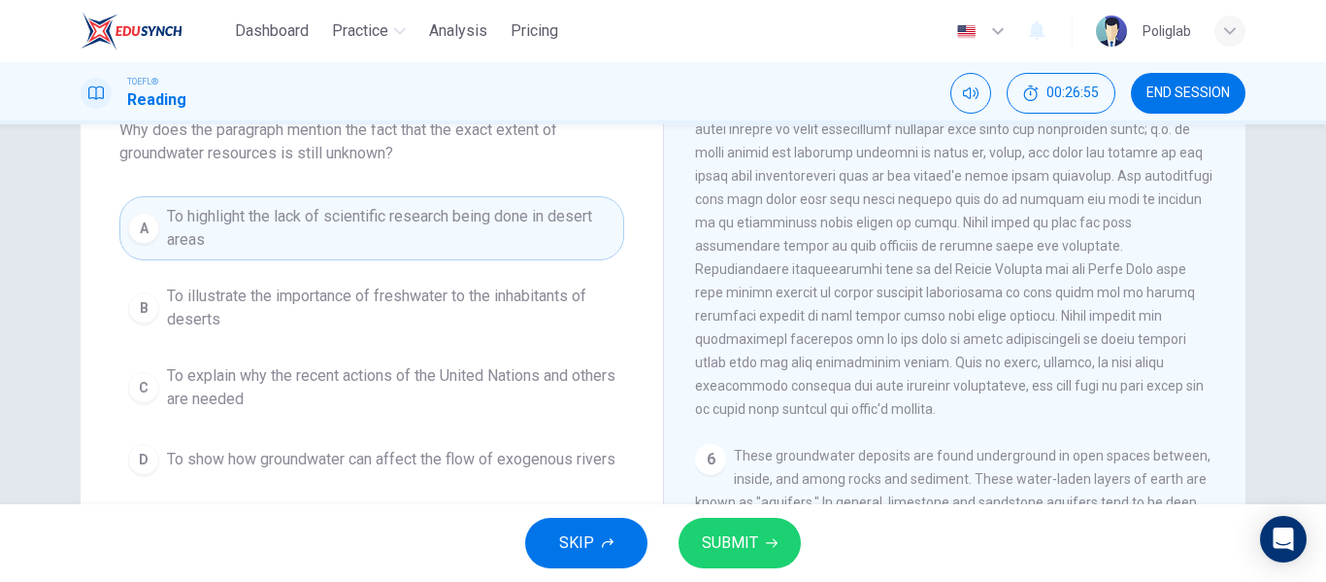
click at [423, 399] on span "To explain why the recent actions of the United Nations and others are needed" at bounding box center [391, 387] width 449 height 47
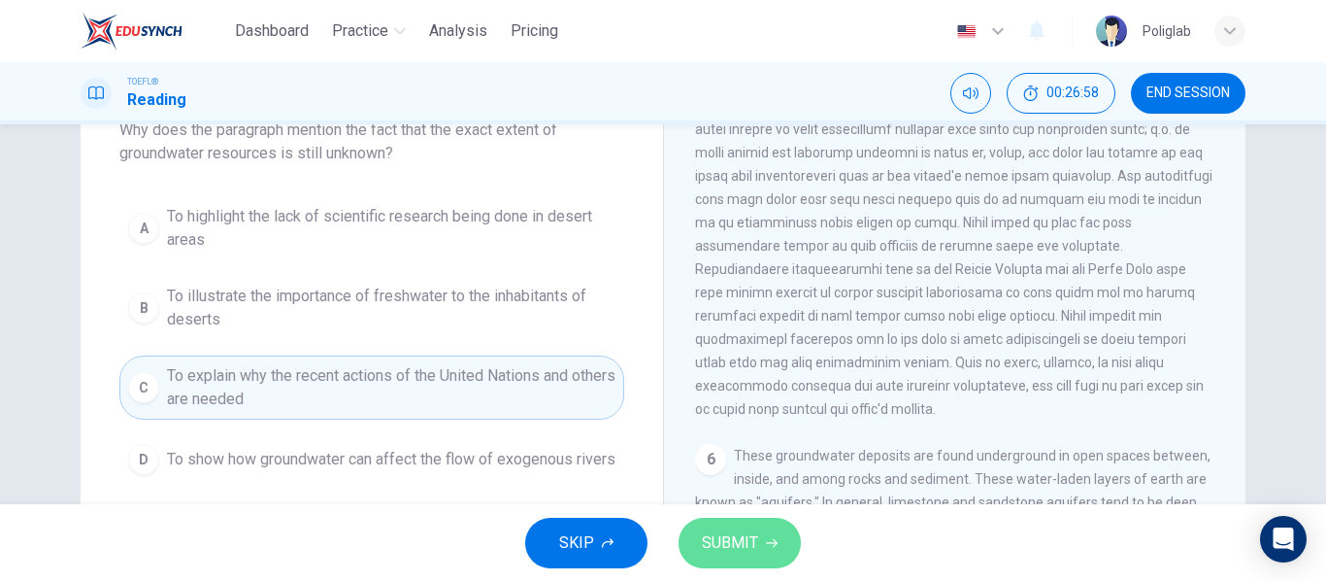
click at [711, 530] on span "SUBMIT" at bounding box center [730, 542] width 56 height 27
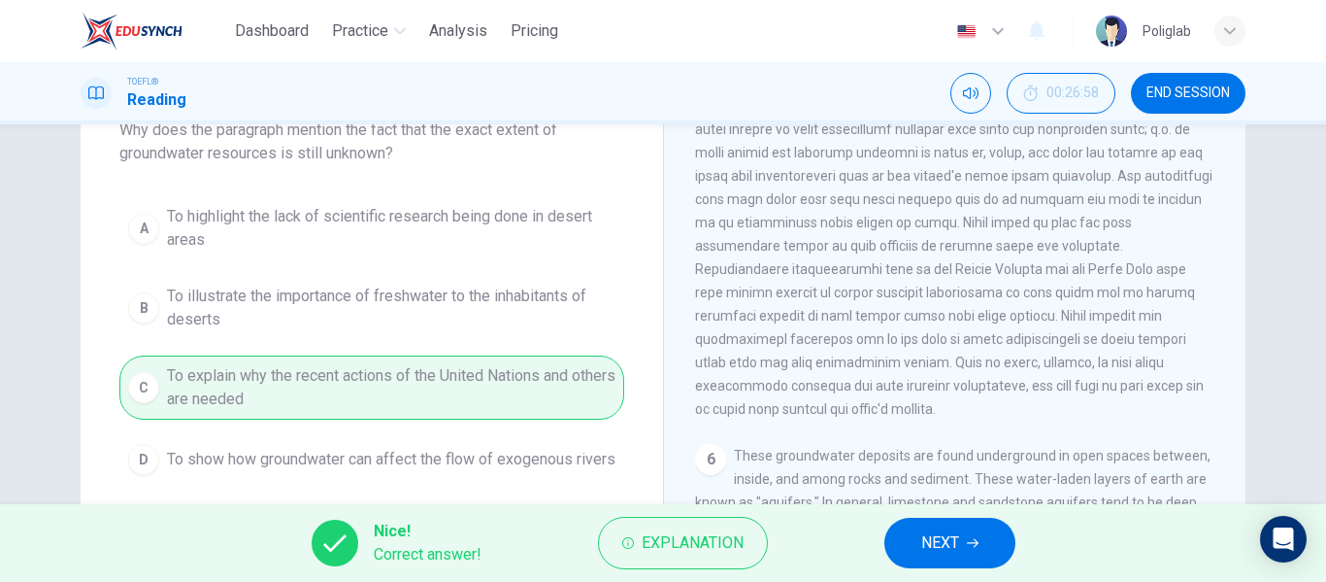
click at [929, 555] on span "NEXT" at bounding box center [940, 542] width 38 height 27
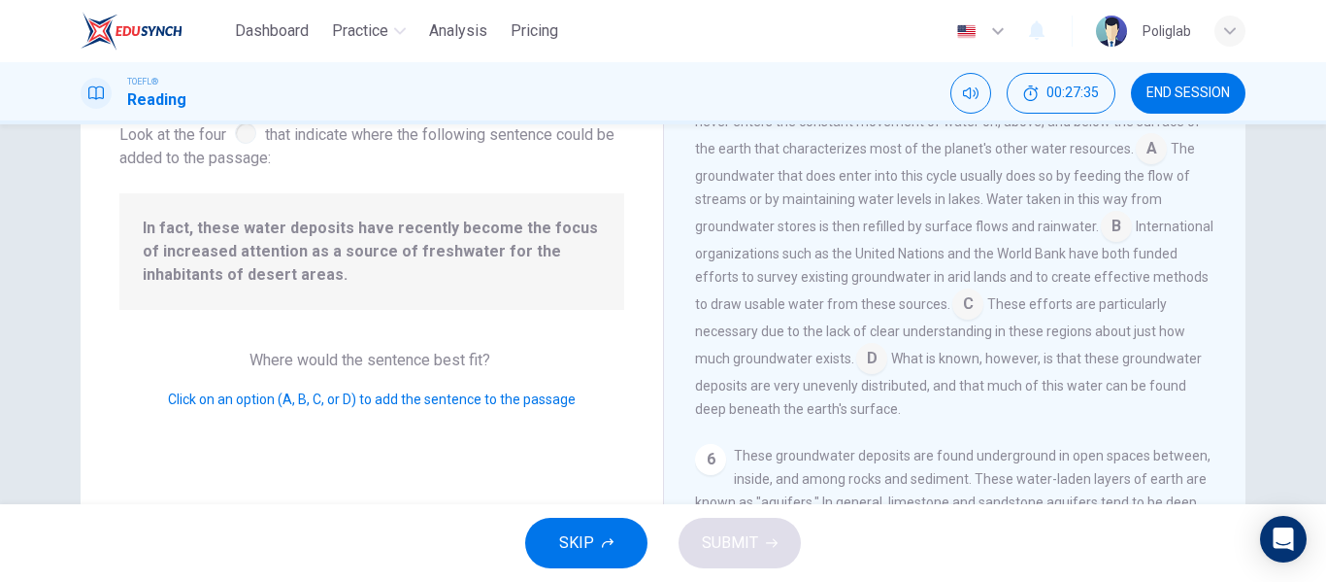
scroll to position [924, 0]
click at [984, 307] on input at bounding box center [967, 305] width 31 height 31
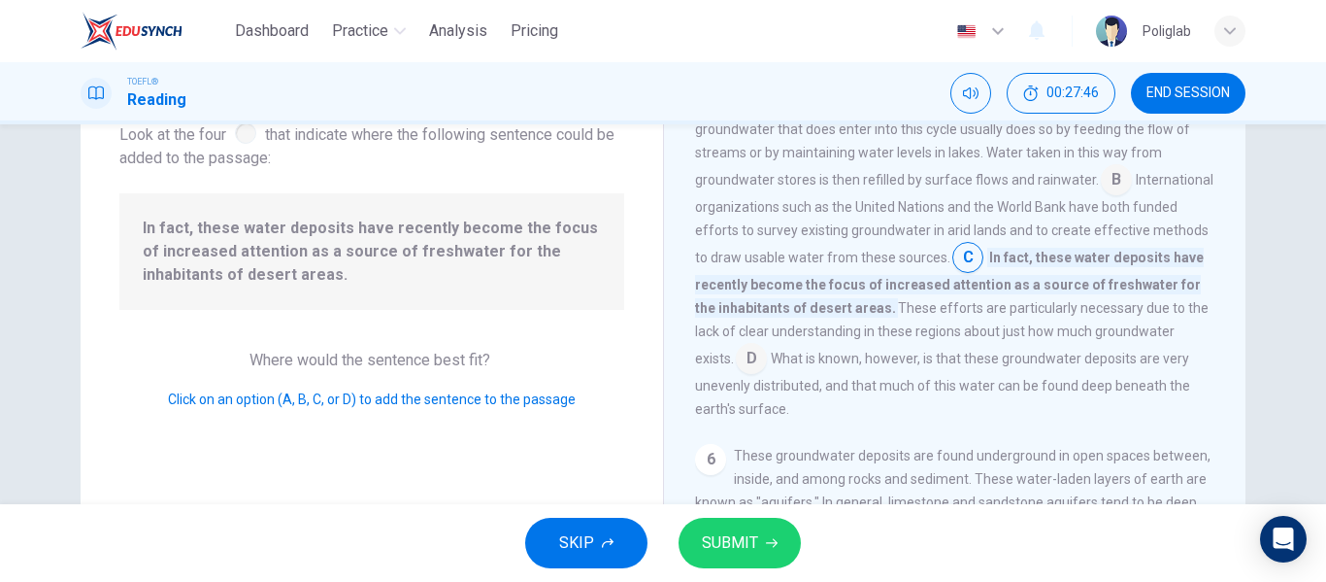
scroll to position [980, 0]
click at [715, 536] on span "SUBMIT" at bounding box center [730, 542] width 56 height 27
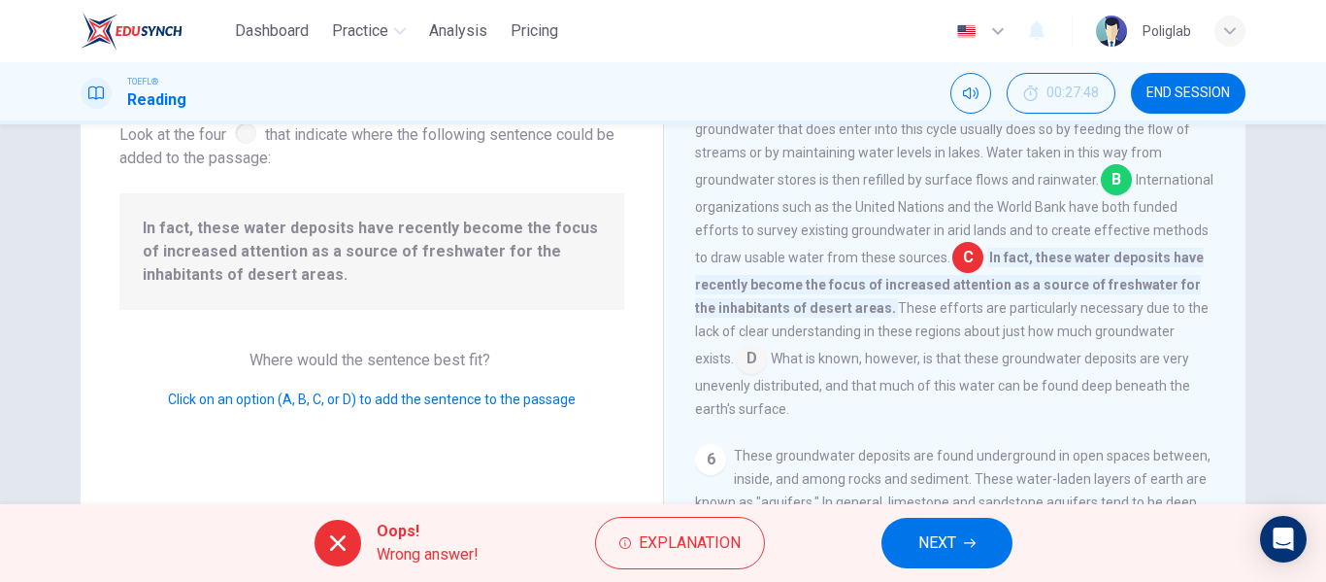
click at [912, 535] on button "NEXT" at bounding box center [947, 542] width 131 height 50
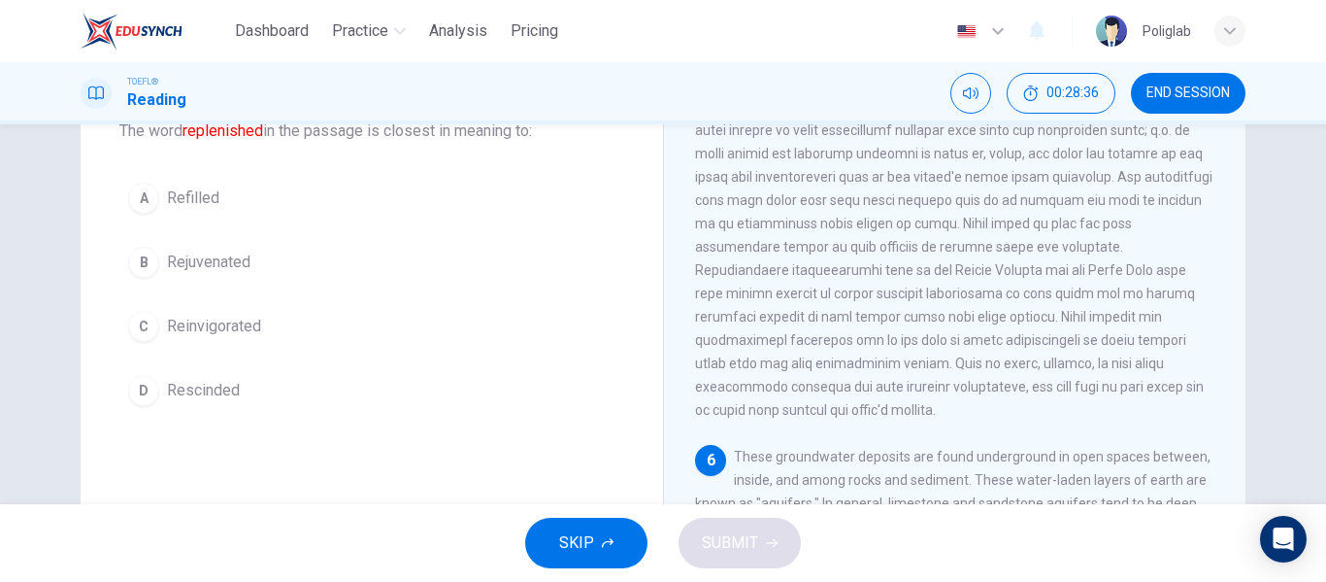
scroll to position [127, 0]
click at [325, 182] on button "A Refilled" at bounding box center [371, 200] width 505 height 49
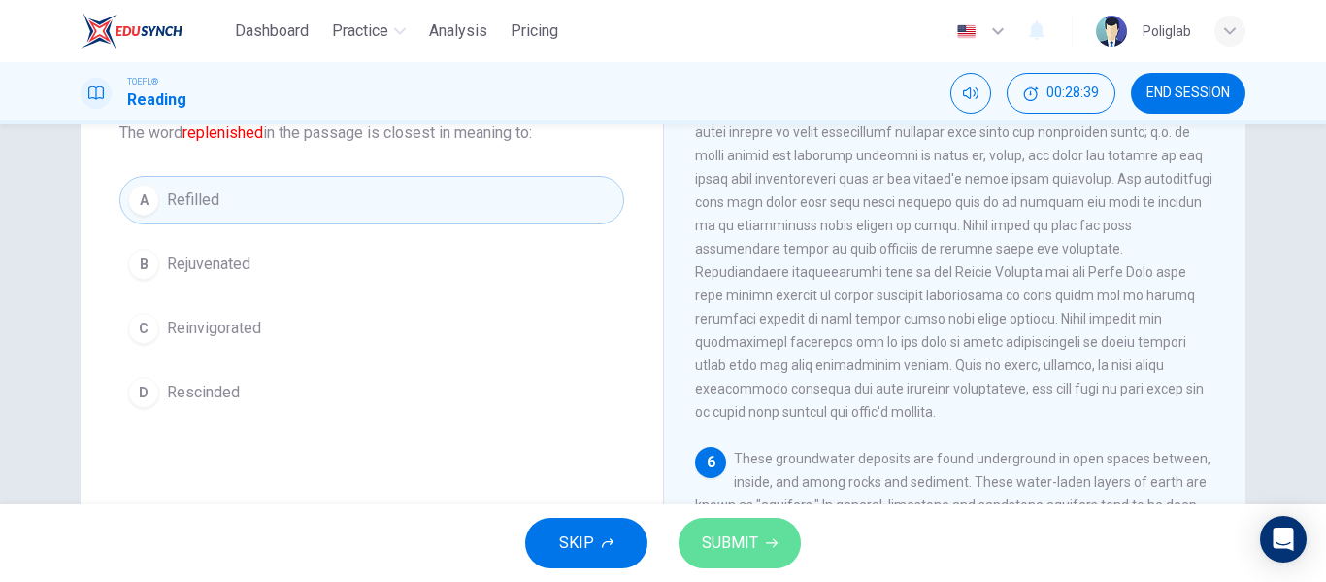
click at [757, 538] on button "SUBMIT" at bounding box center [740, 542] width 122 height 50
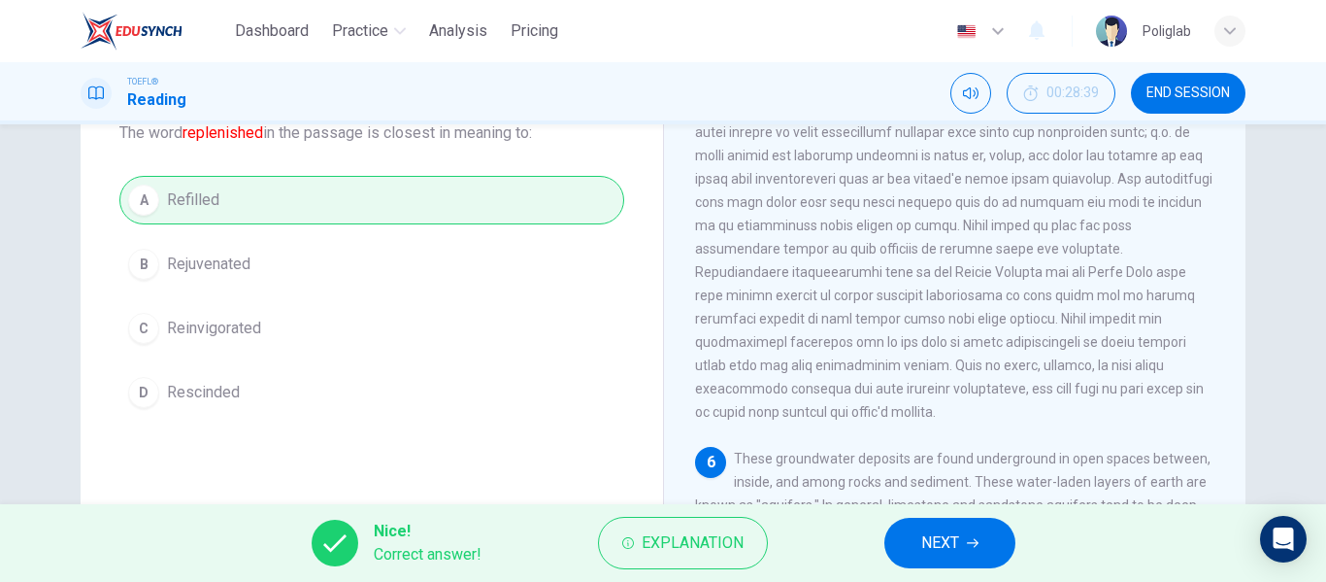
click at [963, 552] on button "NEXT" at bounding box center [949, 542] width 131 height 50
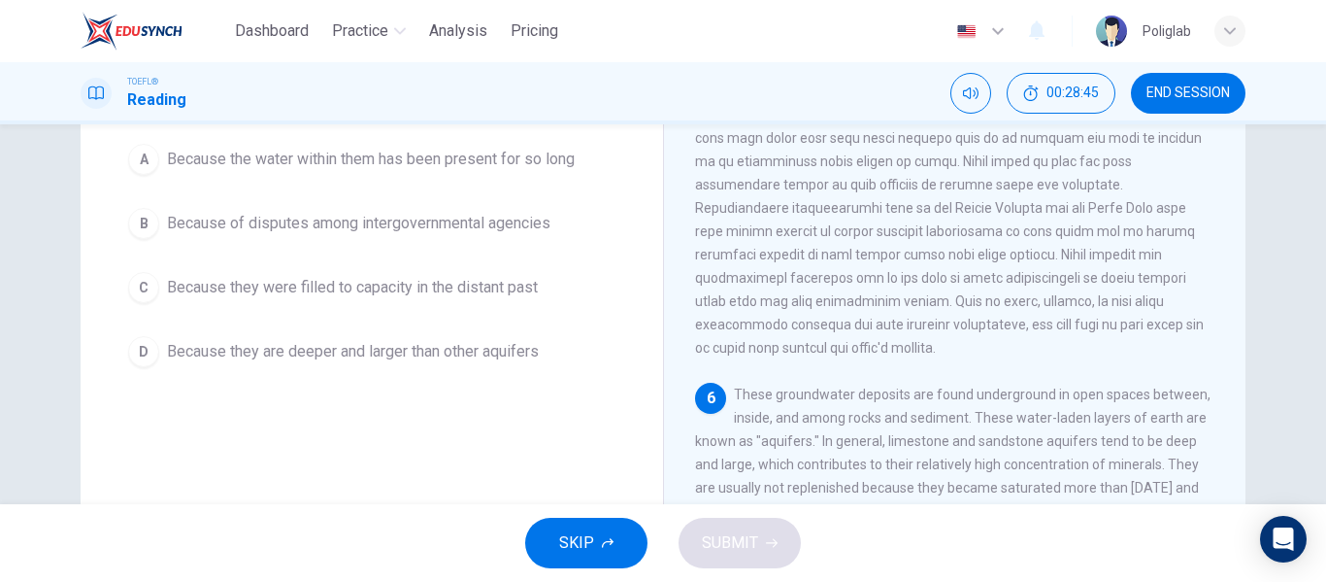
scroll to position [199, 0]
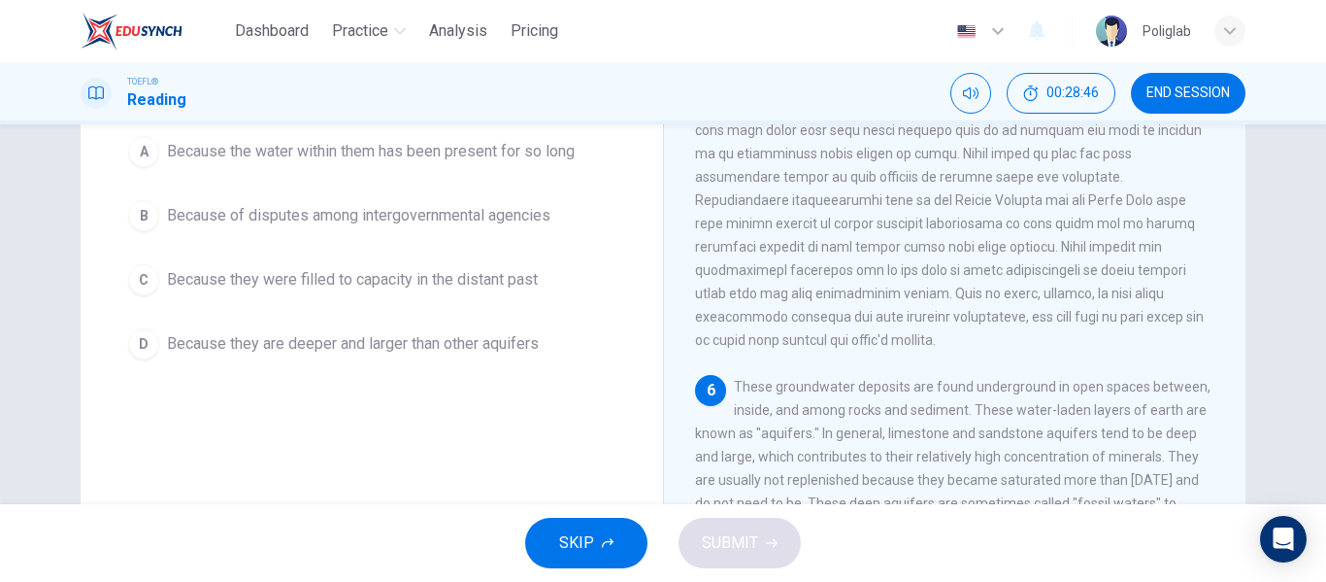
click at [591, 146] on button "A Because the water within them has been present for so long" at bounding box center [371, 151] width 505 height 49
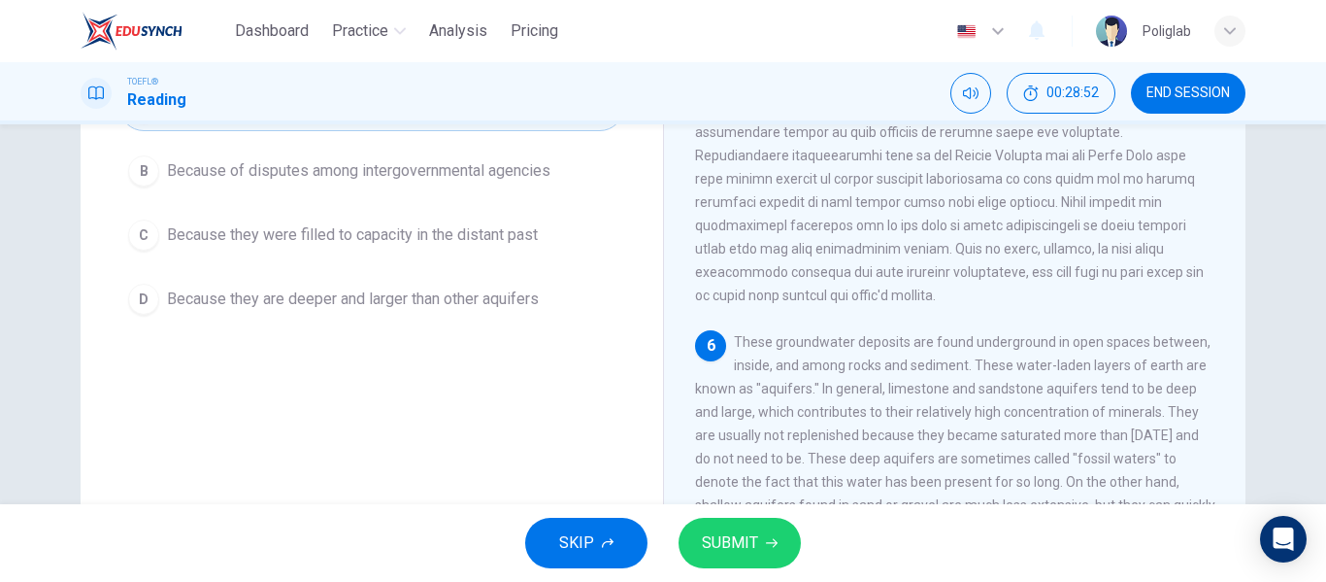
scroll to position [257, 0]
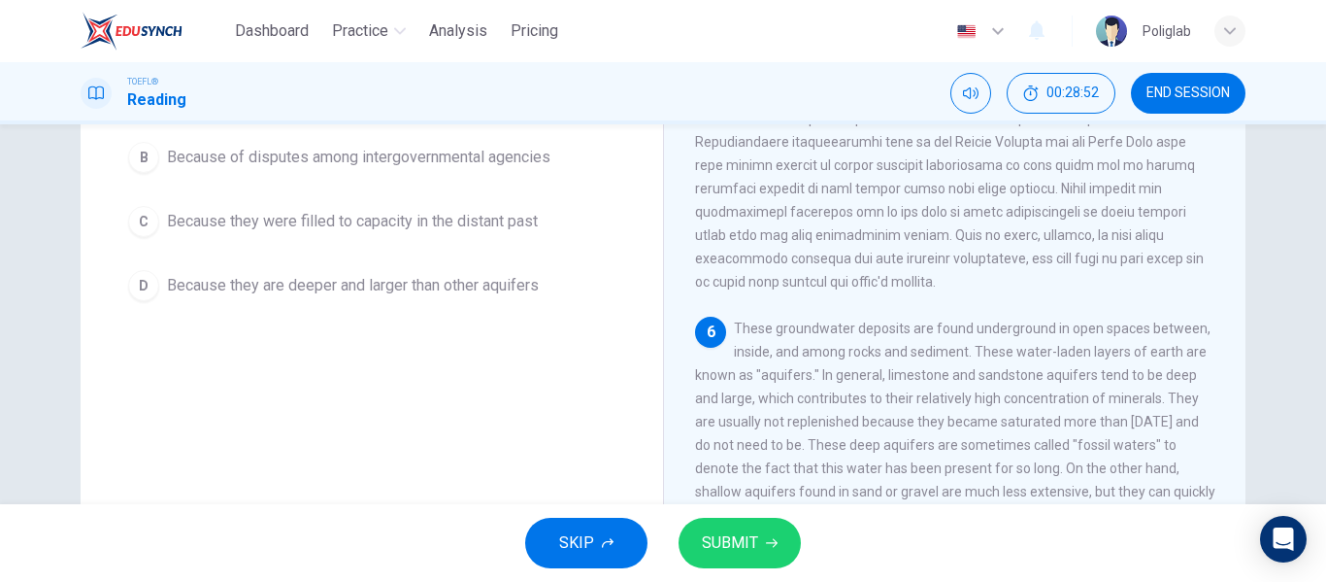
click at [757, 521] on button "SUBMIT" at bounding box center [740, 542] width 122 height 50
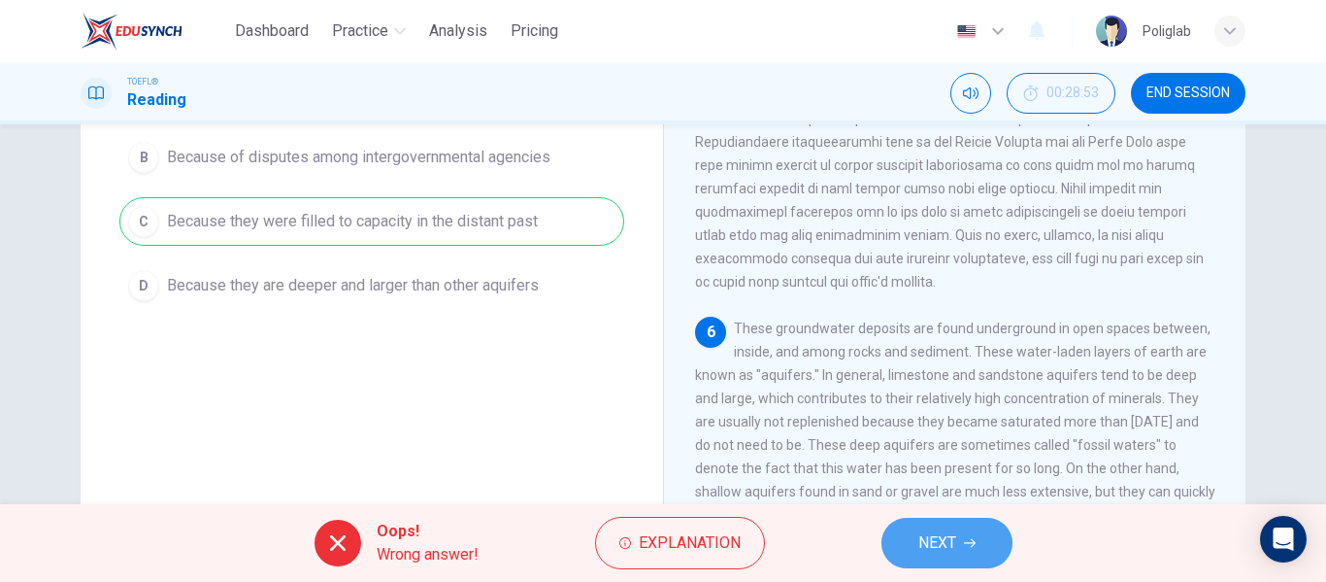
click at [941, 544] on span "NEXT" at bounding box center [937, 542] width 38 height 27
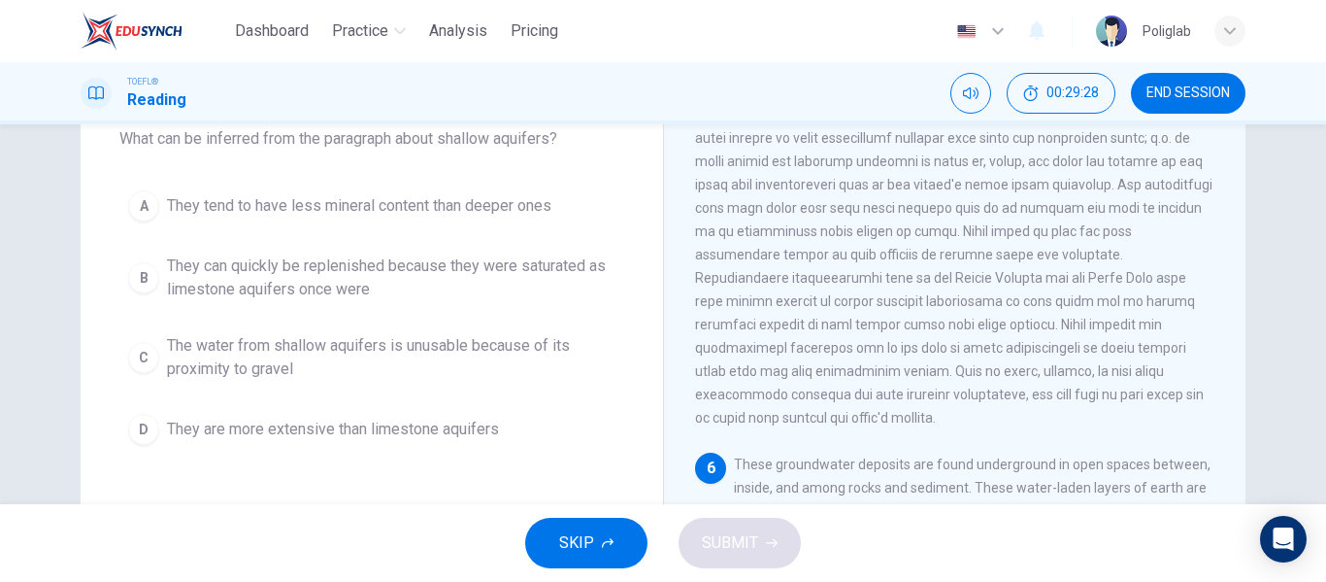
scroll to position [121, 0]
click at [538, 287] on span "They can quickly be replenished because they were saturated as limestone aquife…" at bounding box center [391, 277] width 449 height 47
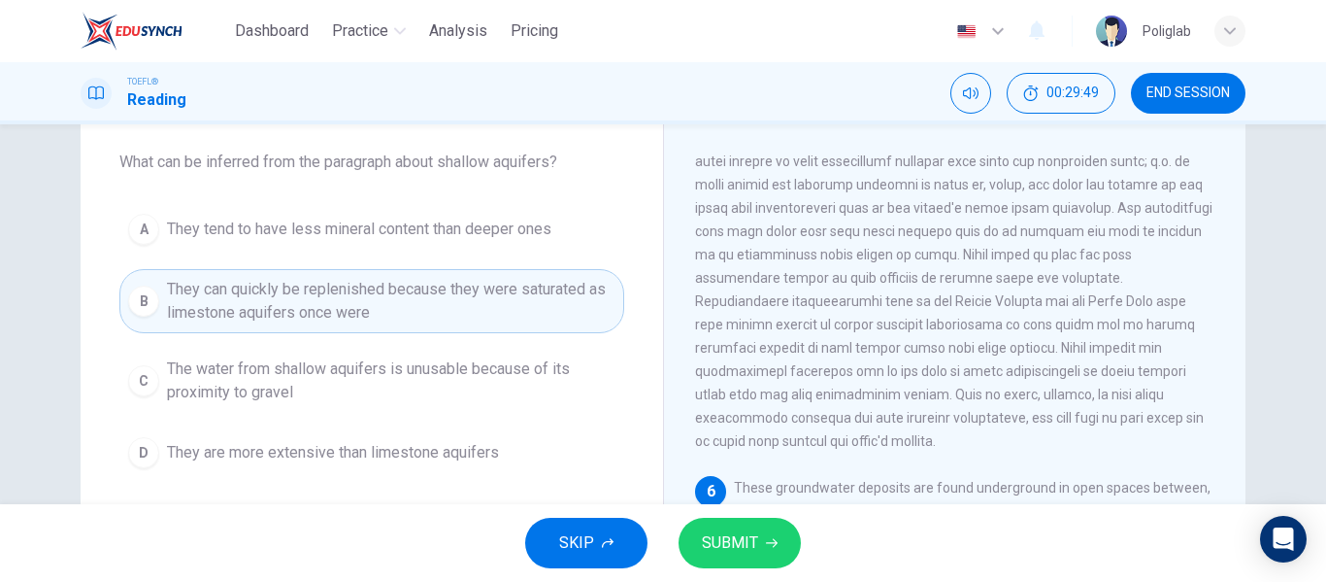
scroll to position [100, 0]
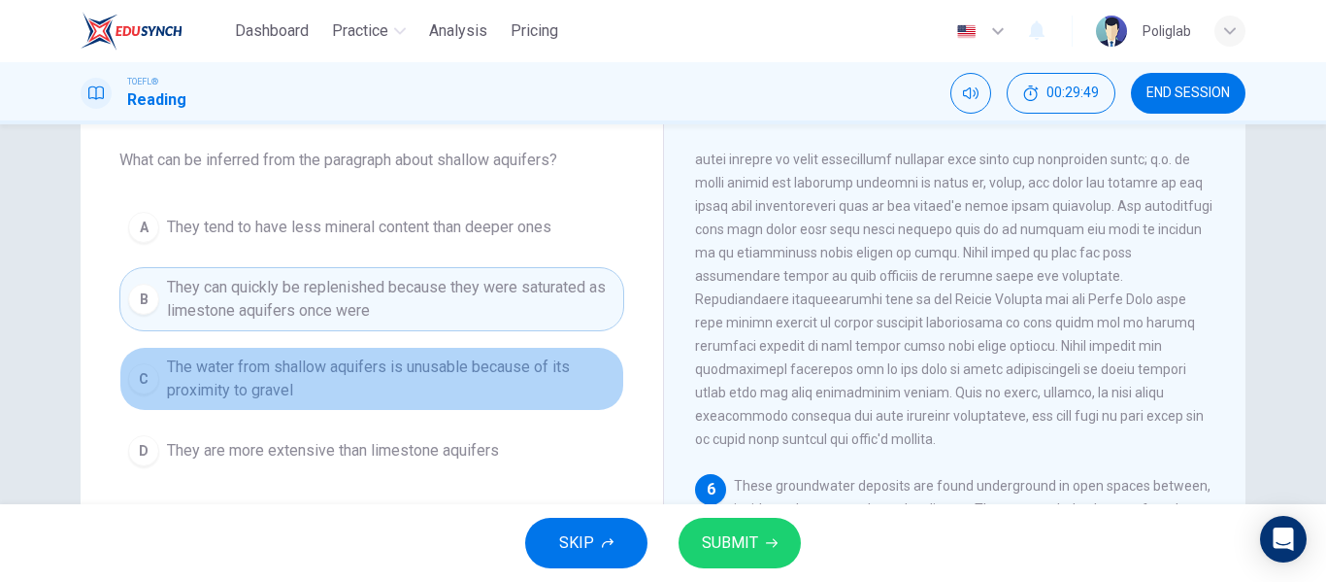
click at [569, 385] on span "The water from shallow aquifers is unusable because of its proximity to gravel" at bounding box center [391, 378] width 449 height 47
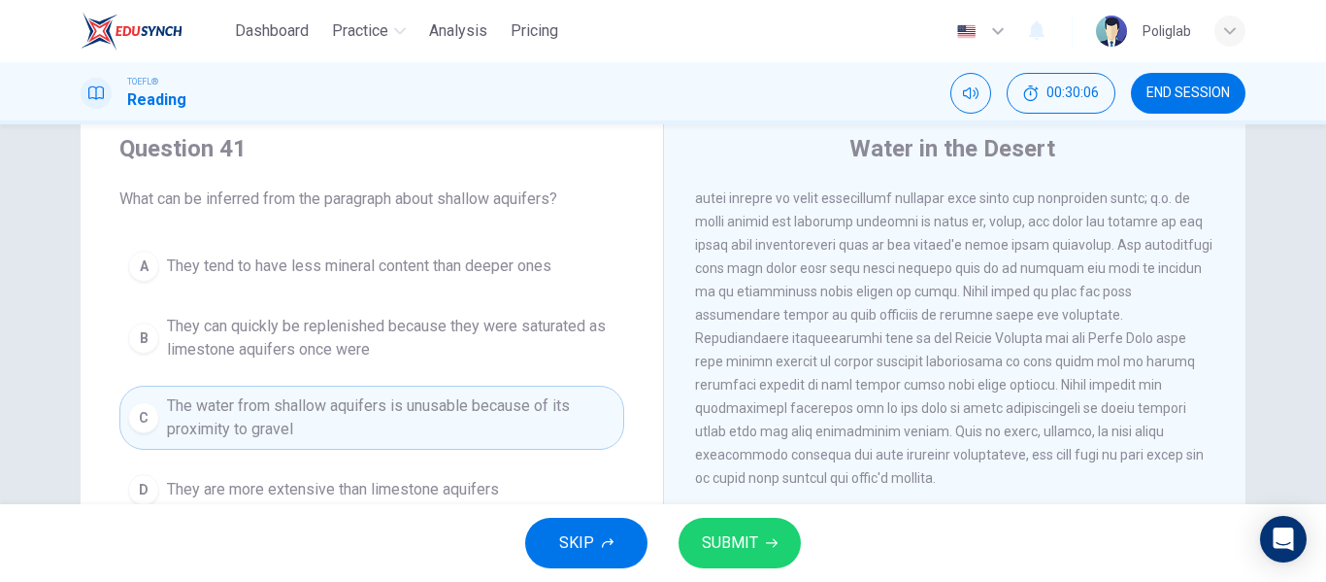
scroll to position [62, 0]
click at [536, 243] on button "A They tend to have less mineral content than deeper ones" at bounding box center [371, 265] width 505 height 49
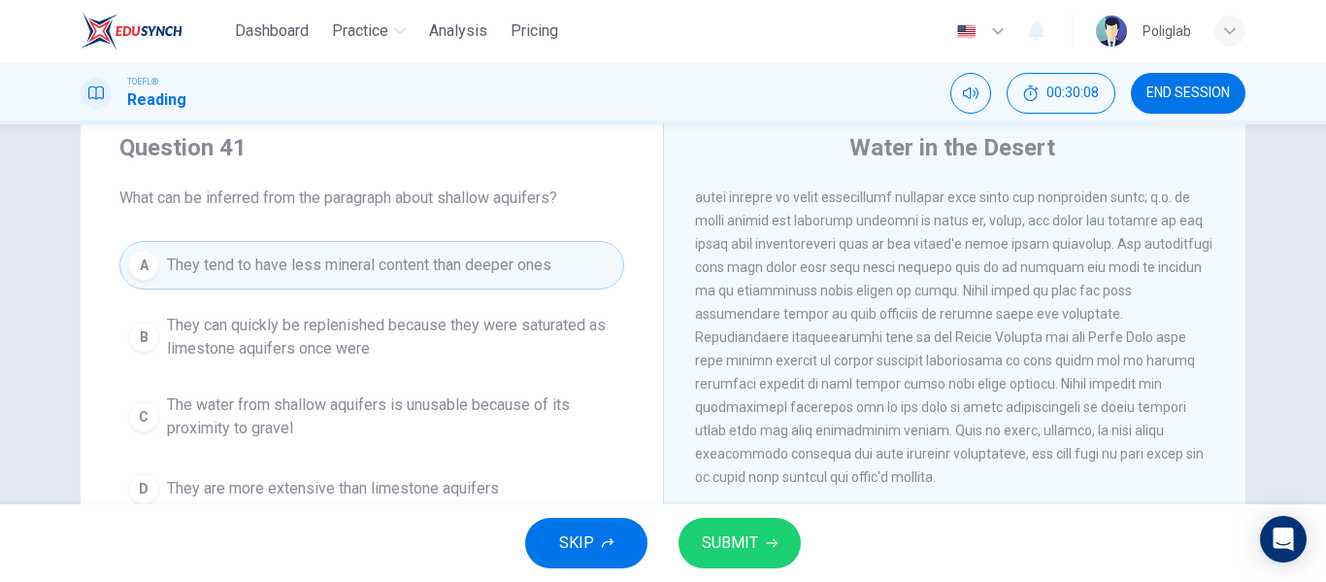
scroll to position [335, 0]
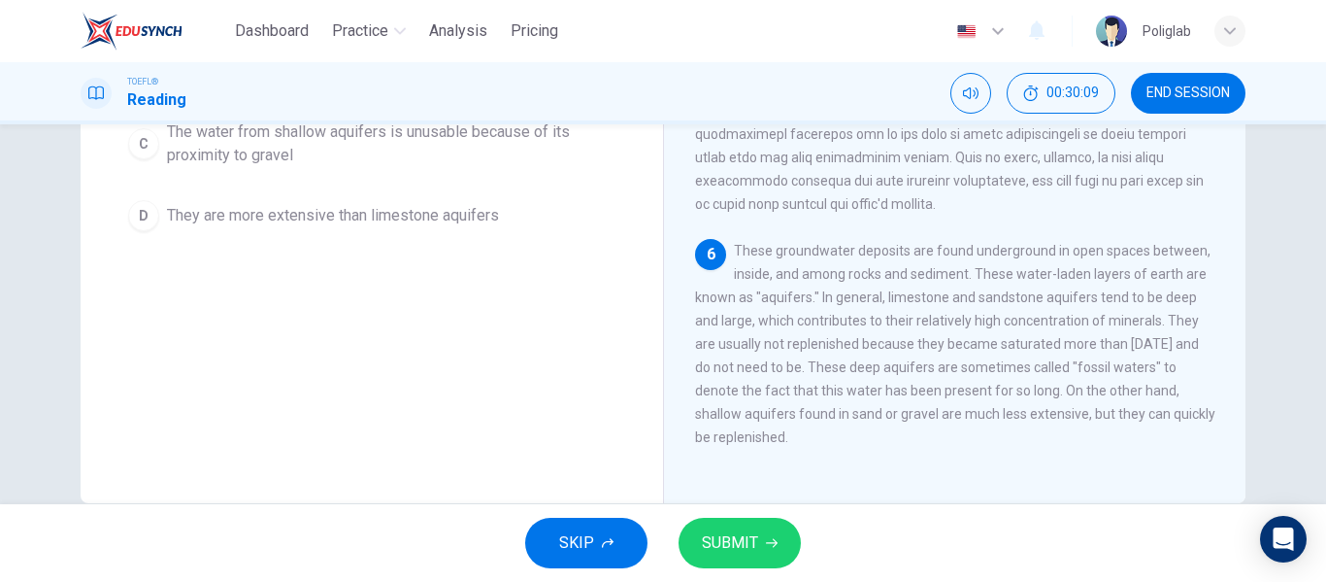
click at [742, 550] on span "SUBMIT" at bounding box center [730, 542] width 56 height 27
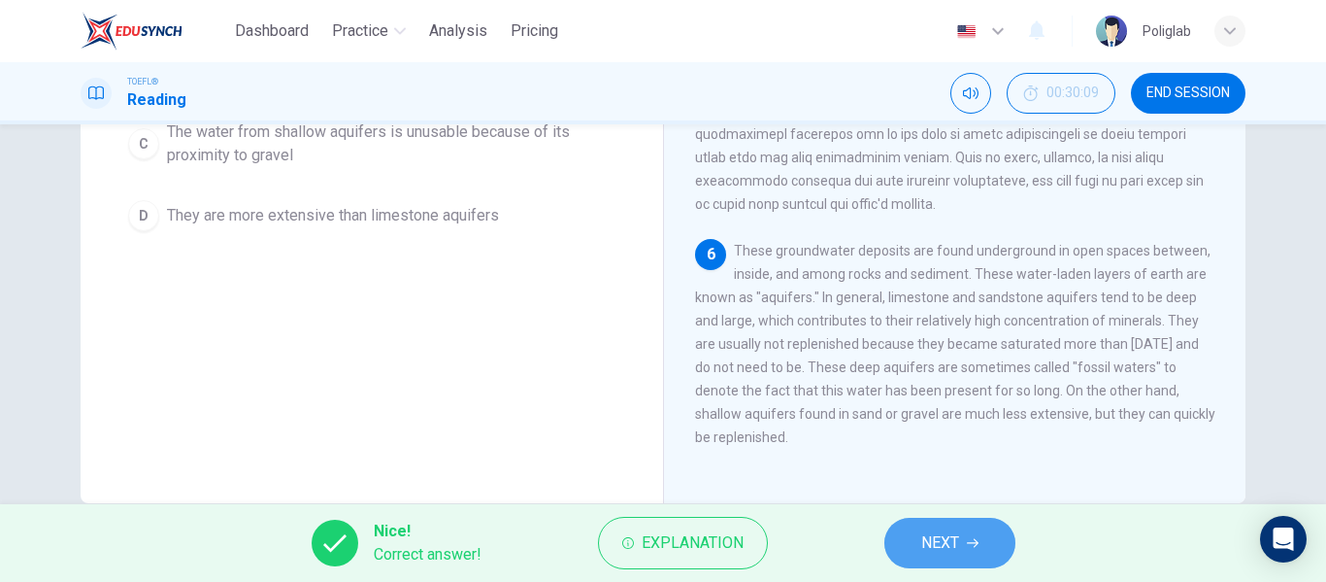
click at [929, 553] on span "NEXT" at bounding box center [940, 542] width 38 height 27
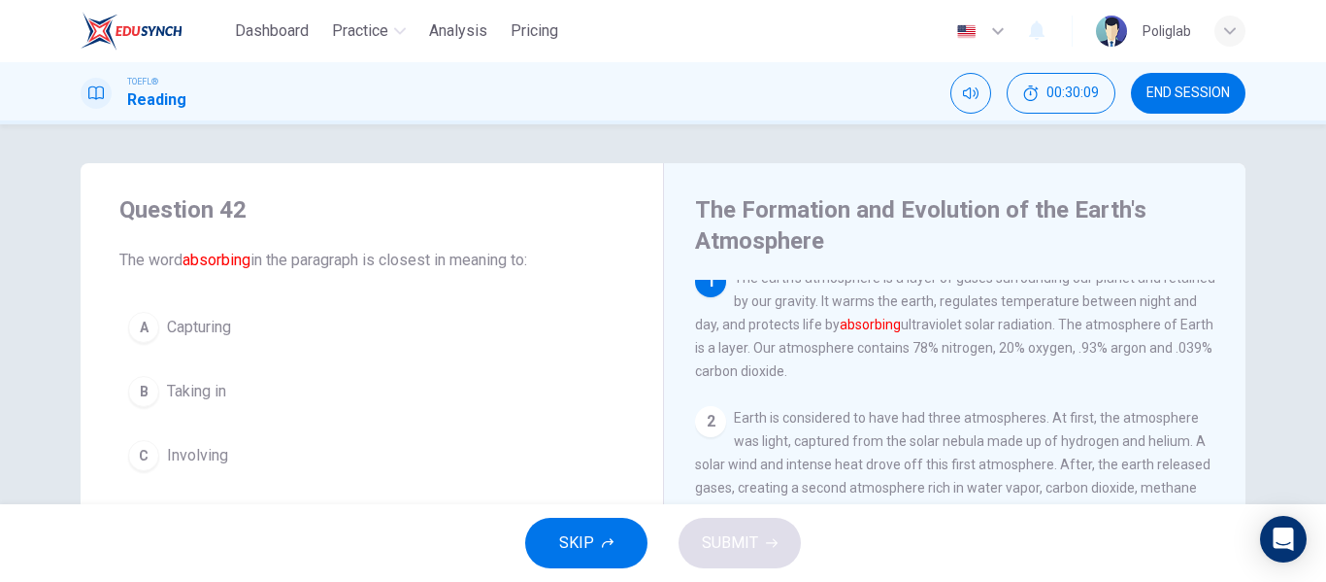
scroll to position [16, 0]
click at [1154, 103] on button "END SESSION" at bounding box center [1188, 93] width 115 height 41
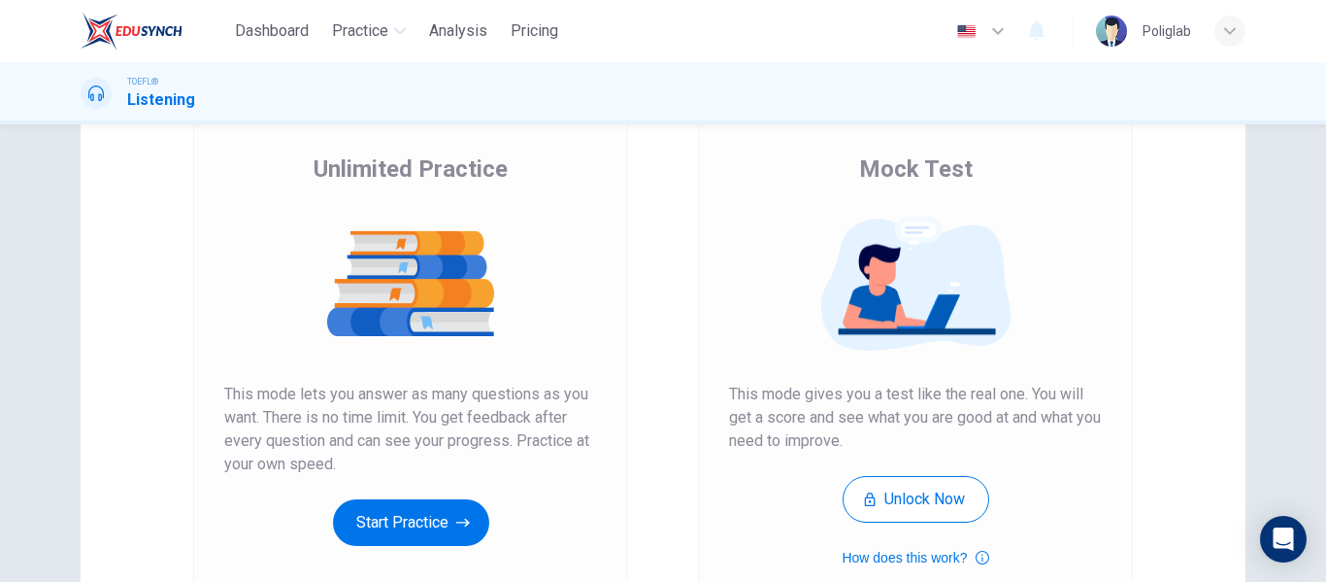
scroll to position [180, 0]
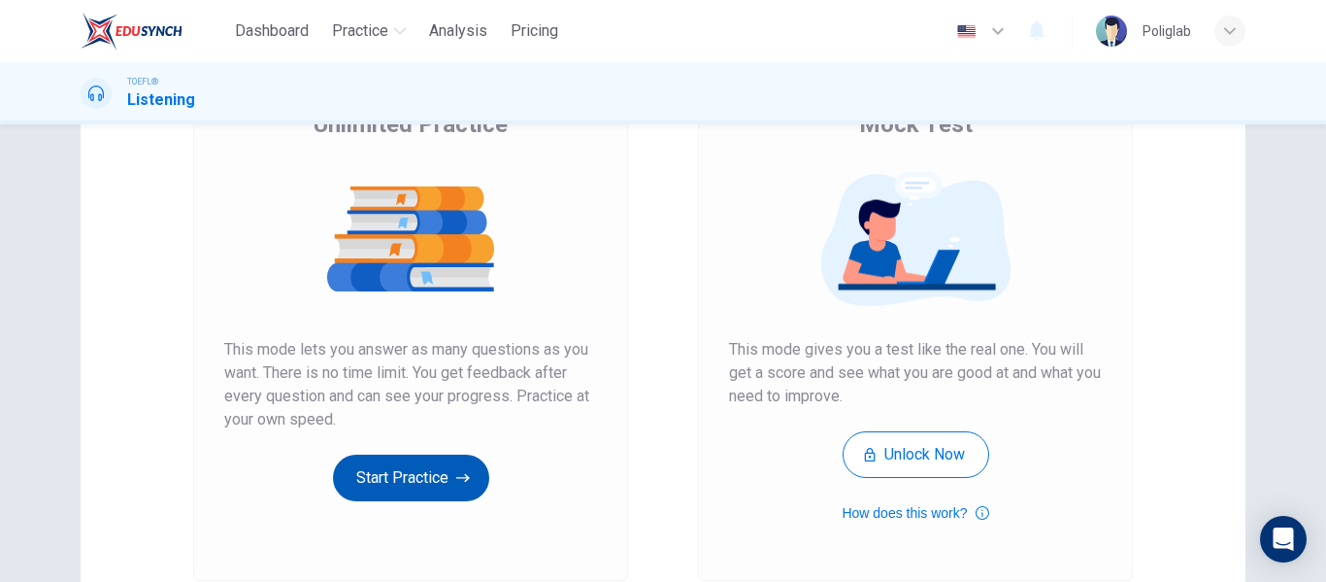
click at [408, 469] on button "Start Practice" at bounding box center [411, 477] width 156 height 47
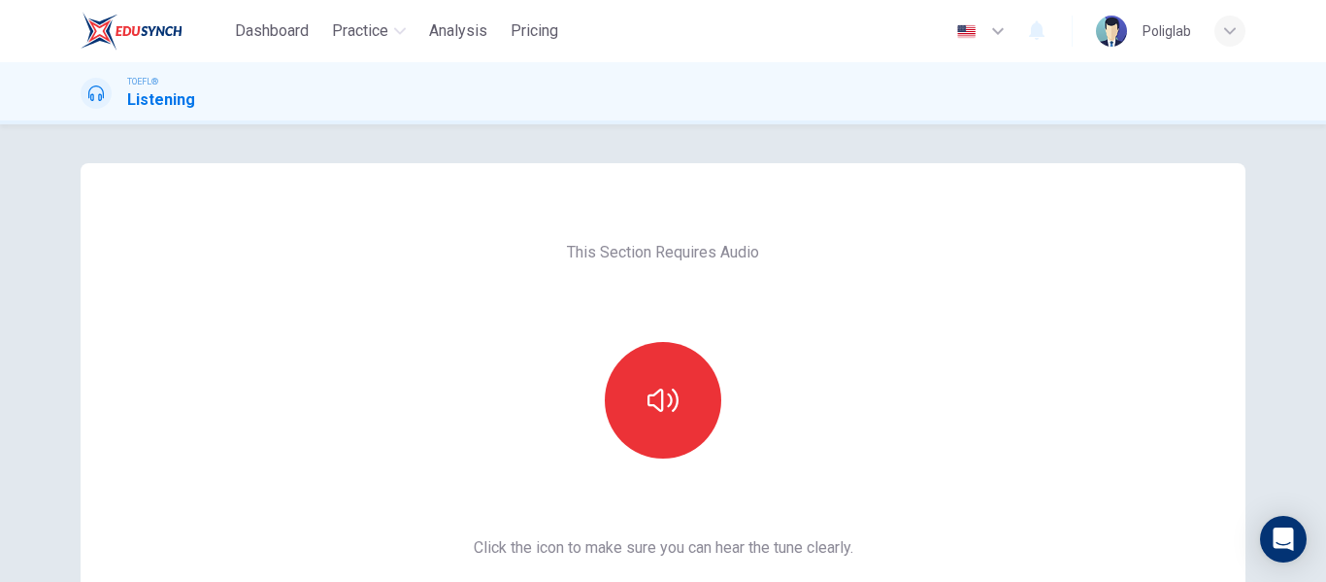
scroll to position [56, 0]
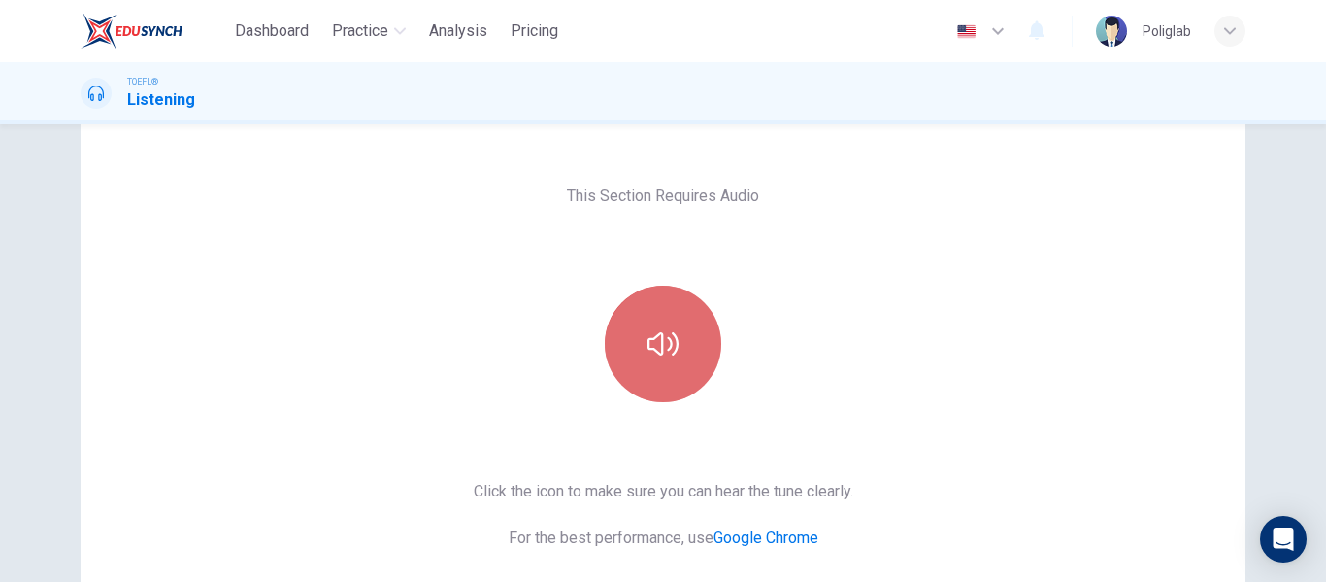
click at [605, 345] on button "button" at bounding box center [663, 343] width 117 height 117
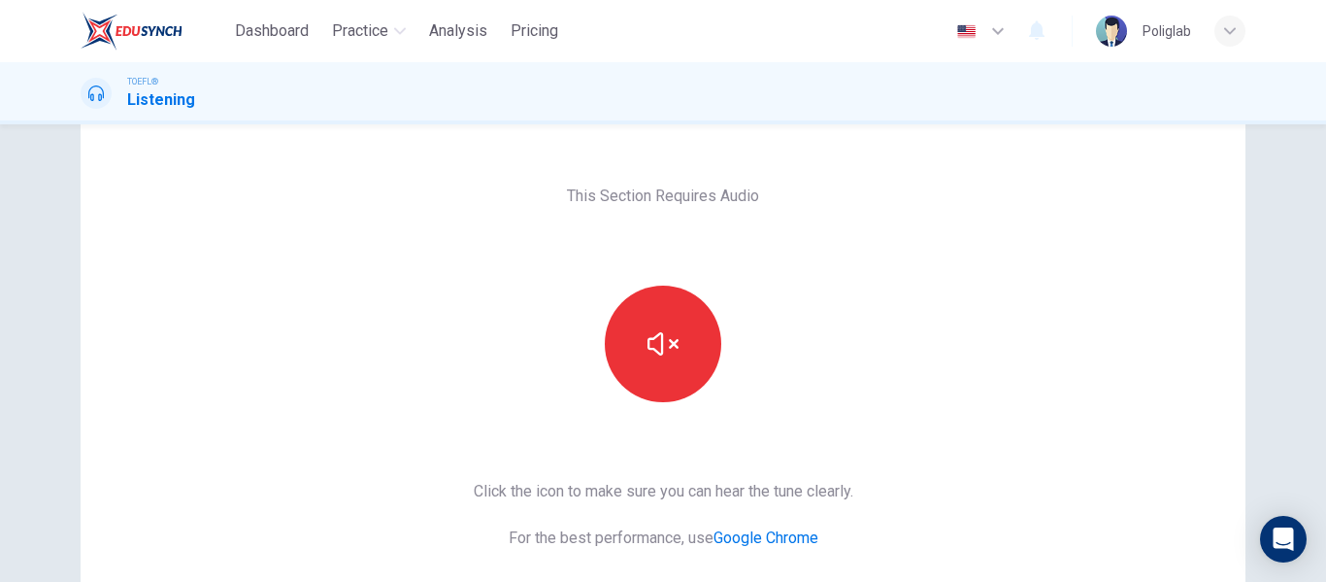
scroll to position [165, 0]
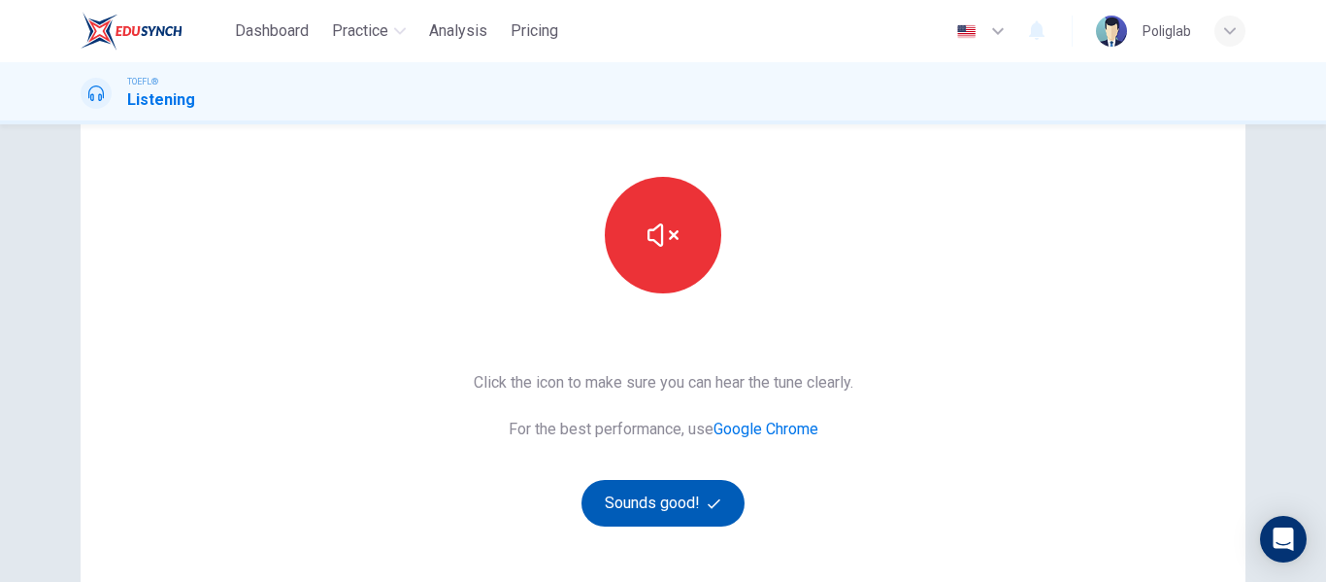
click at [667, 480] on button "Sounds good!" at bounding box center [663, 503] width 163 height 47
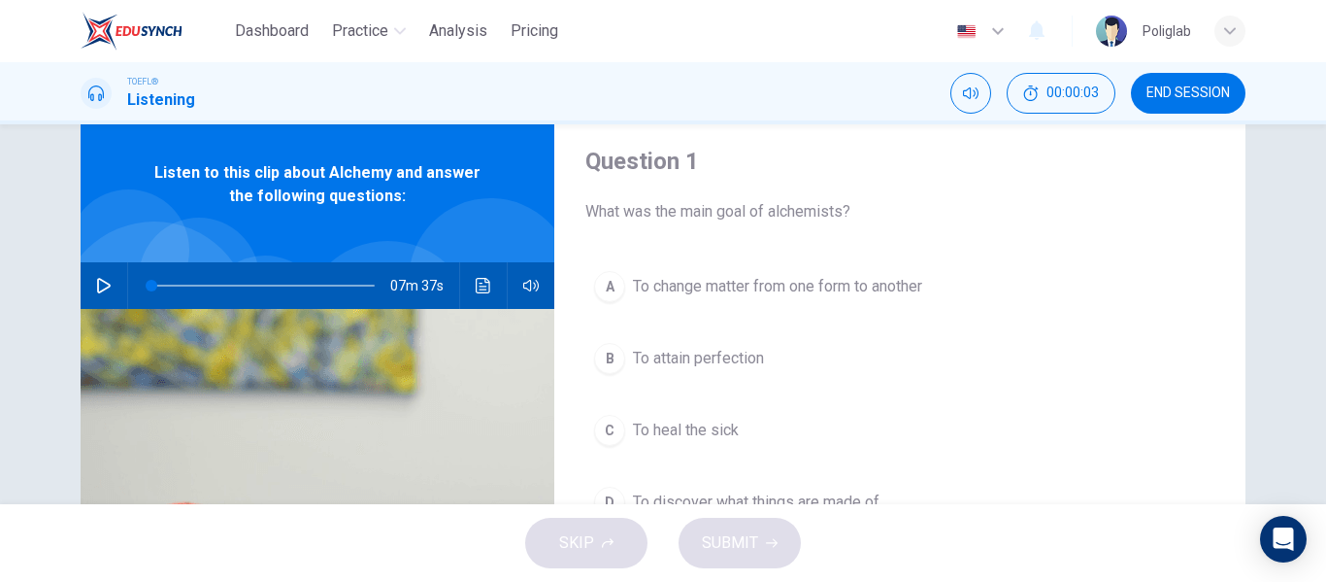
scroll to position [29, 0]
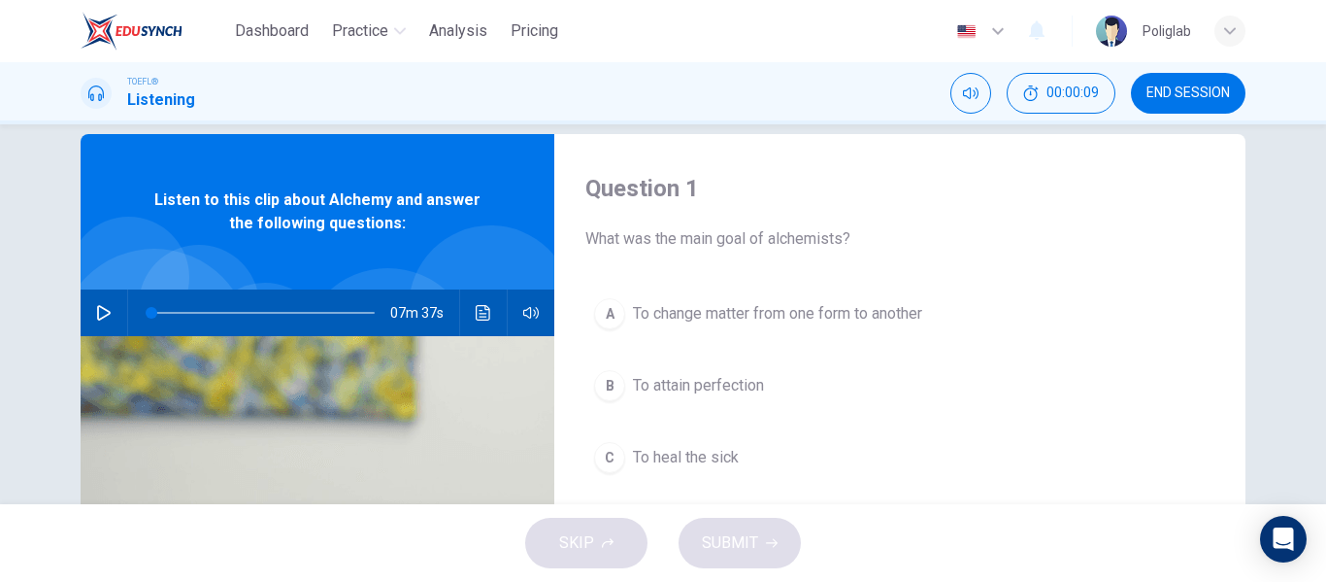
click at [88, 317] on button "button" at bounding box center [103, 312] width 31 height 47
type input "0"
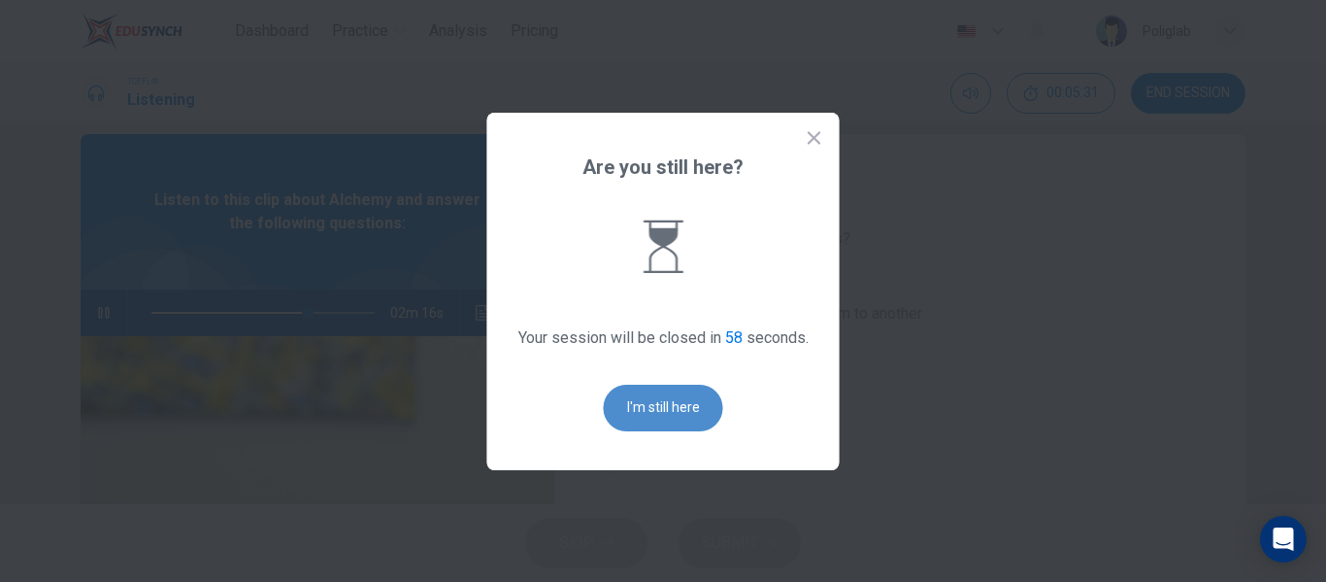
click at [644, 416] on button "I'm still here" at bounding box center [663, 407] width 119 height 47
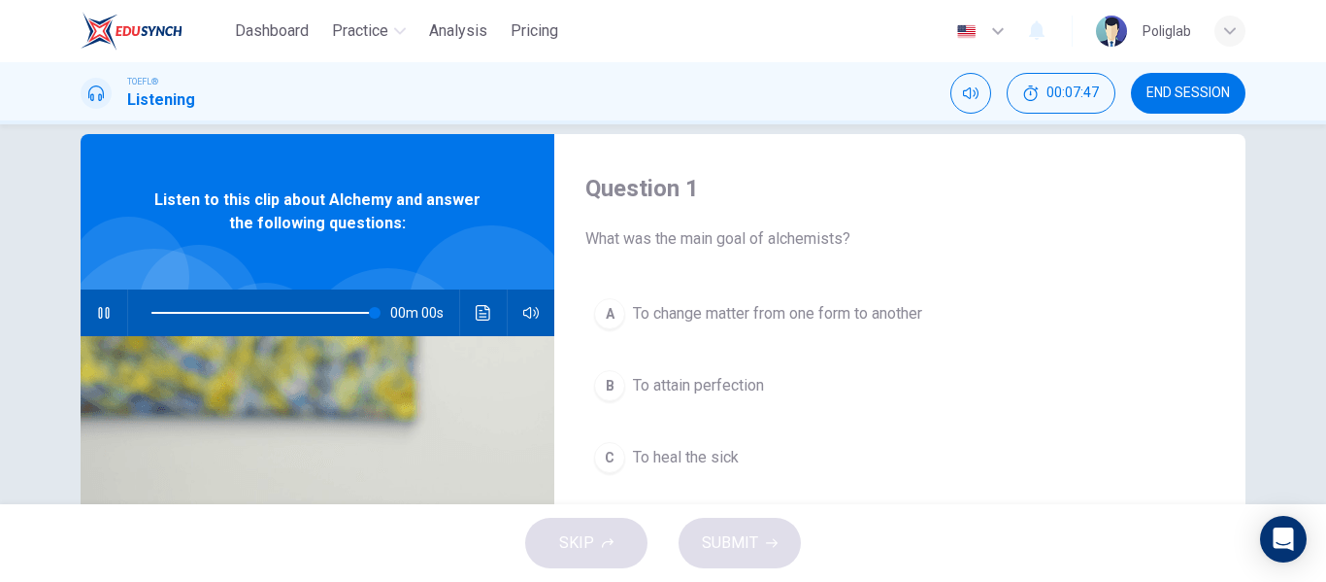
type input "0"
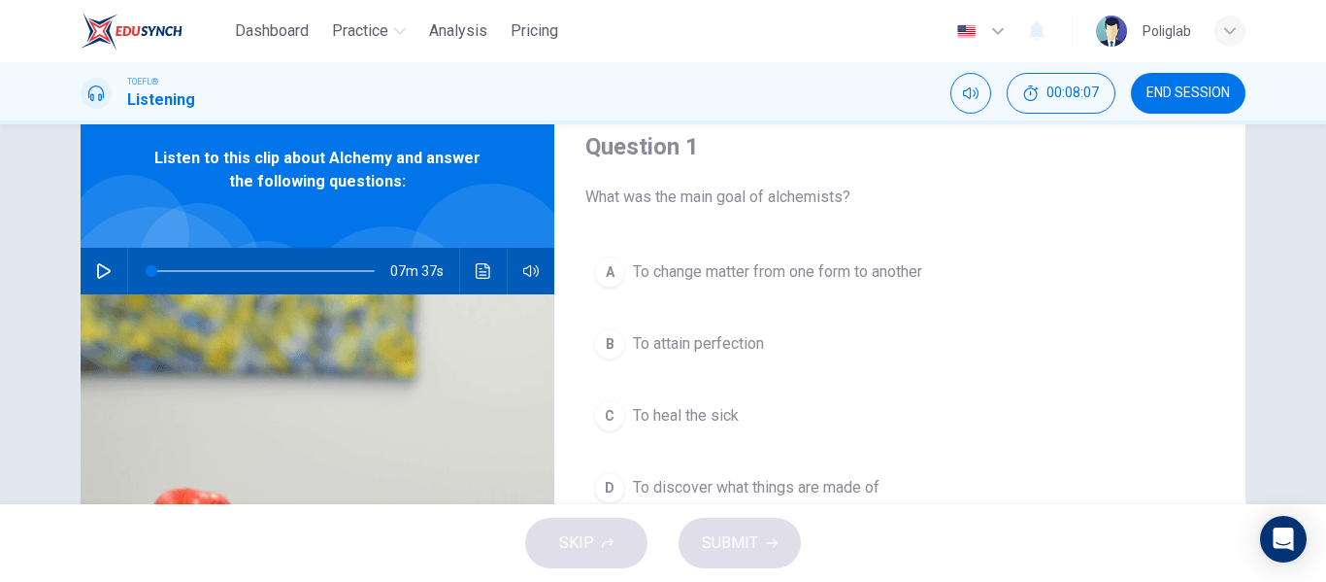
scroll to position [117, 0]
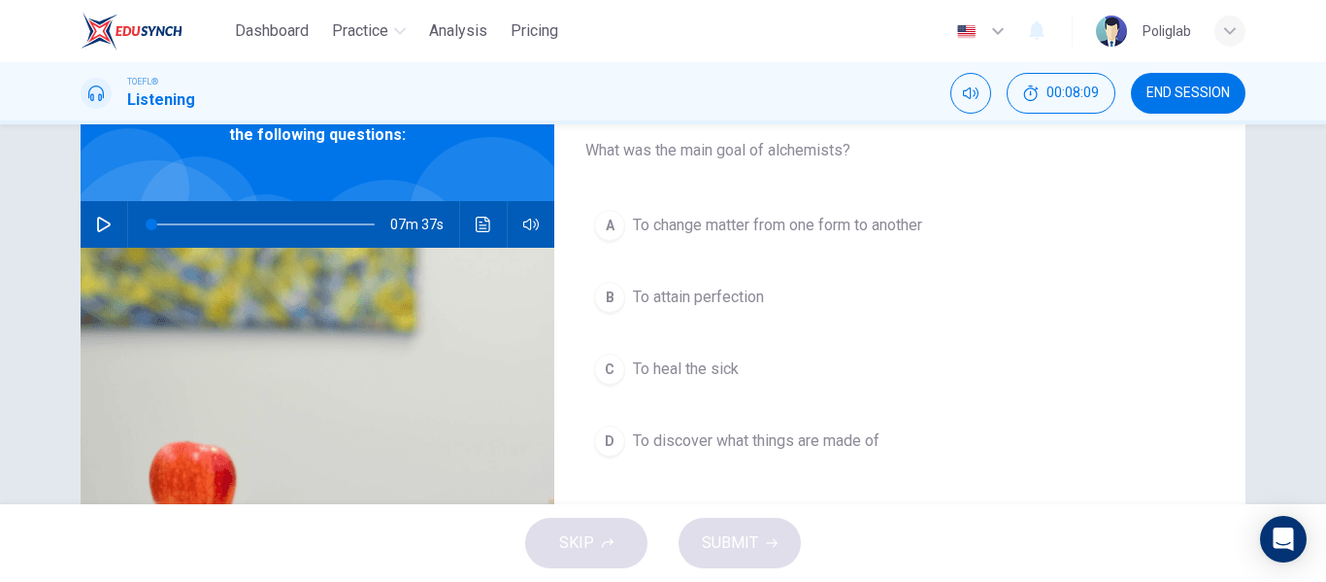
click at [768, 297] on button "B To attain perfection" at bounding box center [899, 297] width 629 height 49
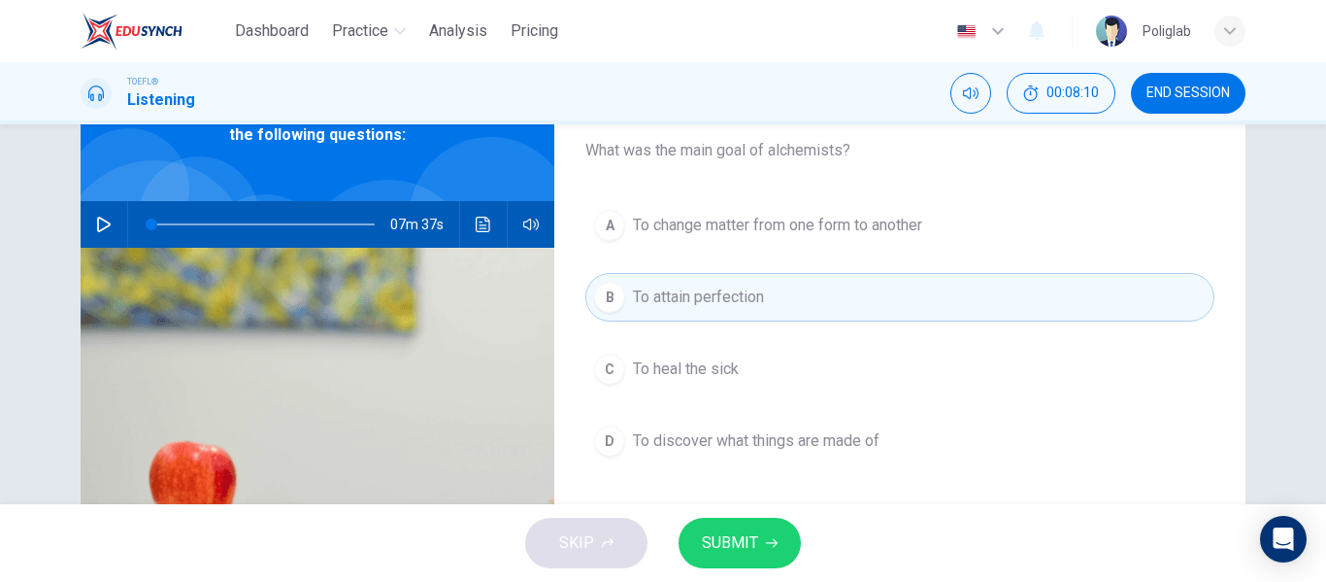
click at [733, 540] on span "SUBMIT" at bounding box center [730, 542] width 56 height 27
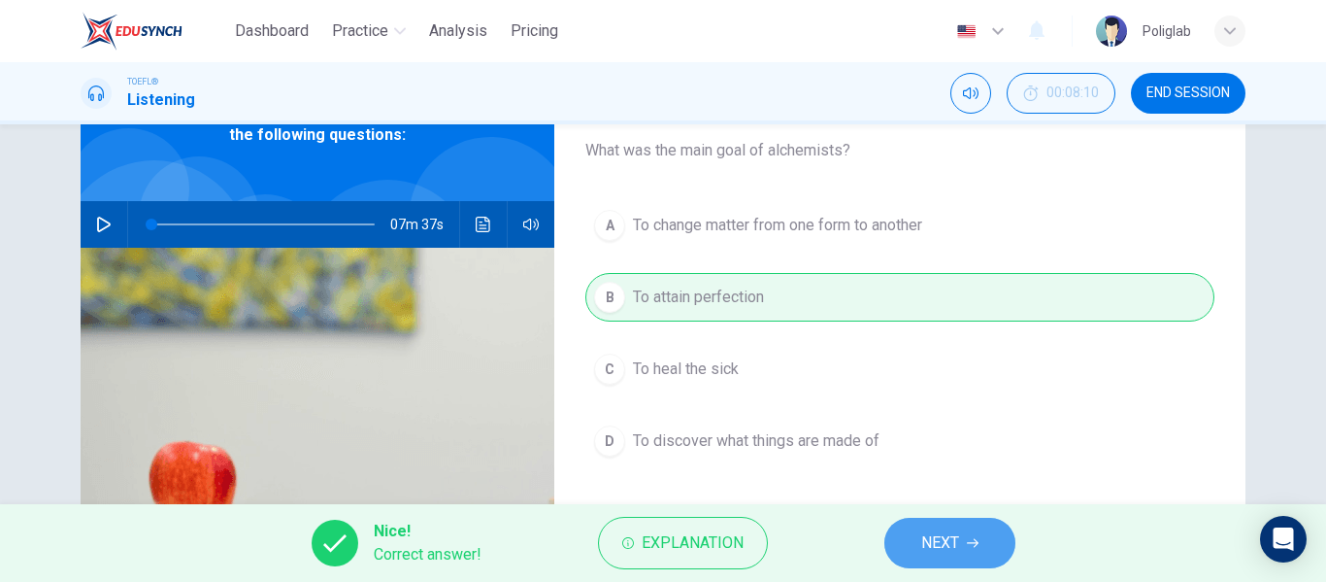
click at [909, 535] on button "NEXT" at bounding box center [949, 542] width 131 height 50
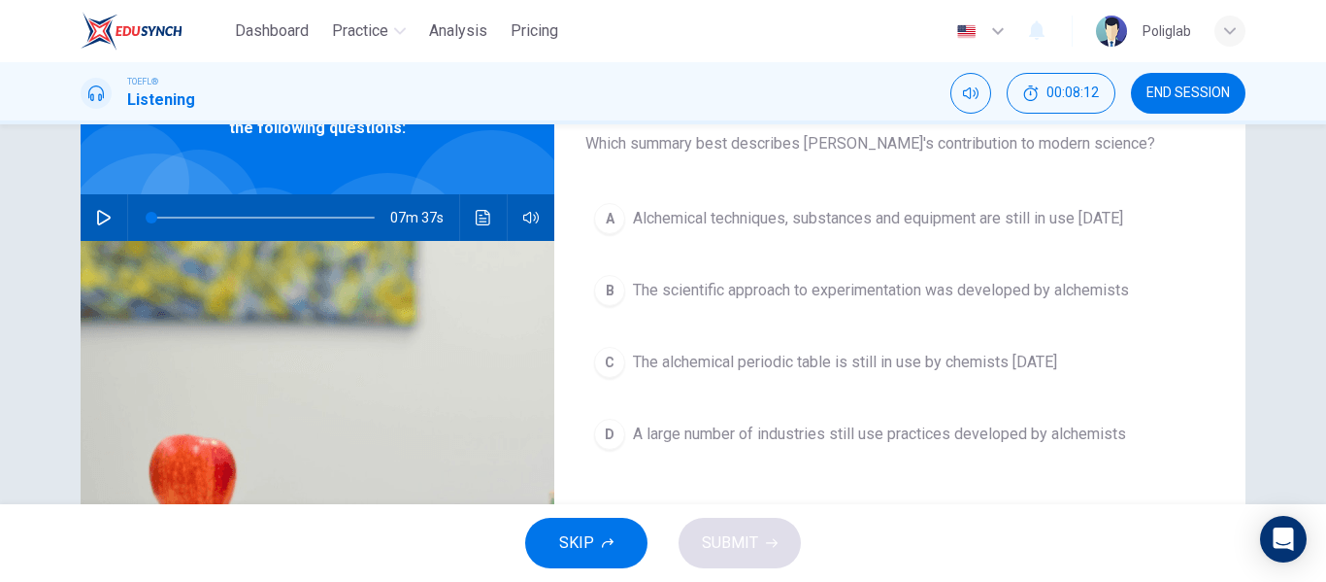
scroll to position [128, 0]
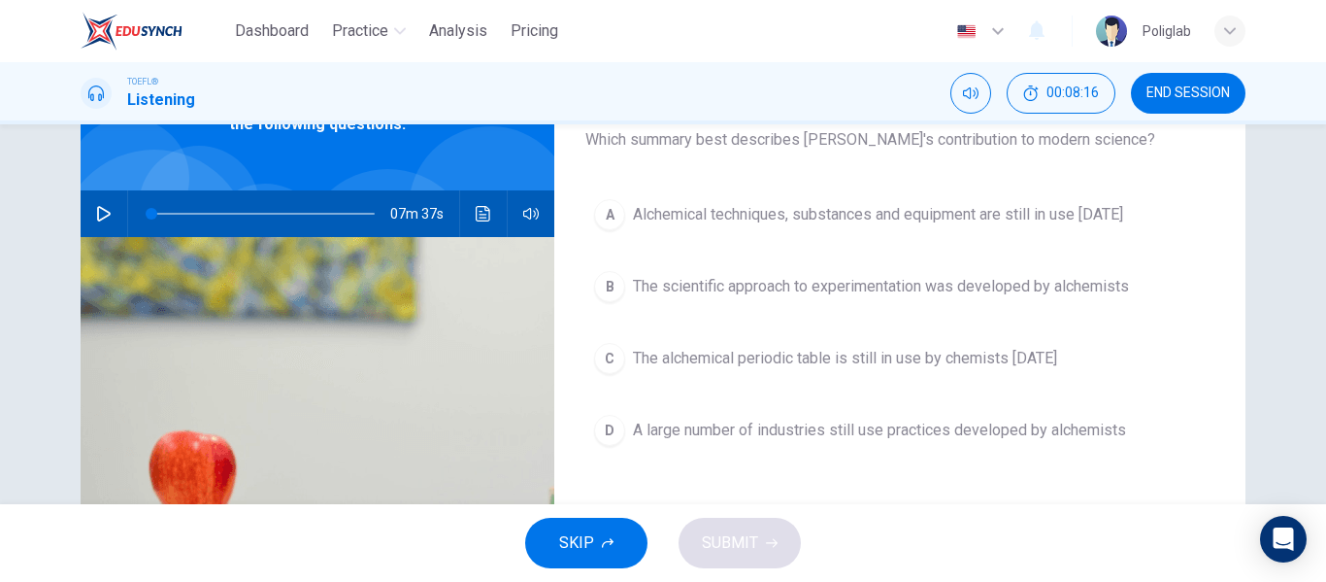
click at [886, 222] on span "Alchemical techniques, substances and equipment are still in use today" at bounding box center [878, 214] width 490 height 23
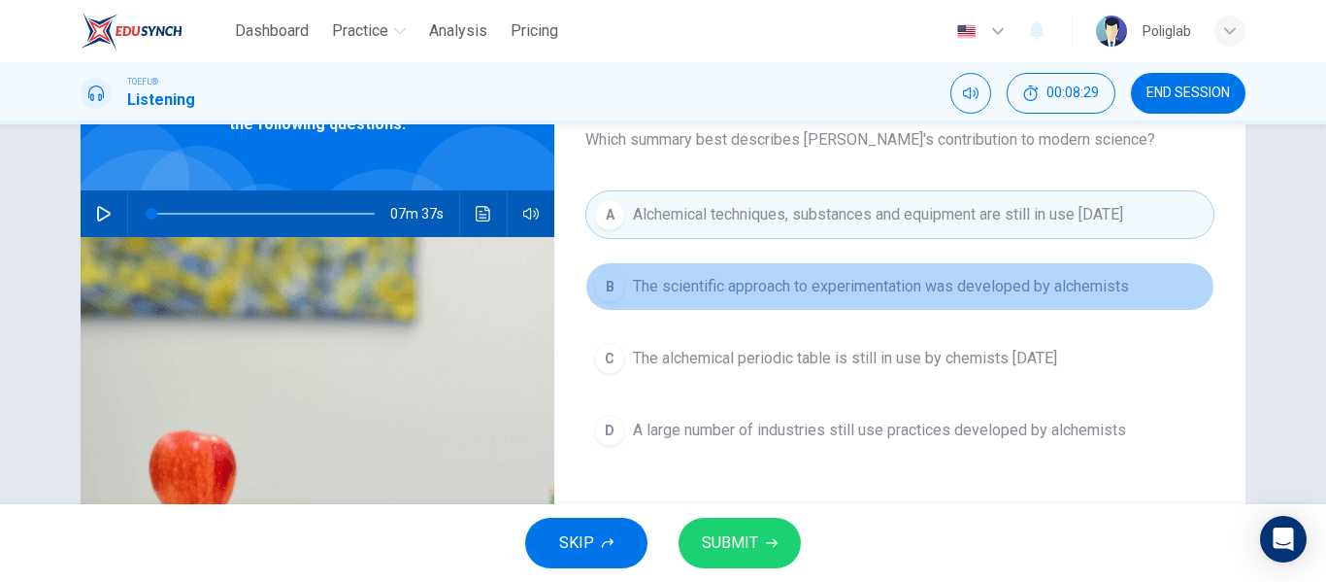
click at [803, 295] on span "The scientific approach to experimentation was developed by alchemists" at bounding box center [881, 286] width 496 height 23
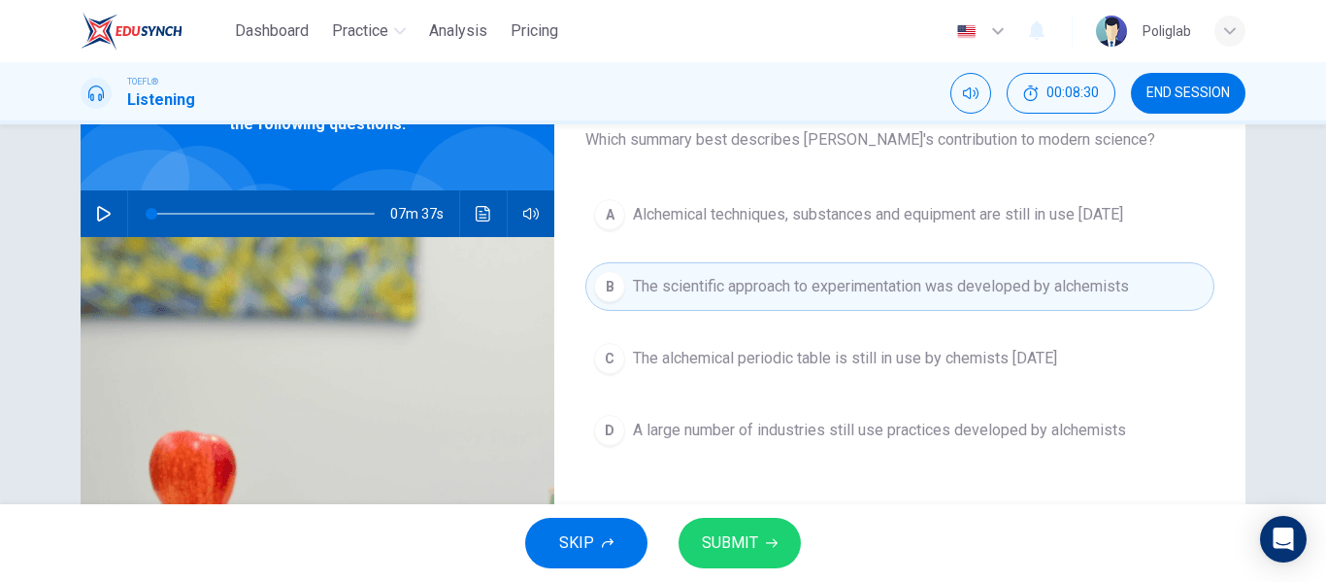
click at [715, 547] on span "SUBMIT" at bounding box center [730, 542] width 56 height 27
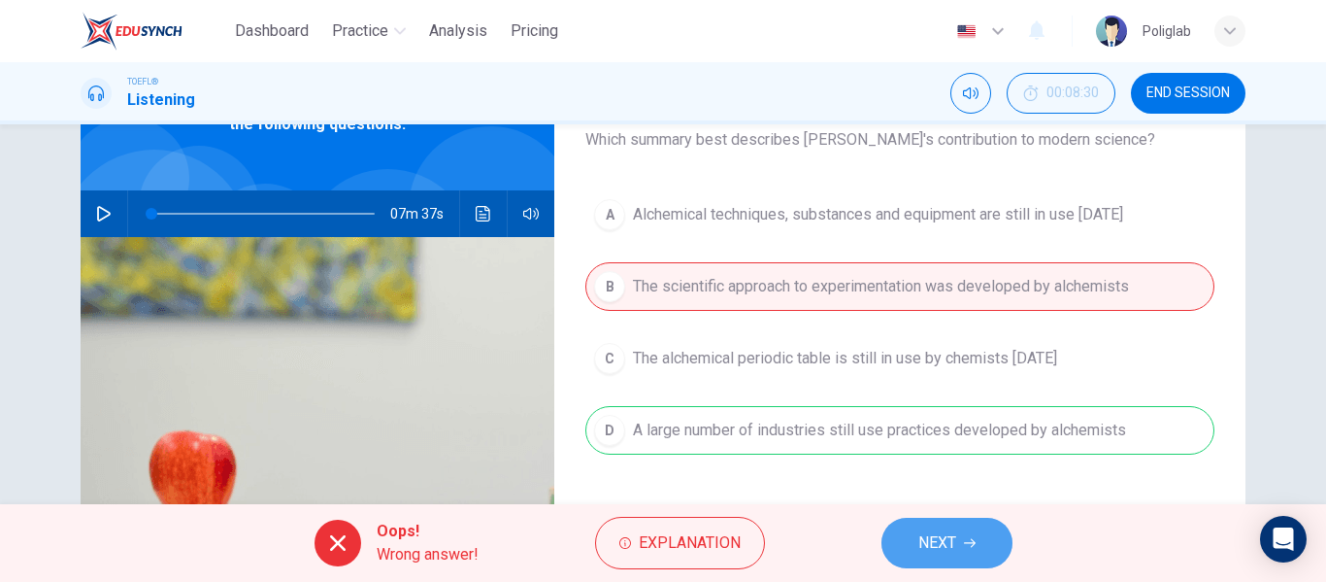
click at [936, 531] on span "NEXT" at bounding box center [937, 542] width 38 height 27
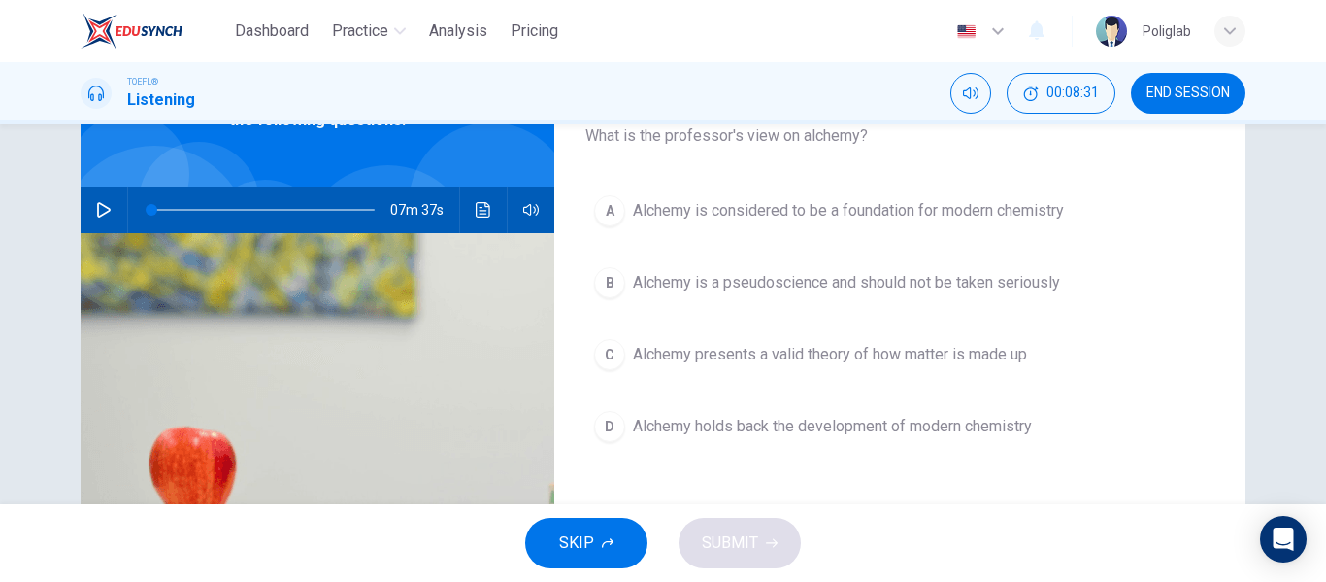
scroll to position [134, 0]
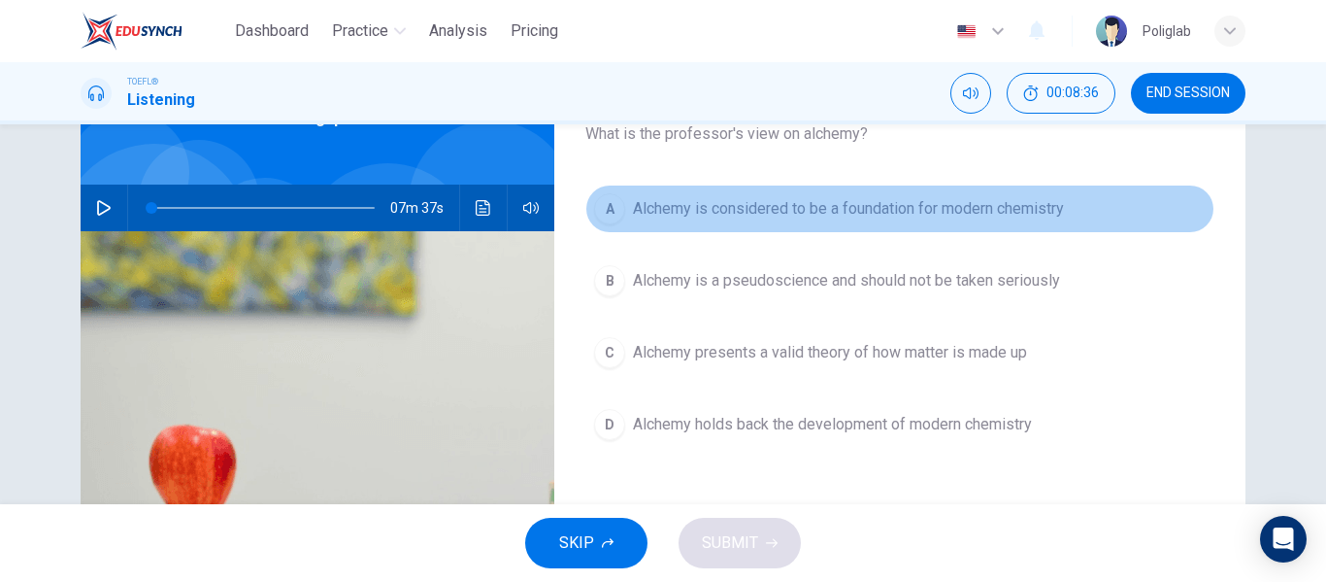
click at [978, 208] on span "Alchemy is considered to be a foundation for modern chemistry" at bounding box center [848, 208] width 431 height 23
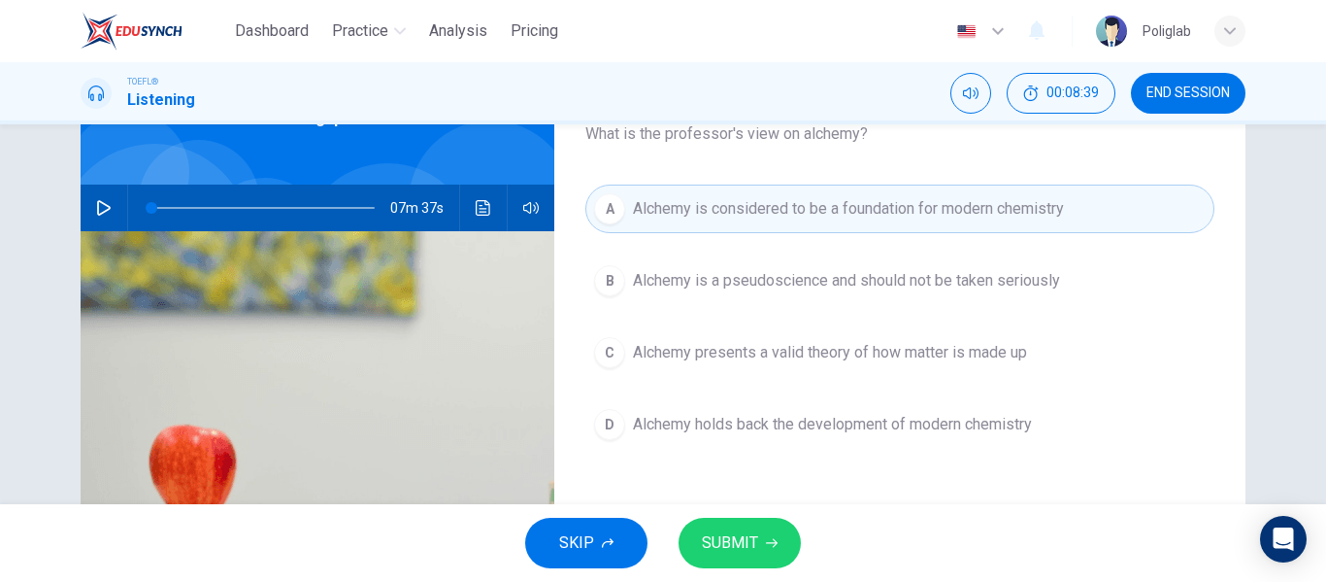
click at [763, 535] on button "SUBMIT" at bounding box center [740, 542] width 122 height 50
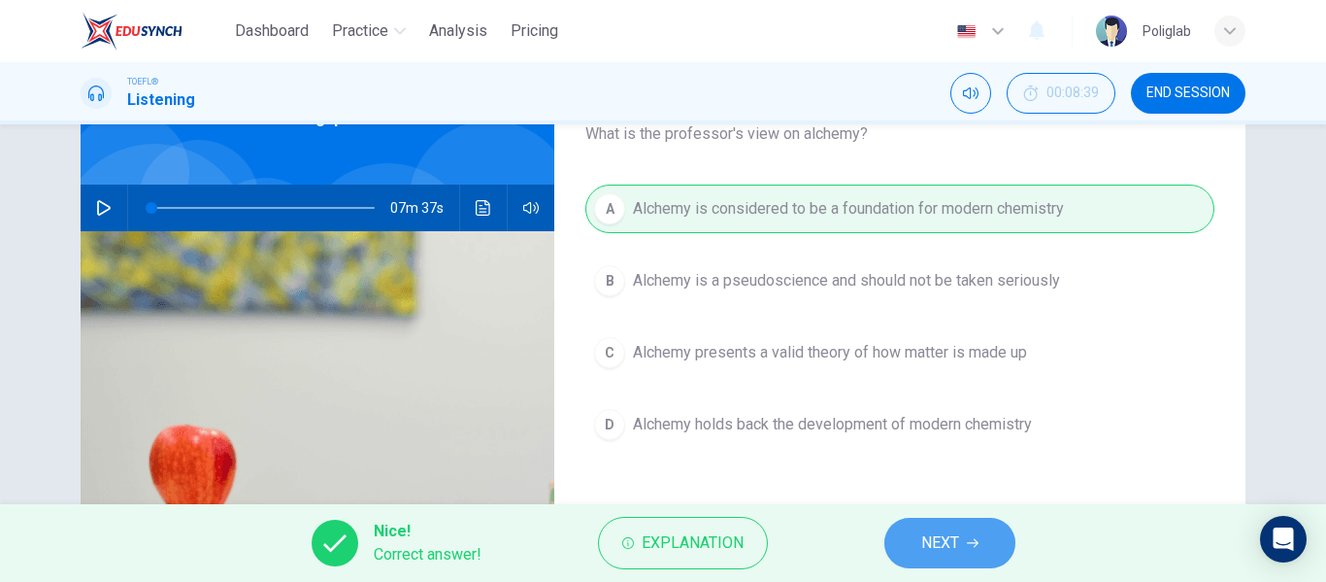
click at [956, 538] on span "NEXT" at bounding box center [940, 542] width 38 height 27
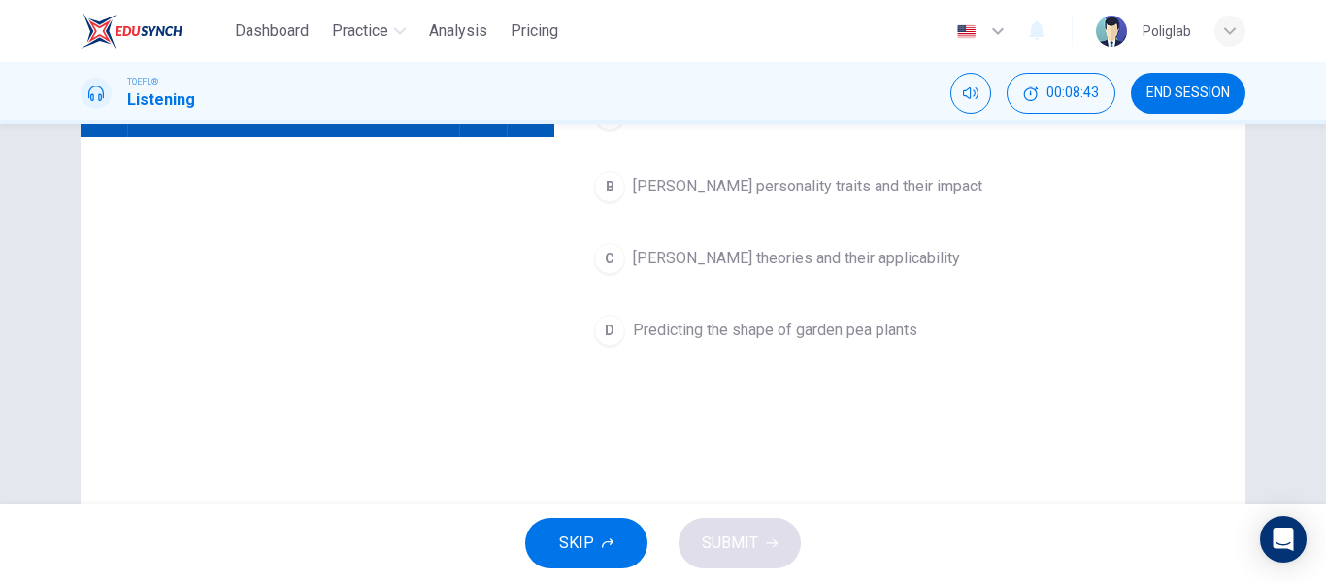
scroll to position [0, 0]
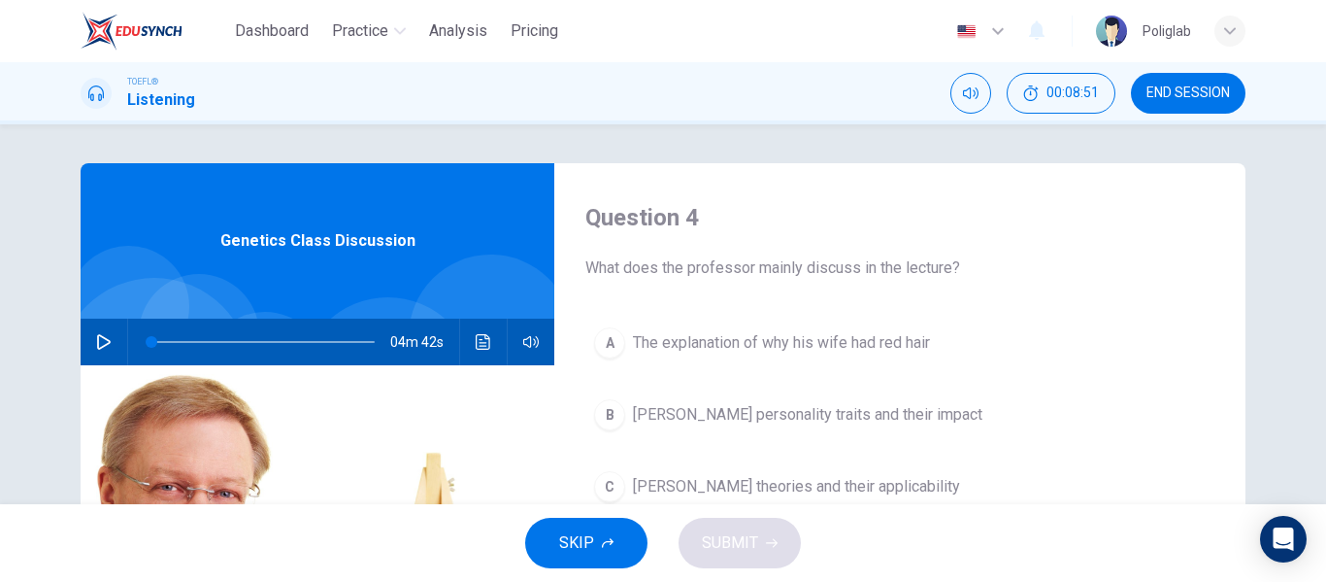
click at [108, 342] on icon "button" at bounding box center [104, 342] width 14 height 16
type input "0"
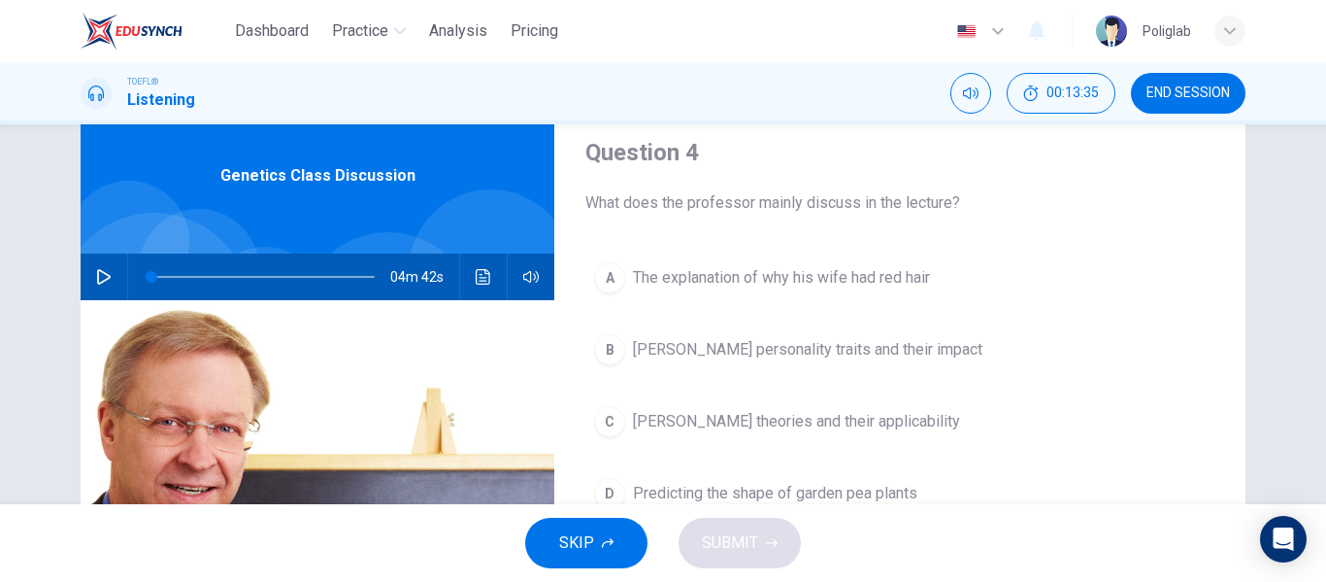
scroll to position [120, 0]
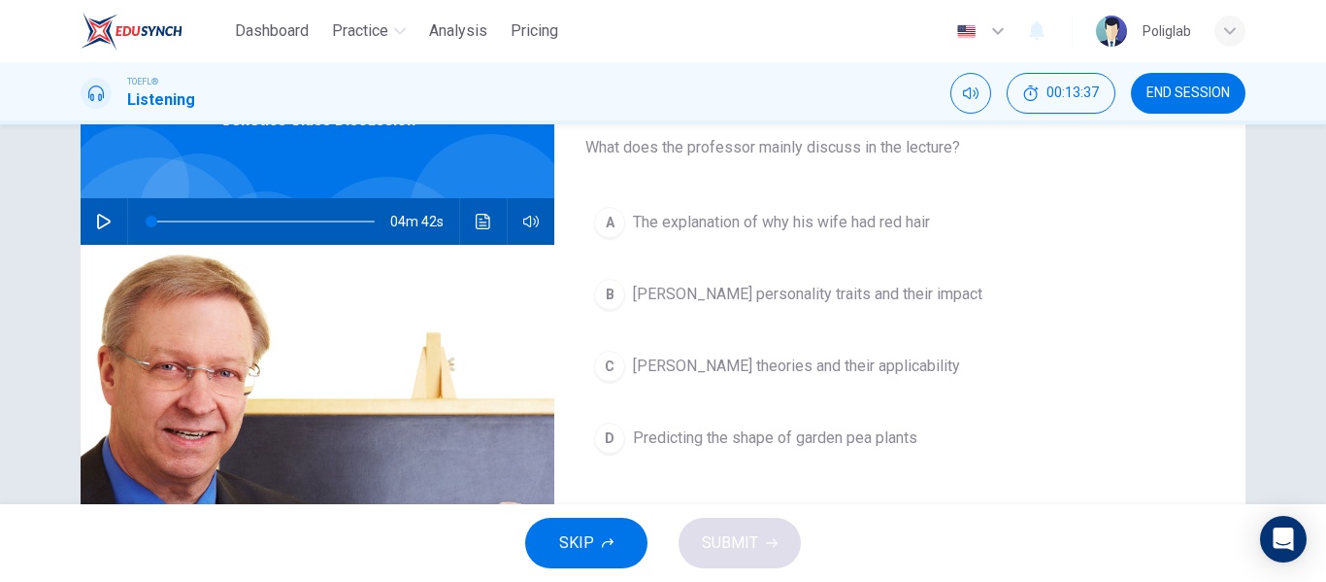
click at [790, 374] on span "Mendel's theories and their applicability" at bounding box center [796, 365] width 327 height 23
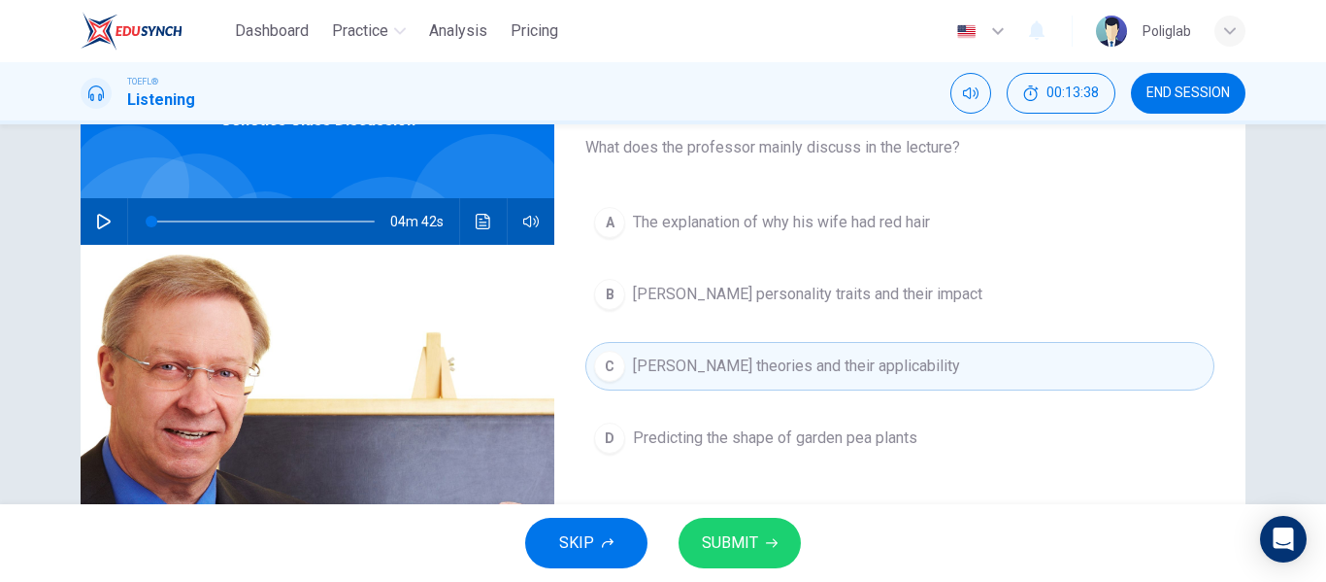
click at [803, 438] on span "Predicting the shape of garden pea plants" at bounding box center [775, 437] width 284 height 23
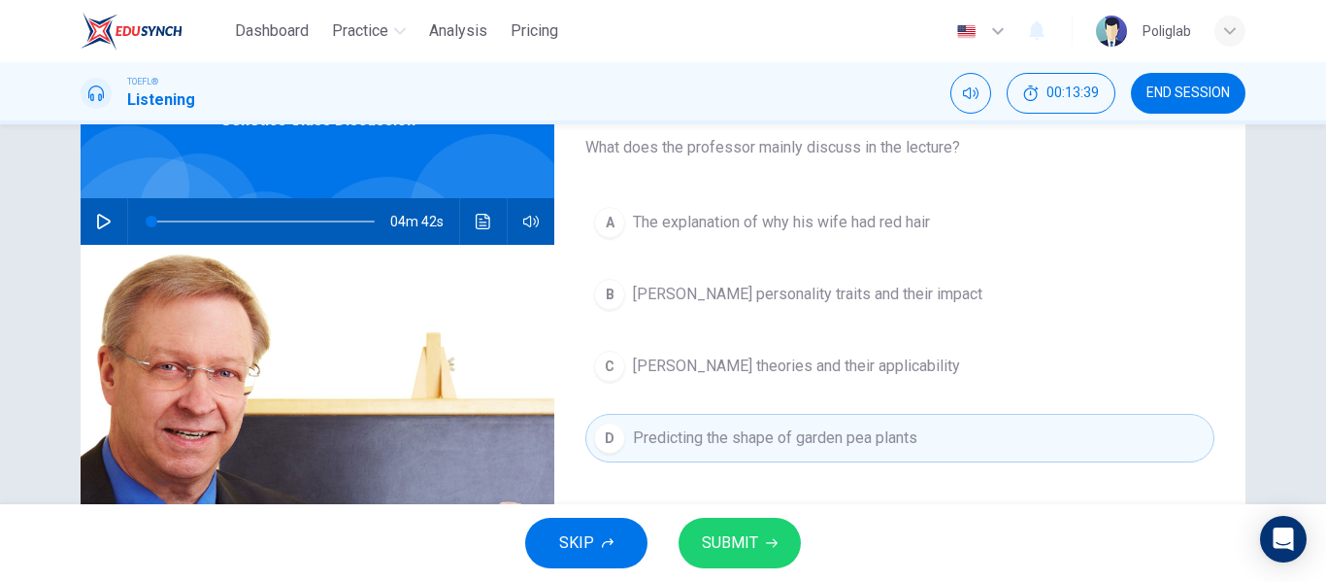
click at [873, 379] on button "C Mendel's theories and their applicability" at bounding box center [899, 366] width 629 height 49
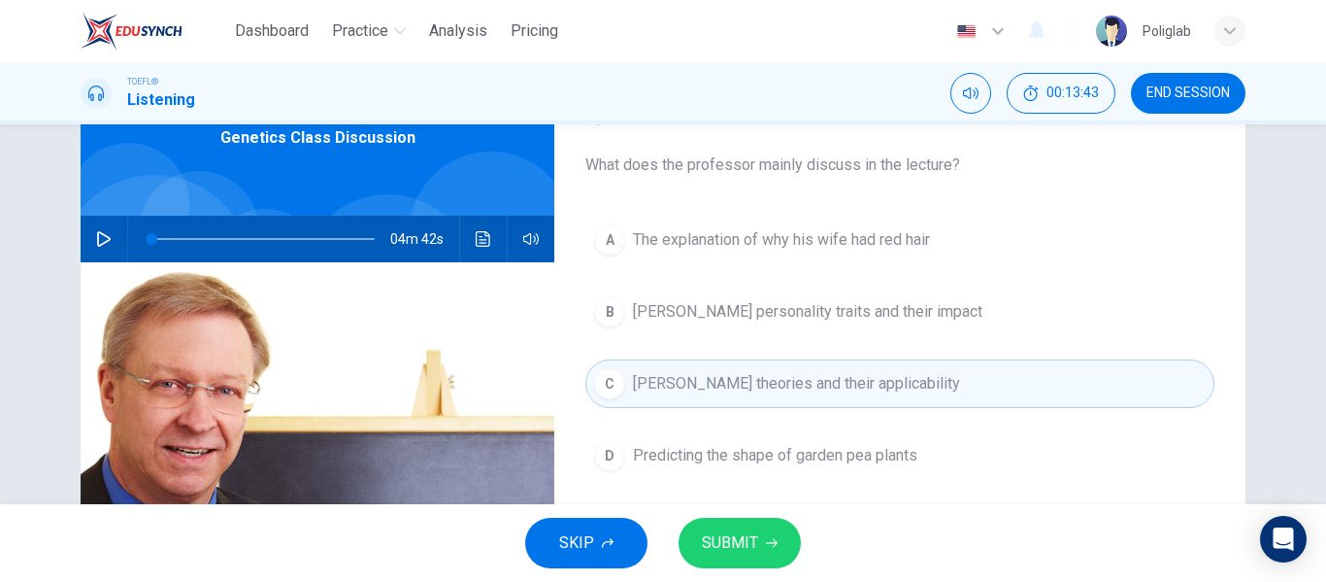
scroll to position [92, 0]
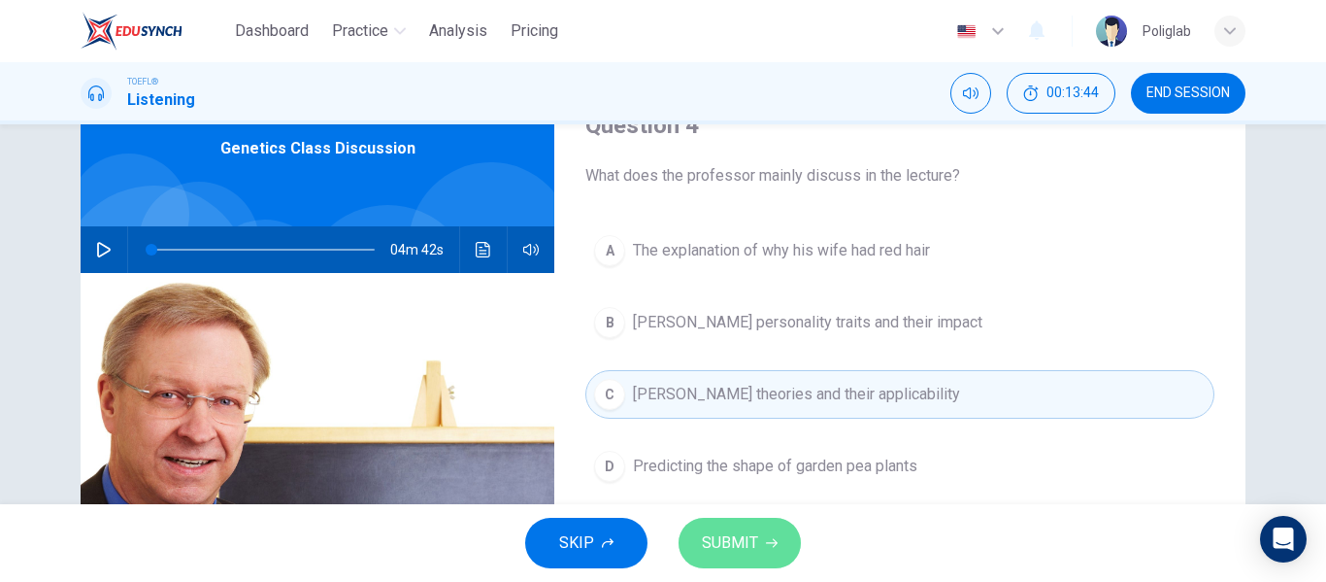
click at [736, 542] on span "SUBMIT" at bounding box center [730, 542] width 56 height 27
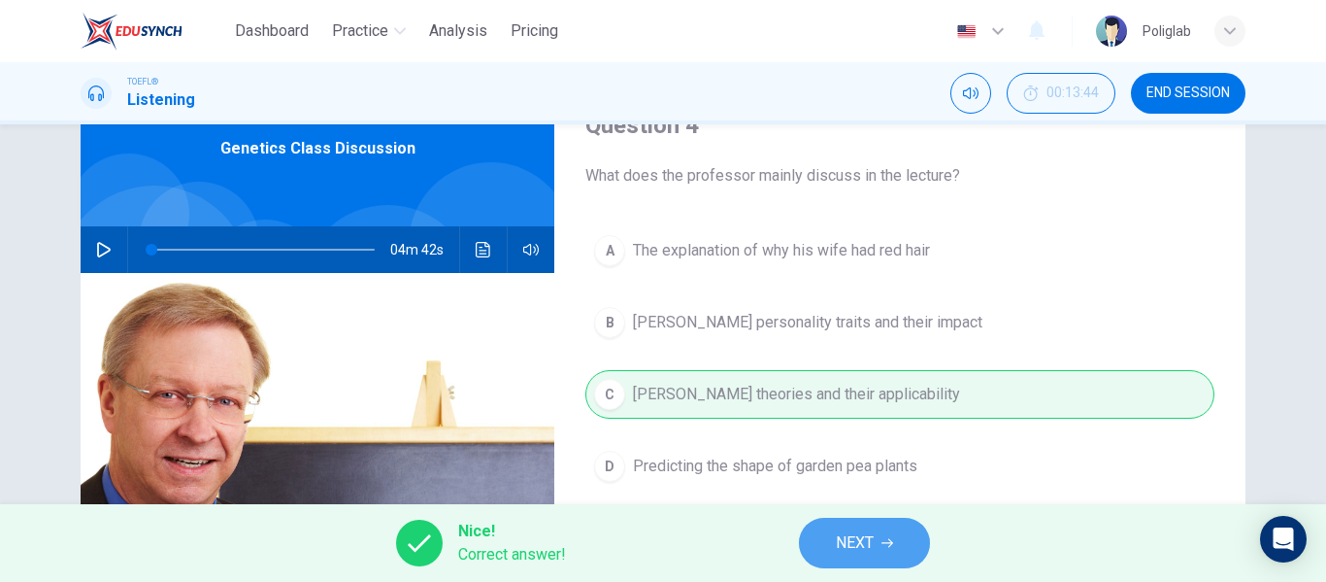
click at [840, 540] on span "NEXT" at bounding box center [855, 542] width 38 height 27
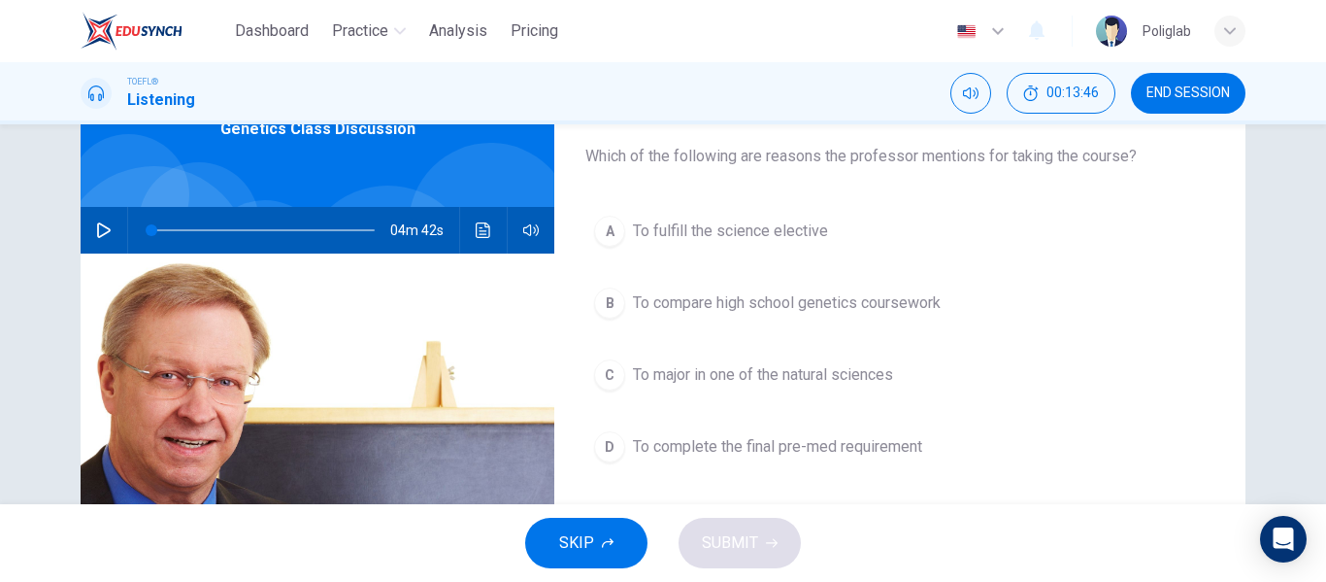
scroll to position [113, 0]
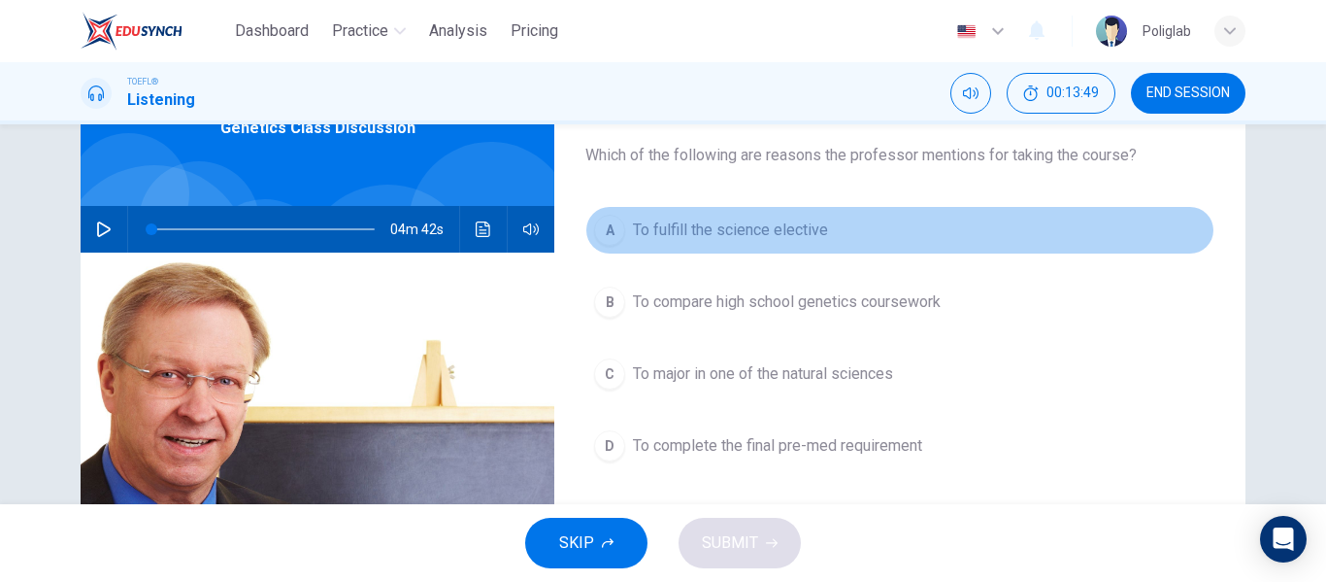
click at [851, 223] on button "A To fulfill the science elective" at bounding box center [899, 230] width 629 height 49
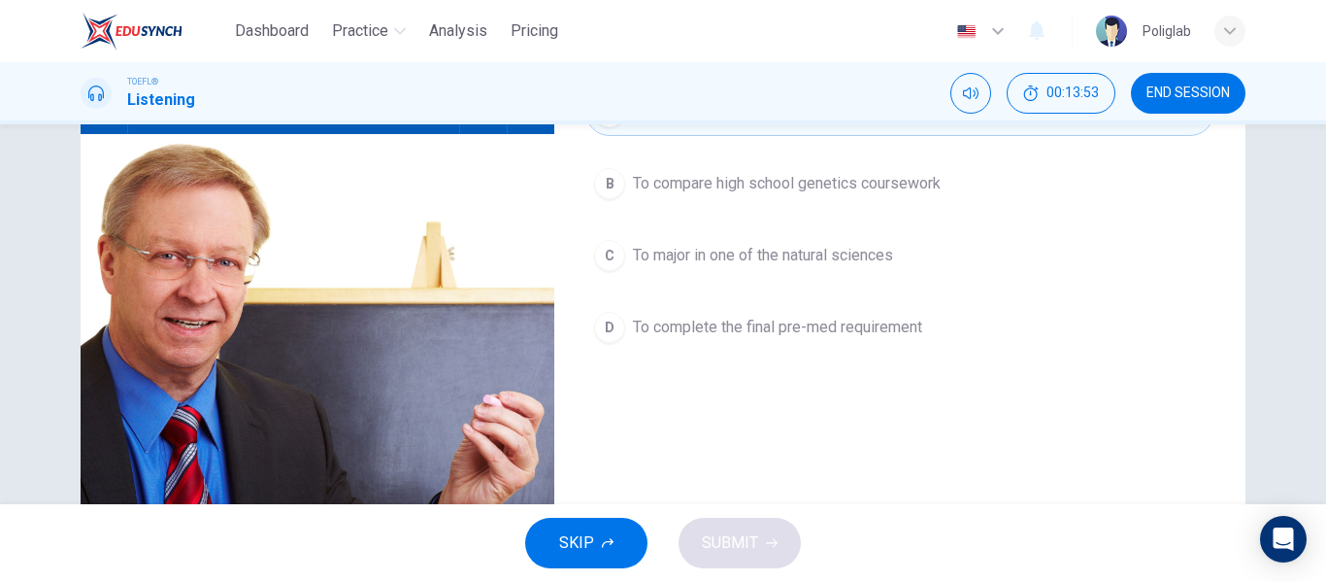
scroll to position [92, 0]
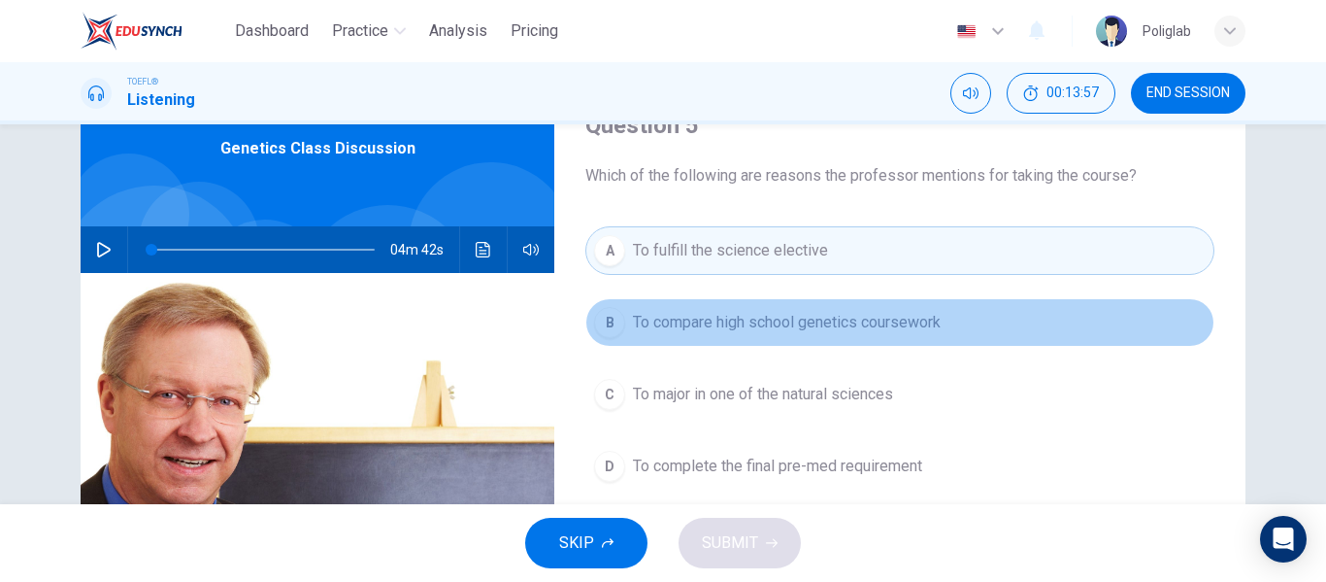
click at [801, 322] on span "To compare high school genetics coursework" at bounding box center [787, 322] width 308 height 23
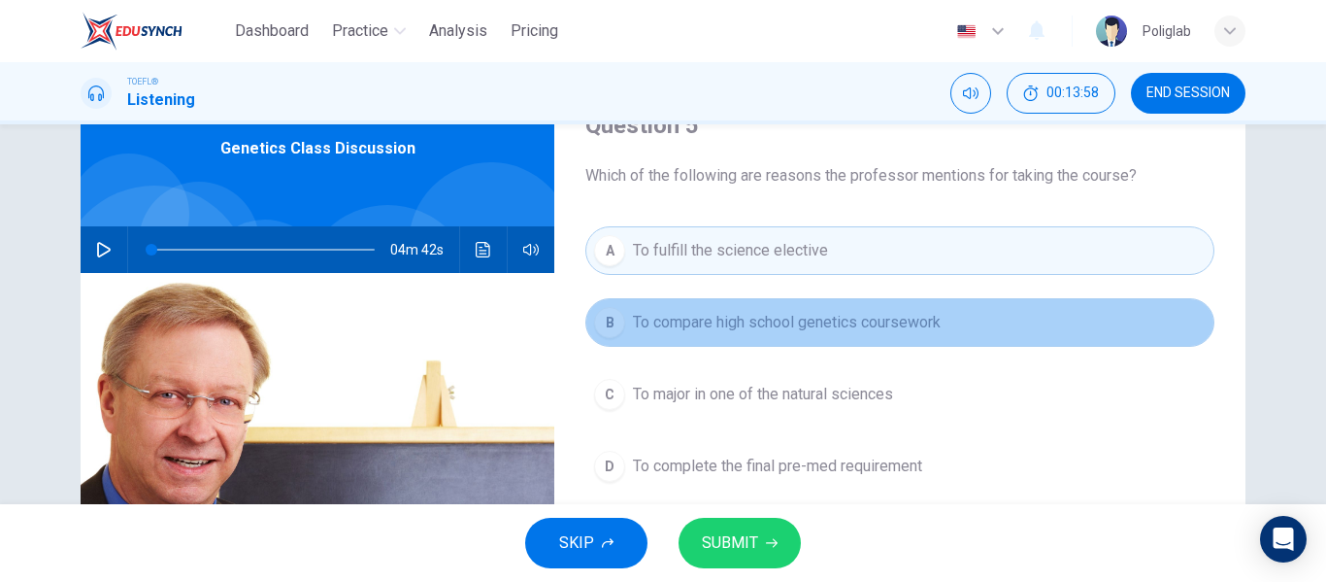
click at [805, 321] on span "To compare high school genetics coursework" at bounding box center [787, 322] width 308 height 23
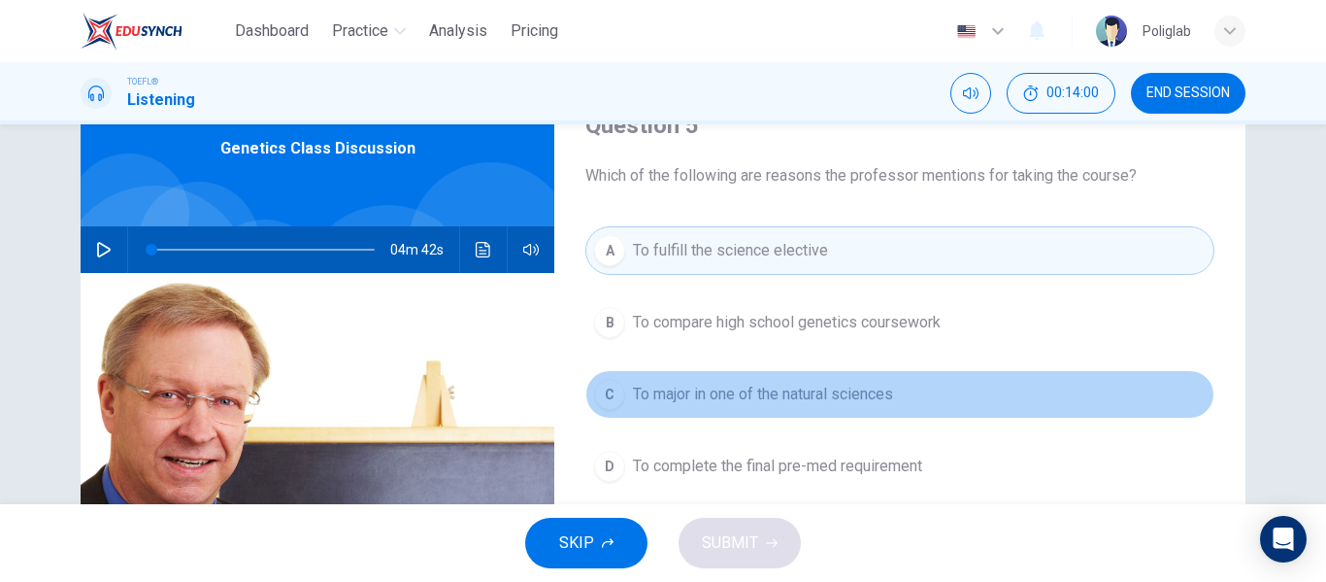
click at [805, 417] on button "C To major in one of the natural sciences" at bounding box center [899, 394] width 629 height 49
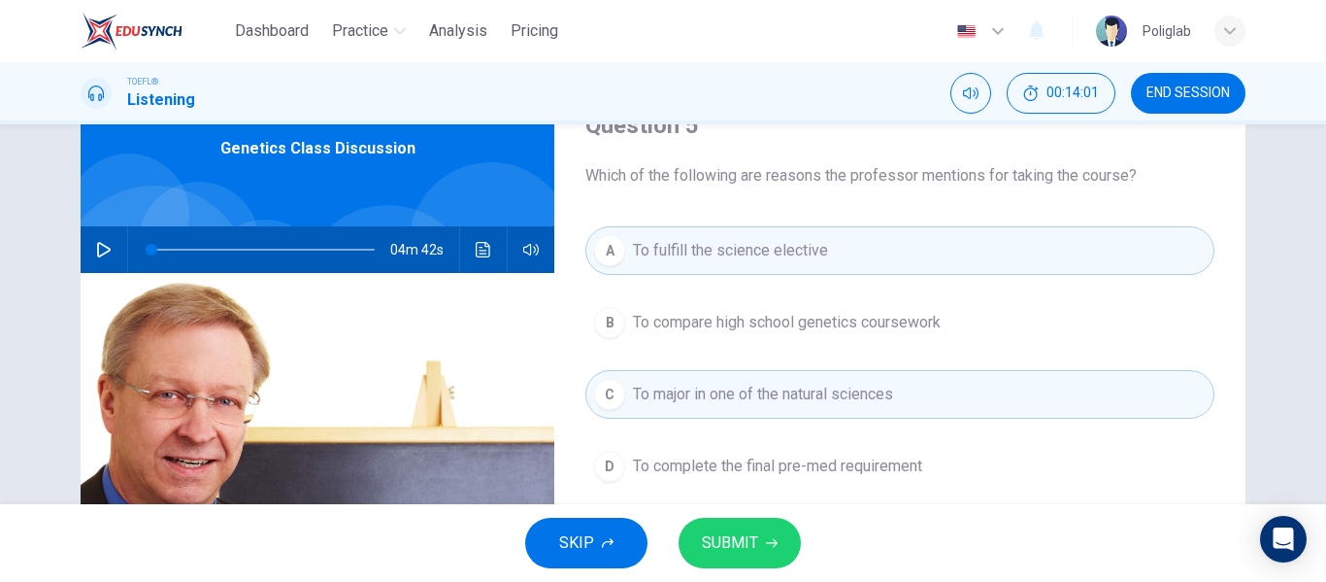
click at [732, 542] on span "SUBMIT" at bounding box center [730, 542] width 56 height 27
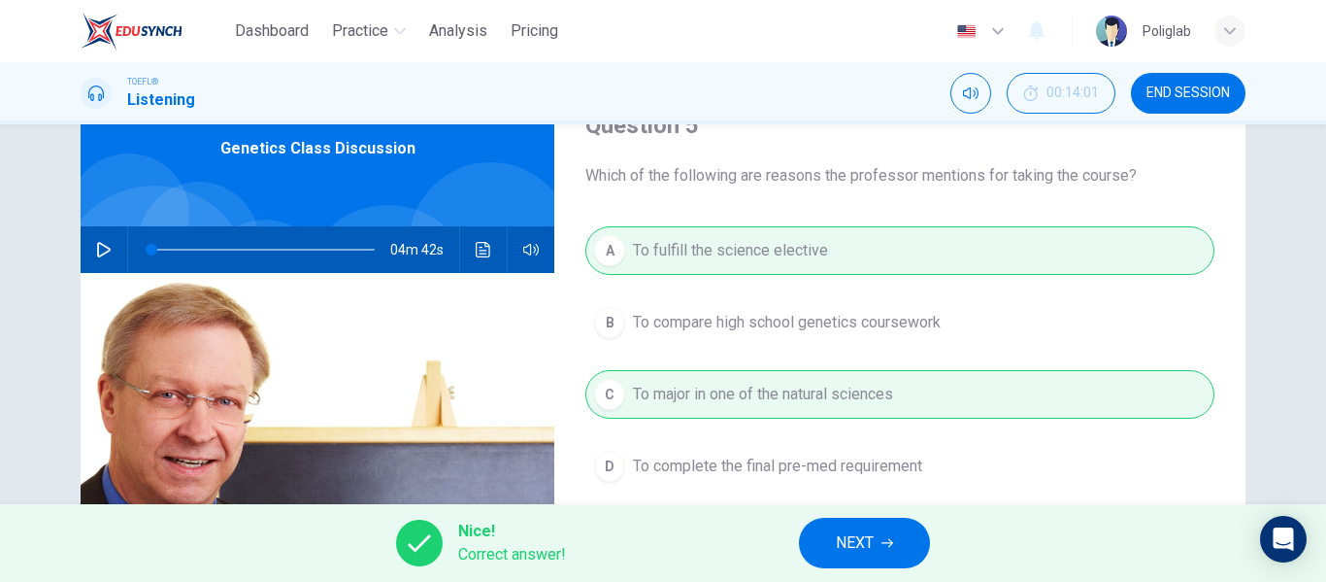
click at [830, 538] on button "NEXT" at bounding box center [864, 542] width 131 height 50
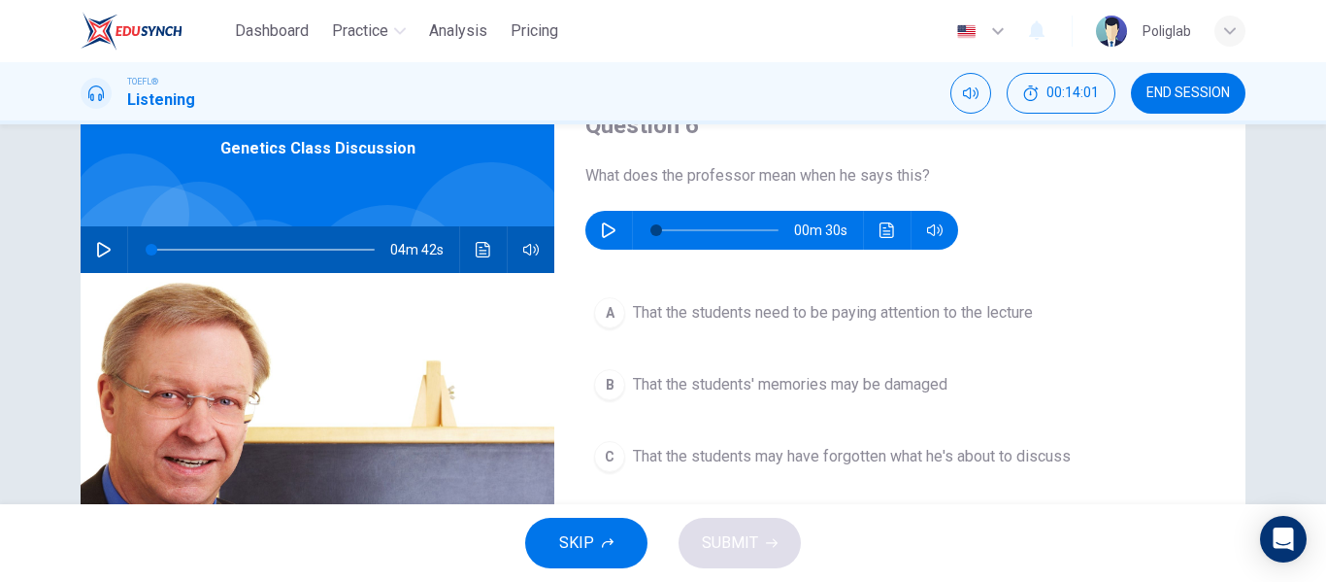
scroll to position [77, 0]
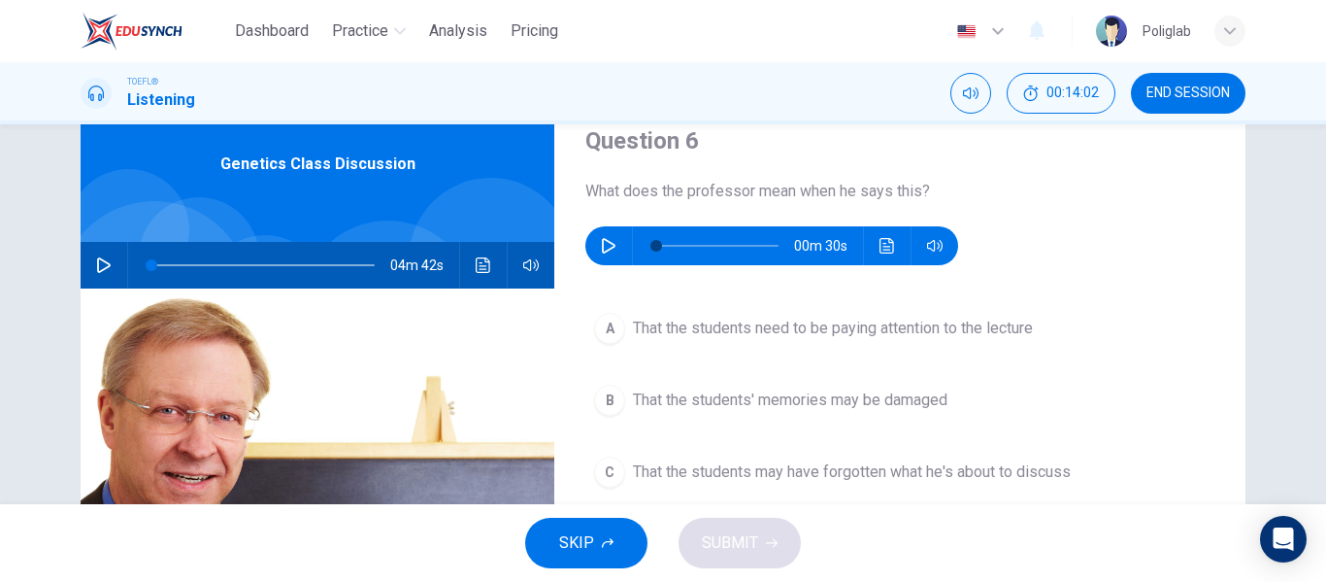
click at [614, 244] on icon "button" at bounding box center [609, 246] width 16 height 16
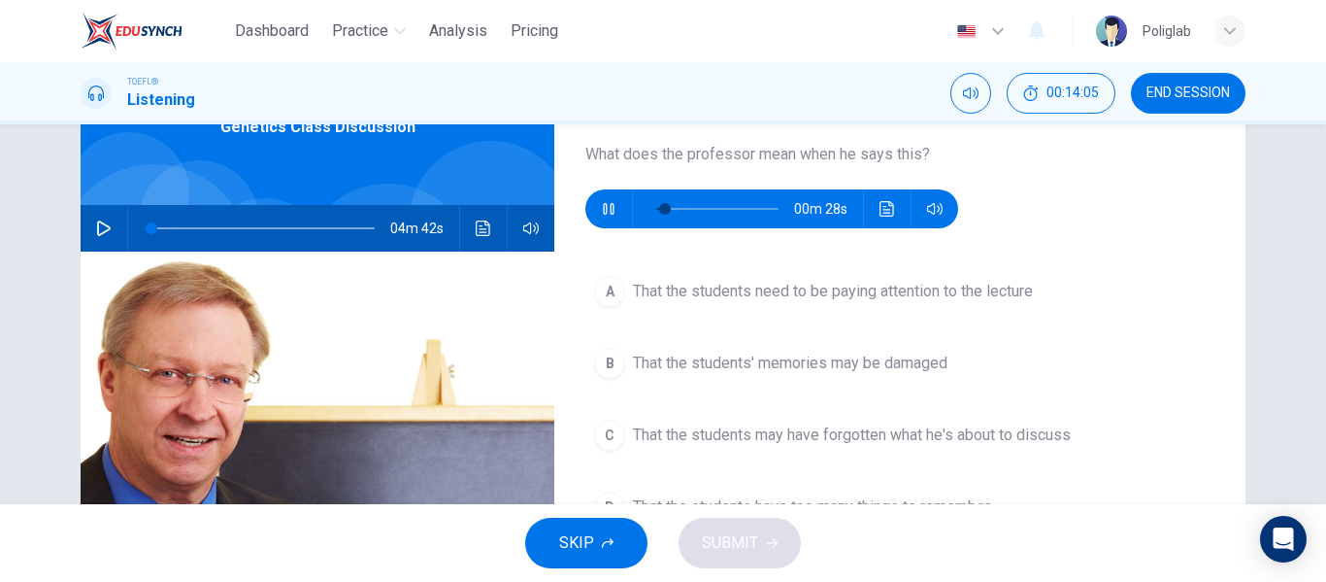
scroll to position [118, 0]
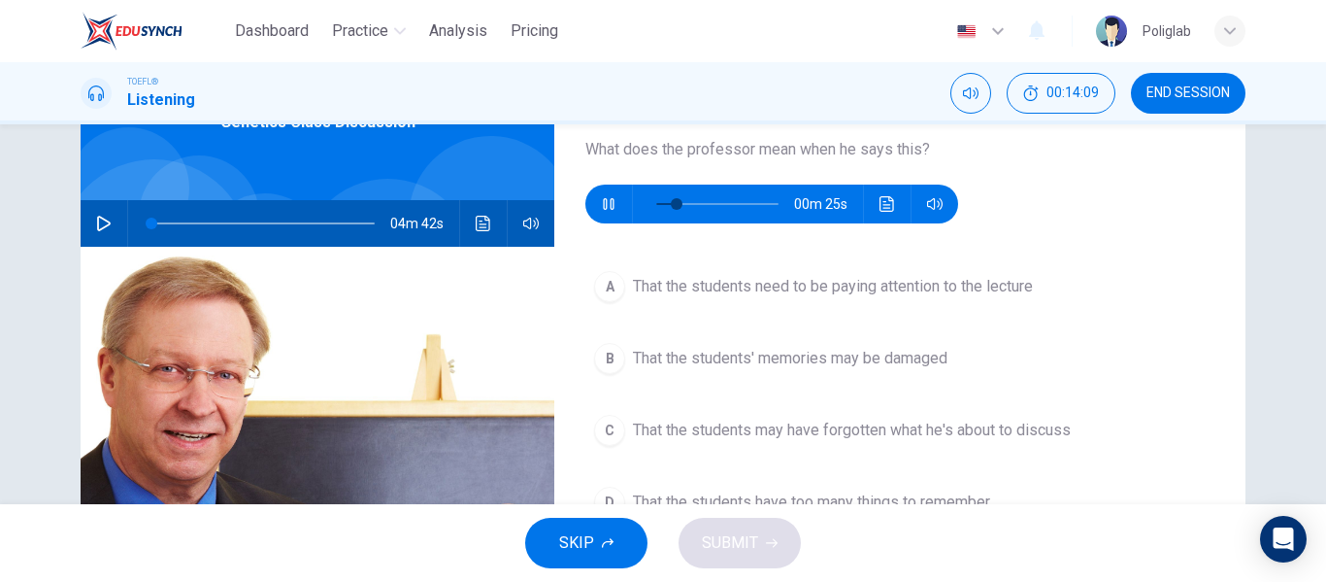
click at [614, 207] on icon "button" at bounding box center [609, 204] width 16 height 16
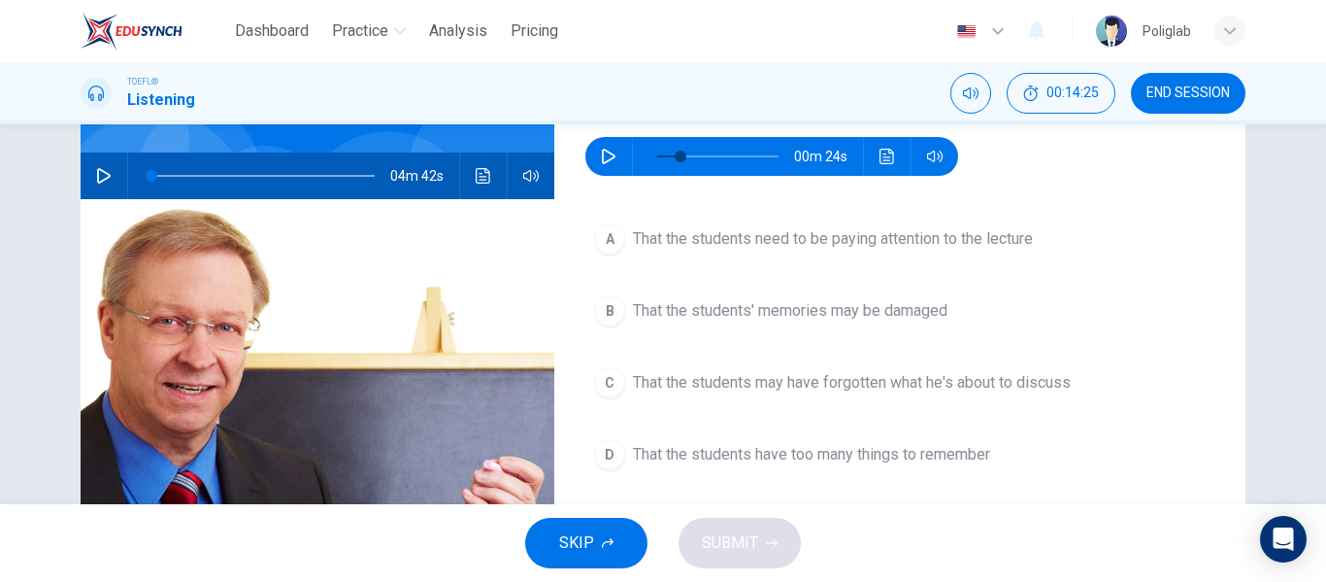
scroll to position [167, 0]
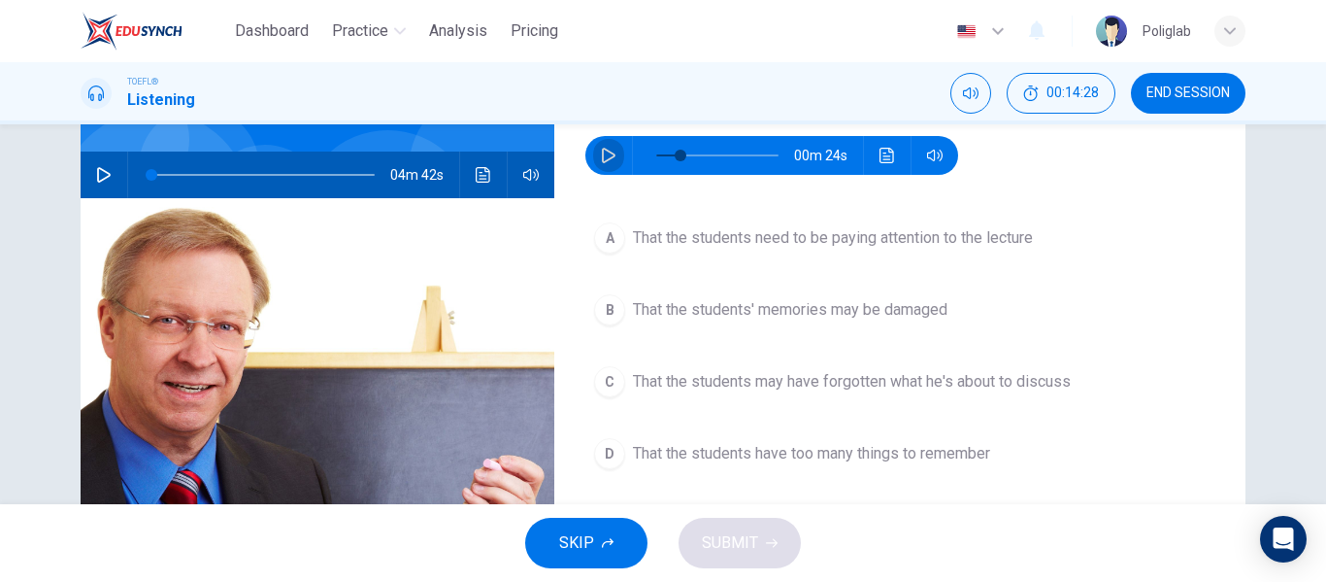
click at [609, 162] on icon "button" at bounding box center [609, 156] width 16 height 16
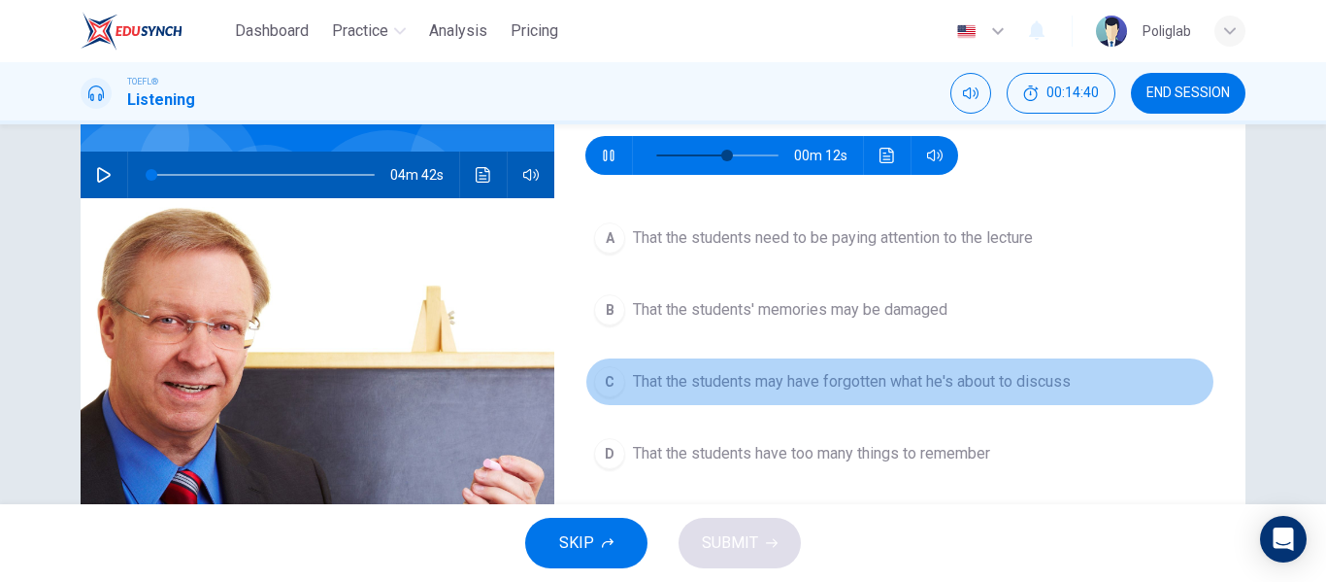
click at [837, 381] on span "That the students may have forgotten what he's about to discuss" at bounding box center [852, 381] width 438 height 23
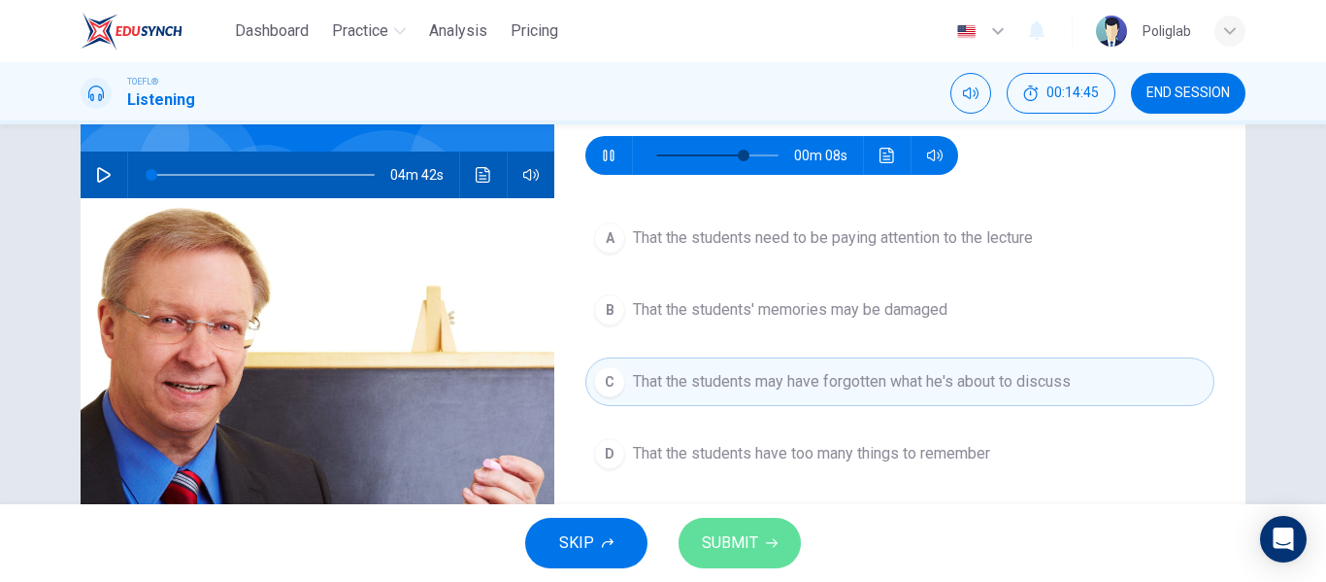
click at [751, 538] on span "SUBMIT" at bounding box center [730, 542] width 56 height 27
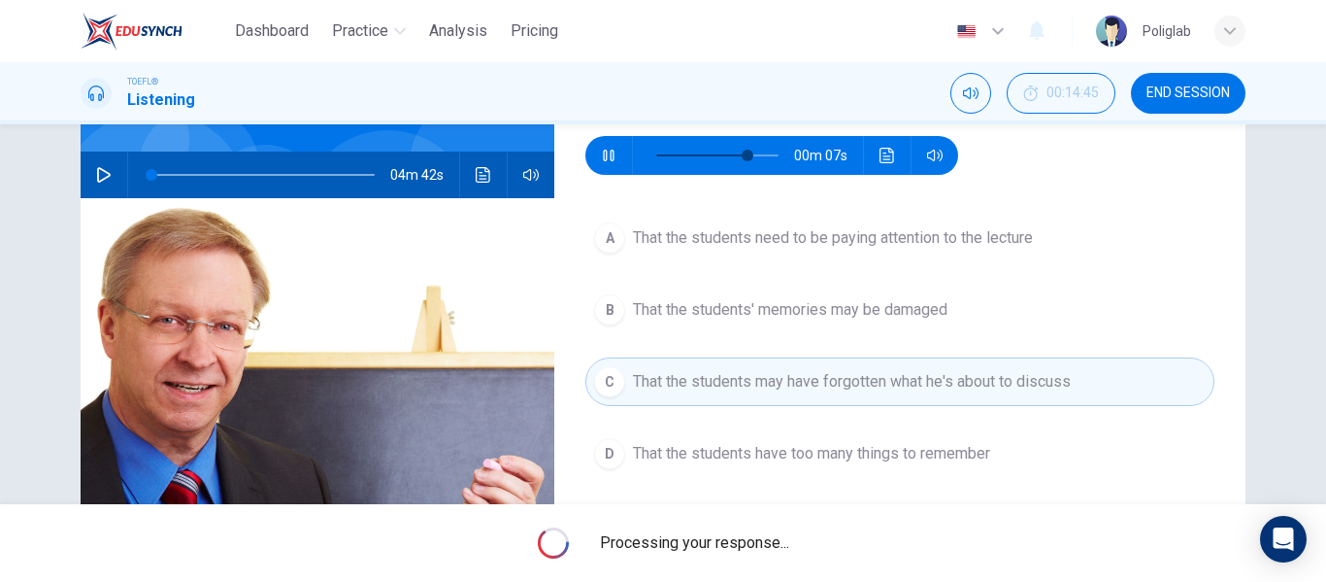
type input "74"
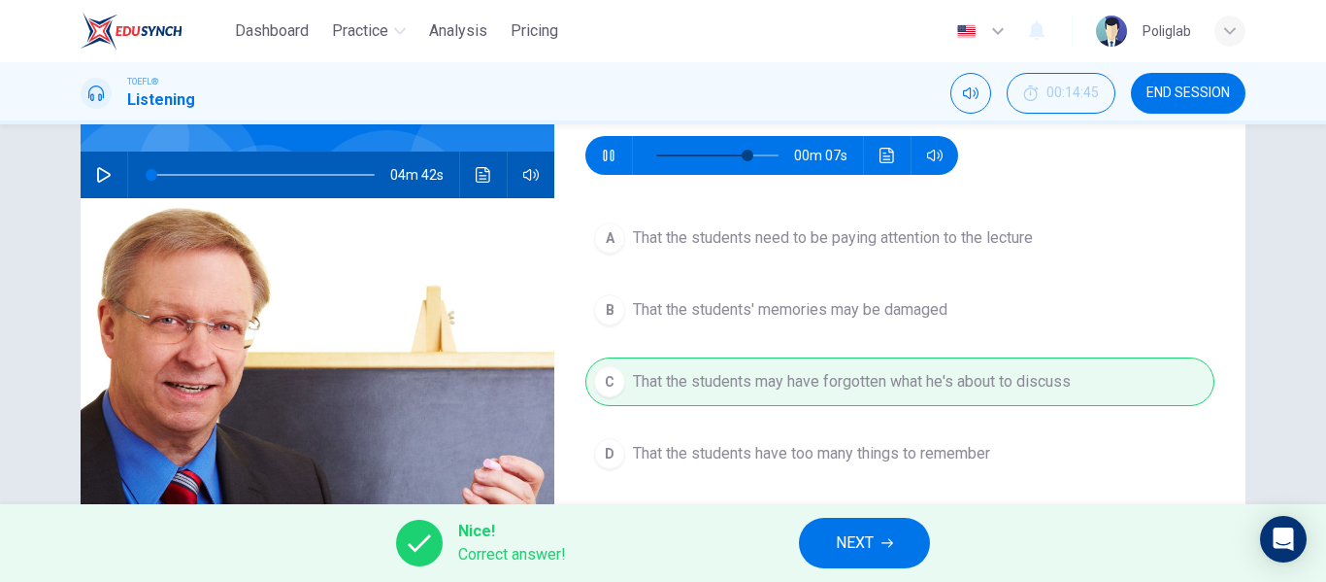
click at [917, 527] on button "NEXT" at bounding box center [864, 542] width 131 height 50
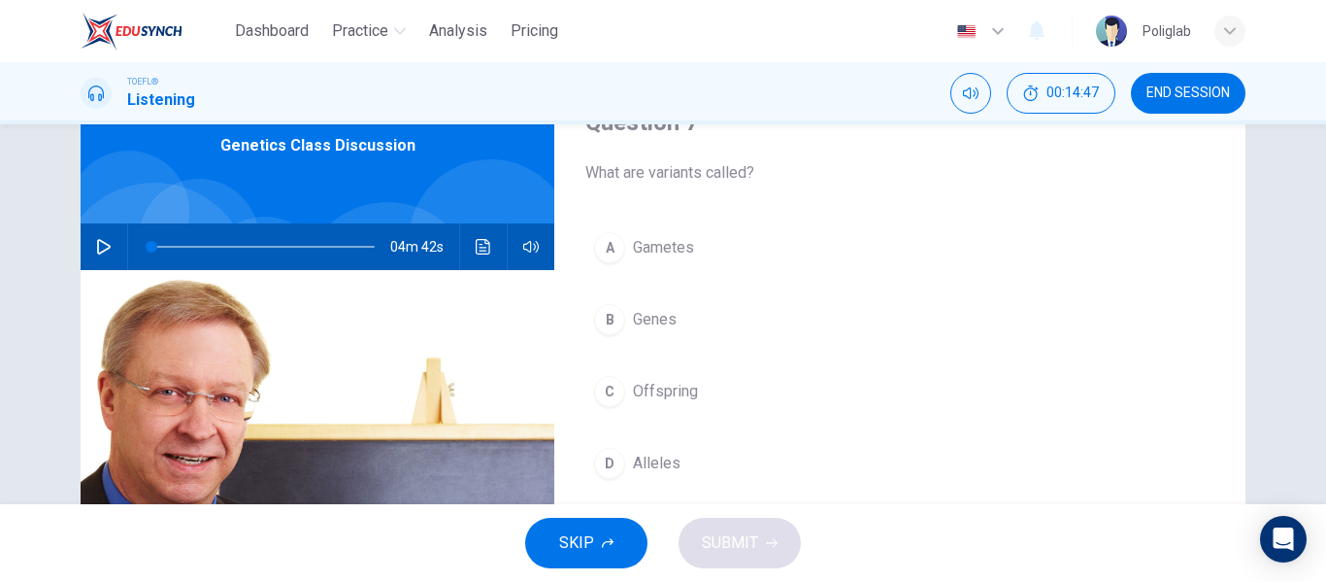
scroll to position [99, 0]
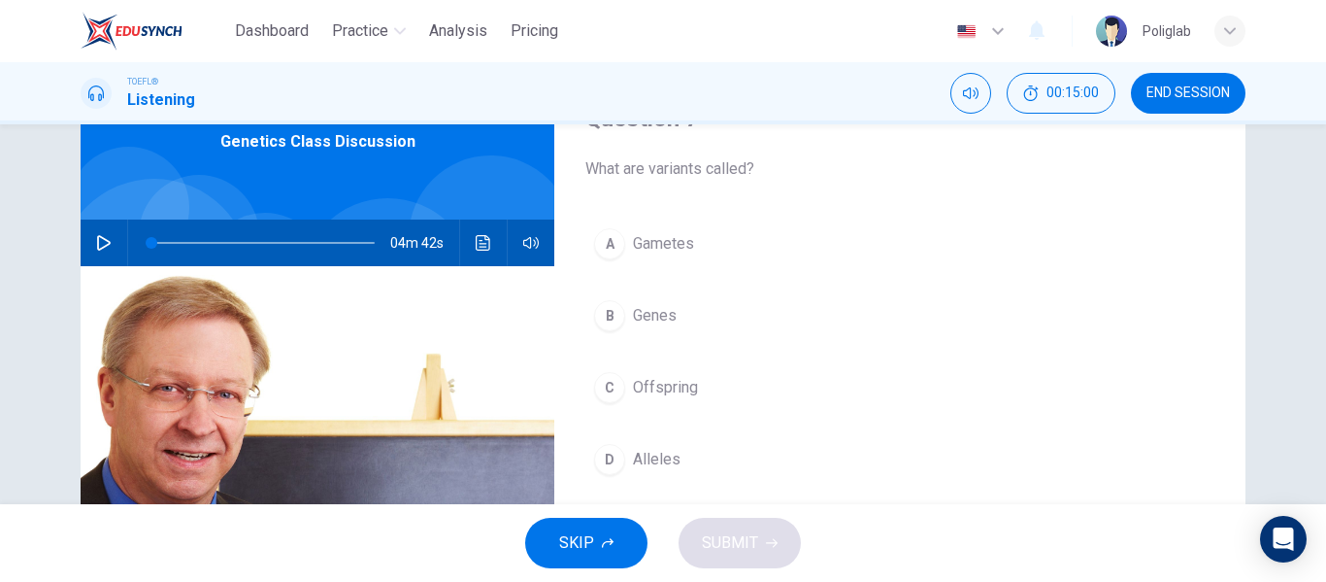
click at [736, 234] on button "A Gametes" at bounding box center [899, 243] width 629 height 49
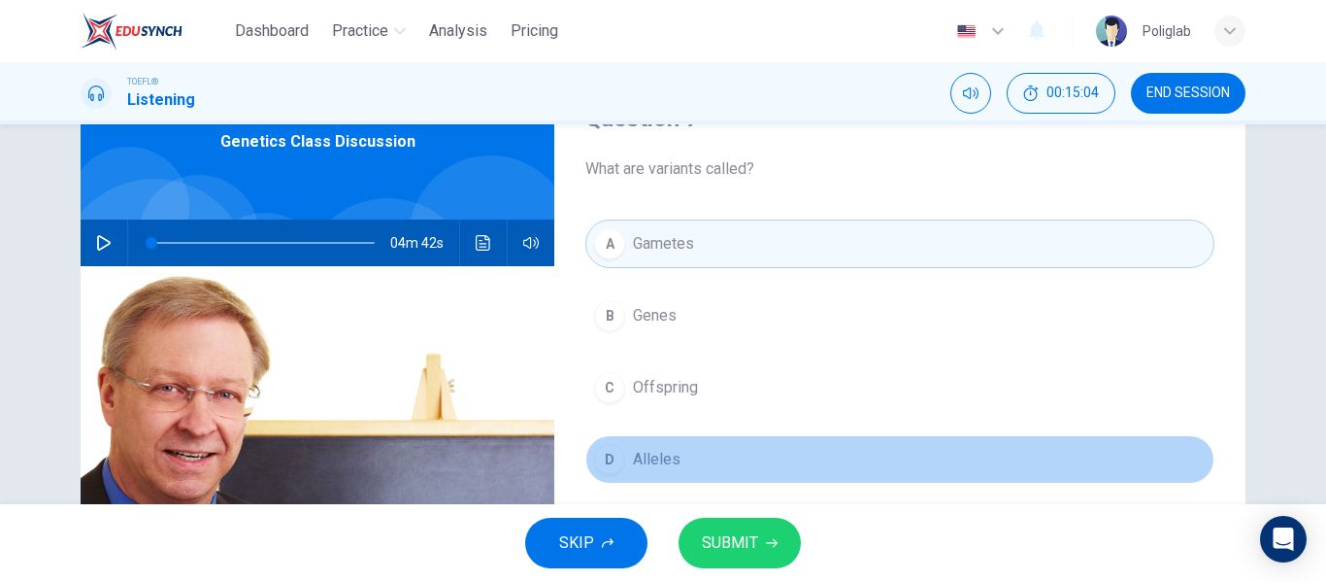
click at [699, 455] on button "D Alleles" at bounding box center [899, 459] width 629 height 49
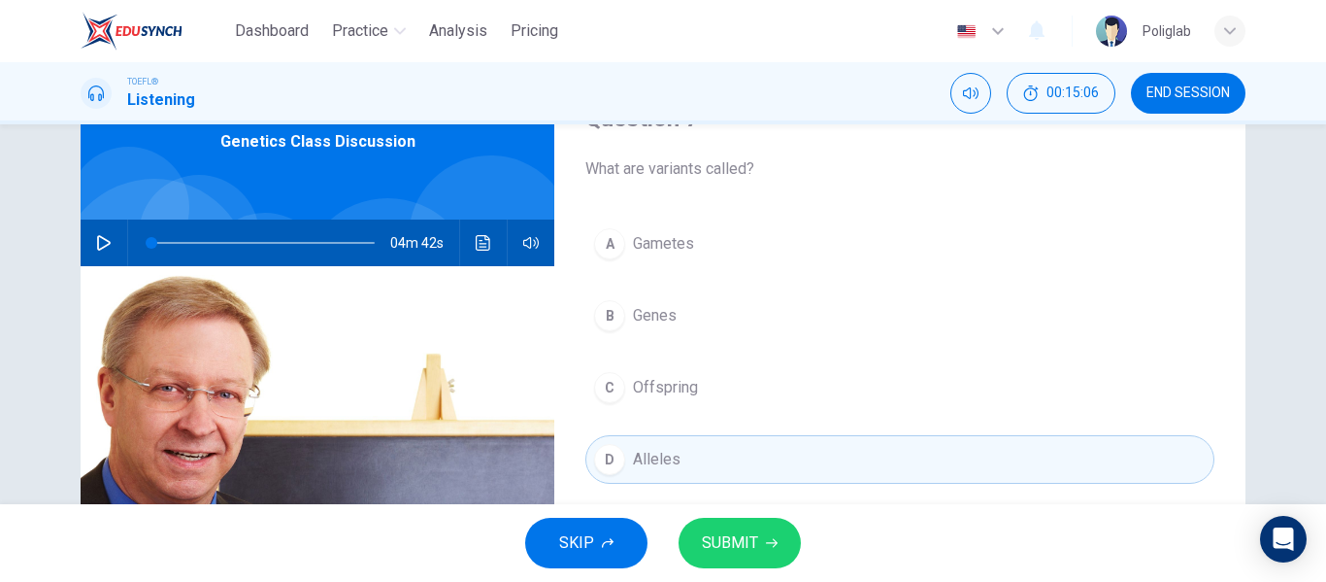
click at [720, 526] on button "SUBMIT" at bounding box center [740, 542] width 122 height 50
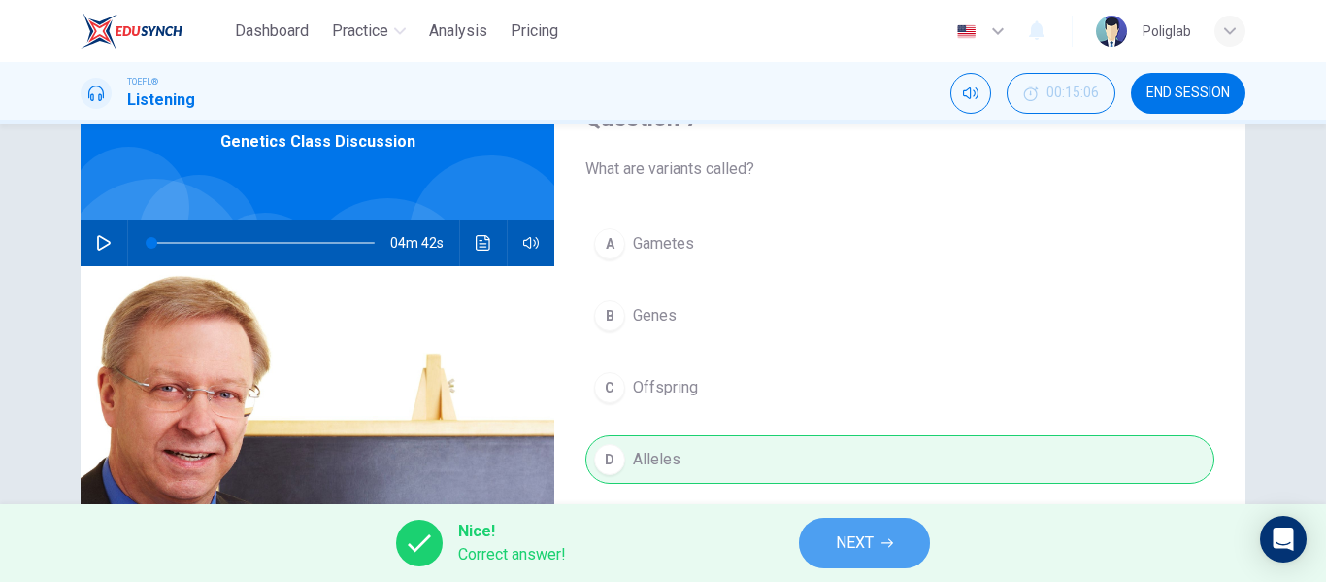
click at [831, 552] on button "NEXT" at bounding box center [864, 542] width 131 height 50
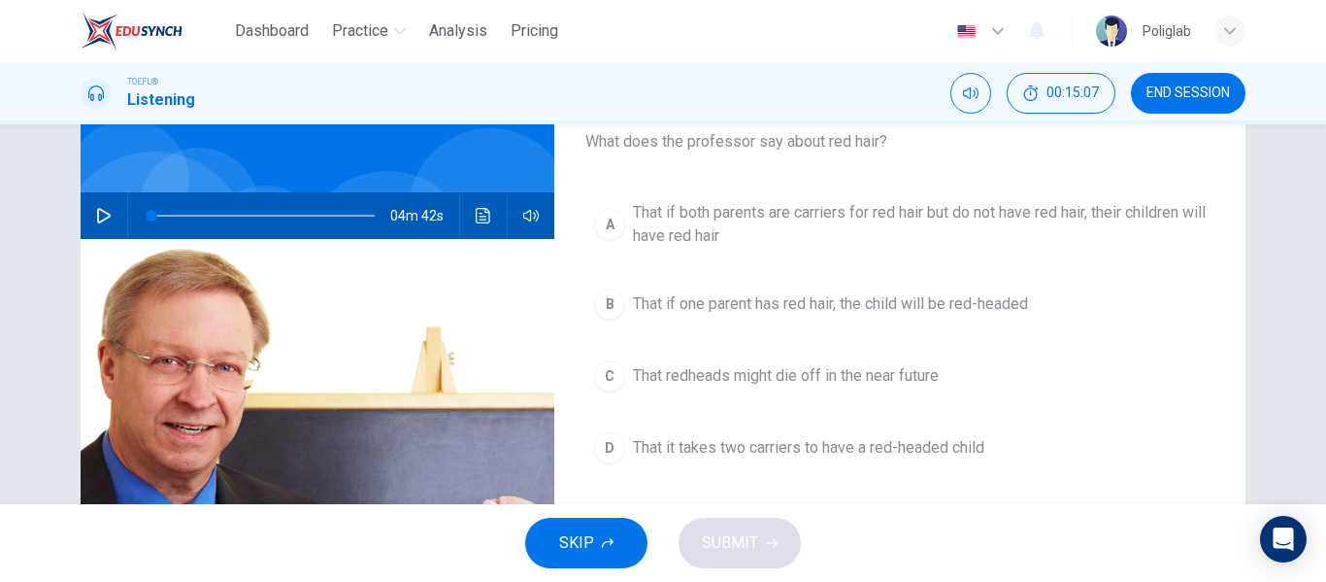
scroll to position [127, 0]
click at [776, 383] on span "That redheads might die off in the near future" at bounding box center [786, 374] width 306 height 23
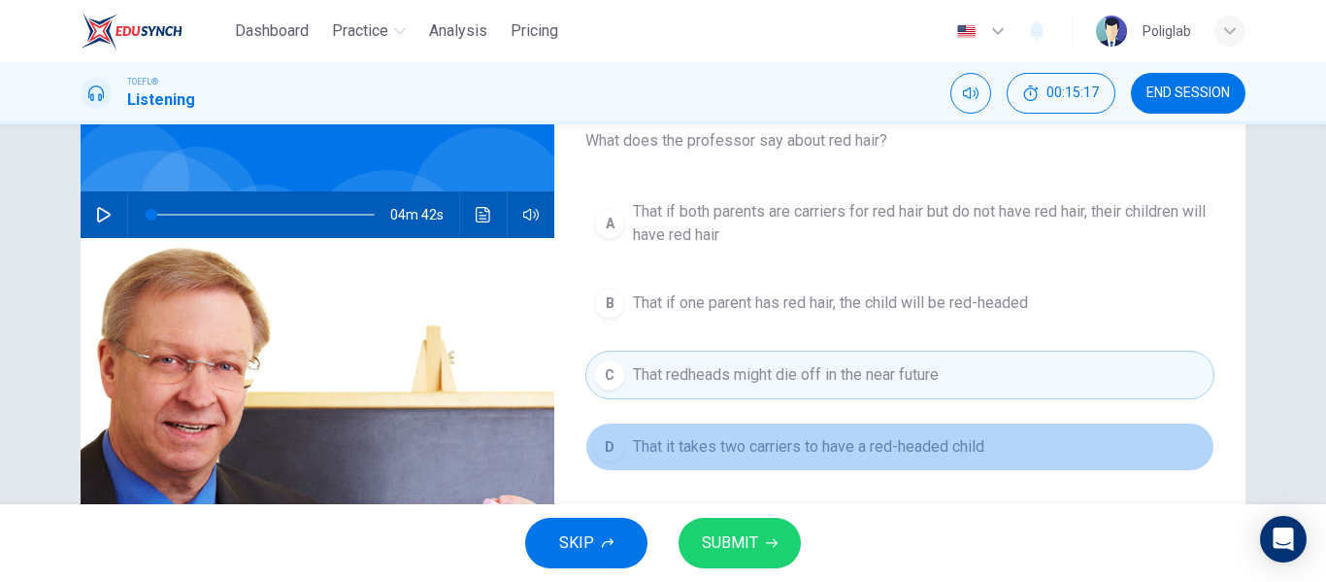
click at [803, 457] on span "That it takes two carriers to have a red-headed child" at bounding box center [808, 446] width 351 height 23
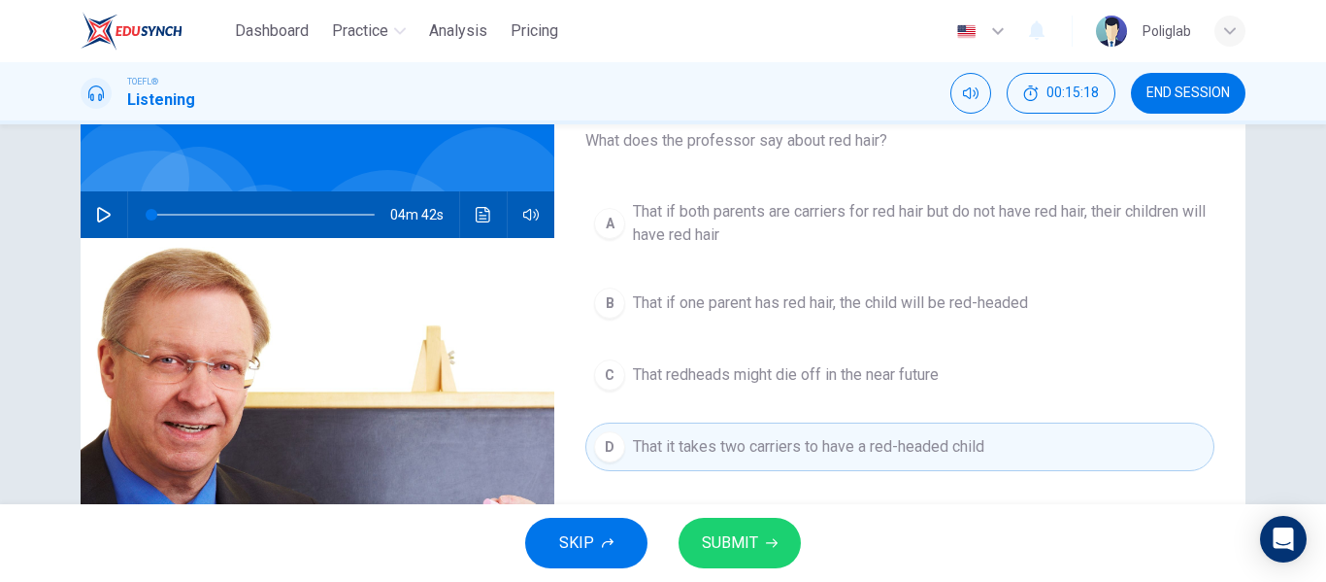
click at [800, 408] on div "A That if both parents are carriers for red hair but do not have red hair, thei…" at bounding box center [899, 350] width 629 height 318
click at [777, 384] on span "That redheads might die off in the near future" at bounding box center [786, 374] width 306 height 23
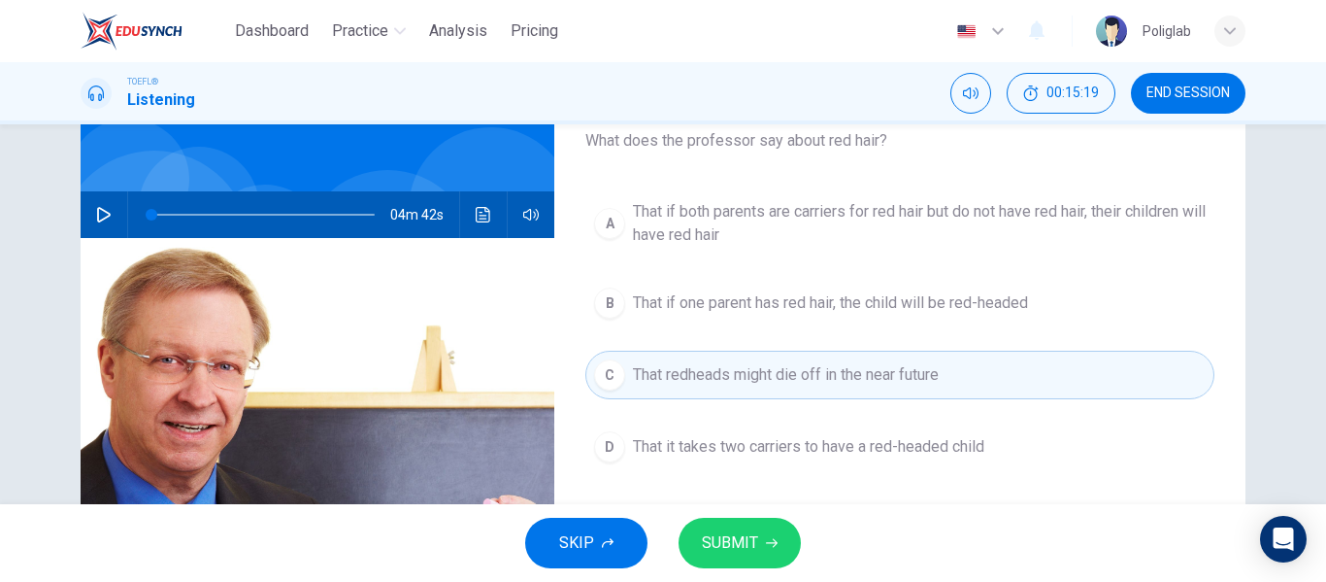
click at [744, 535] on span "SUBMIT" at bounding box center [730, 542] width 56 height 27
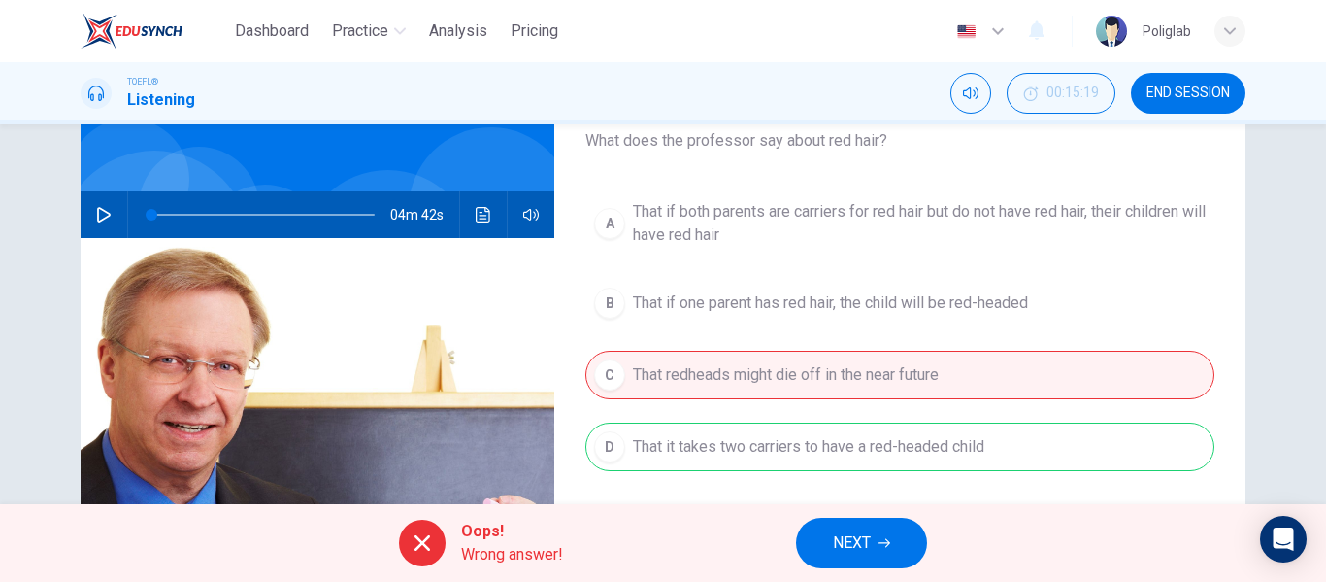
click at [863, 537] on span "NEXT" at bounding box center [852, 542] width 38 height 27
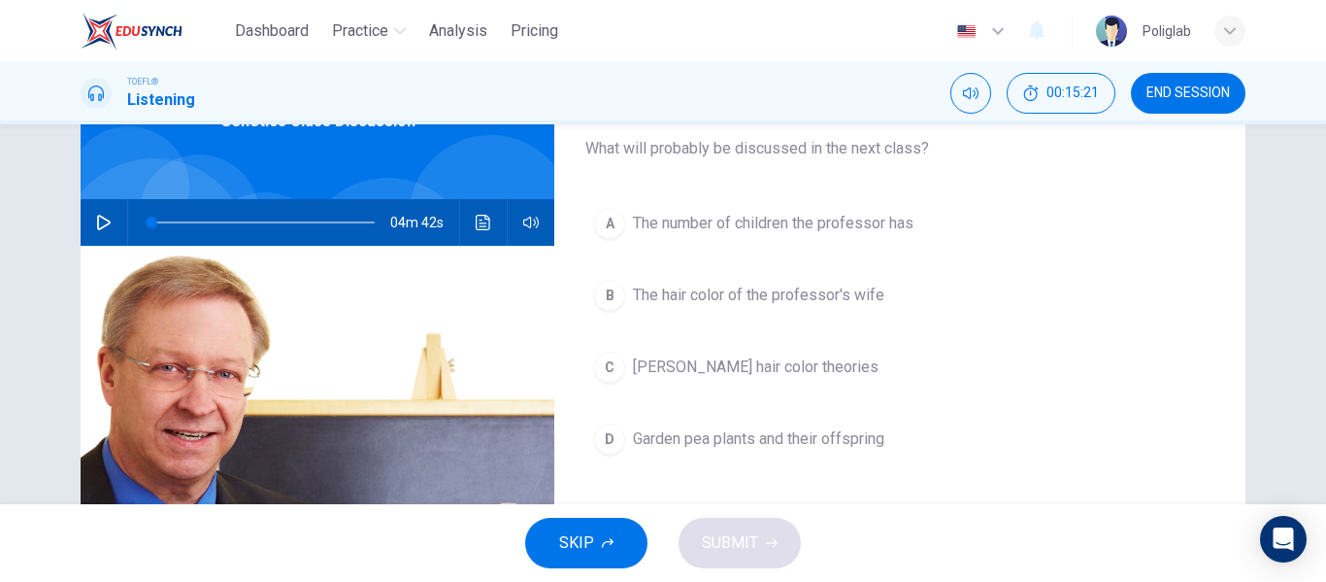
scroll to position [121, 0]
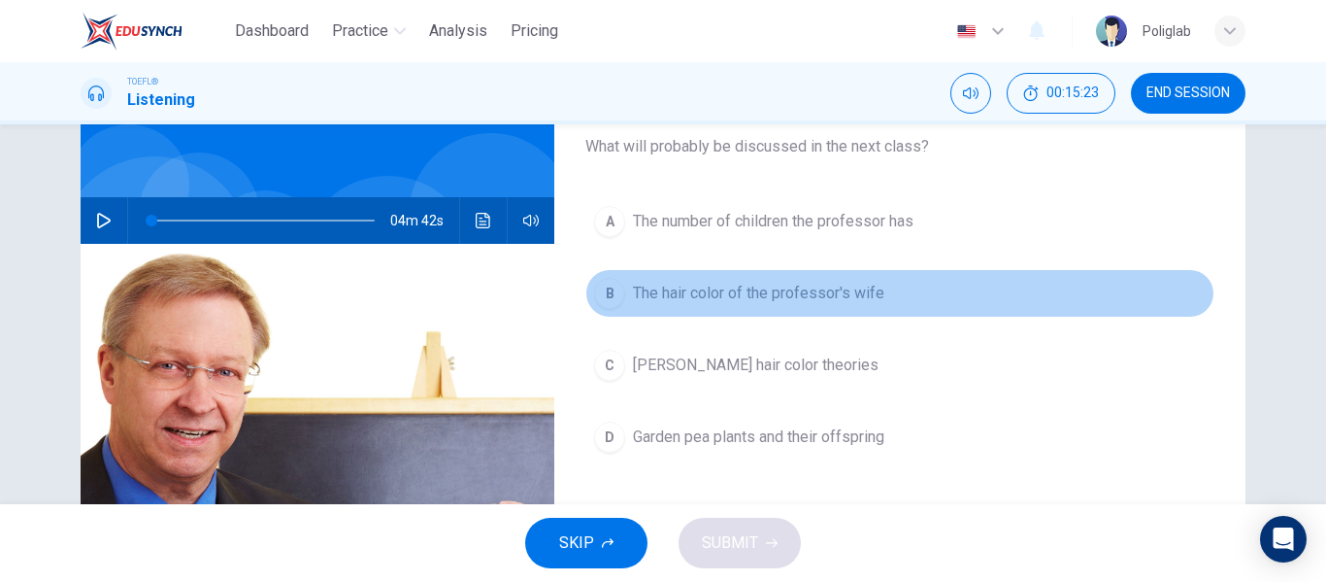
click at [885, 294] on button "B The hair color of the professor's wife" at bounding box center [899, 293] width 629 height 49
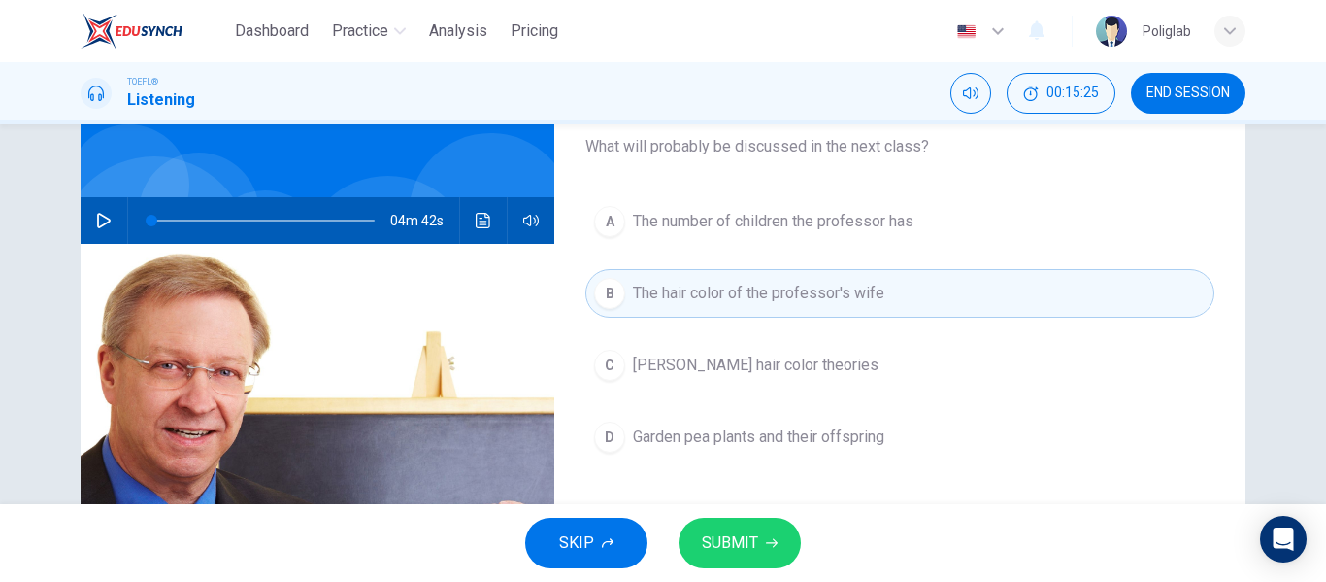
click at [761, 530] on button "SUBMIT" at bounding box center [740, 542] width 122 height 50
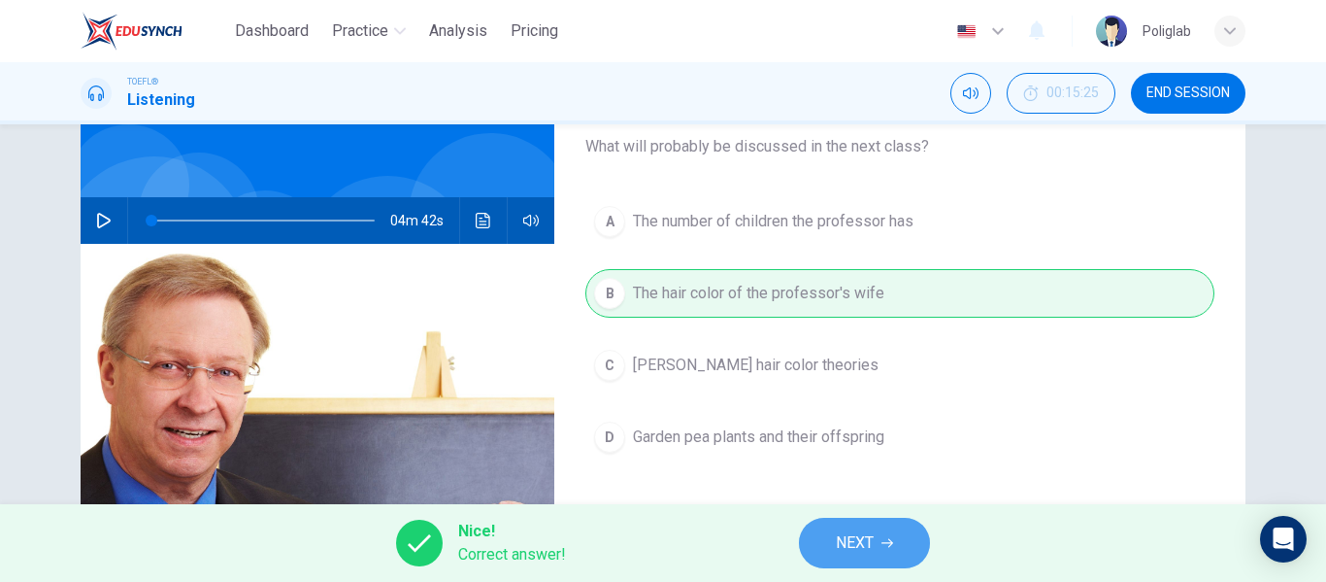
click at [848, 540] on span "NEXT" at bounding box center [855, 542] width 38 height 27
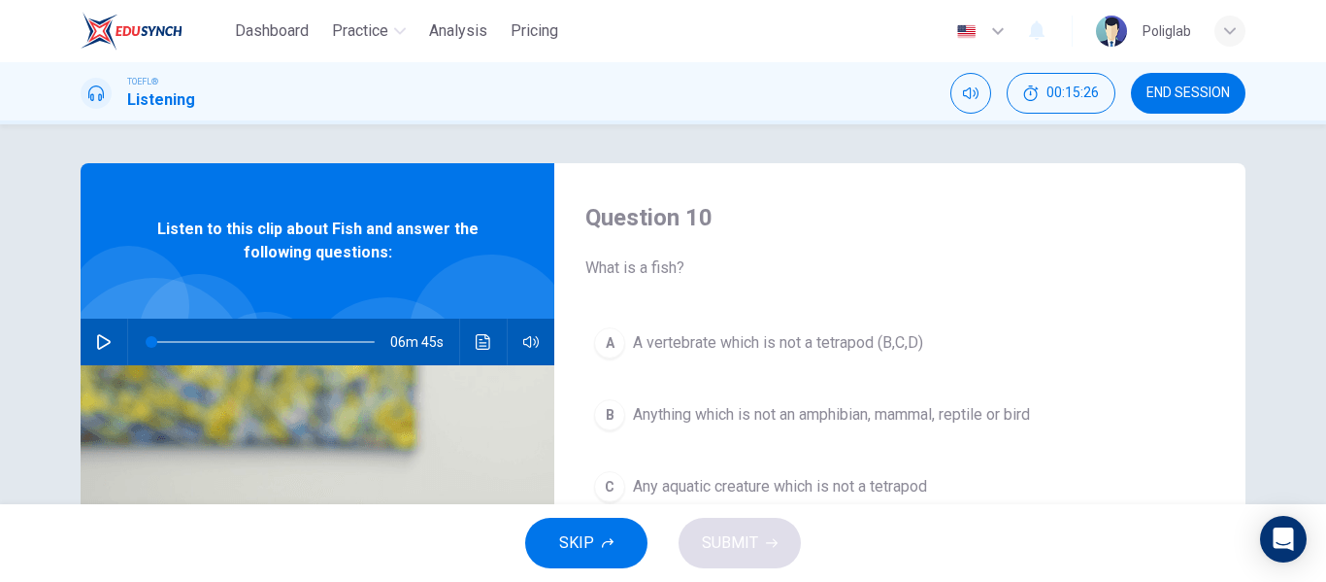
scroll to position [38, 0]
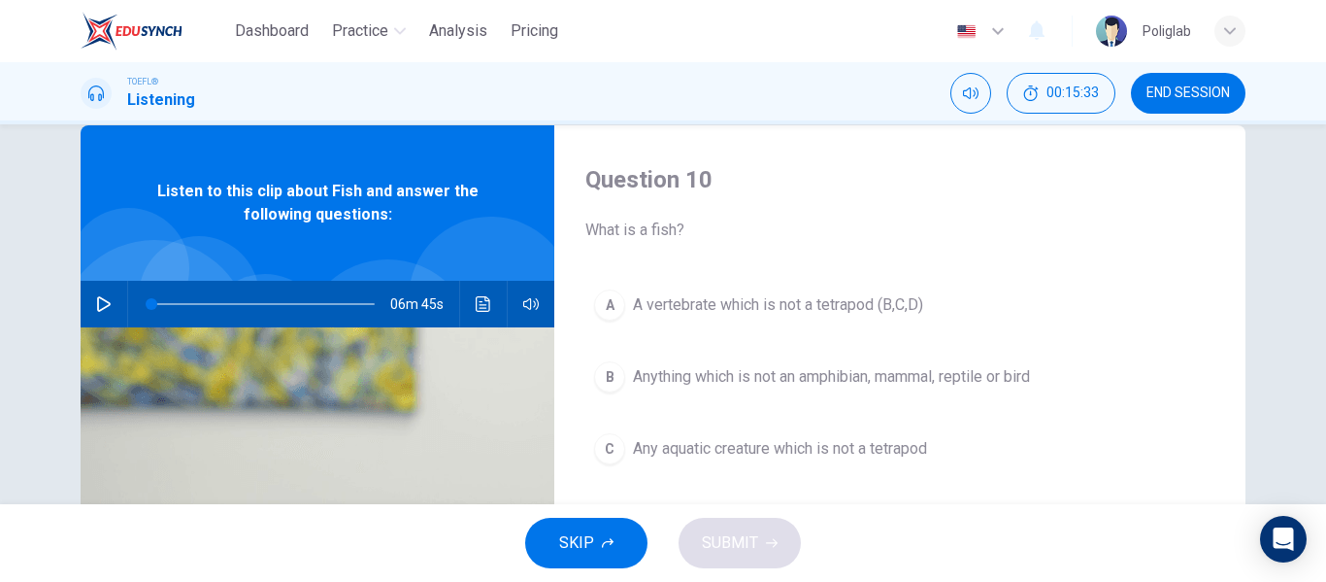
click at [99, 301] on icon "button" at bounding box center [104, 304] width 16 height 16
type input "2"
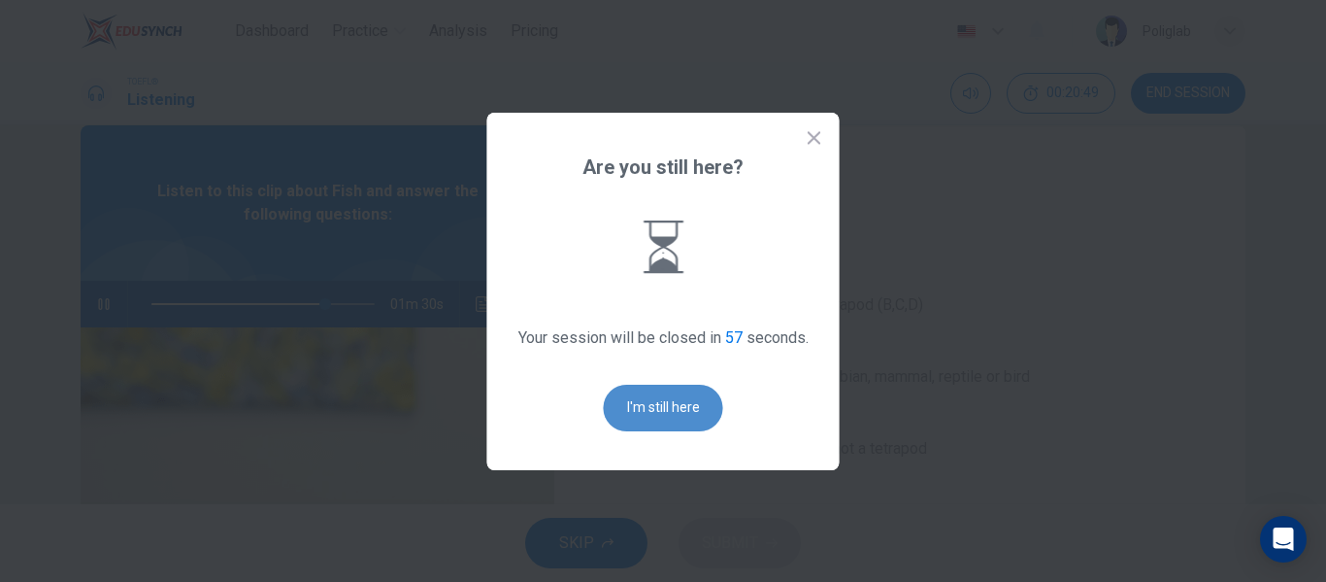
click at [662, 420] on button "I'm still here" at bounding box center [663, 407] width 119 height 47
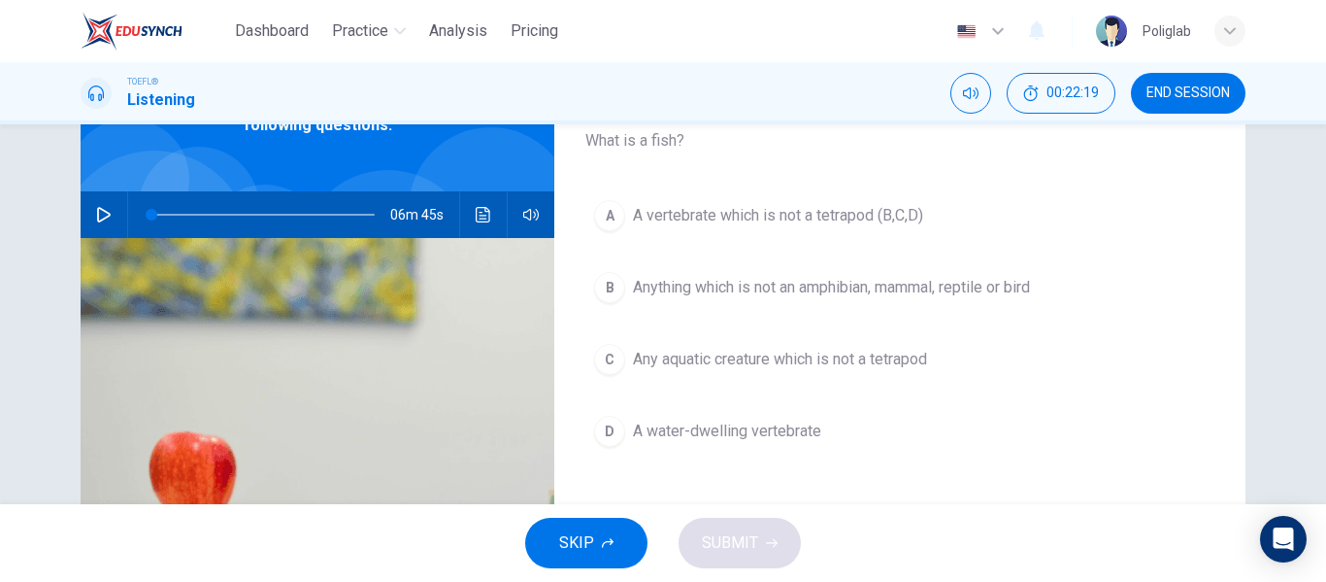
type input "0"
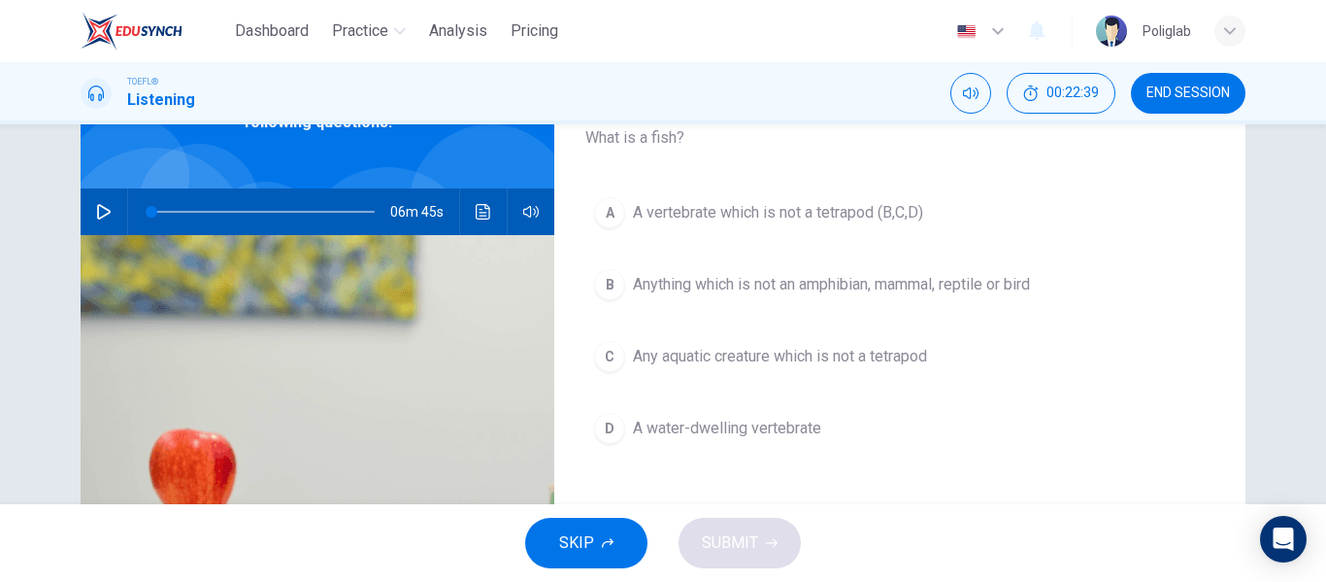
click at [857, 207] on span "A vertebrate which is not a tetrapod (B,C,D)" at bounding box center [778, 212] width 290 height 23
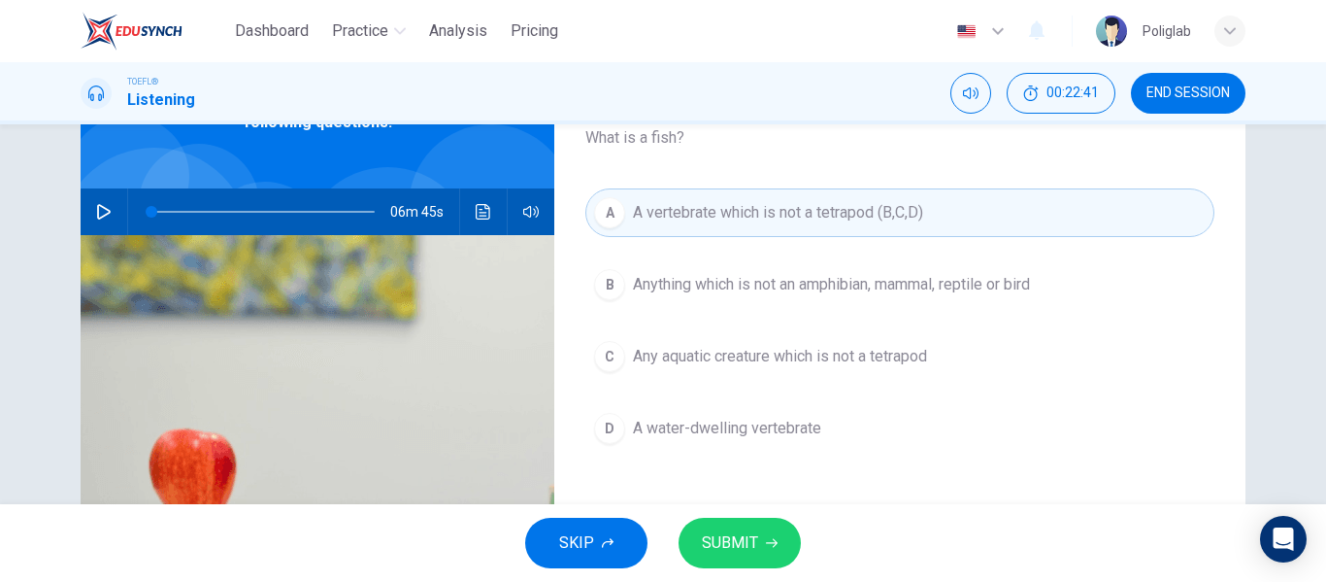
click at [756, 543] on span "SUBMIT" at bounding box center [730, 542] width 56 height 27
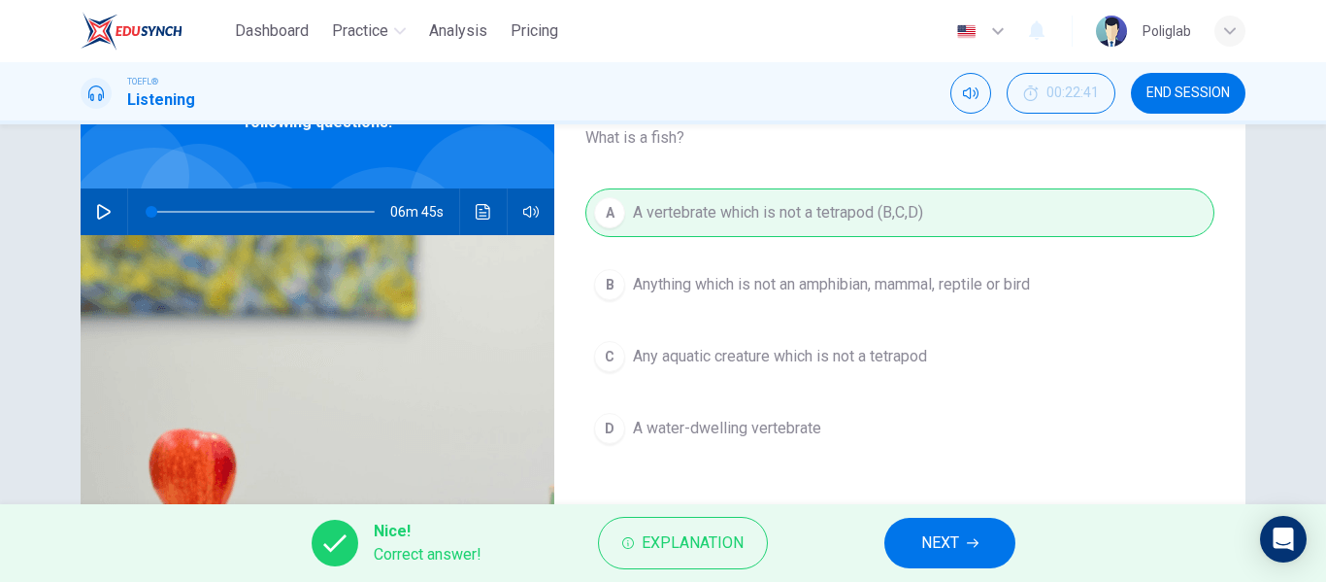
click at [940, 538] on span "NEXT" at bounding box center [940, 542] width 38 height 27
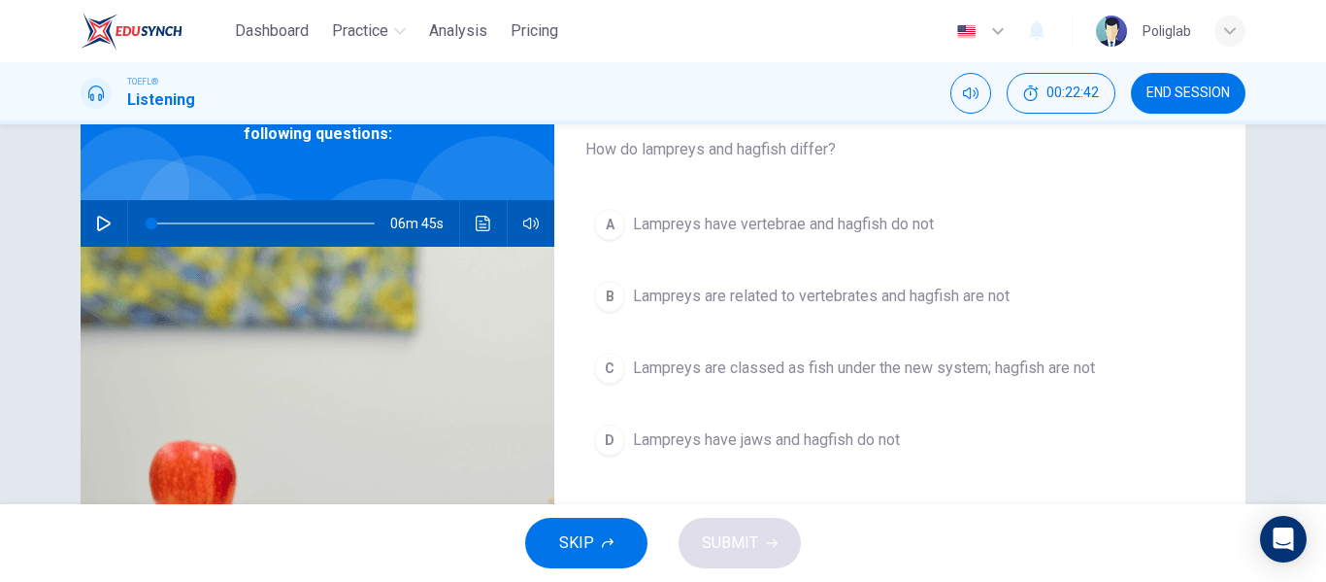
scroll to position [117, 0]
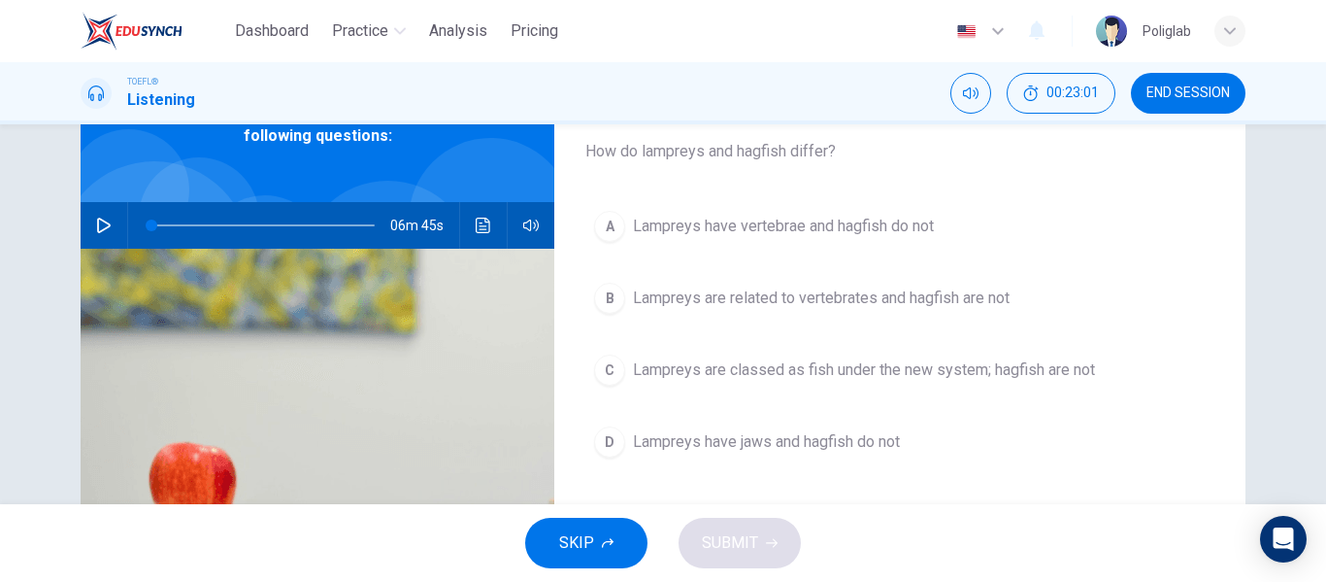
click at [984, 314] on button "B Lampreys are related to vertebrates and hagfish are not" at bounding box center [899, 298] width 629 height 49
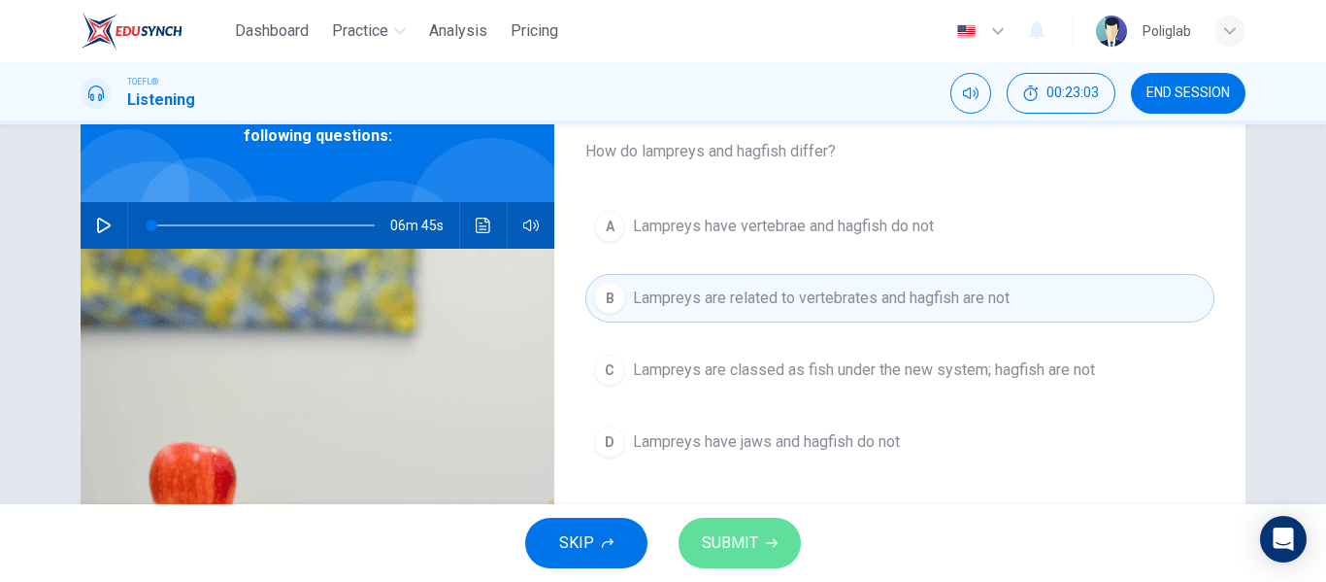
click at [762, 519] on button "SUBMIT" at bounding box center [740, 542] width 122 height 50
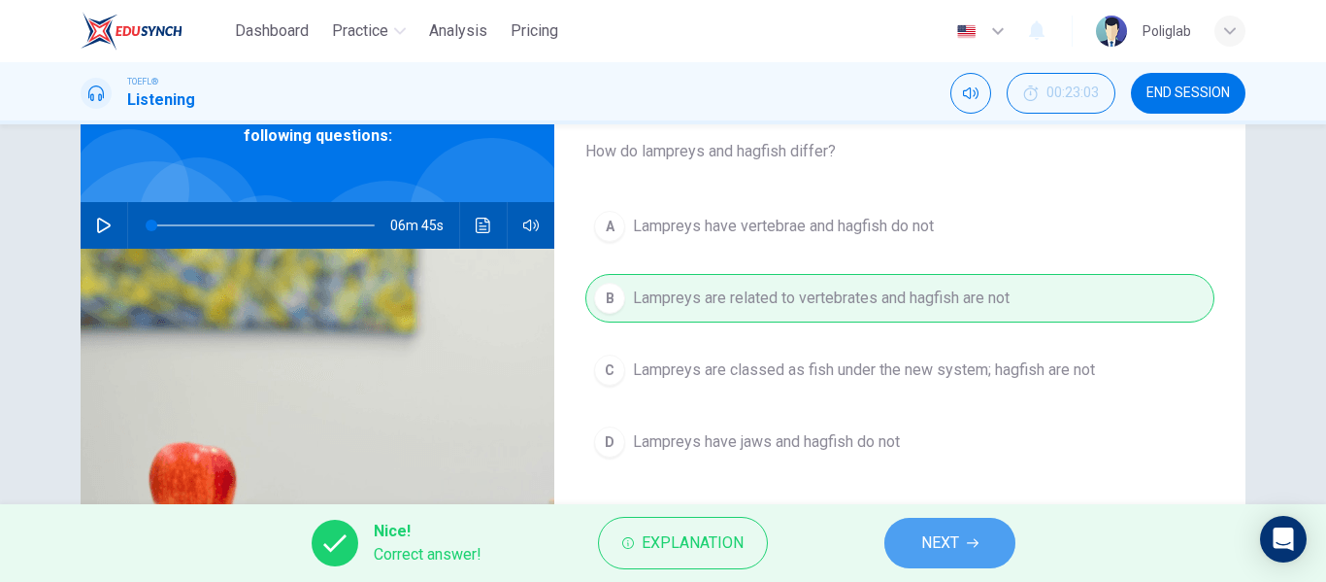
click at [920, 528] on button "NEXT" at bounding box center [949, 542] width 131 height 50
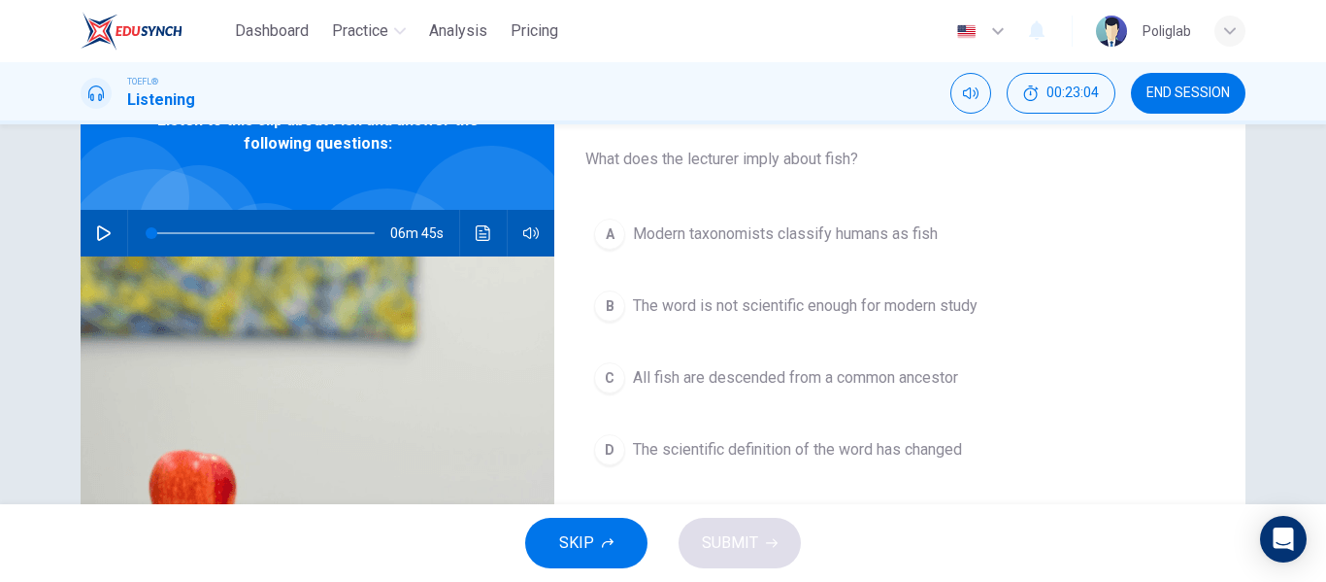
scroll to position [146, 0]
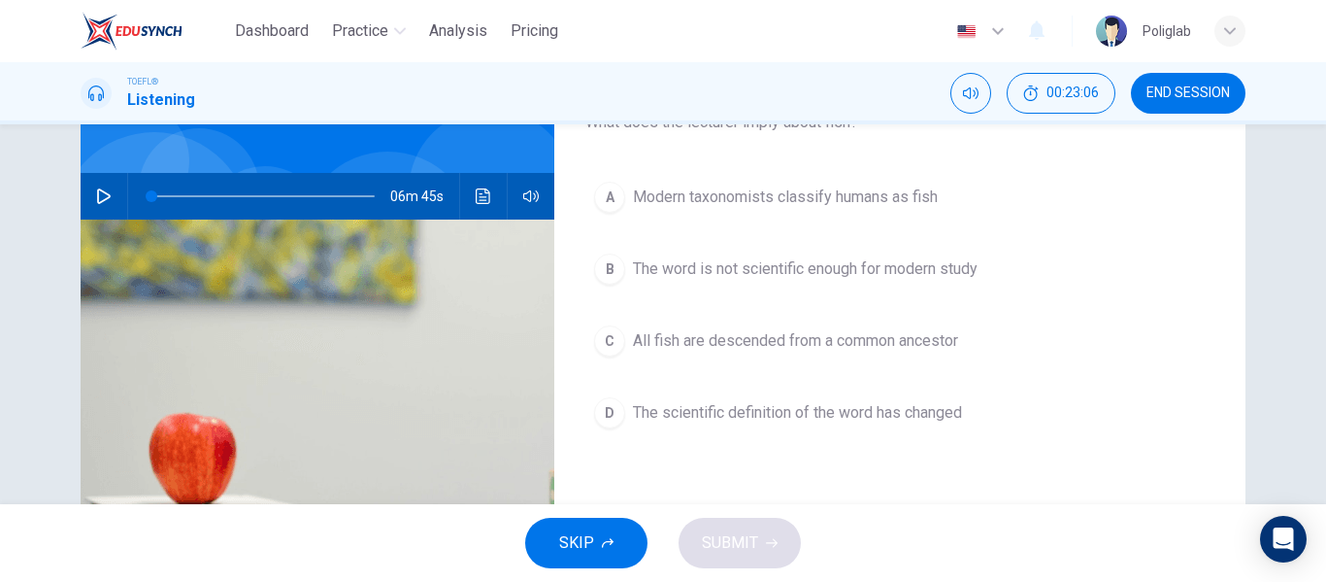
click at [936, 278] on span "The word is not scientific enough for modern study" at bounding box center [805, 268] width 345 height 23
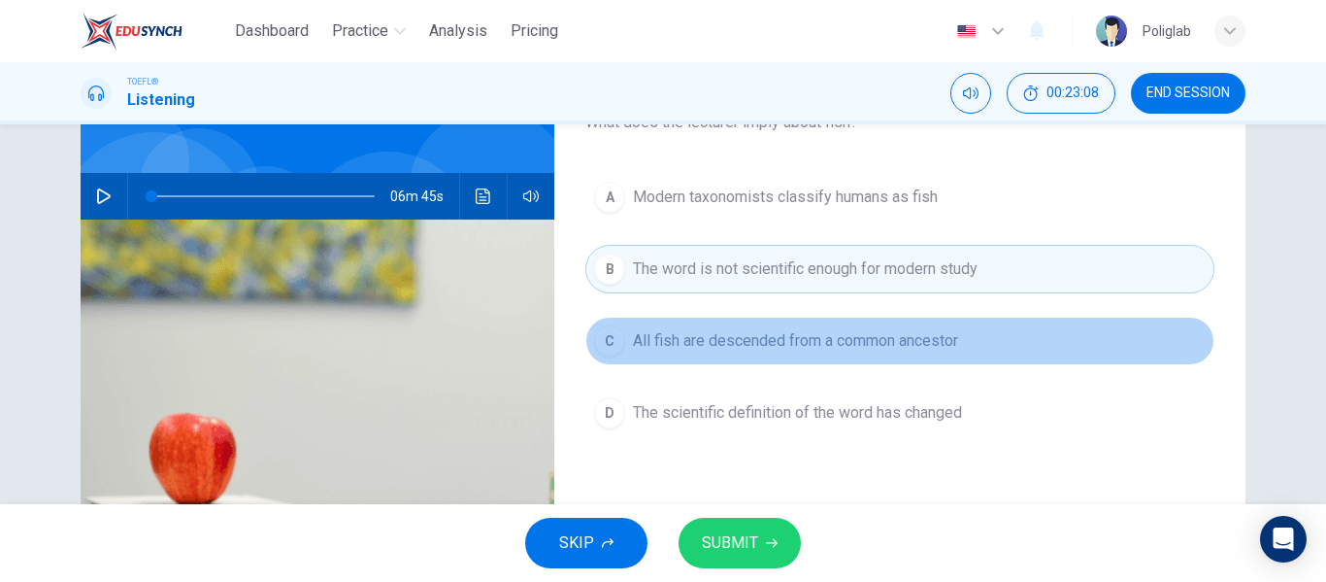
click at [884, 340] on span "All fish are descended from a common ancestor" at bounding box center [795, 340] width 325 height 23
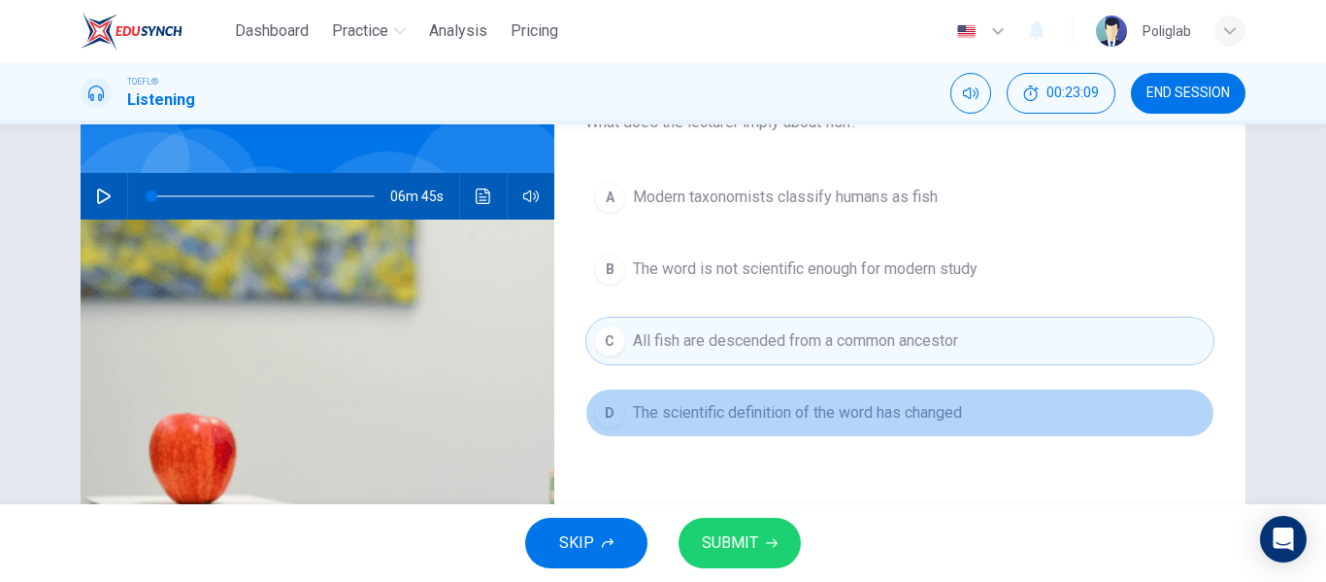
click at [848, 402] on span "The scientific definition of the word has changed" at bounding box center [797, 412] width 329 height 23
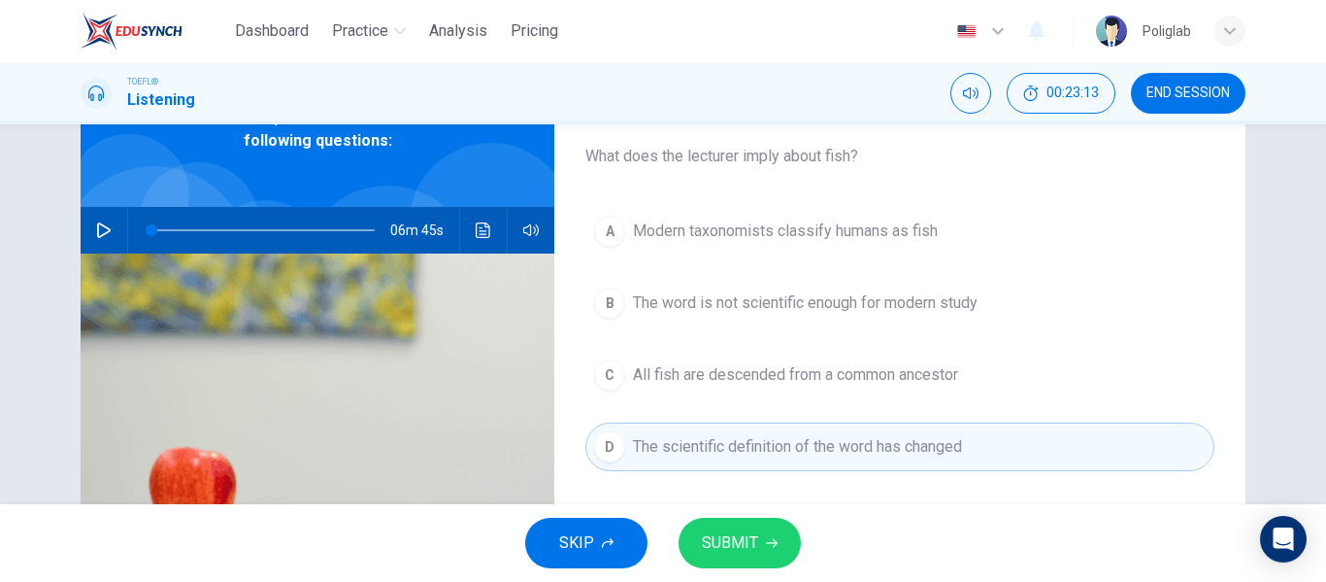
scroll to position [111, 0]
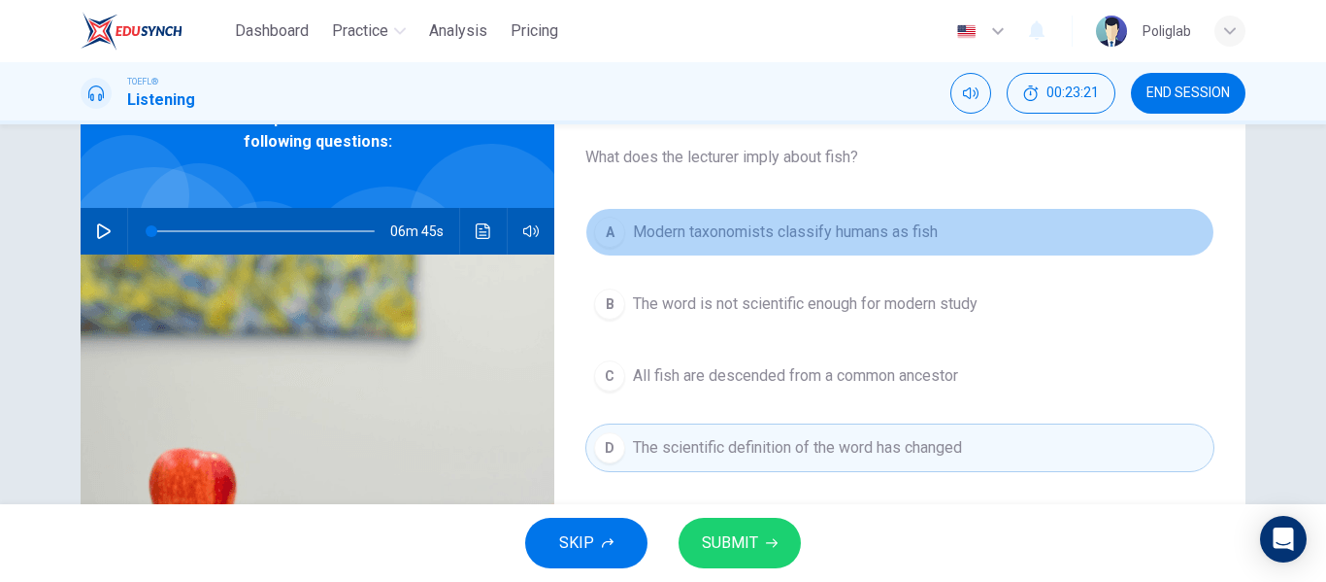
click at [943, 248] on button "A Modern taxonomists classify humans as fish" at bounding box center [899, 232] width 629 height 49
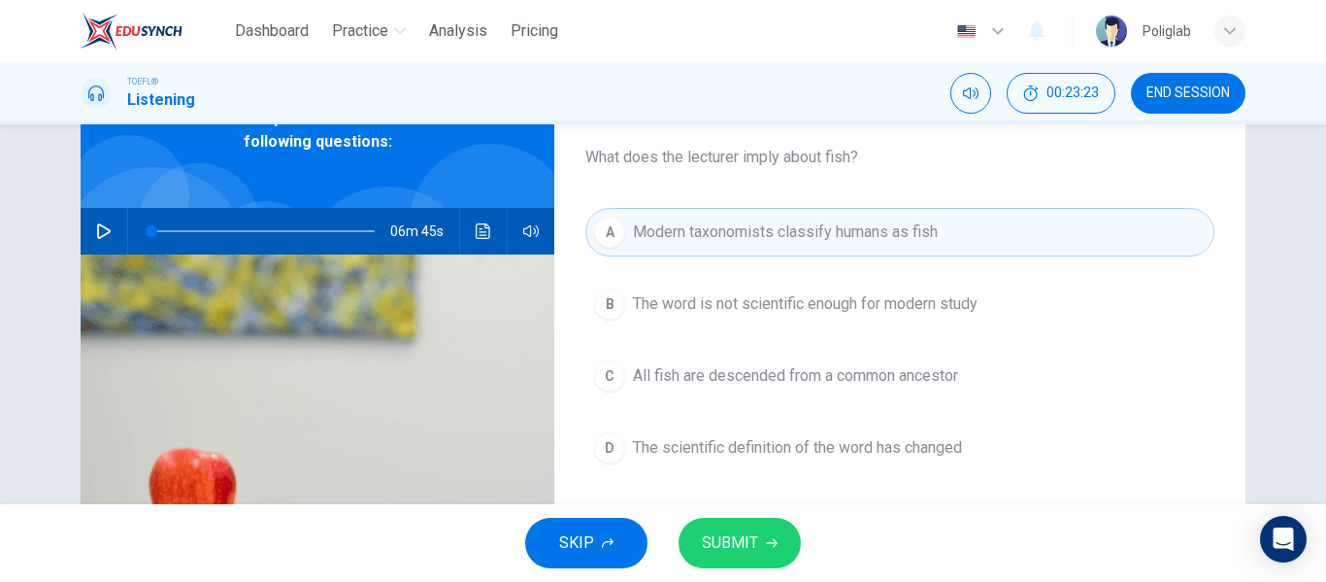
click at [933, 298] on span "The word is not scientific enough for modern study" at bounding box center [805, 303] width 345 height 23
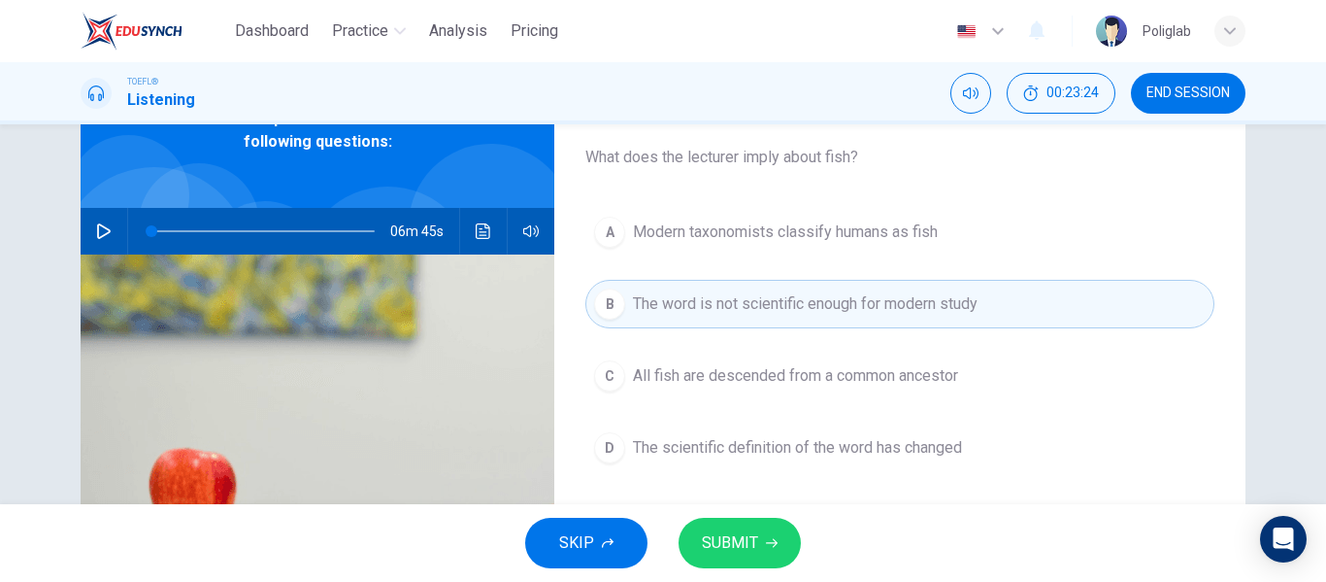
click at [861, 417] on div "A Modern taxonomists classify humans as fish B The word is not scientific enoug…" at bounding box center [899, 359] width 629 height 303
click at [845, 433] on button "D The scientific definition of the word has changed" at bounding box center [899, 447] width 629 height 49
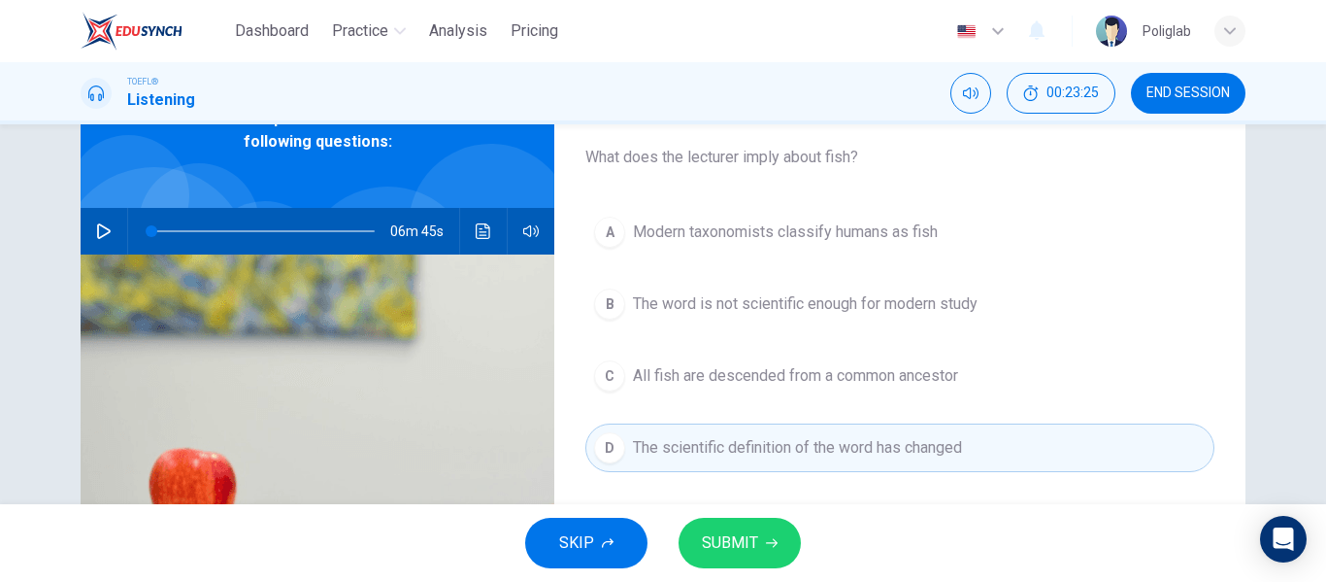
click at [752, 524] on button "SUBMIT" at bounding box center [740, 542] width 122 height 50
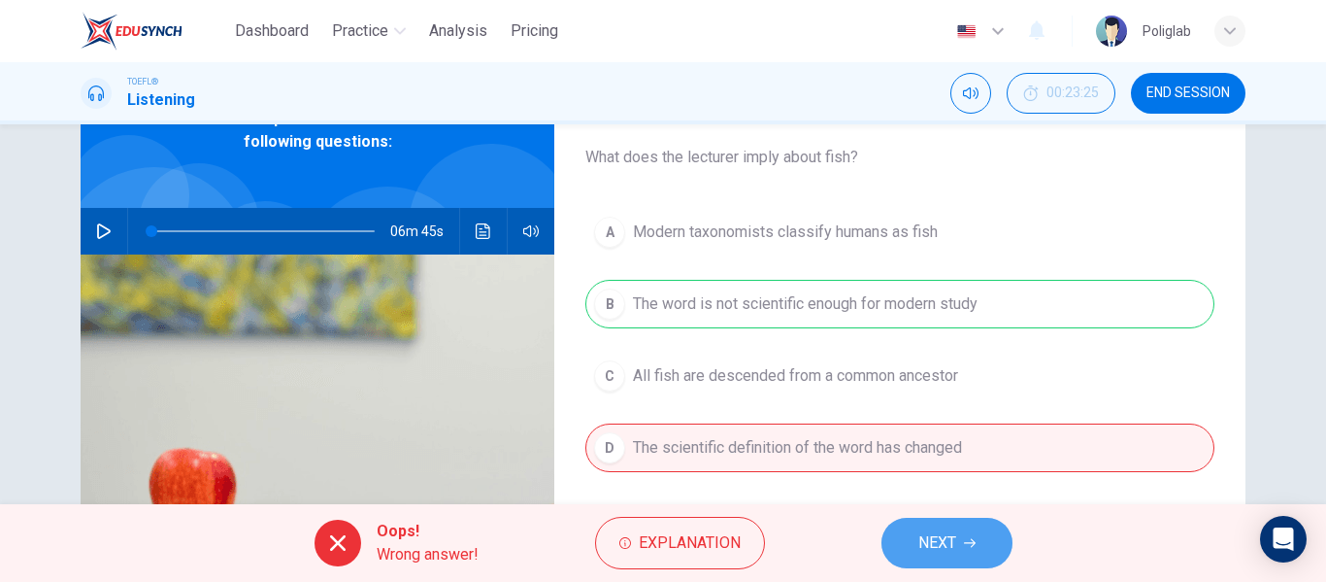
click at [940, 536] on span "NEXT" at bounding box center [937, 542] width 38 height 27
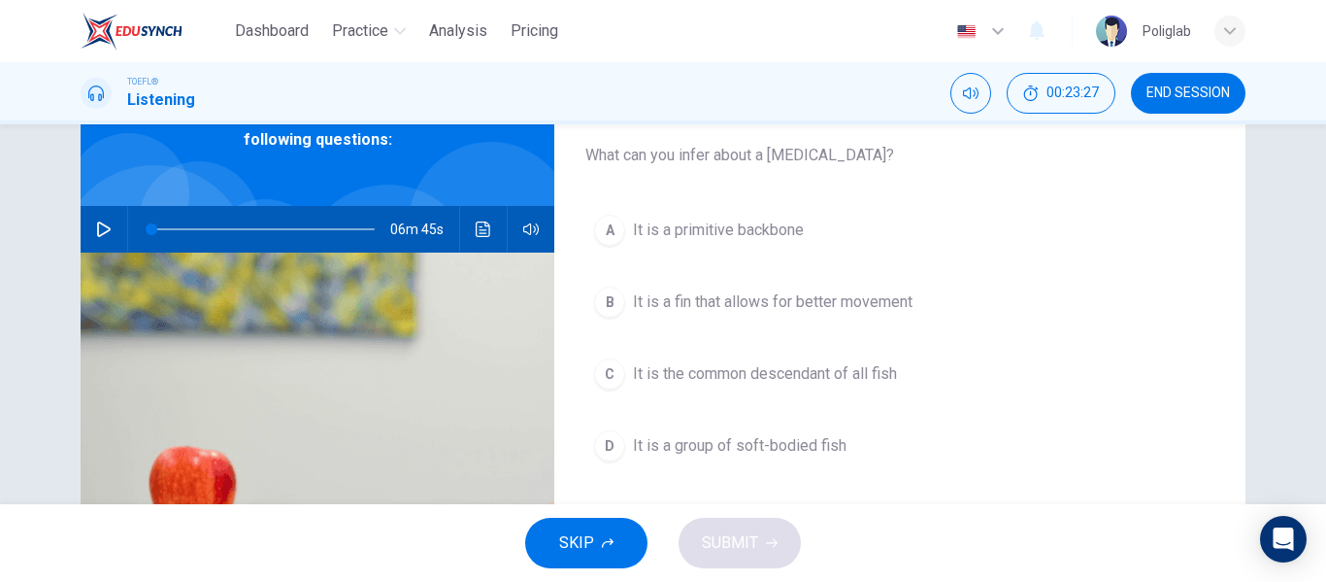
scroll to position [114, 0]
click at [843, 233] on button "A It is a primitive backbone" at bounding box center [899, 229] width 629 height 49
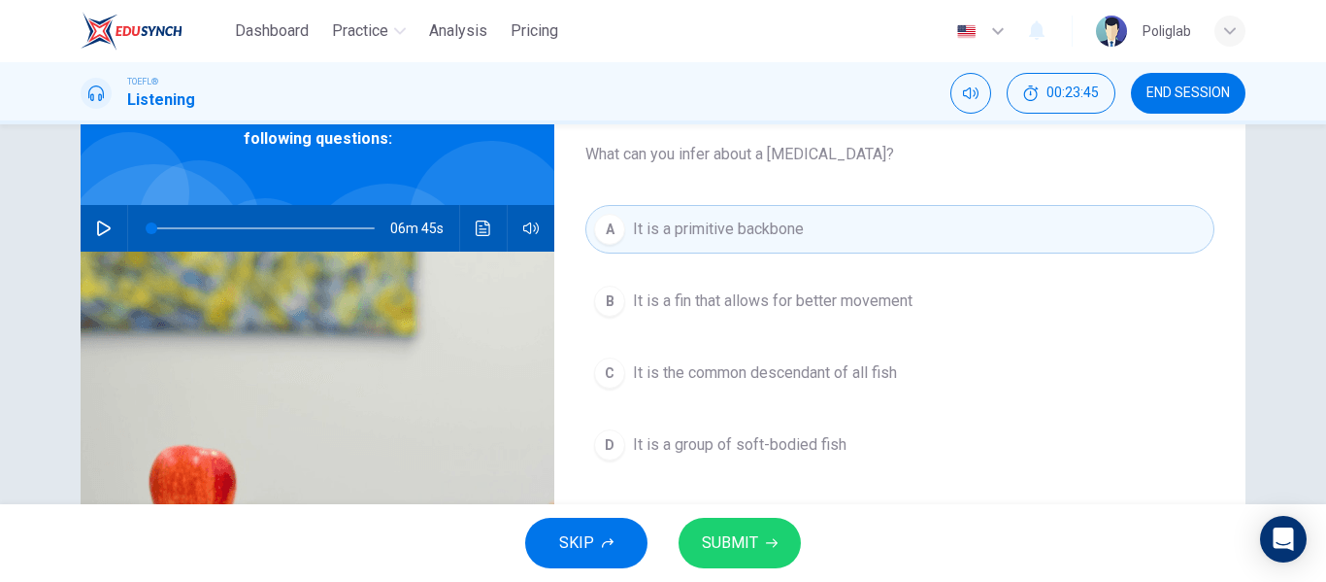
click at [754, 537] on span "SUBMIT" at bounding box center [730, 542] width 56 height 27
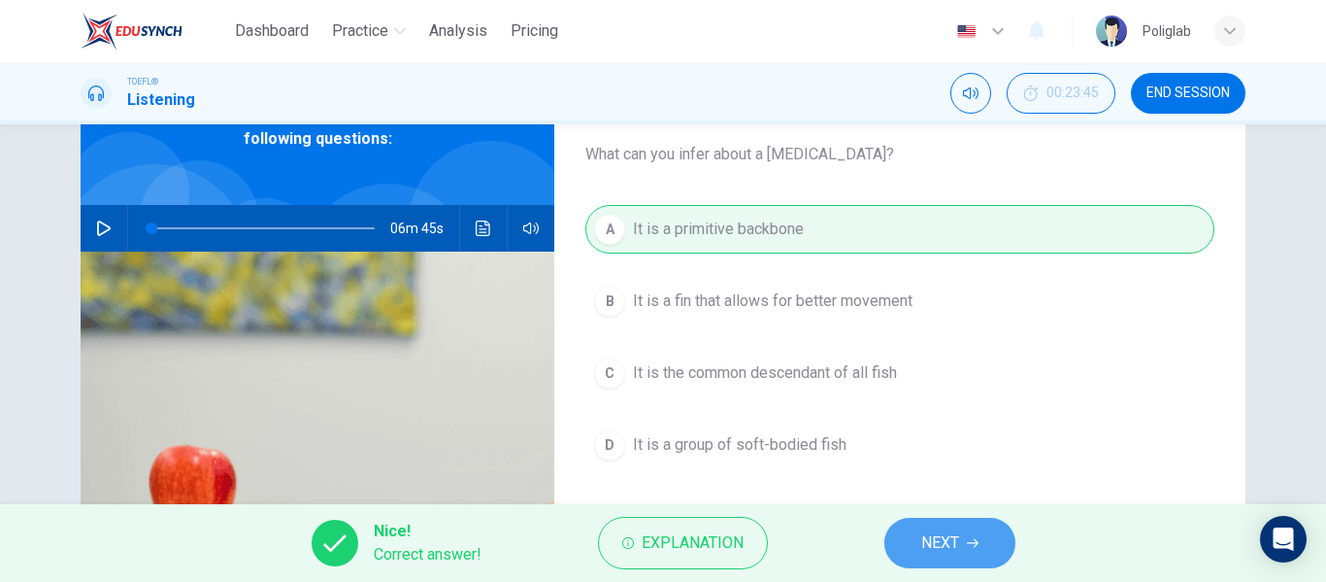
click at [907, 532] on button "NEXT" at bounding box center [949, 542] width 131 height 50
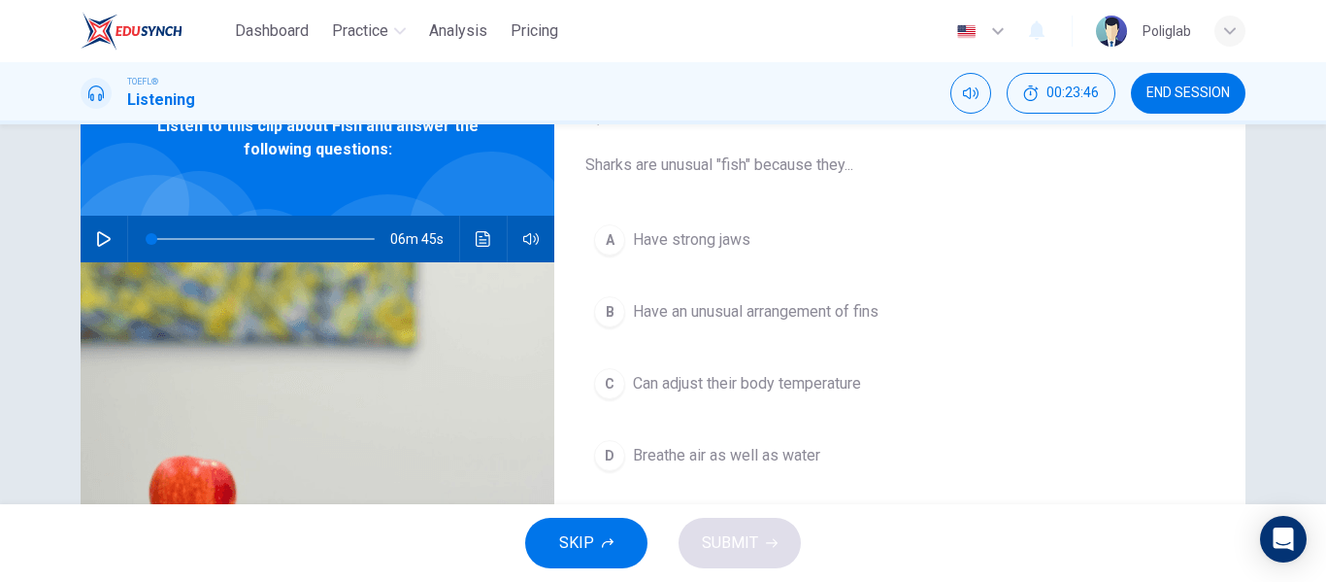
scroll to position [101, 0]
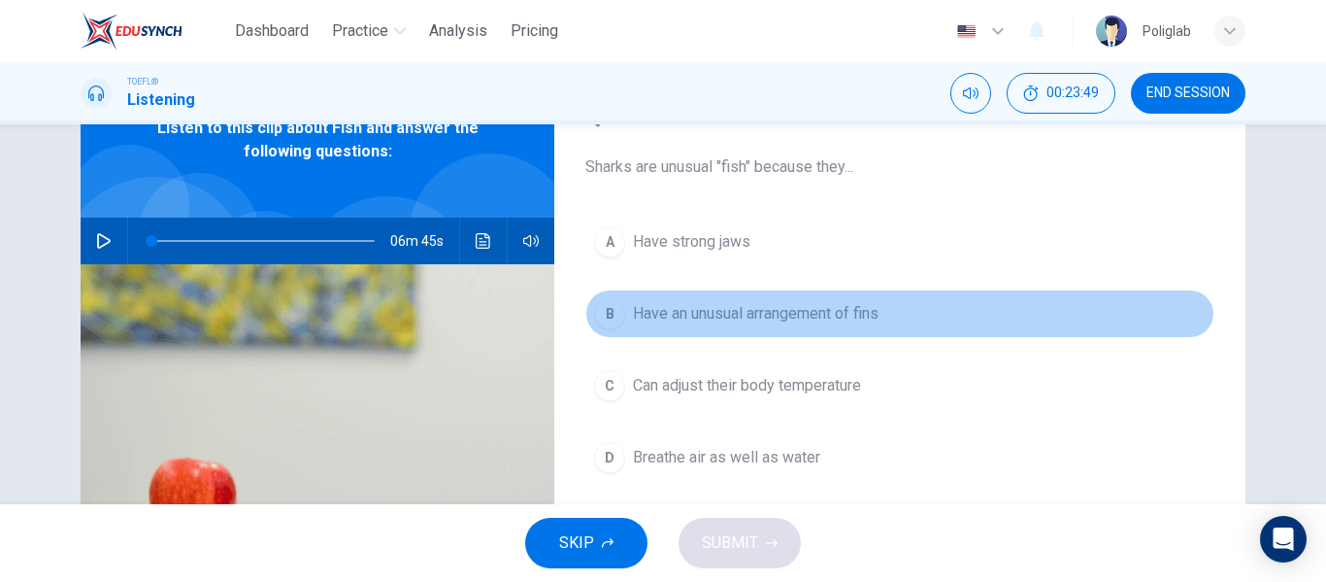
click at [847, 337] on button "B Have an unusual arrangement of fins" at bounding box center [899, 313] width 629 height 49
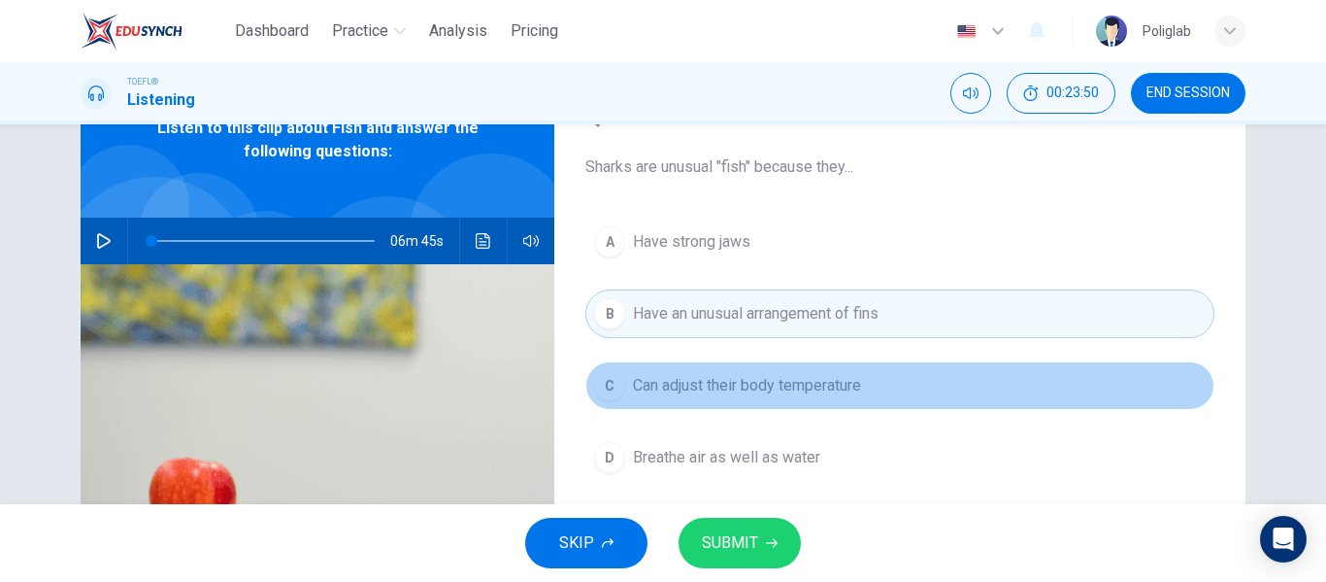
click at [849, 393] on span "Can adjust their body temperature" at bounding box center [747, 385] width 228 height 23
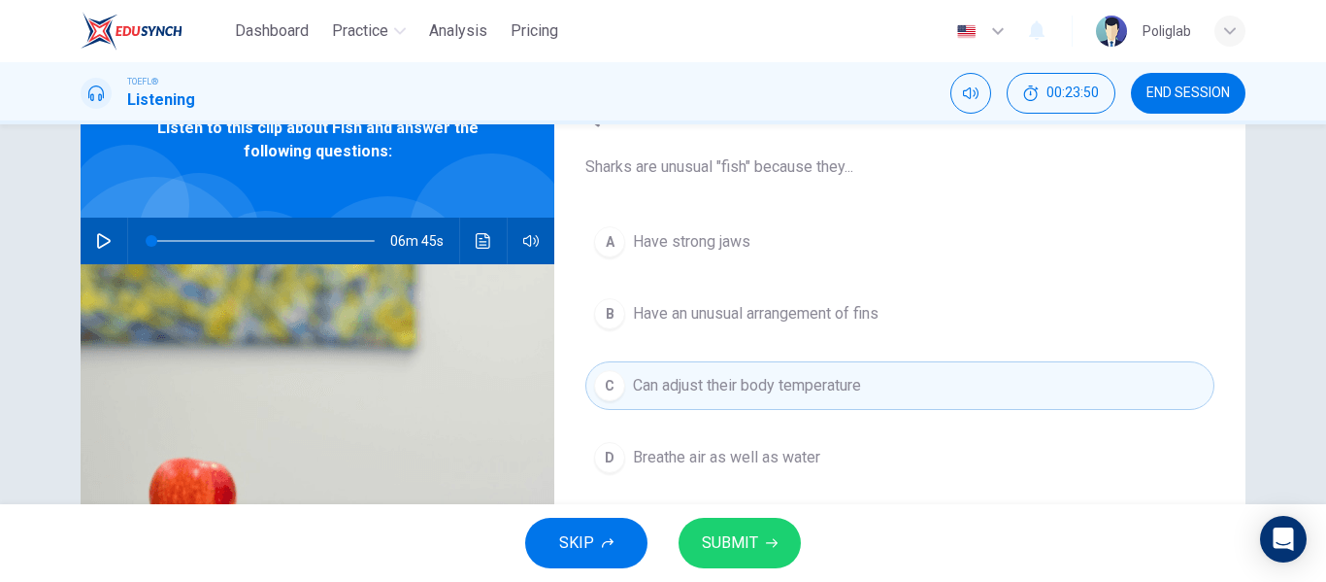
click at [769, 537] on icon "button" at bounding box center [772, 543] width 12 height 12
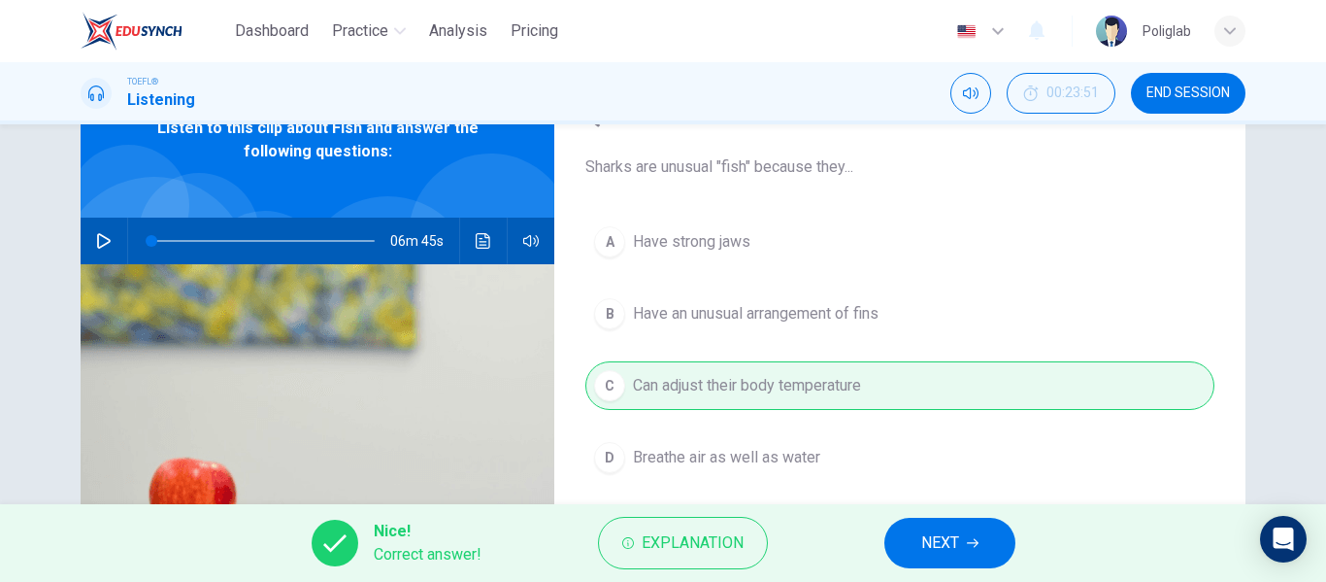
click at [917, 537] on button "NEXT" at bounding box center [949, 542] width 131 height 50
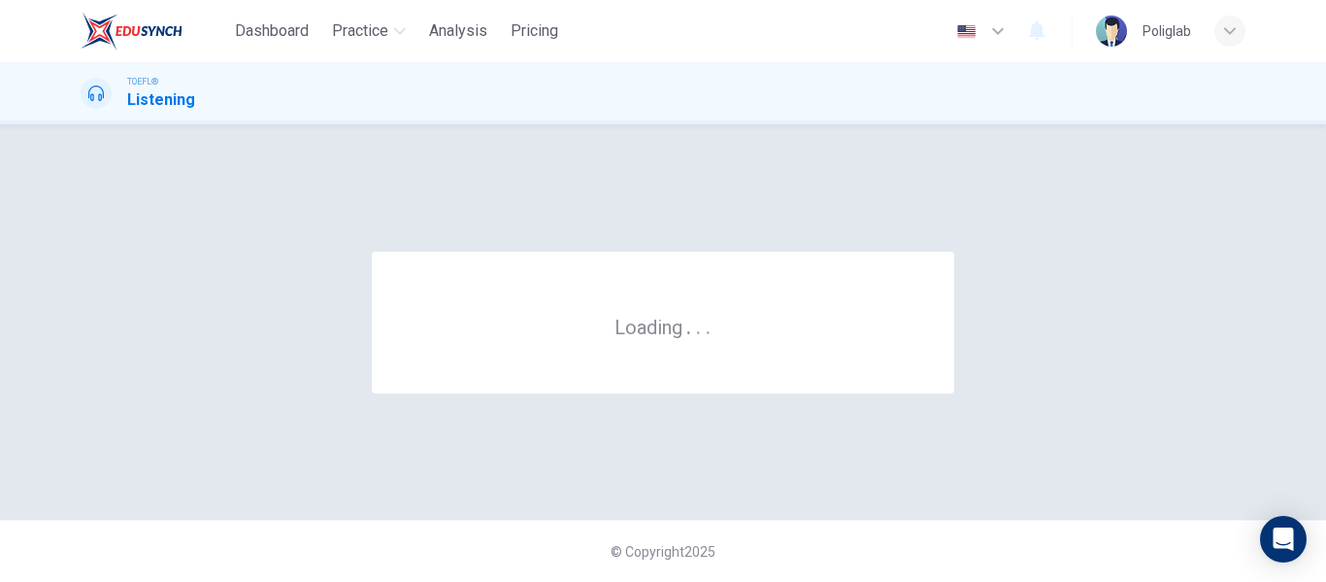
scroll to position [0, 0]
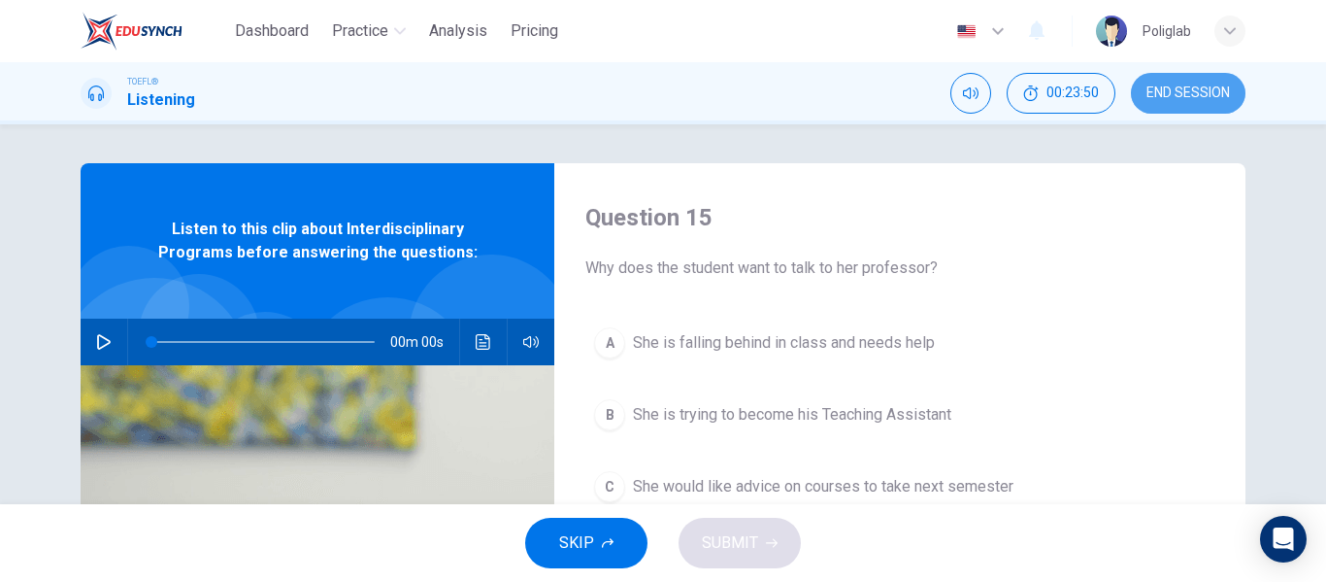
click at [1178, 96] on span "END SESSION" at bounding box center [1188, 93] width 83 height 16
